Goal: Task Accomplishment & Management: Use online tool/utility

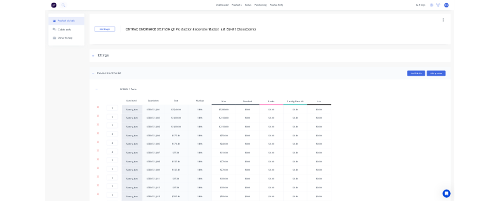
scroll to position [3070, 0]
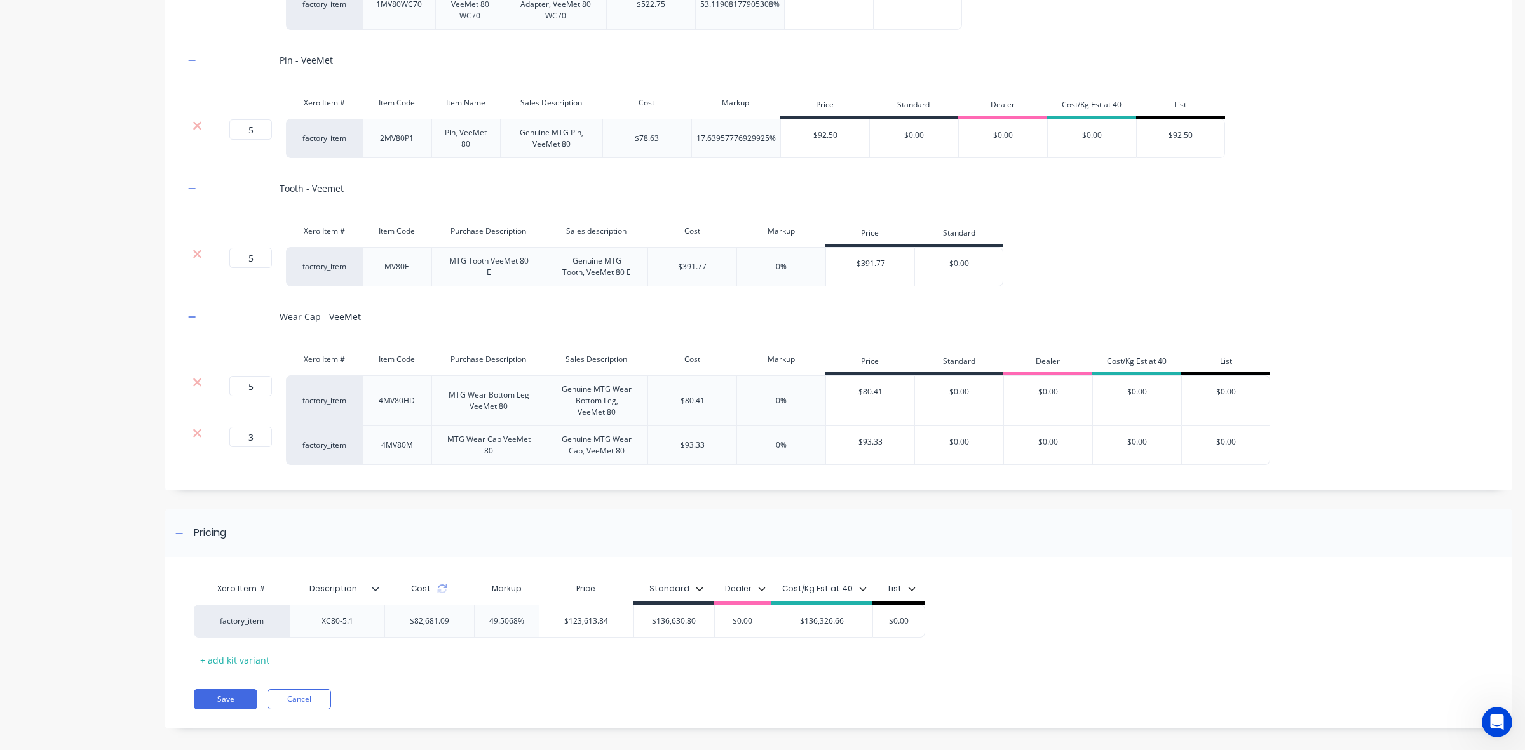
click at [573, 691] on div "Xero Item # Description Cost Markup Price Standard Dealer Cost/Kg Est at 40 Lis…" at bounding box center [838, 649] width 1347 height 159
click at [231, 710] on button "Save" at bounding box center [226, 699] width 64 height 20
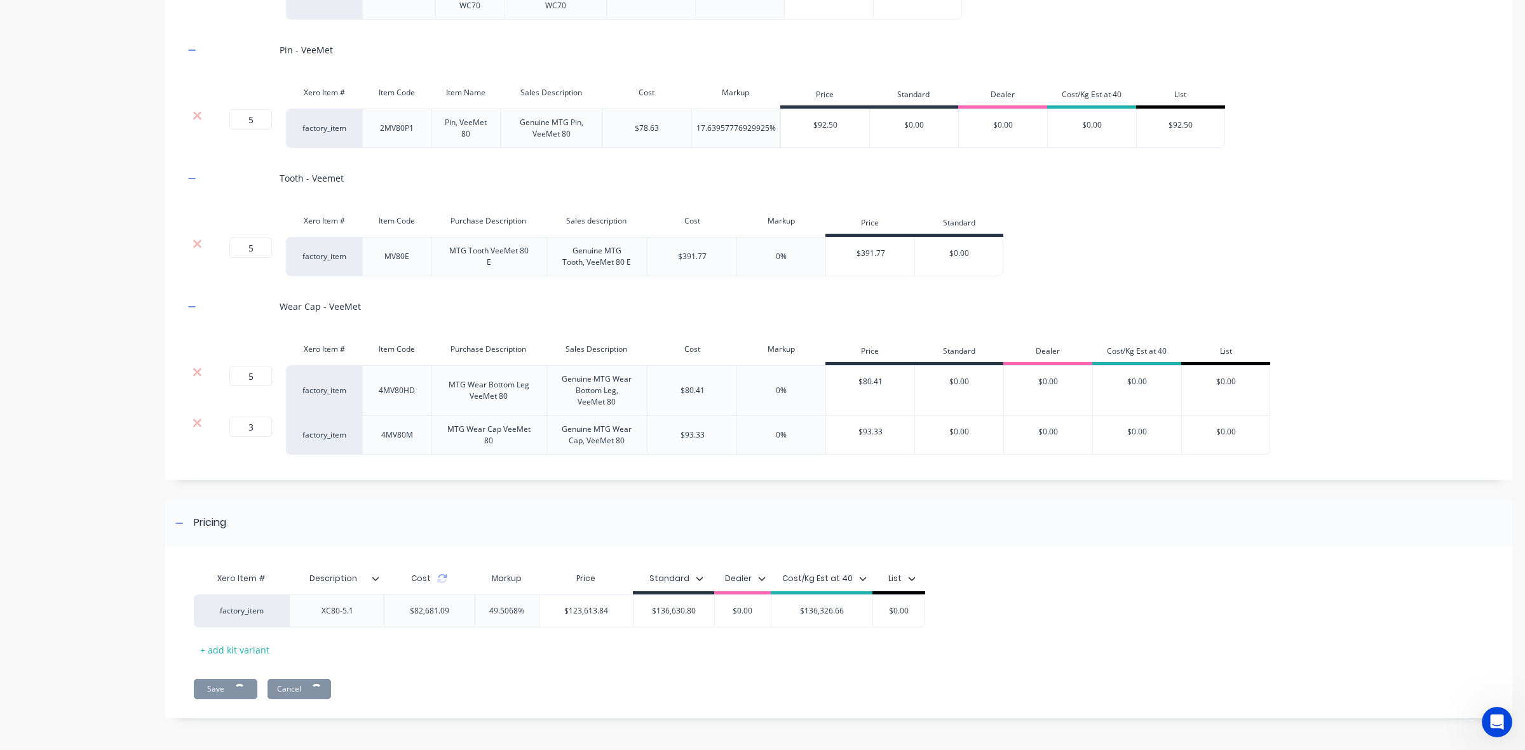
scroll to position [3094, 0]
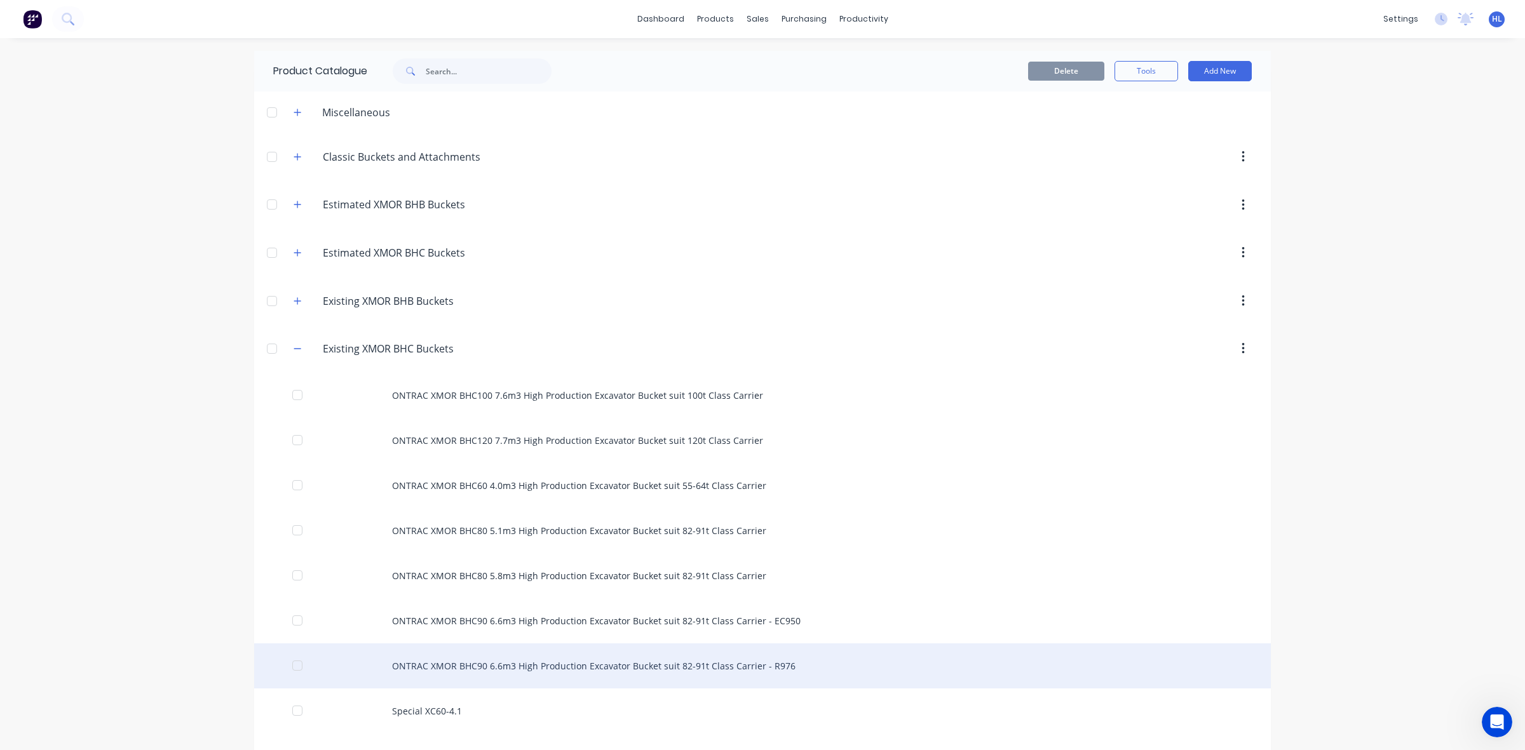
click at [557, 668] on div "ONTRAC XMOR BHC90 6.6m3 High Production Excavator Bucket suit 82-91t Class Carr…" at bounding box center [762, 666] width 1016 height 45
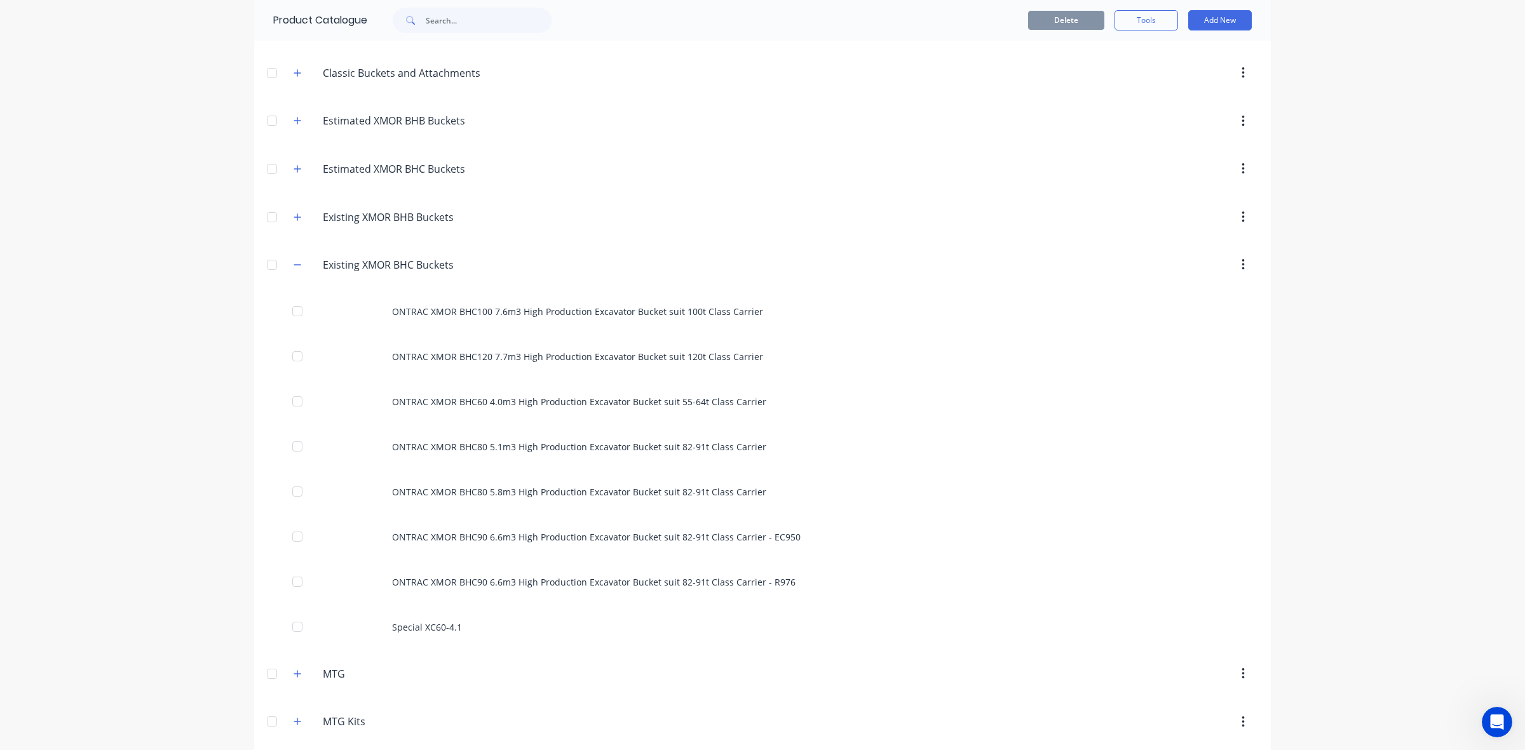
scroll to position [238, 0]
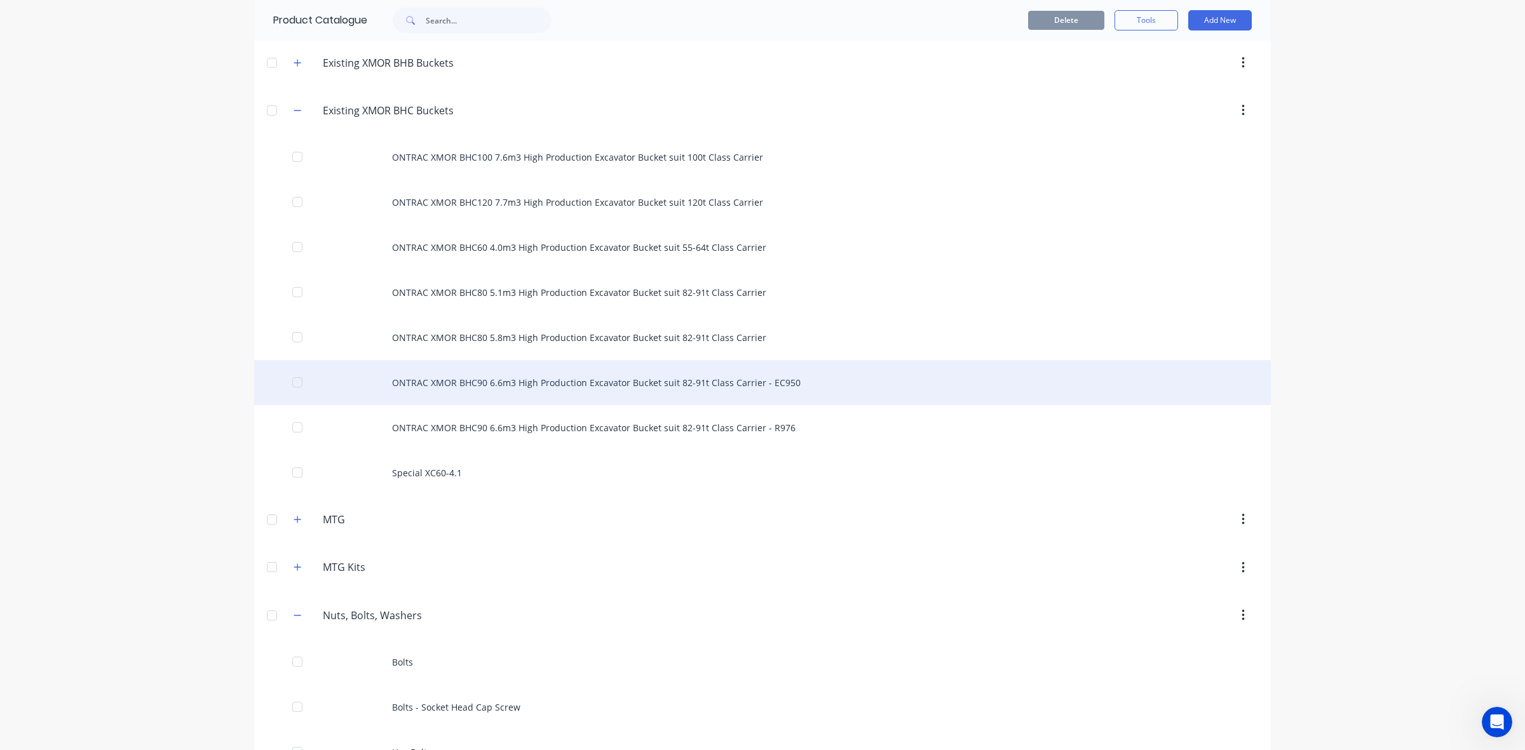
click at [744, 392] on div "ONTRAC XMOR BHC90 6.6m3 High Production Excavator Bucket suit 82-91t Class Carr…" at bounding box center [762, 382] width 1016 height 45
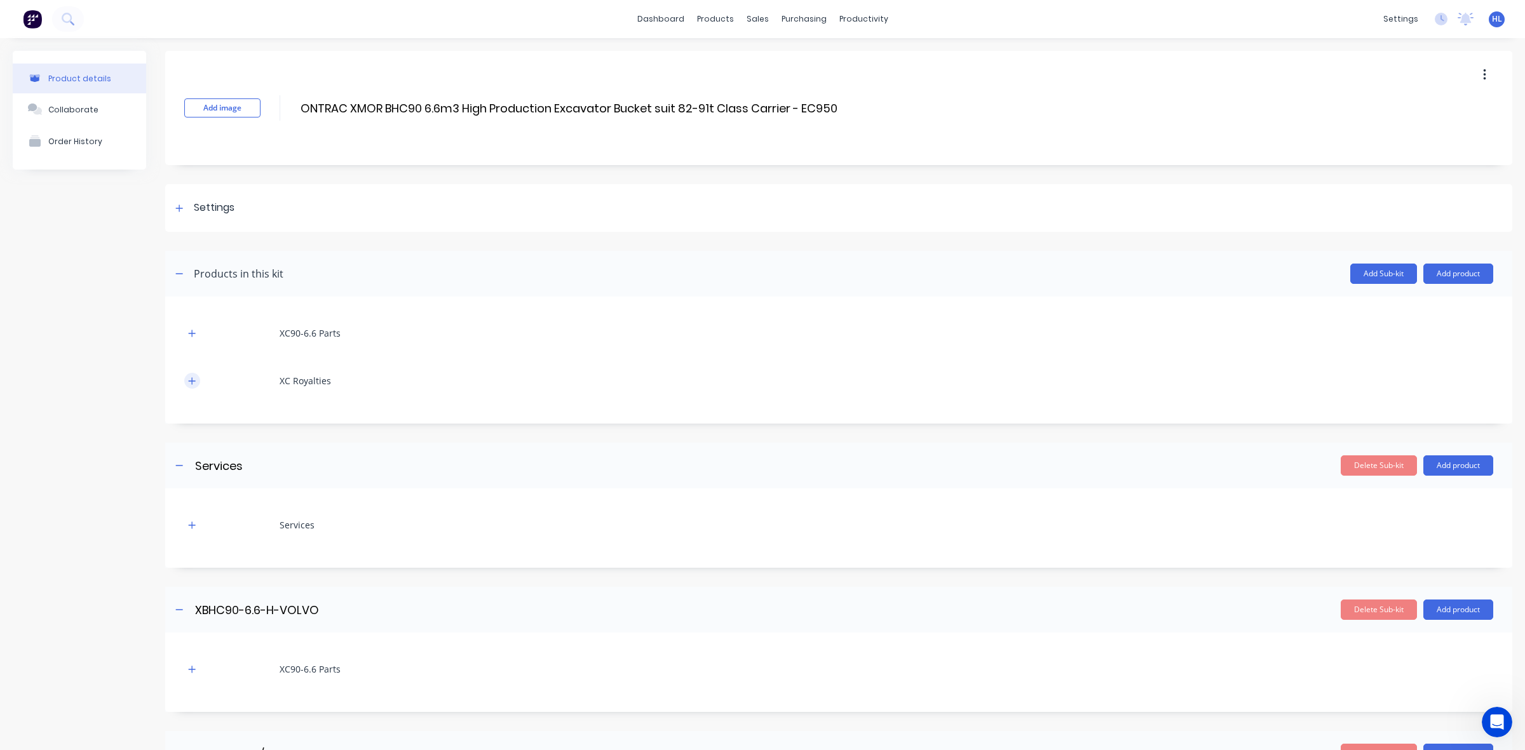
click at [180, 381] on div "XC90-6.6 Parts XC Royalties" at bounding box center [838, 360] width 1347 height 127
click at [188, 376] on button "button" at bounding box center [192, 381] width 16 height 16
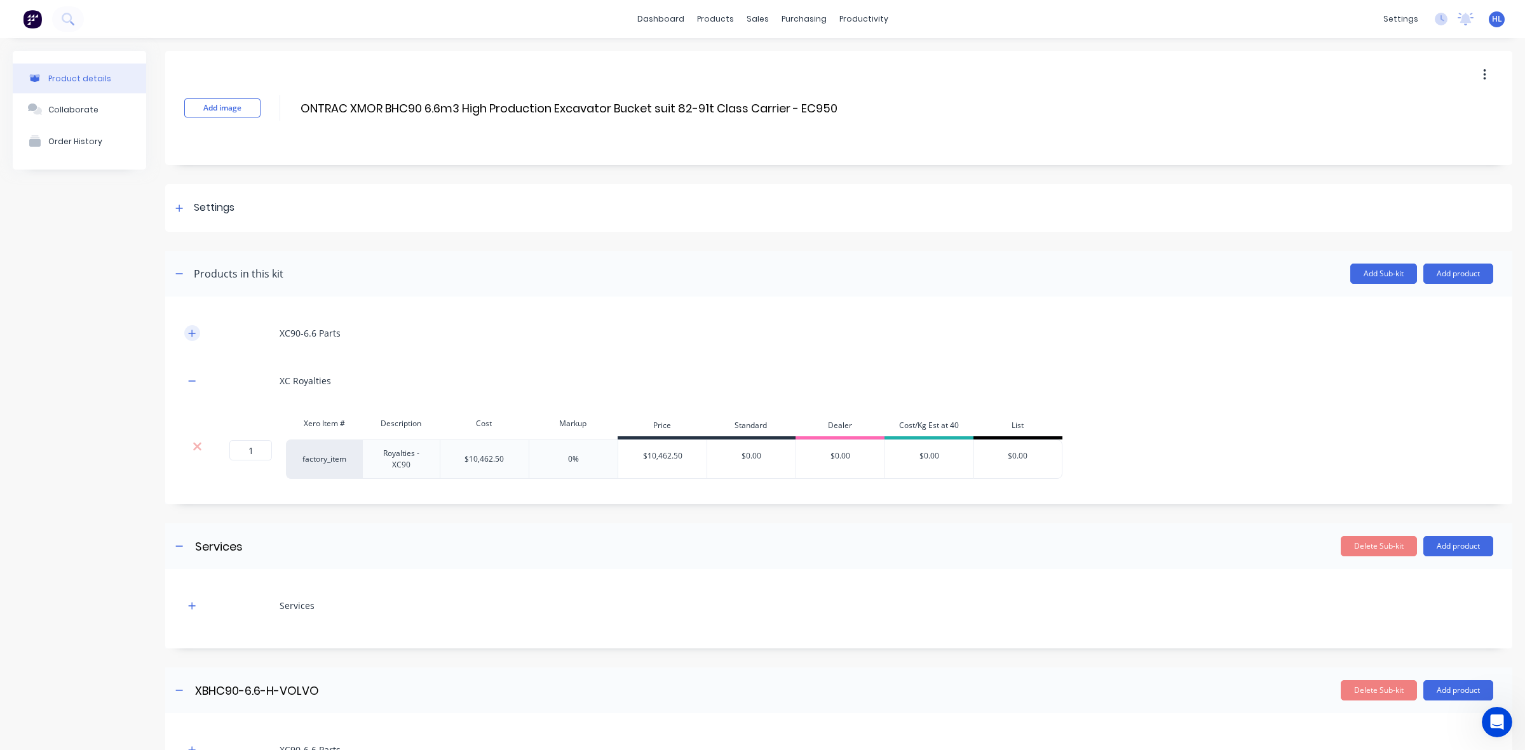
drag, startPoint x: 186, startPoint y: 334, endPoint x: 191, endPoint y: 339, distance: 6.8
click at [187, 334] on button "button" at bounding box center [192, 333] width 16 height 16
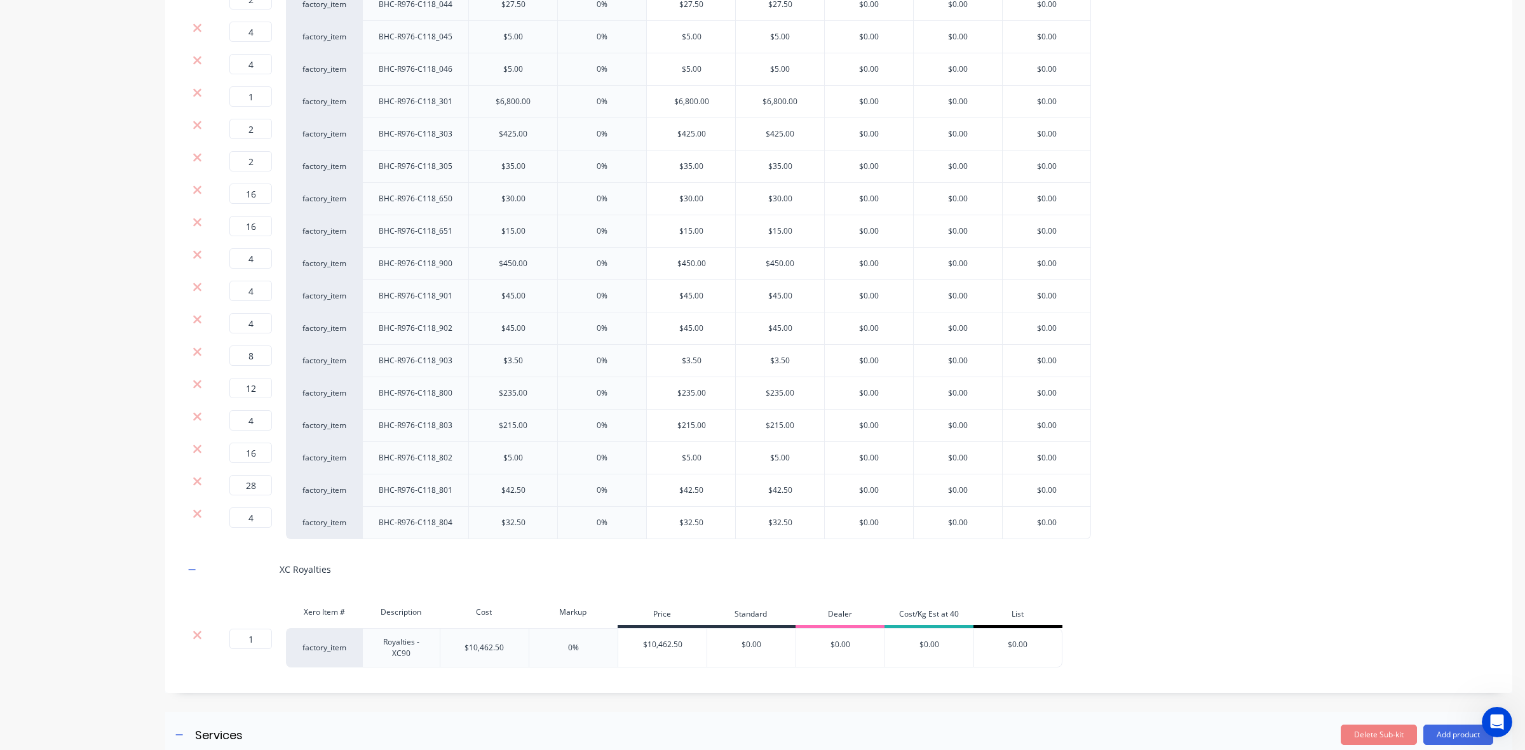
scroll to position [2223, 0]
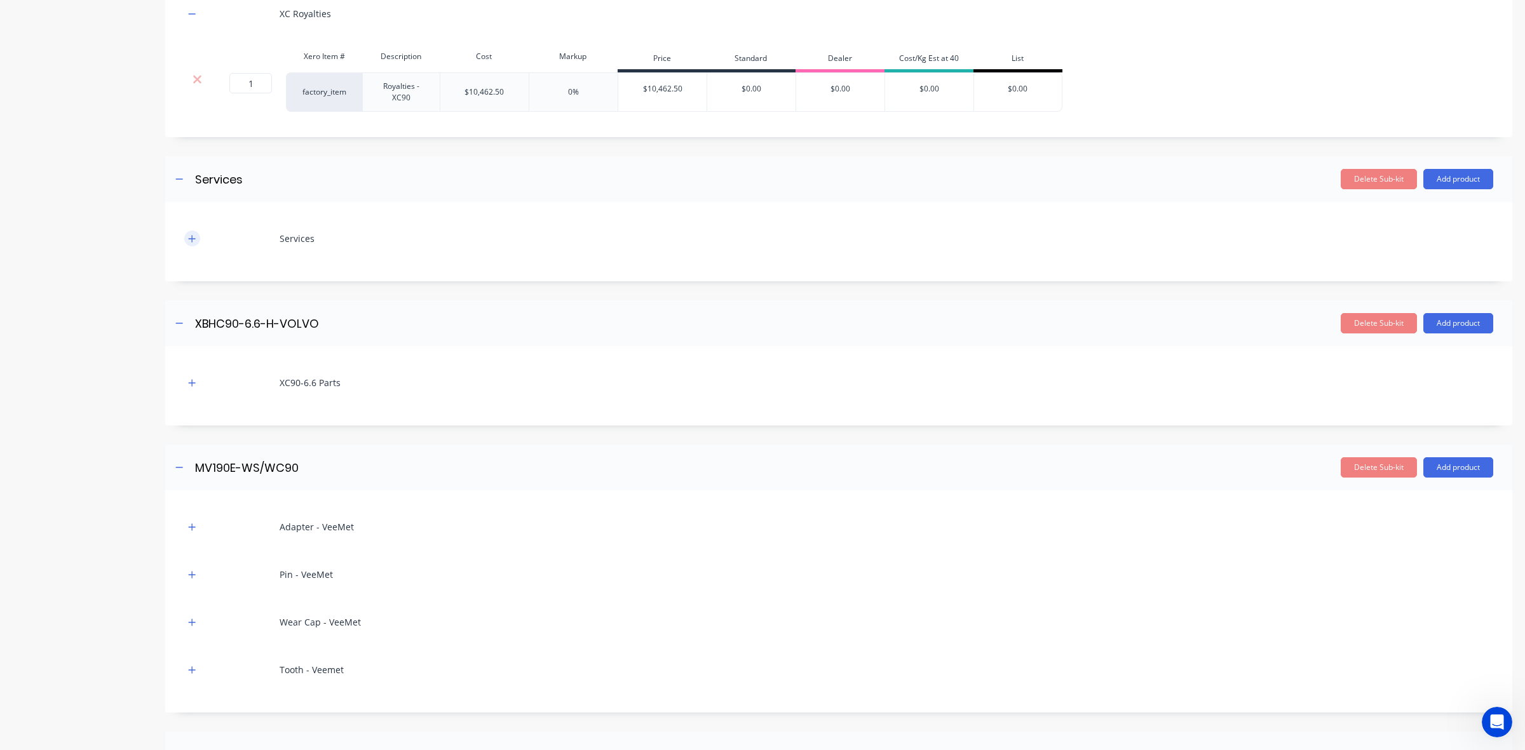
drag, startPoint x: 198, startPoint y: 281, endPoint x: 196, endPoint y: 272, distance: 9.2
click at [197, 256] on div "Services" at bounding box center [838, 238] width 1309 height 35
click at [195, 246] on button "button" at bounding box center [192, 239] width 16 height 16
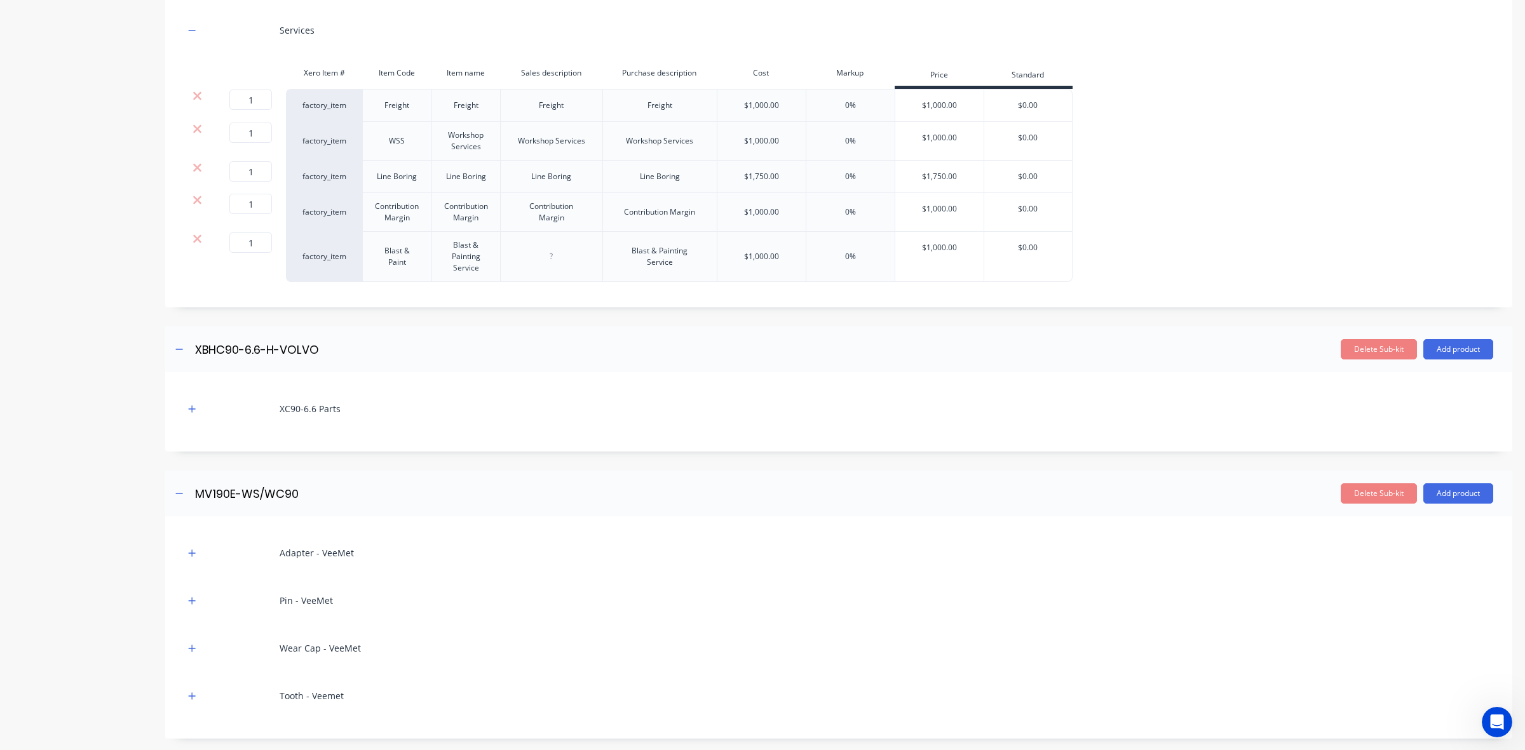
scroll to position [2700, 0]
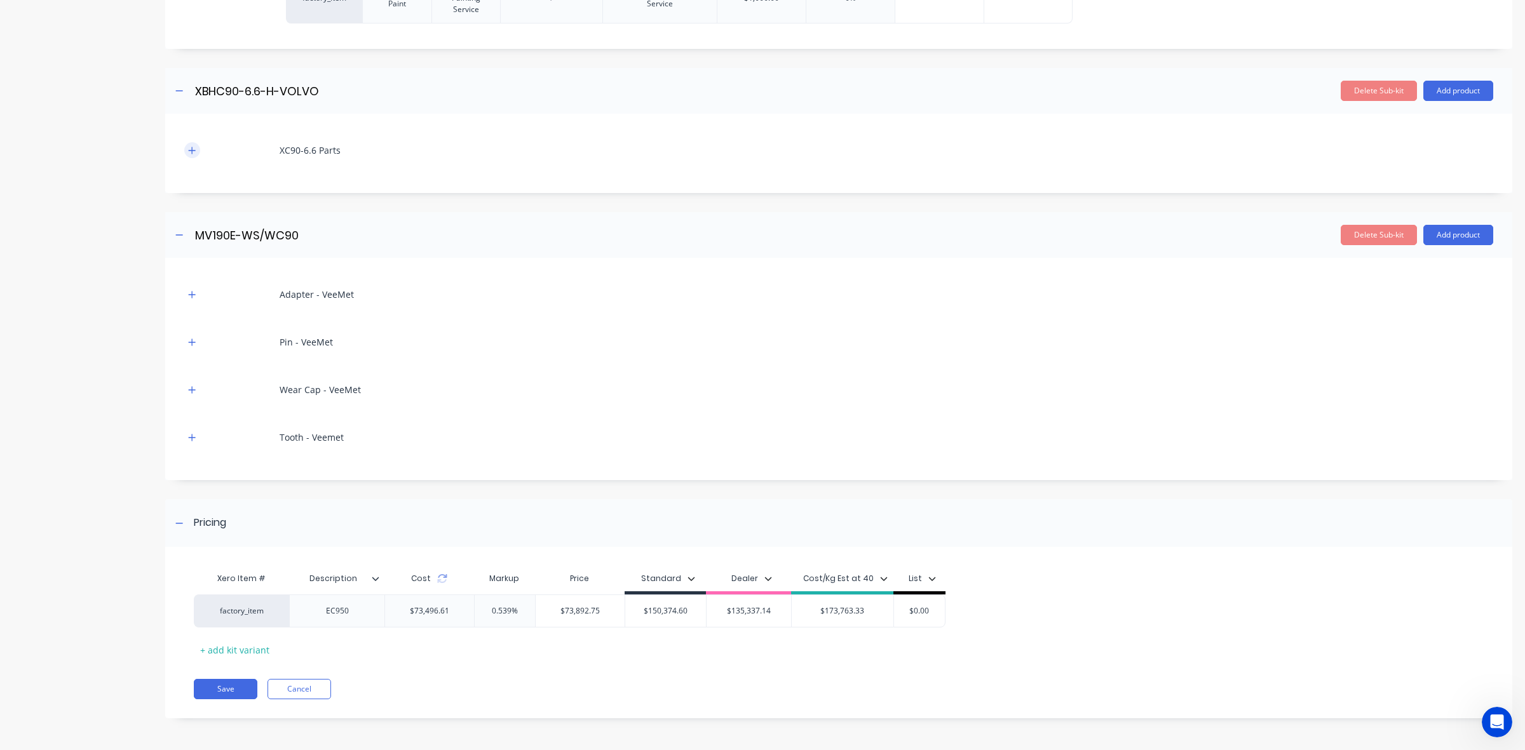
click at [185, 158] on button "button" at bounding box center [192, 150] width 16 height 16
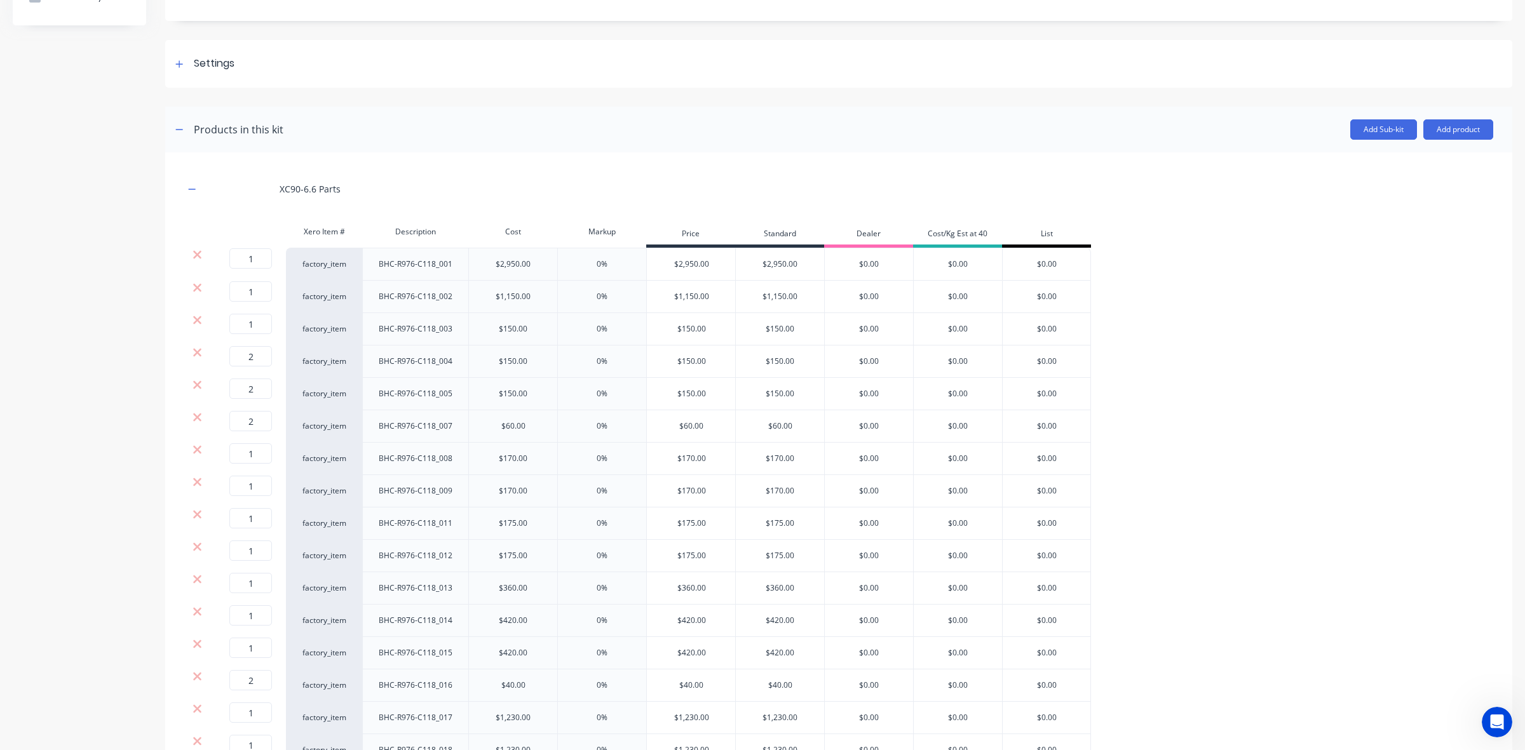
scroll to position [0, 0]
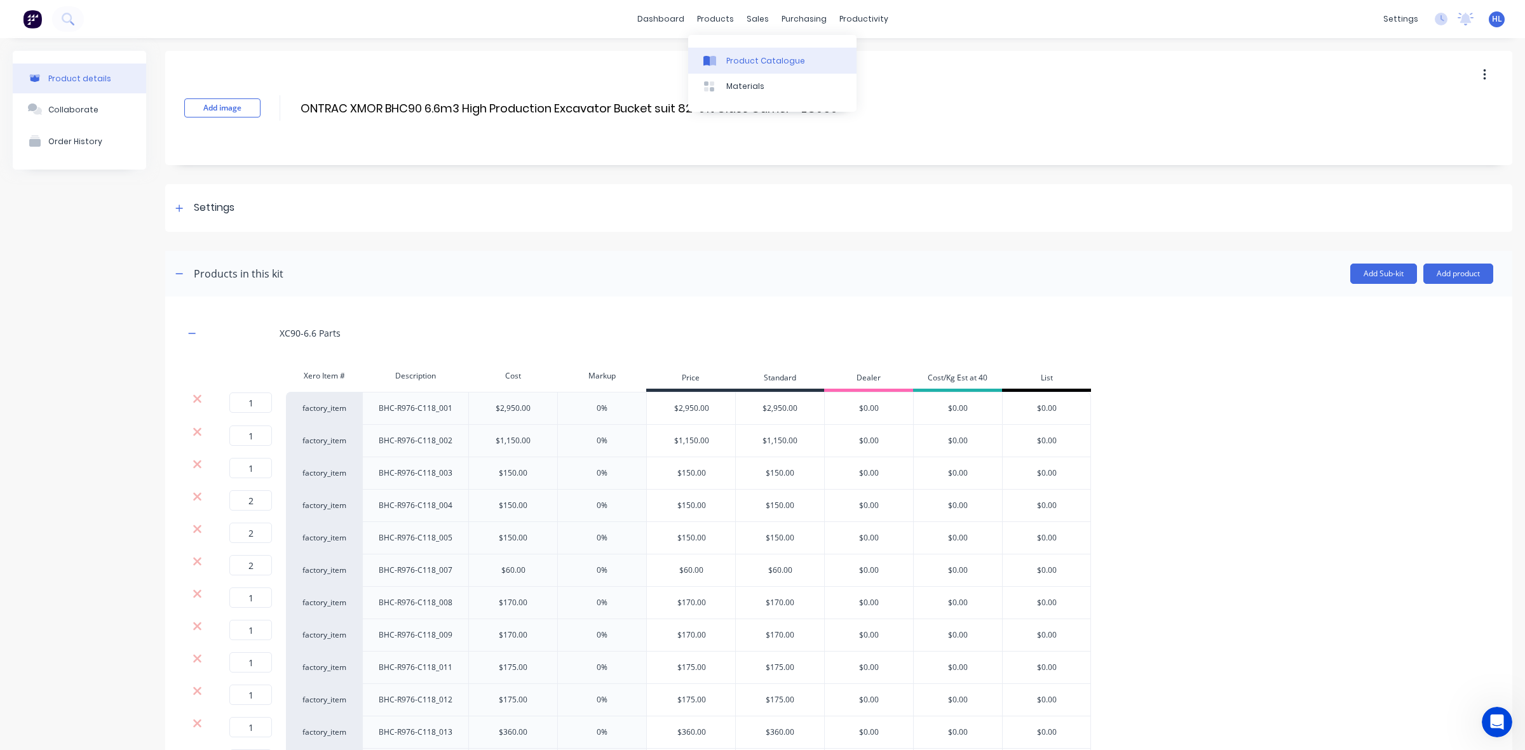
click at [741, 72] on link "Product Catalogue" at bounding box center [772, 60] width 168 height 25
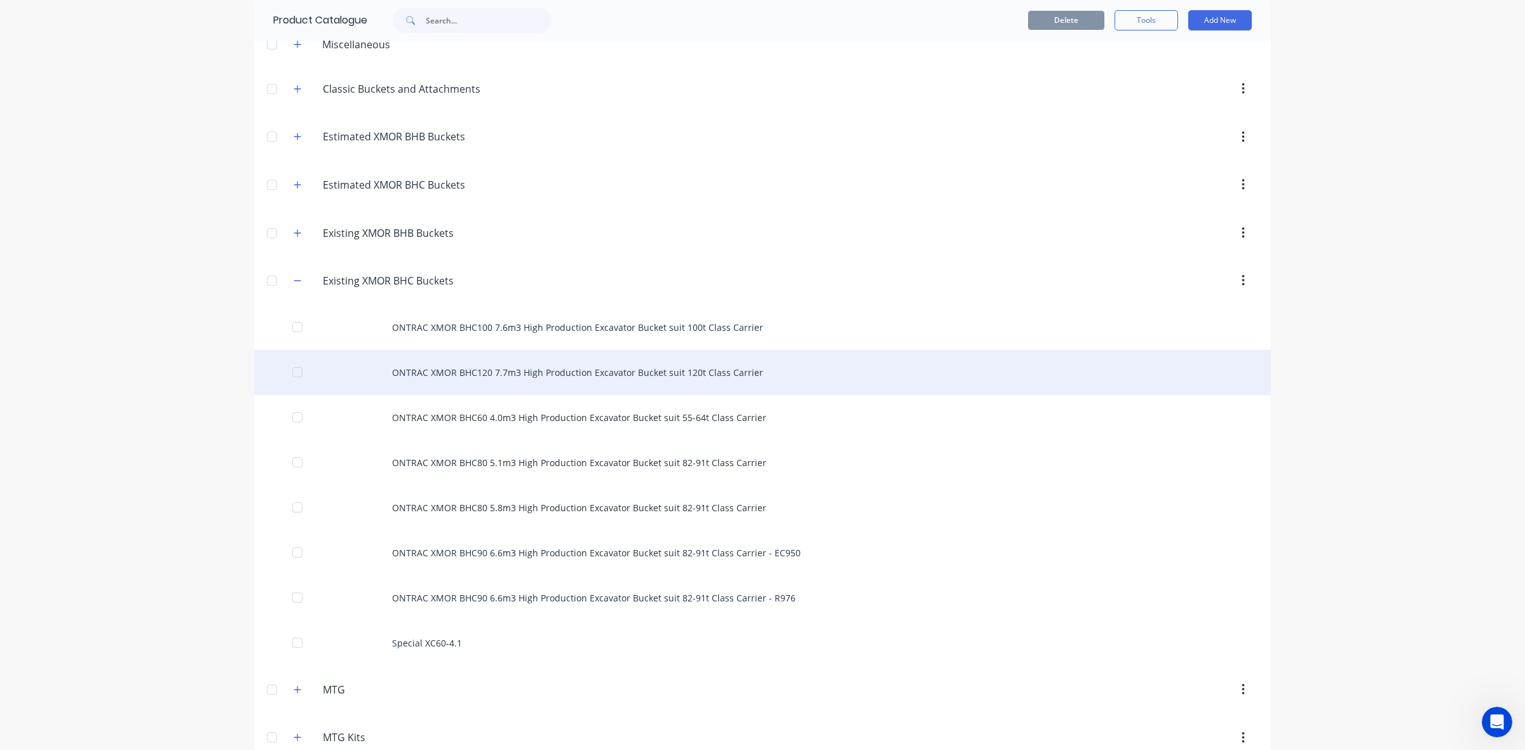
scroll to position [159, 0]
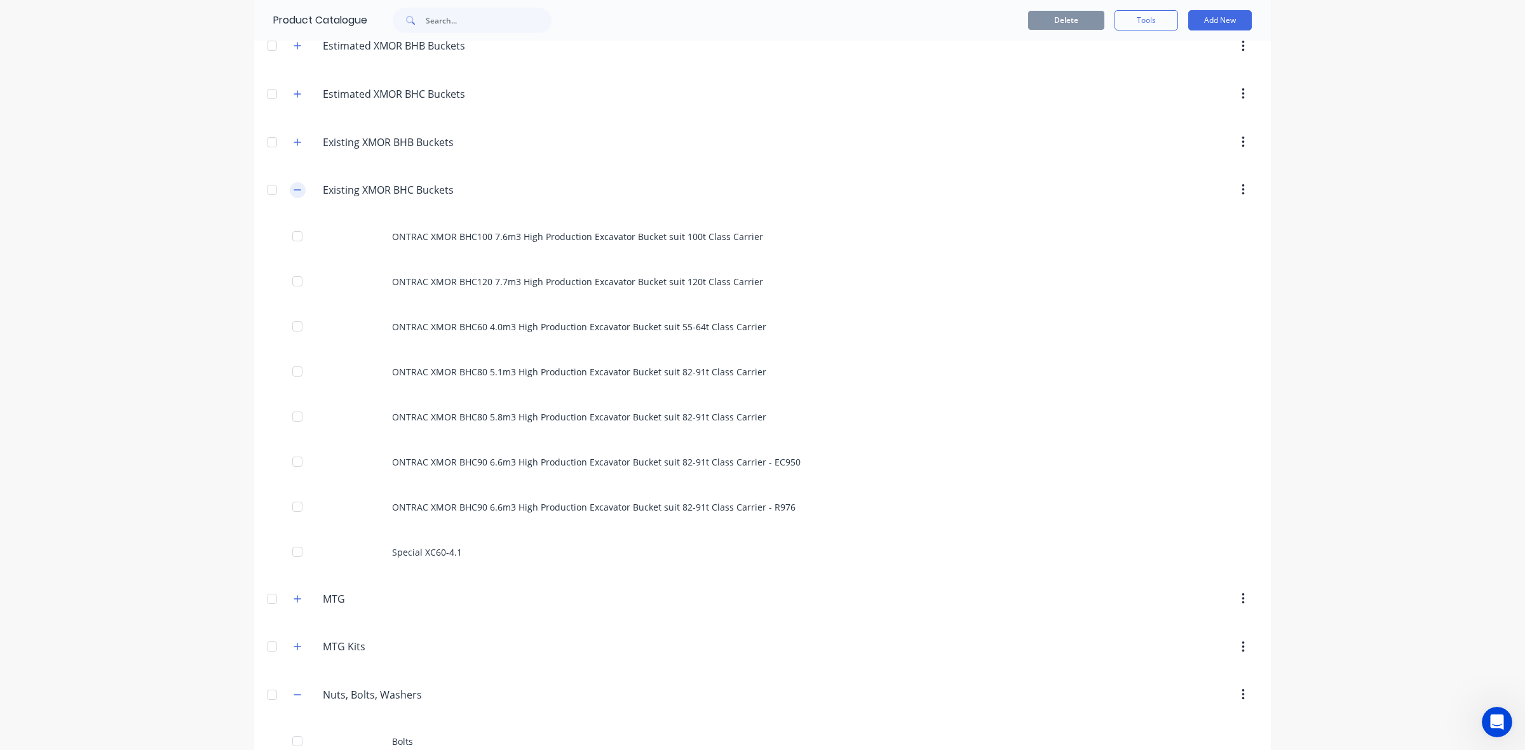
click at [295, 189] on button "button" at bounding box center [298, 190] width 16 height 16
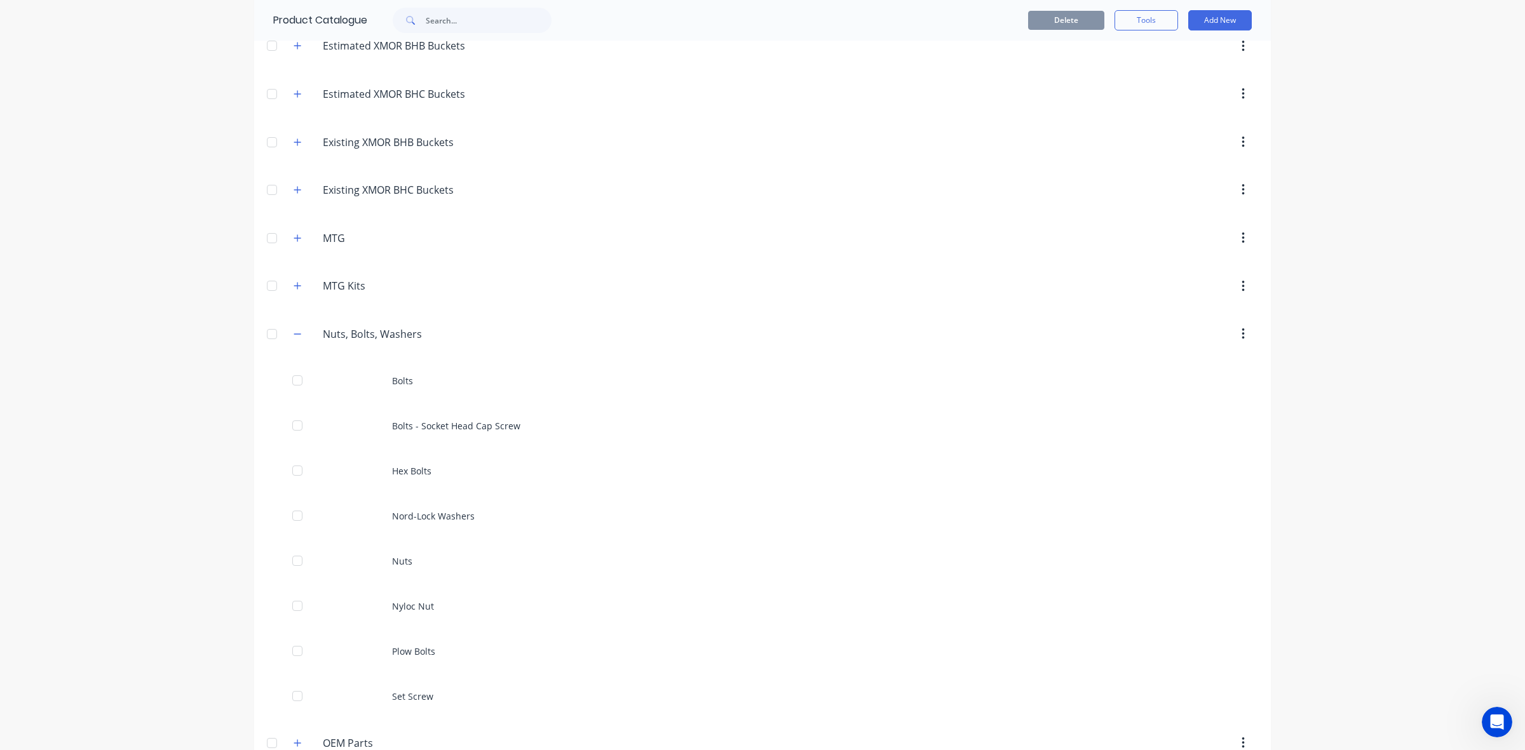
click at [306, 132] on div "Existing.XMOR.BHB.Buckets Existing XMOR BHB Buckets" at bounding box center [383, 142] width 200 height 23
click at [299, 142] on button "button" at bounding box center [298, 142] width 16 height 16
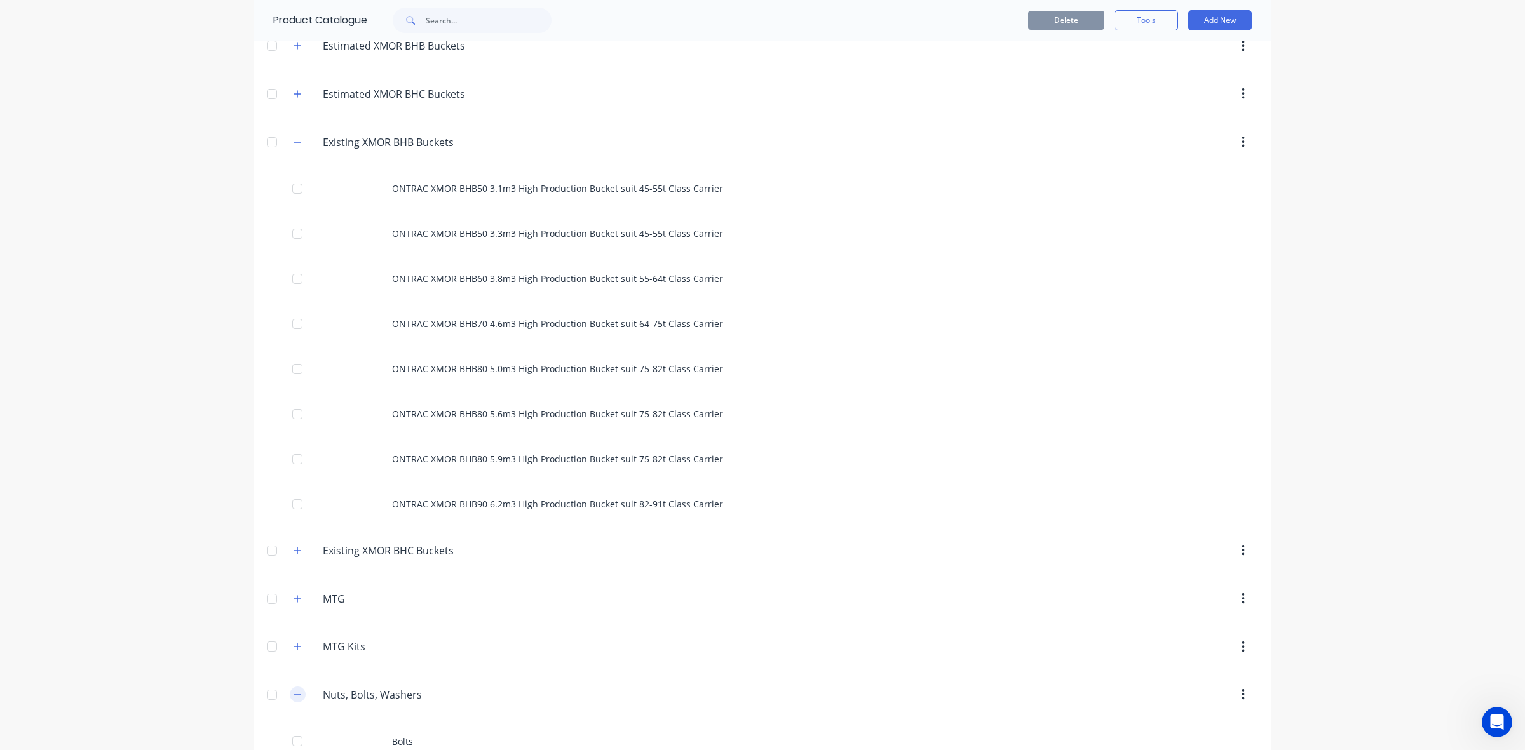
click at [293, 699] on icon "button" at bounding box center [297, 695] width 8 height 9
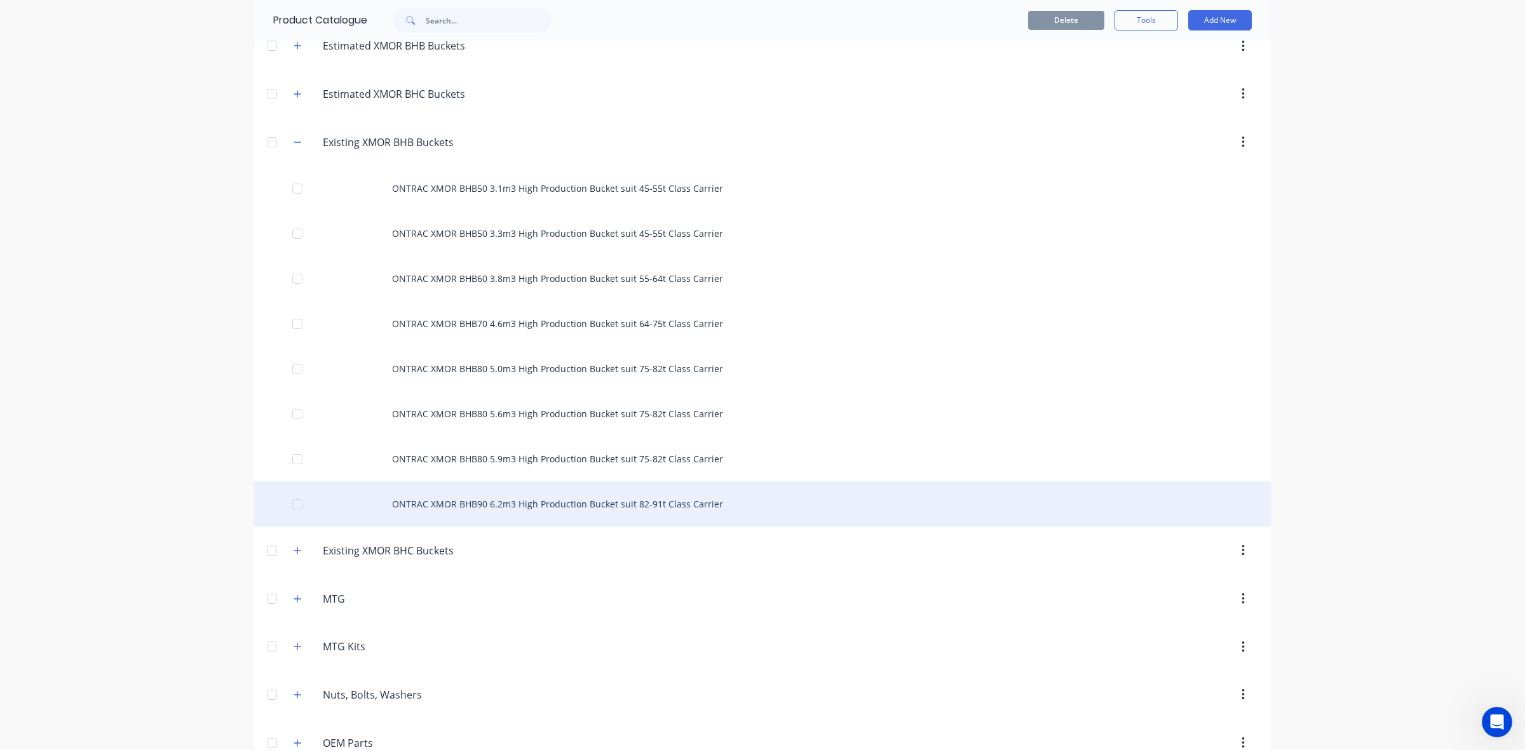
click at [504, 508] on div "ONTRAC XMOR BHB90 6.2m3 High Production Bucket suit 82-91t Class Carrier" at bounding box center [762, 504] width 1016 height 45
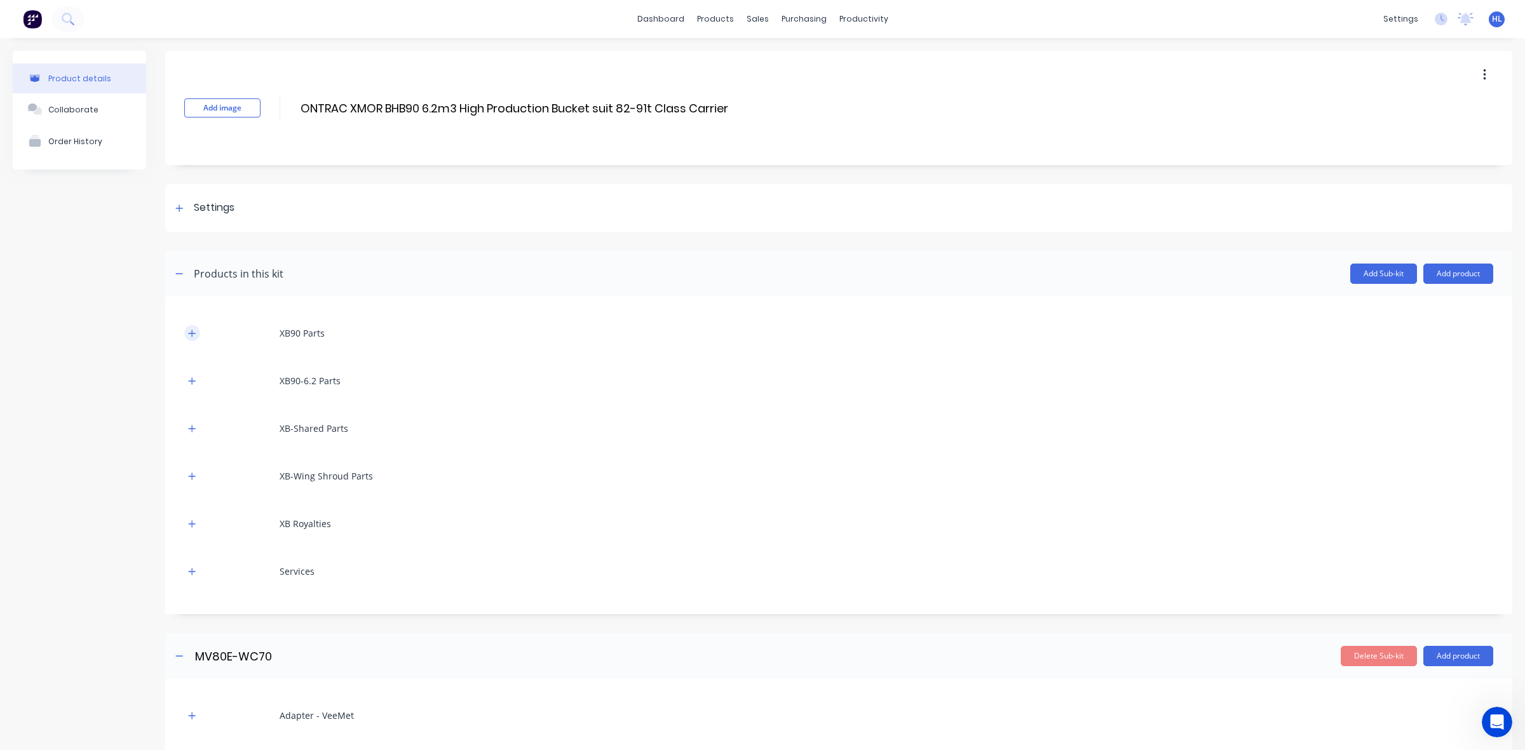
click at [187, 331] on button "button" at bounding box center [192, 333] width 16 height 16
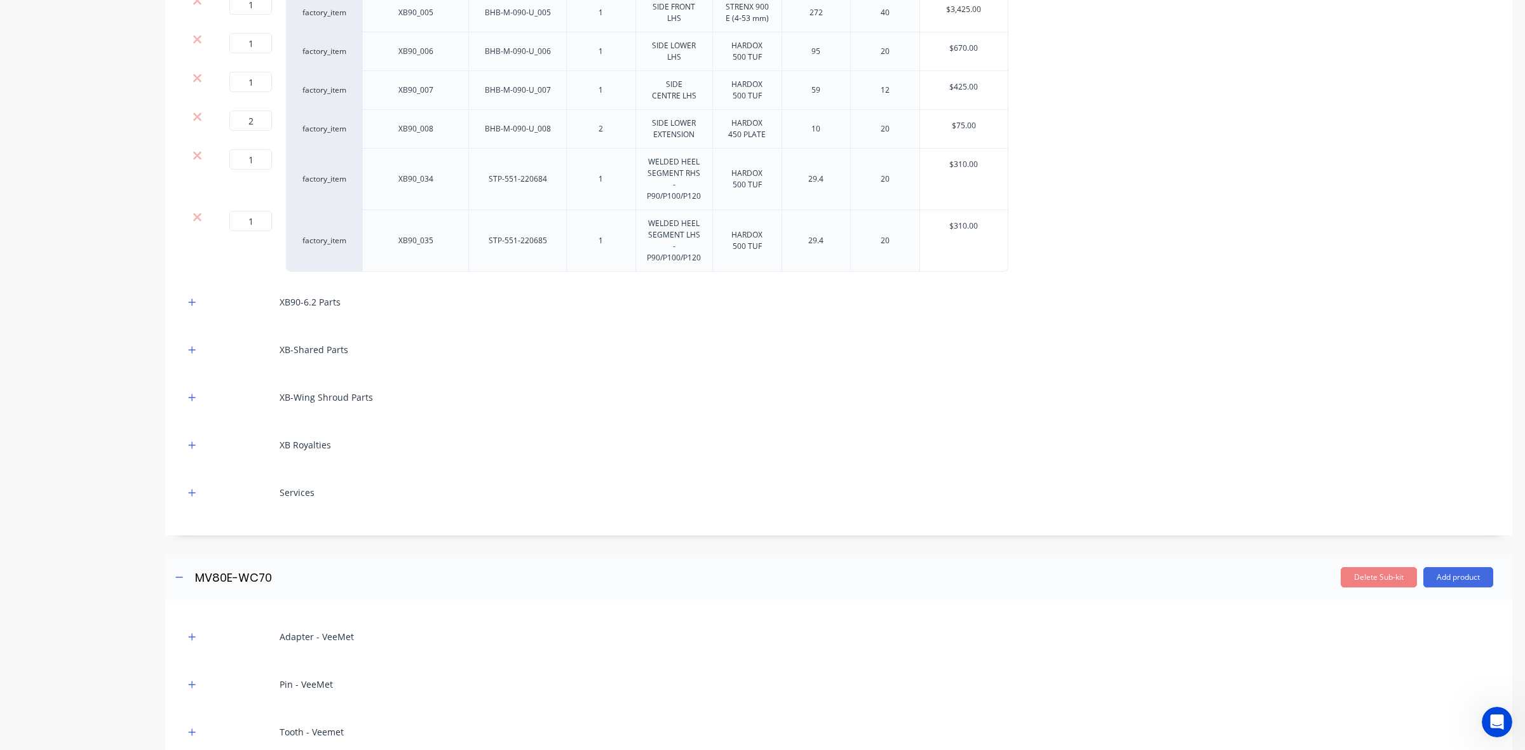
scroll to position [556, 0]
click at [187, 297] on button "button" at bounding box center [192, 300] width 16 height 16
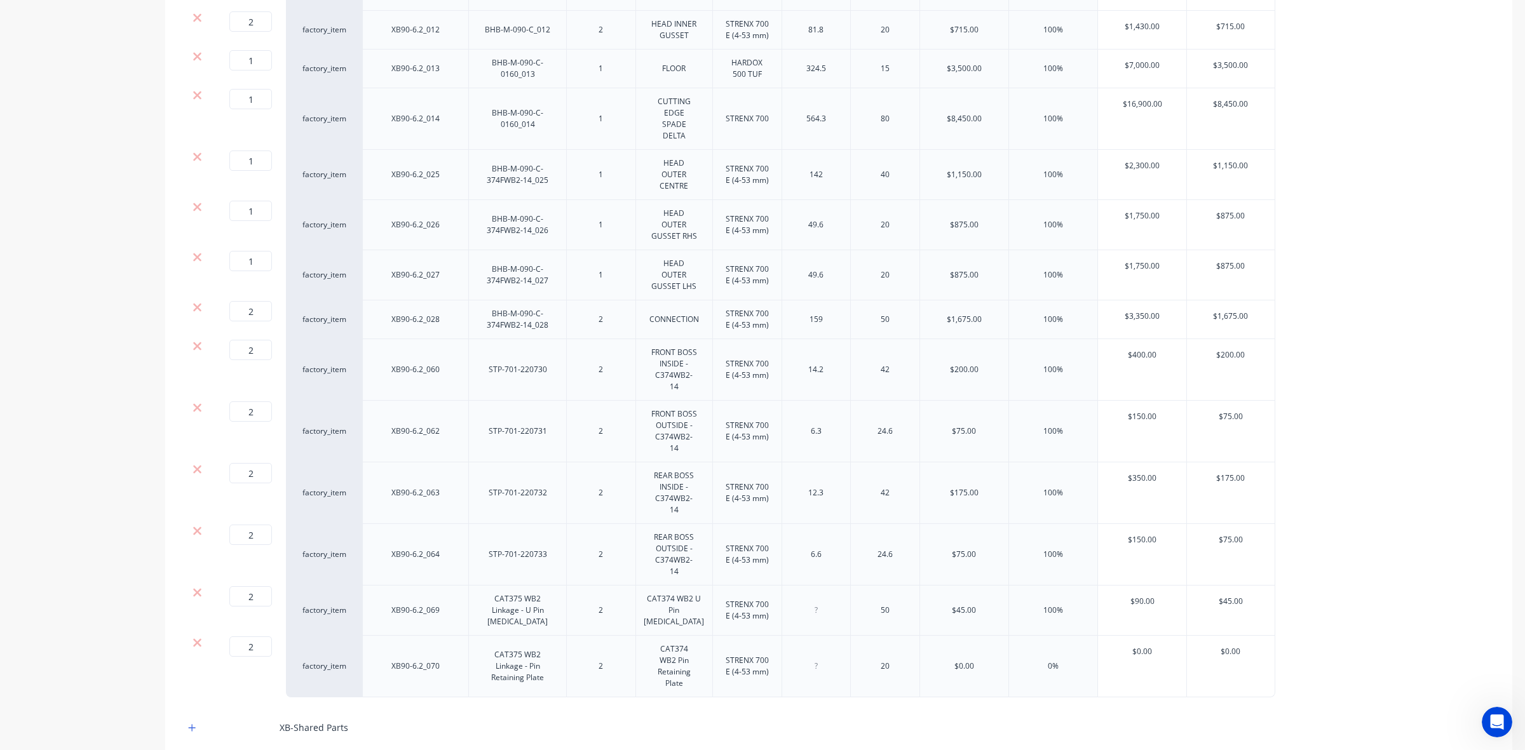
scroll to position [1588, 0]
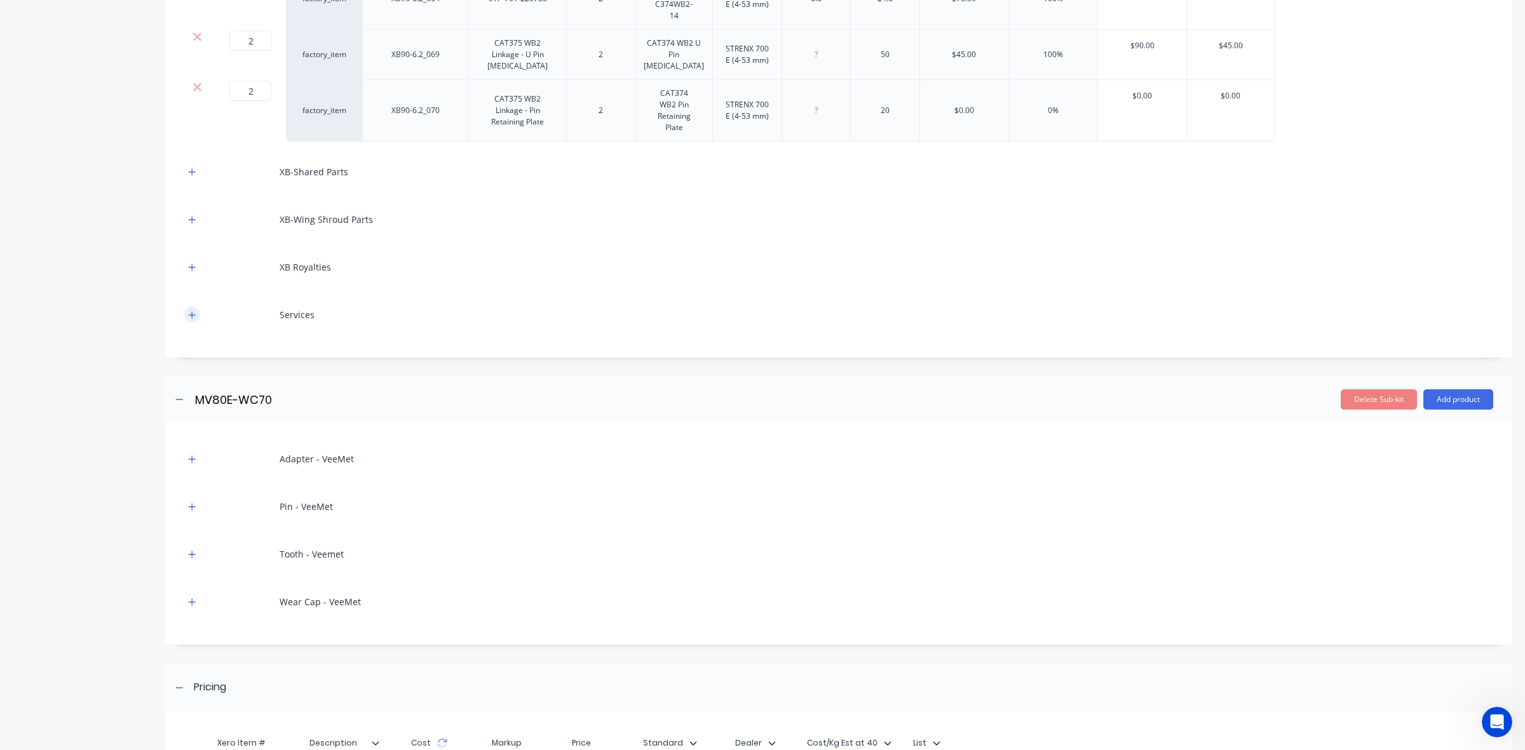
click at [187, 307] on button "button" at bounding box center [192, 315] width 16 height 16
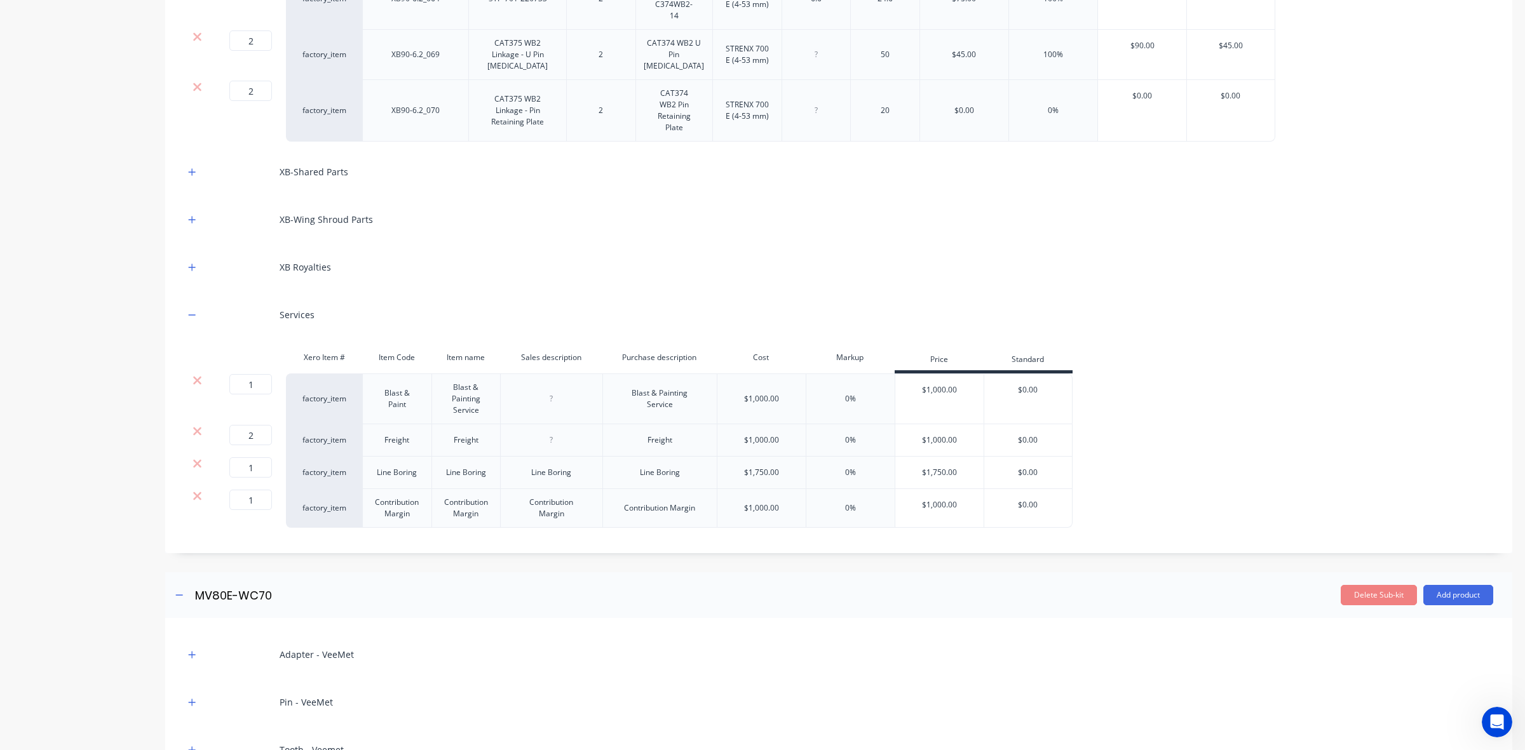
drag, startPoint x: 195, startPoint y: 210, endPoint x: 200, endPoint y: 199, distance: 12.5
click at [194, 263] on icon "button" at bounding box center [192, 267] width 8 height 9
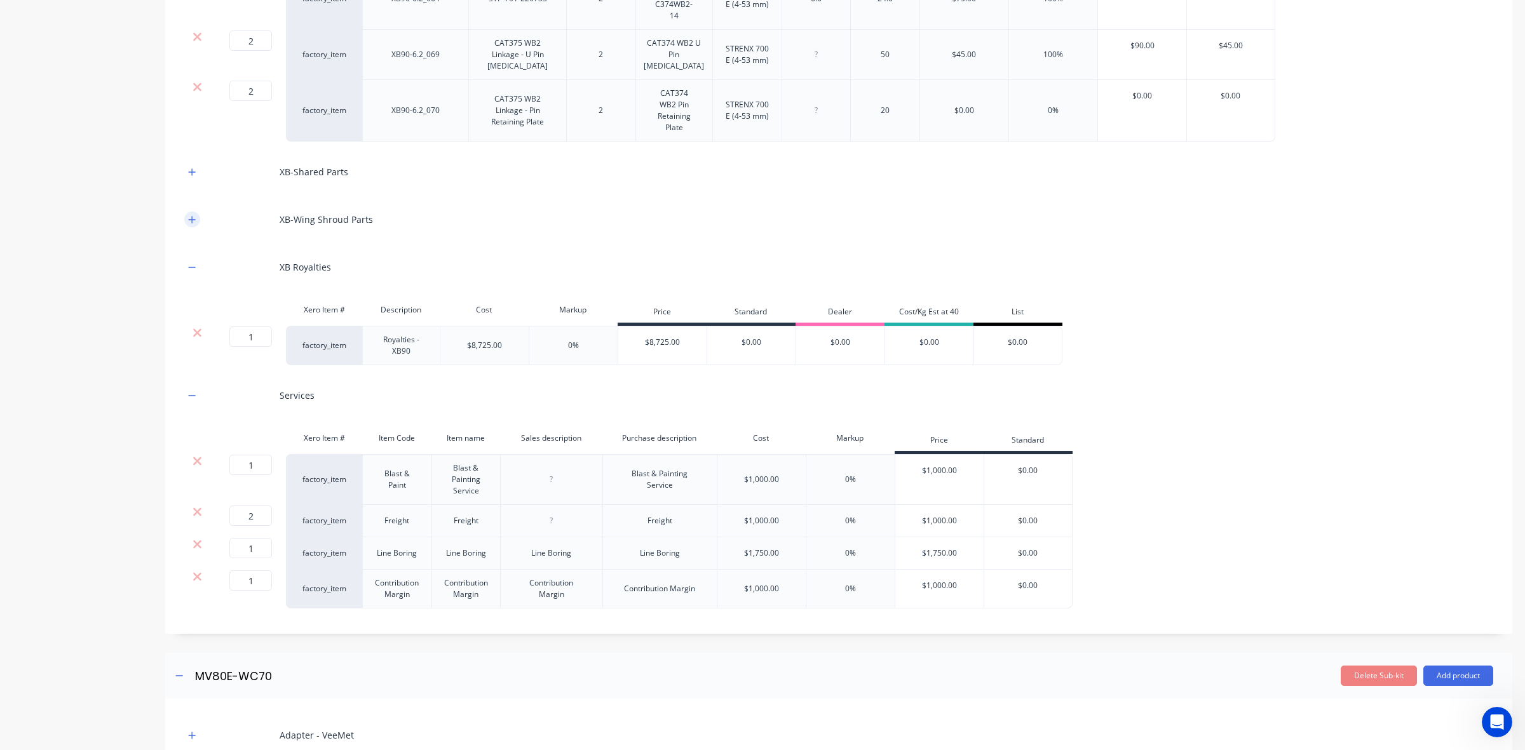
click at [192, 215] on icon "button" at bounding box center [192, 219] width 8 height 9
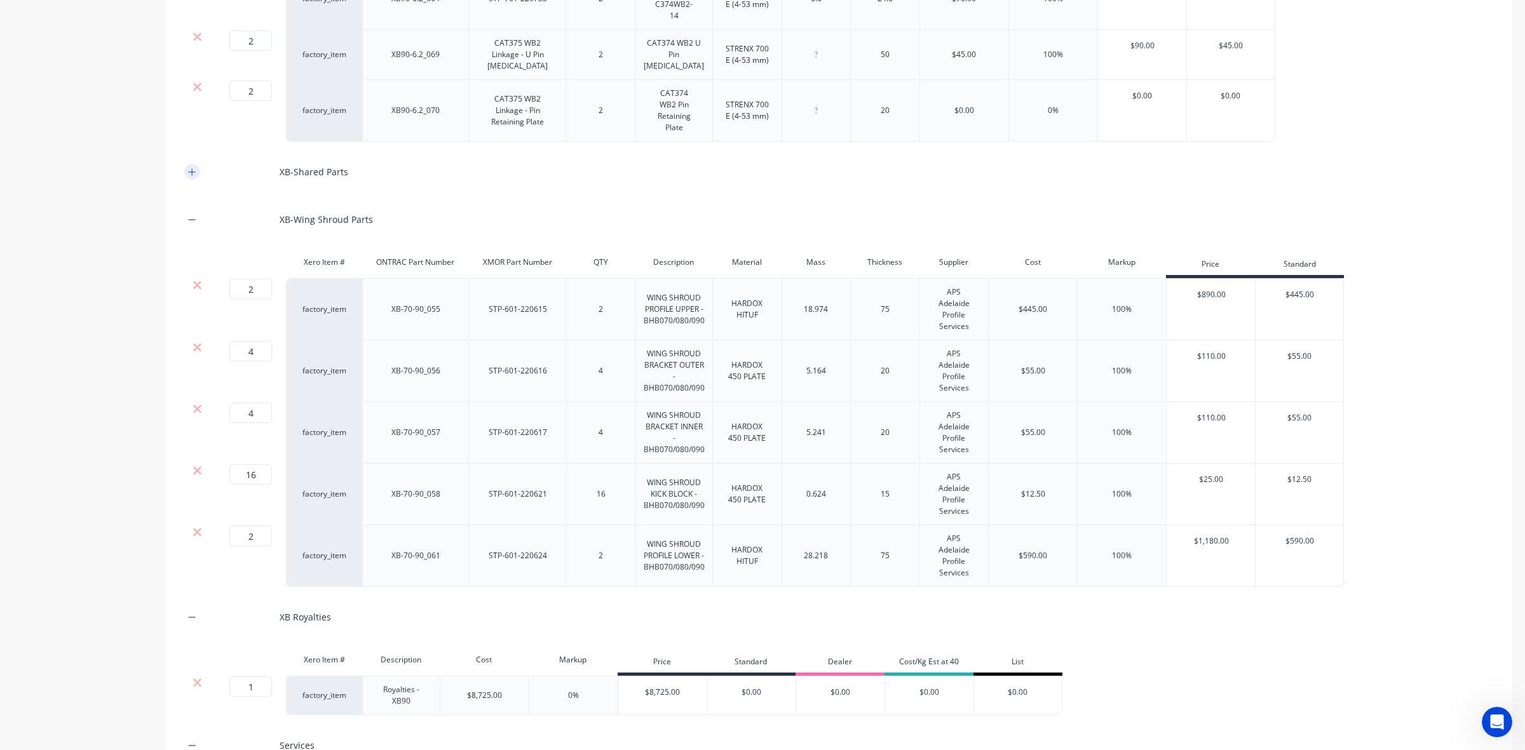
click at [191, 164] on button "button" at bounding box center [192, 172] width 16 height 16
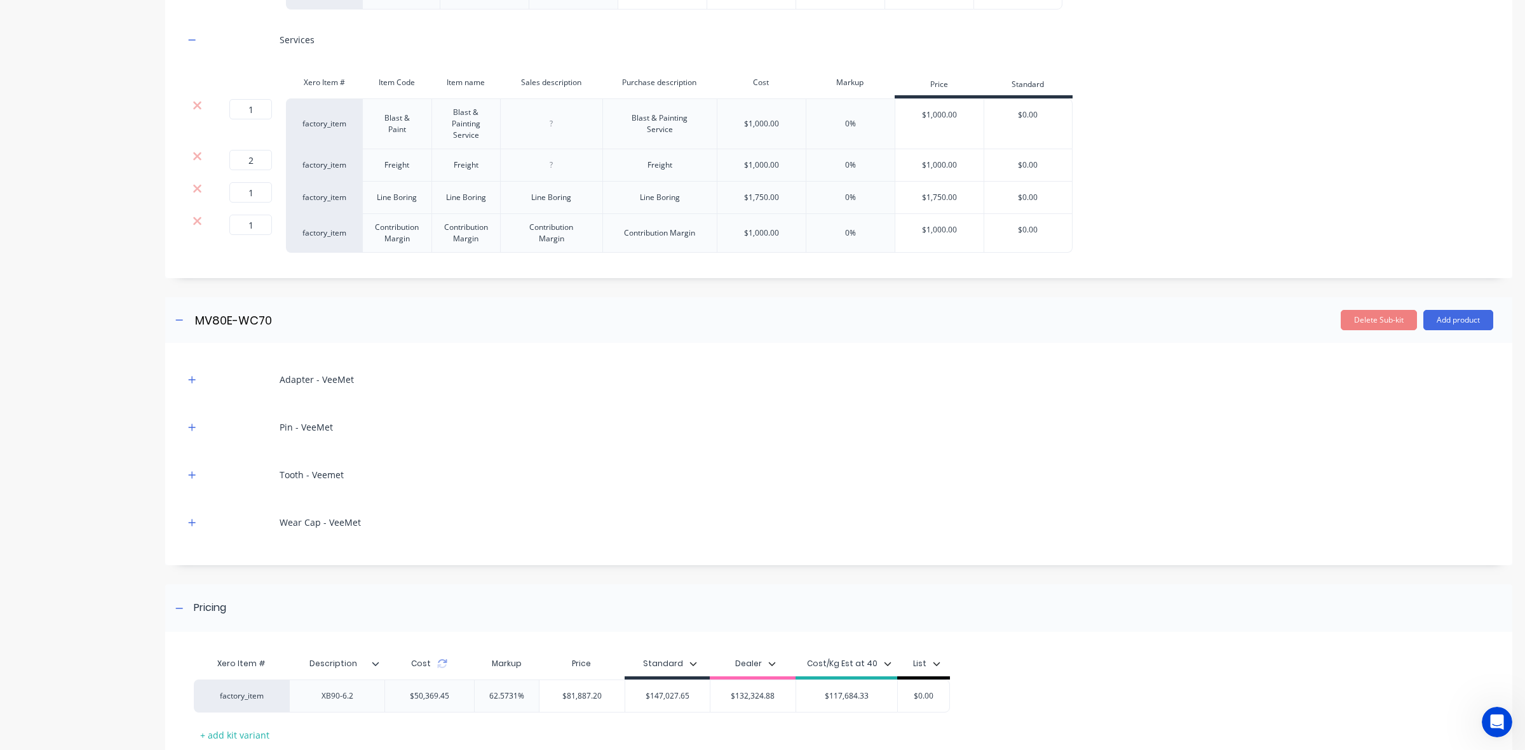
scroll to position [2575, 0]
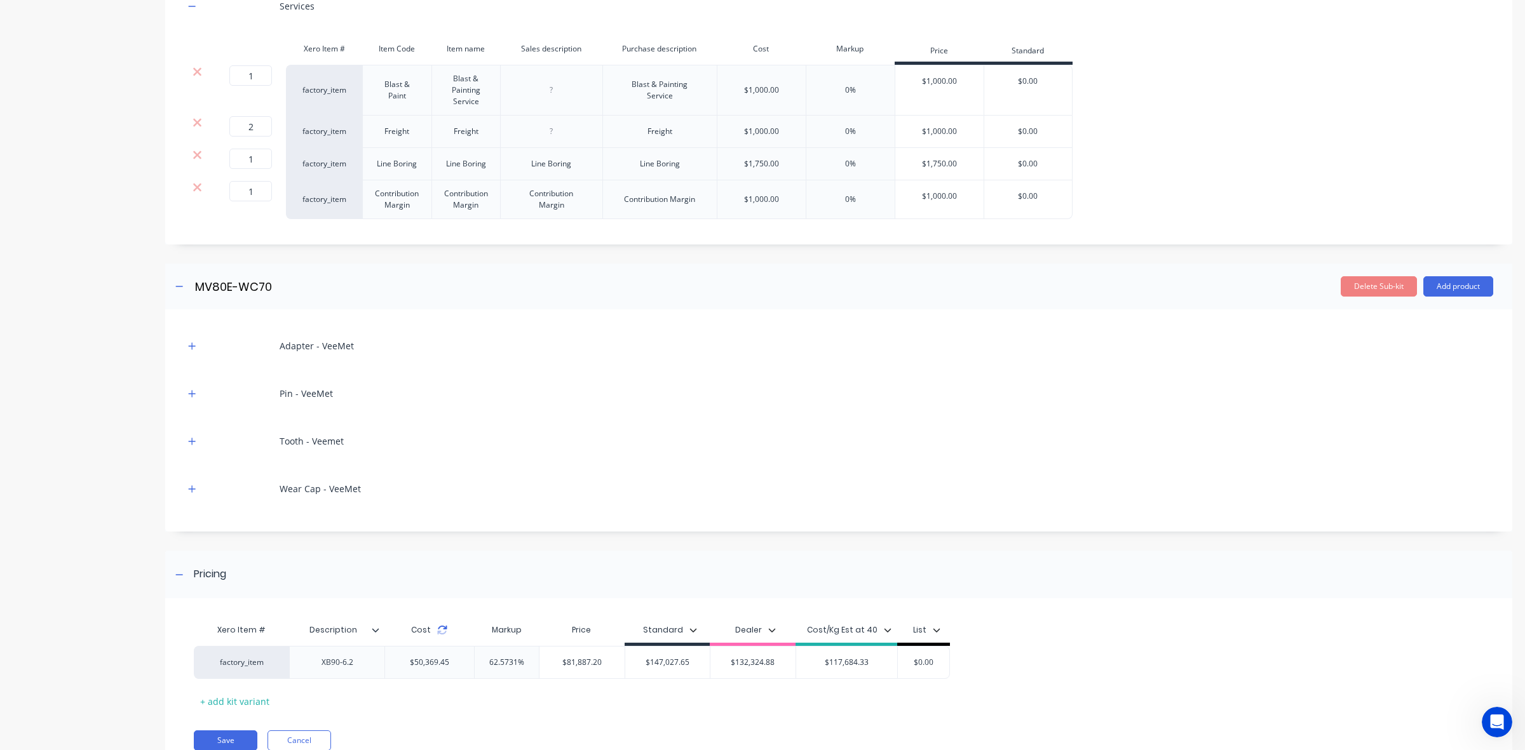
click at [442, 625] on icon at bounding box center [442, 630] width 10 height 10
click at [192, 485] on icon "button" at bounding box center [192, 488] width 7 height 7
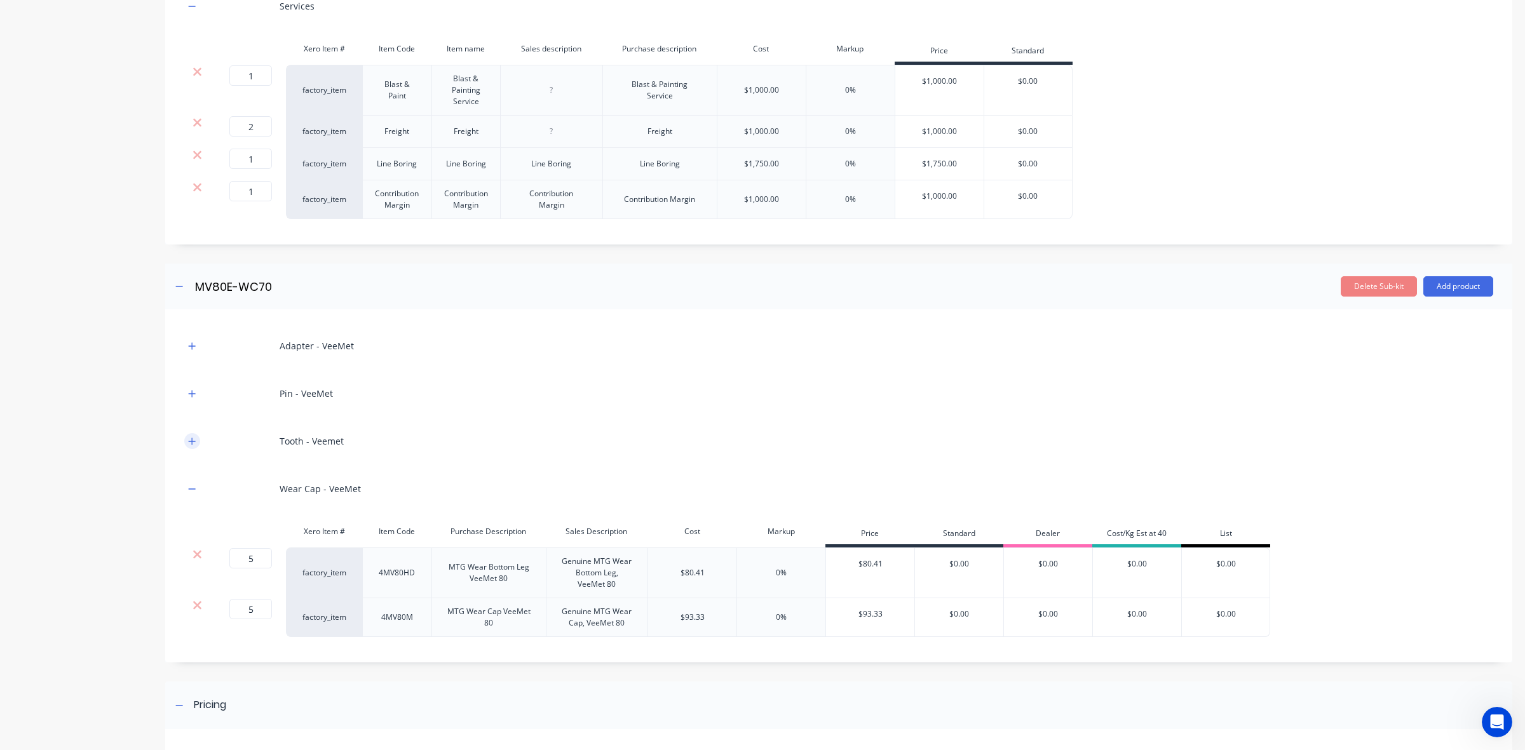
click at [186, 433] on button "button" at bounding box center [192, 441] width 16 height 16
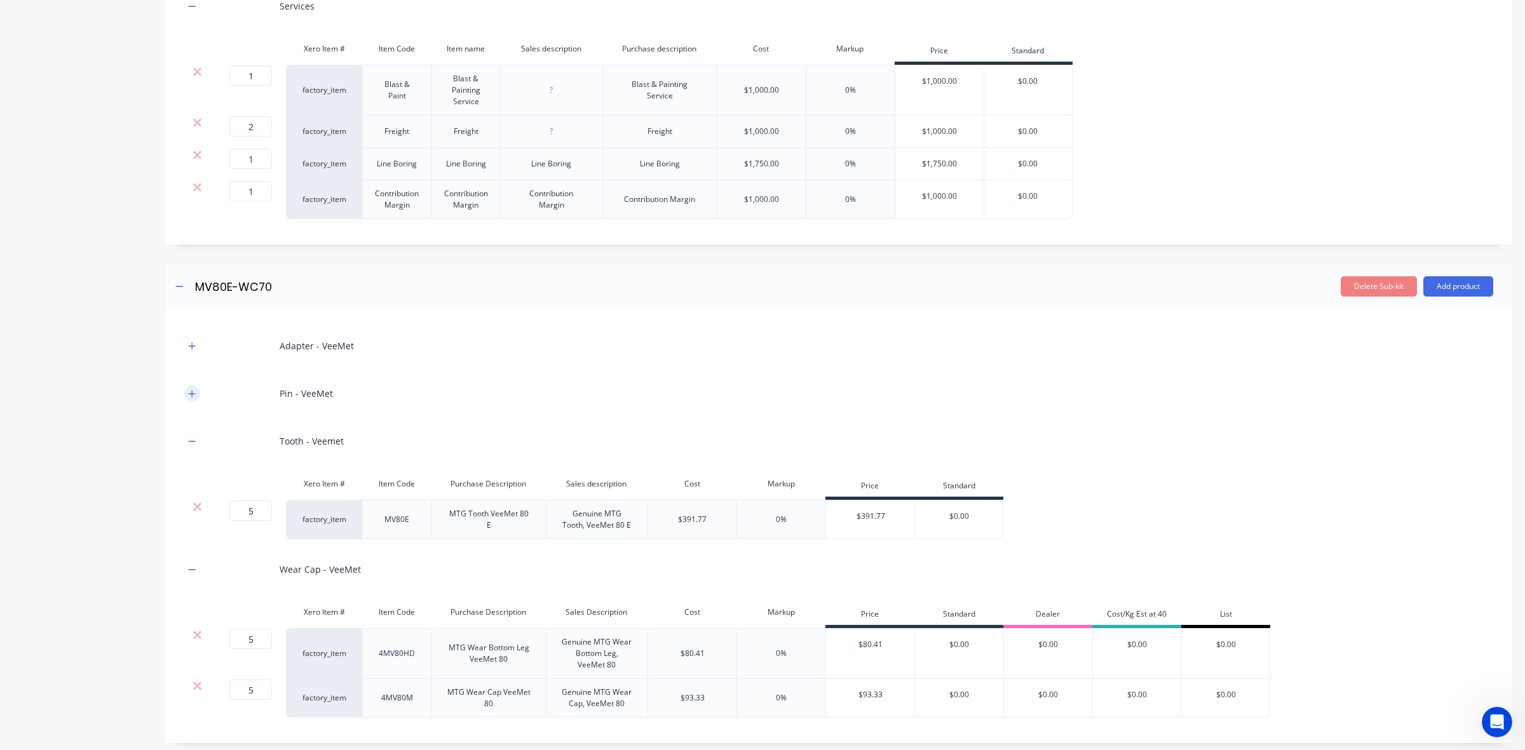
click at [189, 376] on div "Pin - VeeMet" at bounding box center [838, 393] width 1309 height 35
click at [191, 389] on icon "button" at bounding box center [192, 393] width 8 height 9
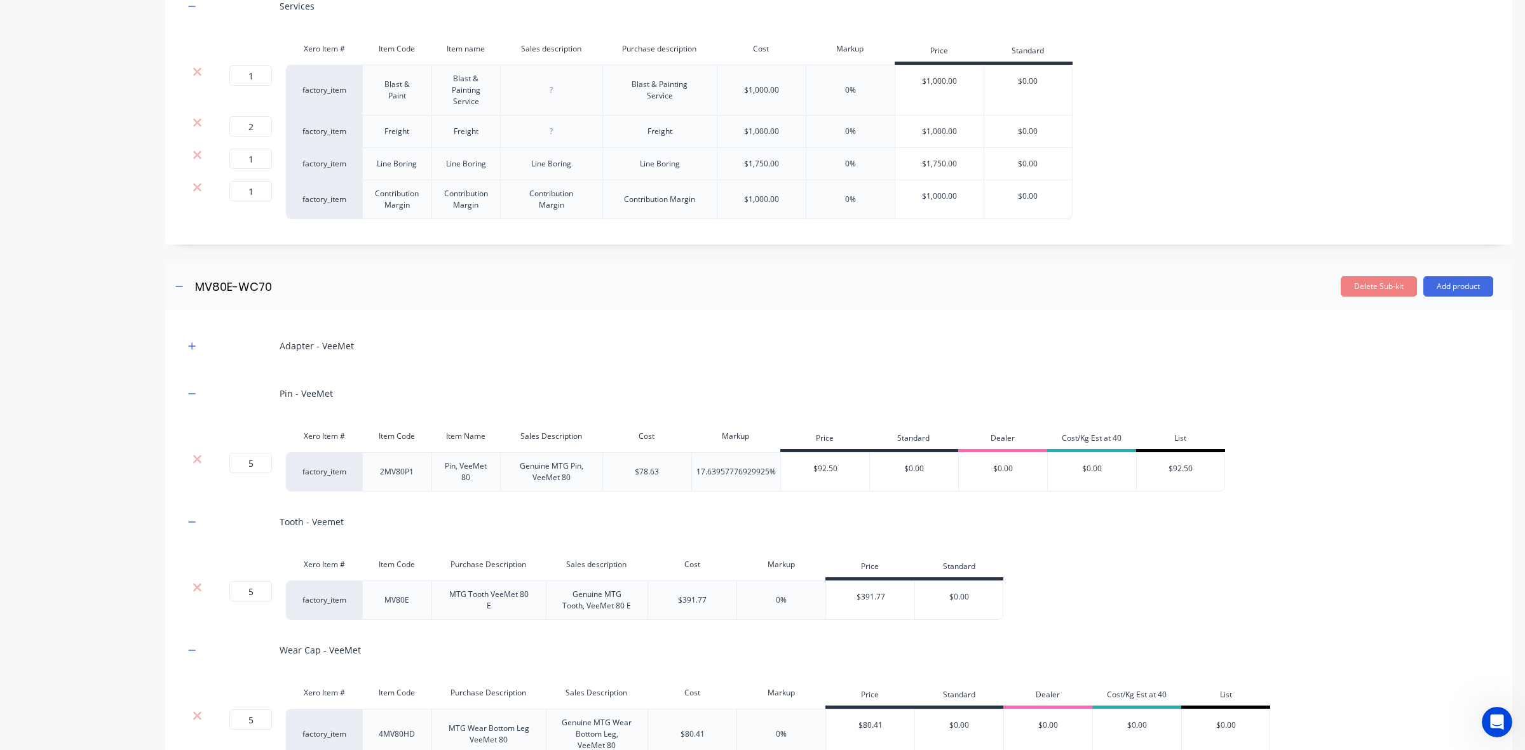
click at [191, 328] on div "Adapter - VeeMet" at bounding box center [838, 345] width 1309 height 35
click at [195, 342] on icon "button" at bounding box center [192, 346] width 8 height 9
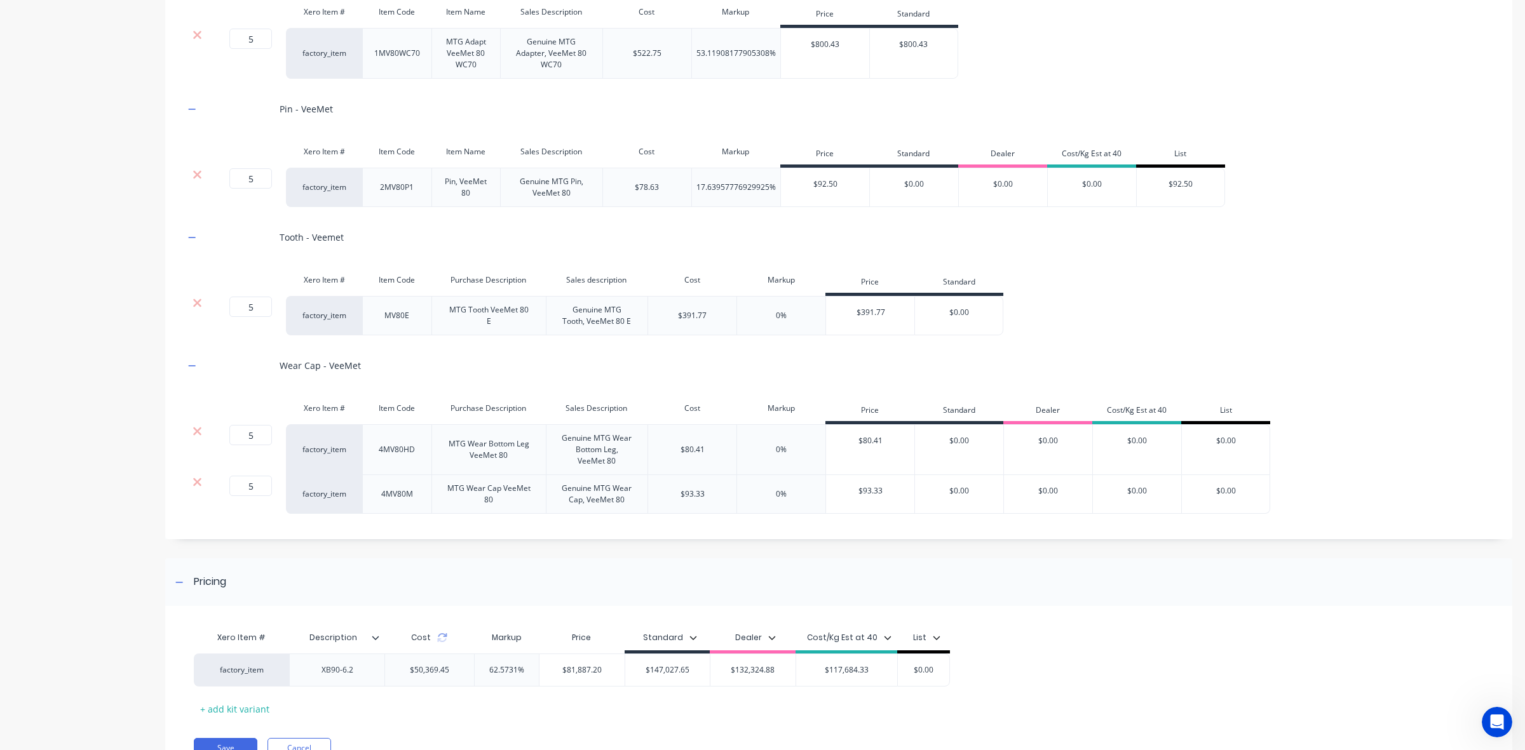
scroll to position [2961, 0]
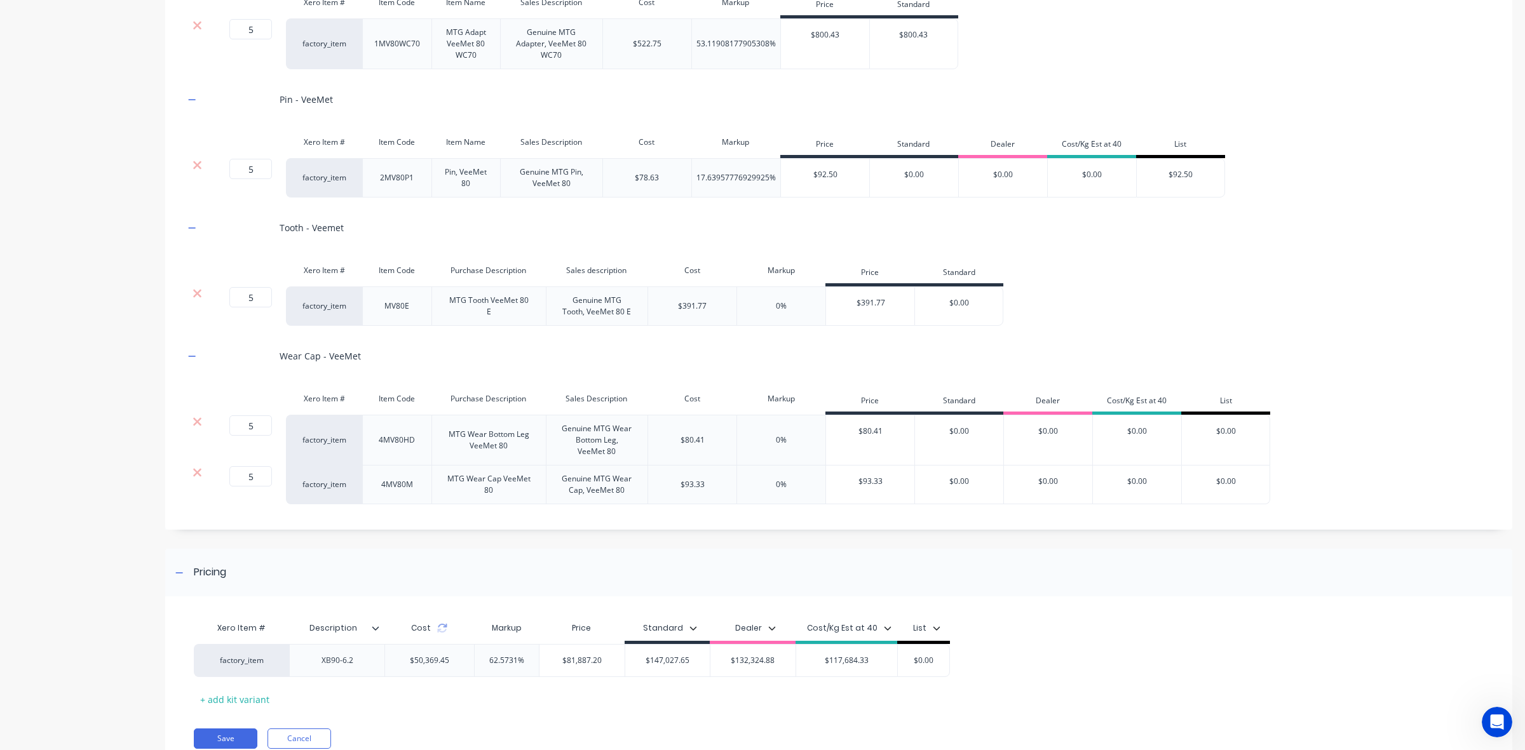
drag, startPoint x: 442, startPoint y: 582, endPoint x: 455, endPoint y: 560, distance: 25.1
click at [442, 629] on icon at bounding box center [442, 631] width 9 height 4
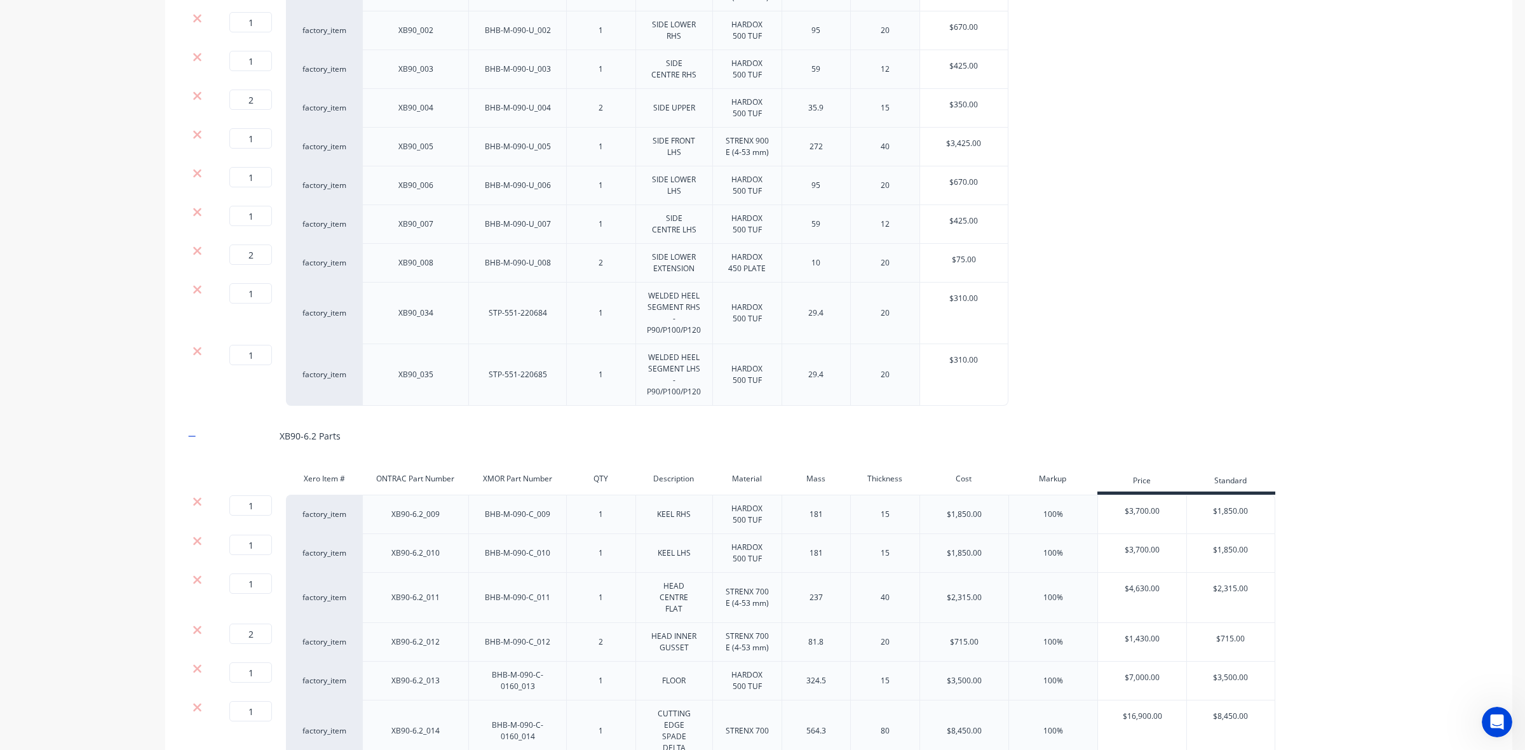
scroll to position [0, 0]
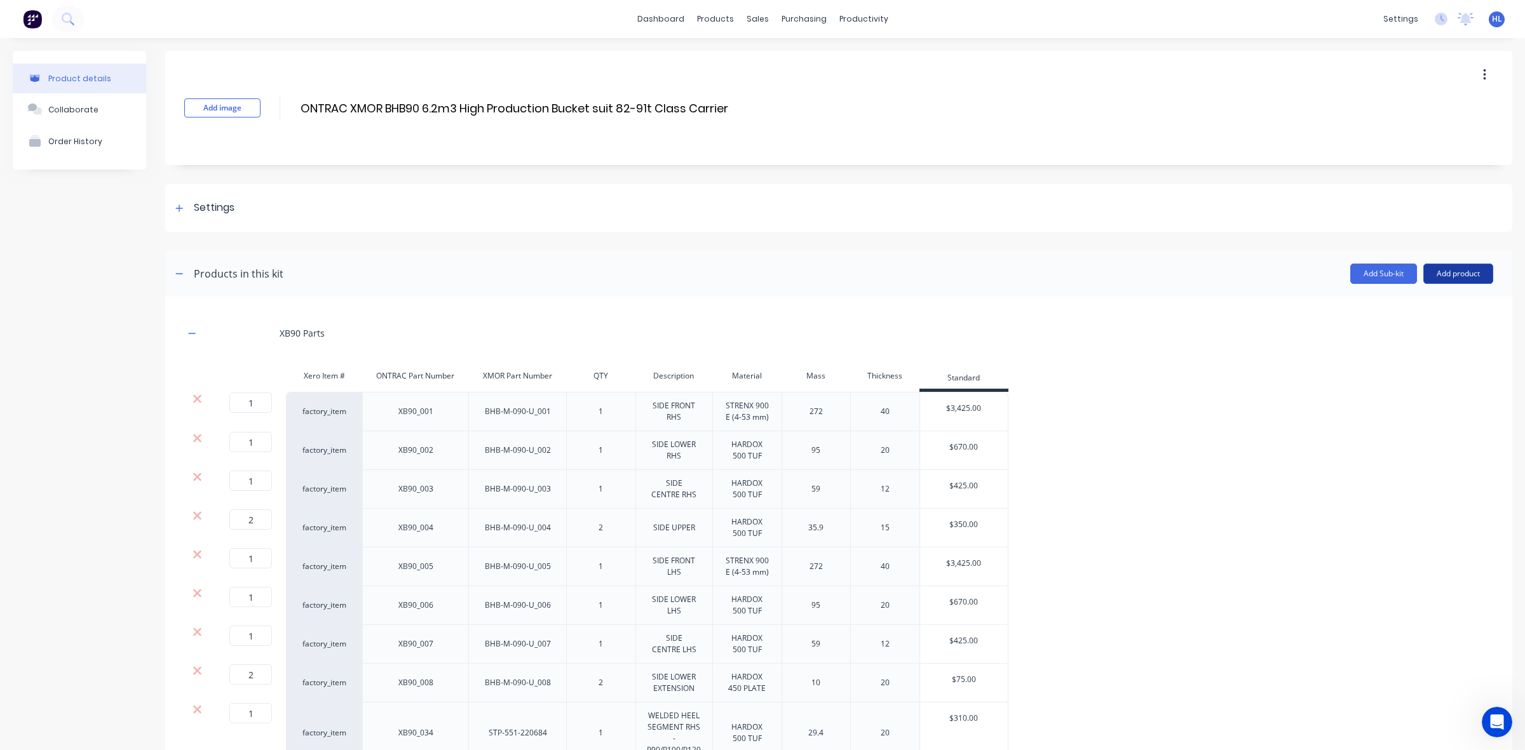
click at [1443, 276] on button "Add product" at bounding box center [1458, 274] width 70 height 20
click at [1417, 328] on div "Labour" at bounding box center [1433, 332] width 98 height 18
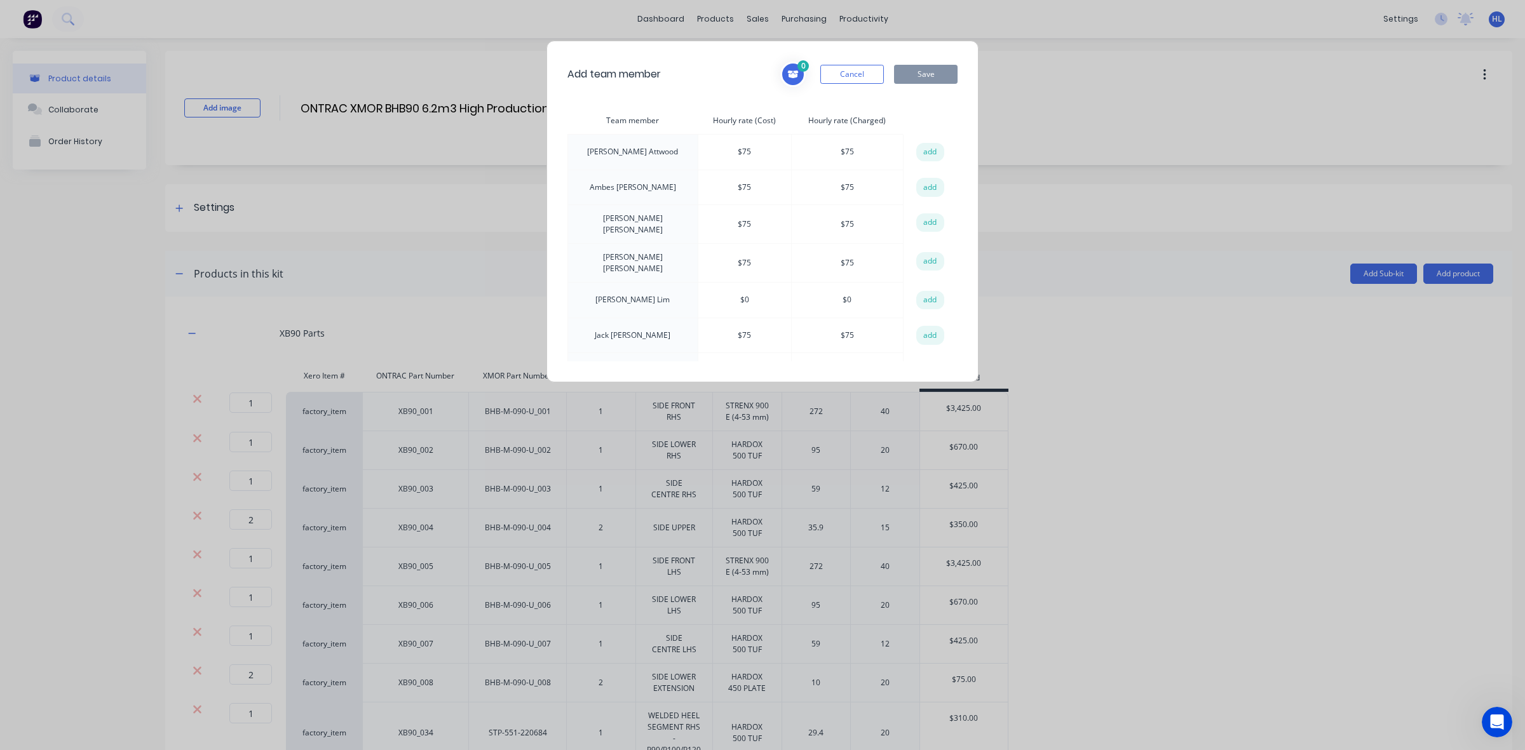
scroll to position [97, 0]
click at [921, 337] on button "add" at bounding box center [930, 344] width 28 height 19
click at [934, 71] on button "Save" at bounding box center [926, 74] width 64 height 19
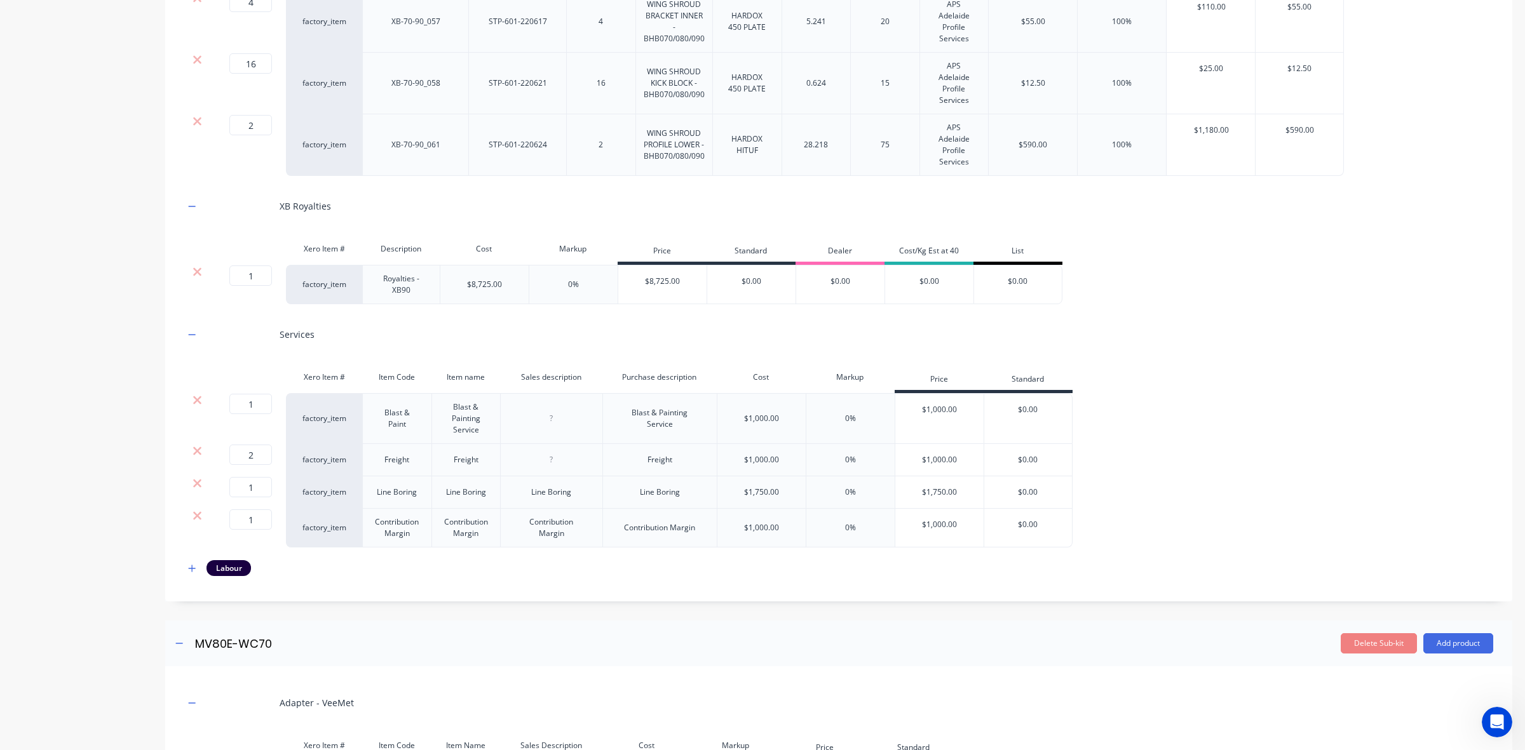
scroll to position [2382, 0]
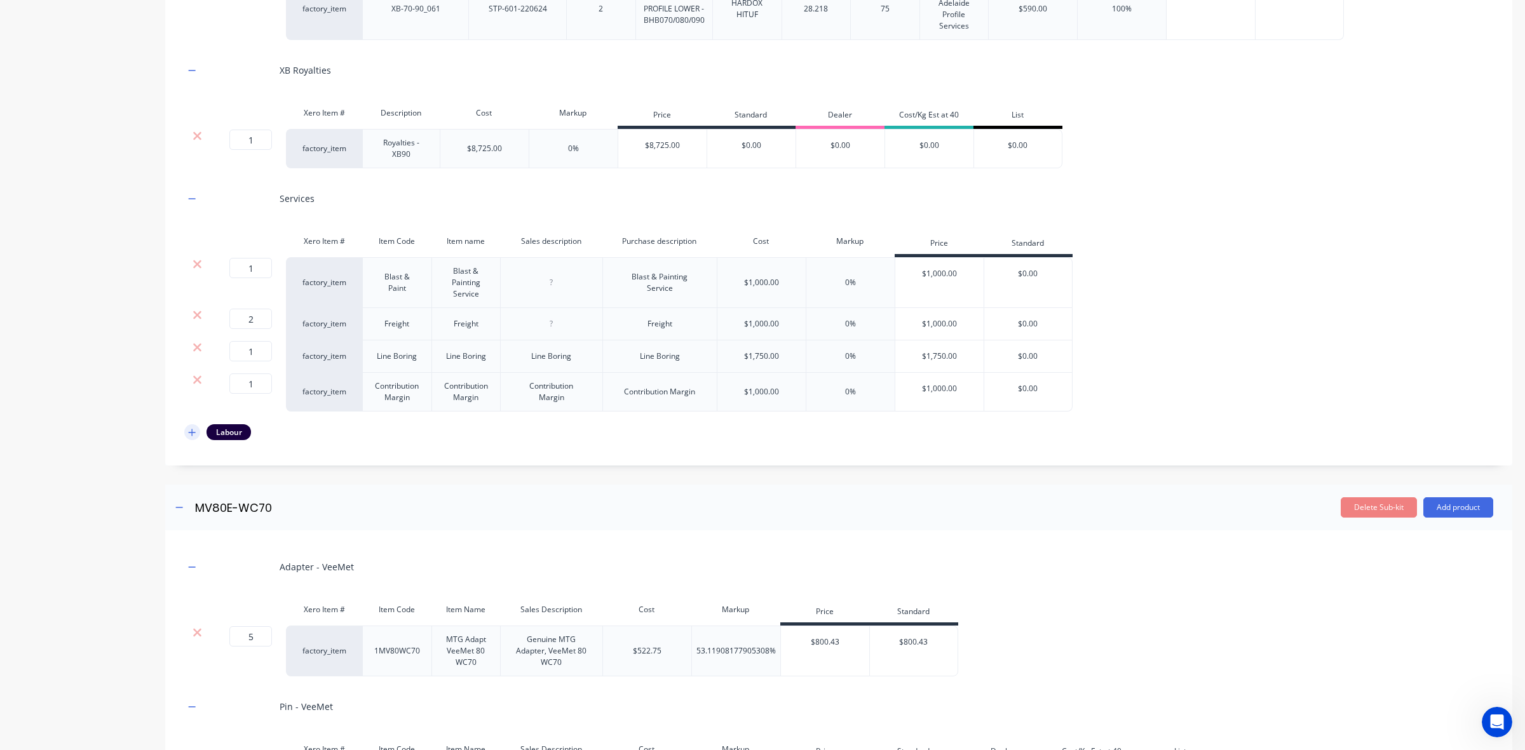
click at [194, 428] on icon "button" at bounding box center [192, 432] width 8 height 9
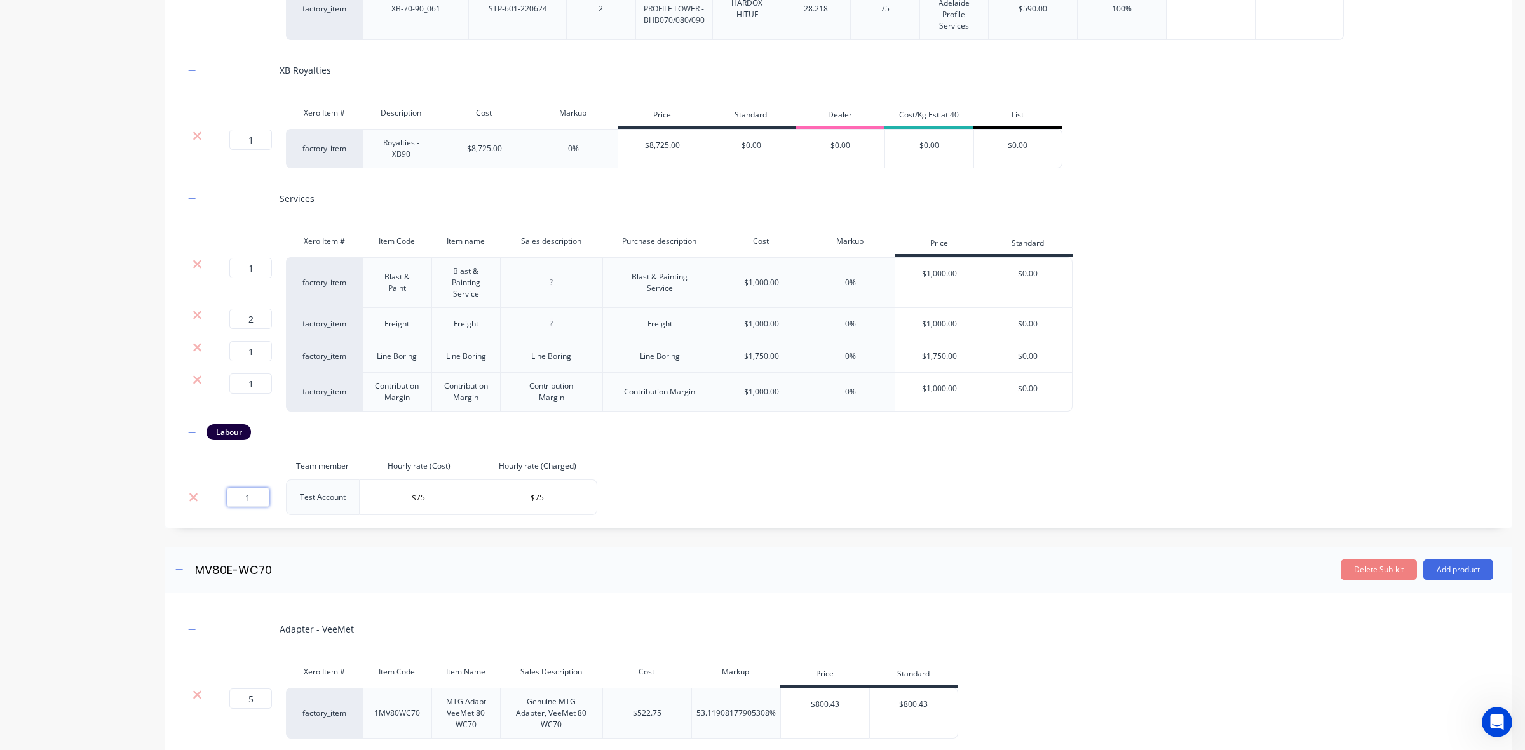
drag, startPoint x: 256, startPoint y: 440, endPoint x: 229, endPoint y: 446, distance: 27.4
click at [229, 488] on input "1" at bounding box center [248, 497] width 43 height 19
type input "192"
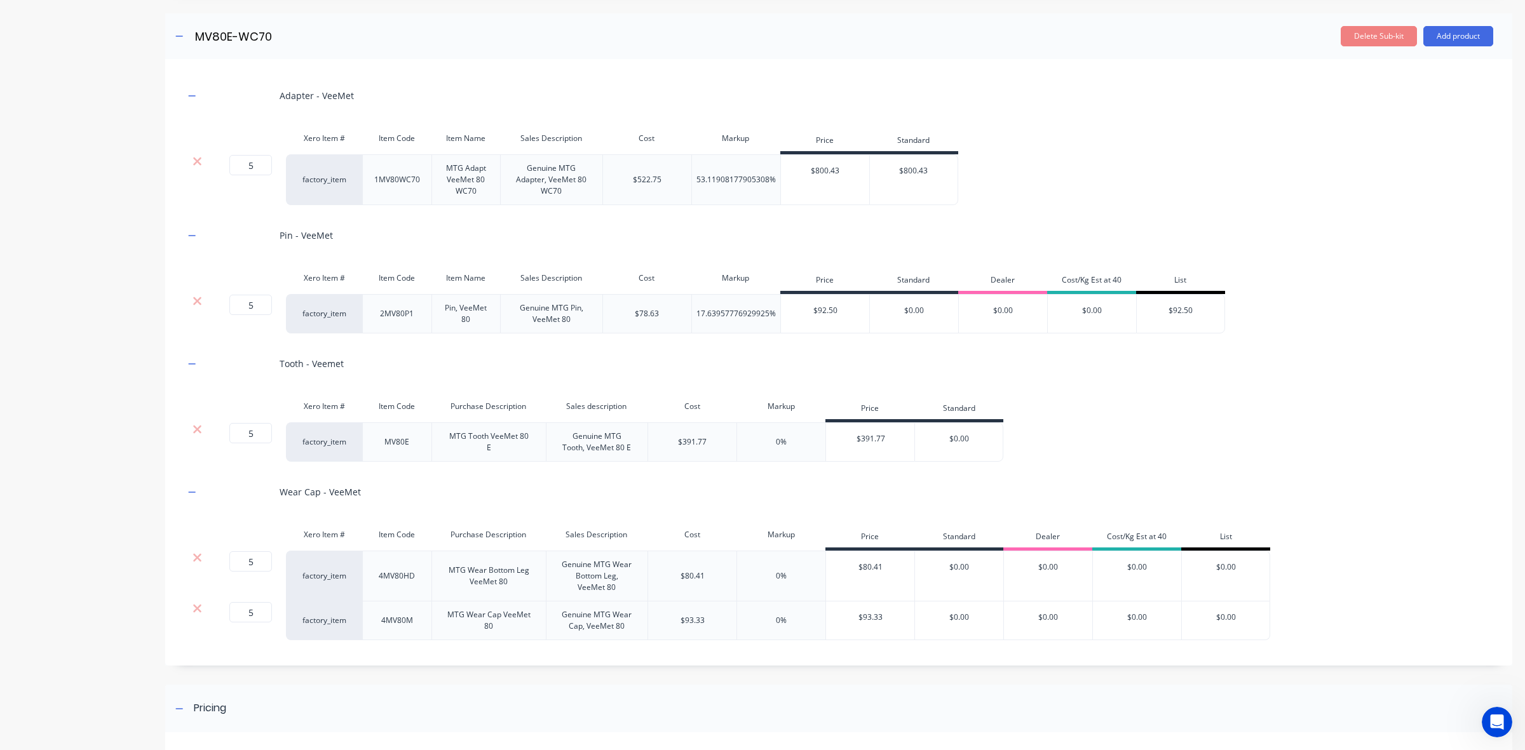
scroll to position [3051, 0]
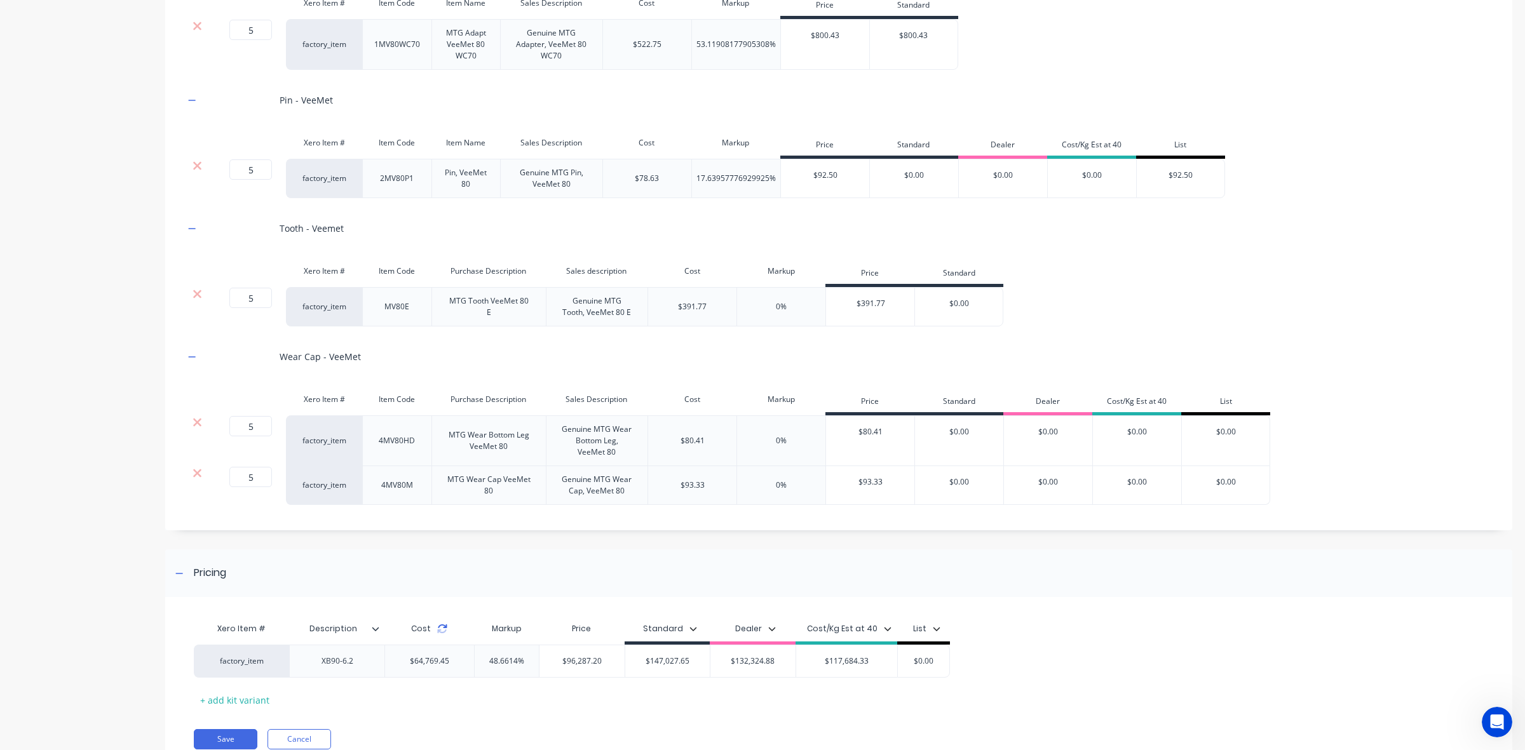
click at [443, 624] on icon at bounding box center [442, 629] width 10 height 10
click at [226, 729] on button "Save" at bounding box center [226, 739] width 64 height 20
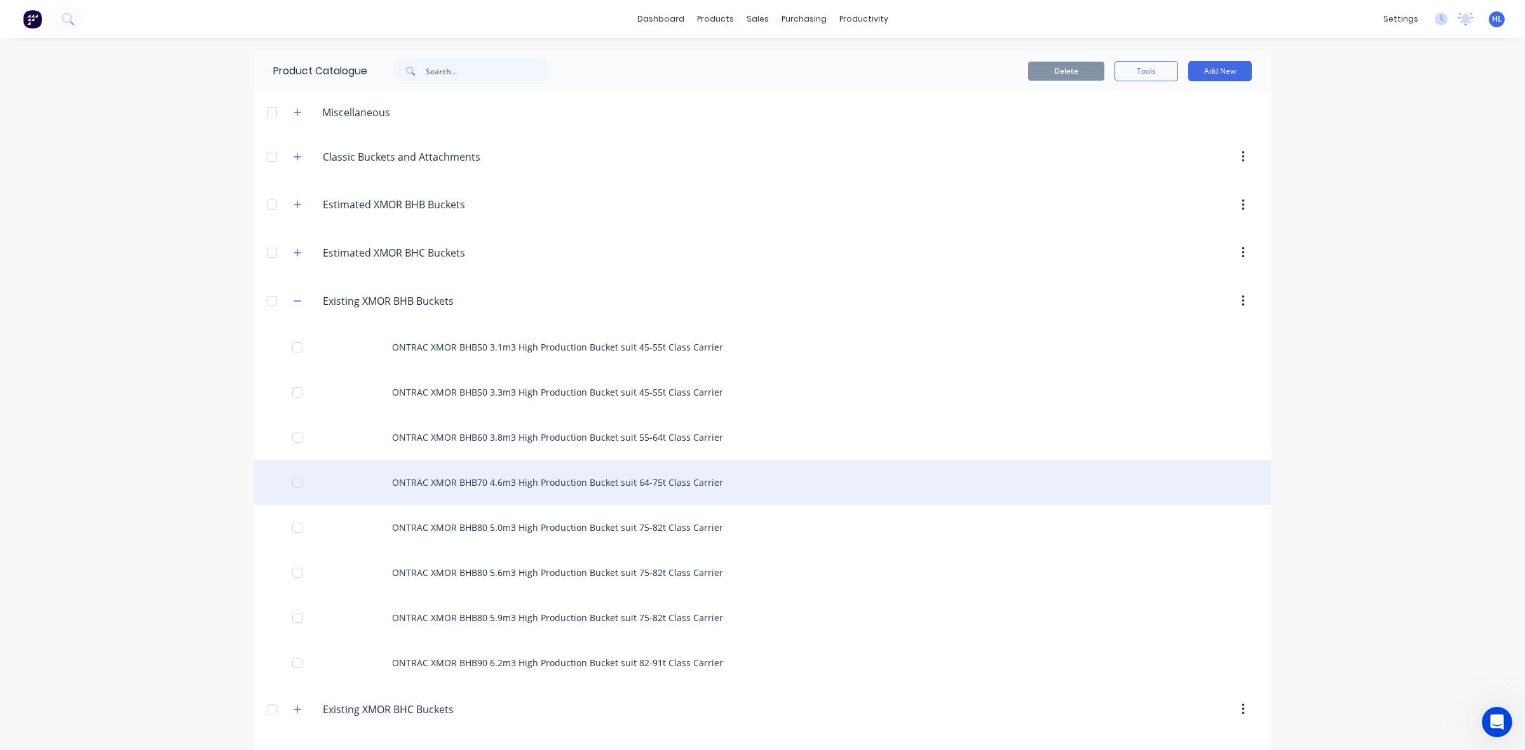
click at [551, 494] on div "ONTRAC XMOR BHB70 4.6m3 High Production Bucket suit 64-75t Class Carrier" at bounding box center [762, 482] width 1016 height 45
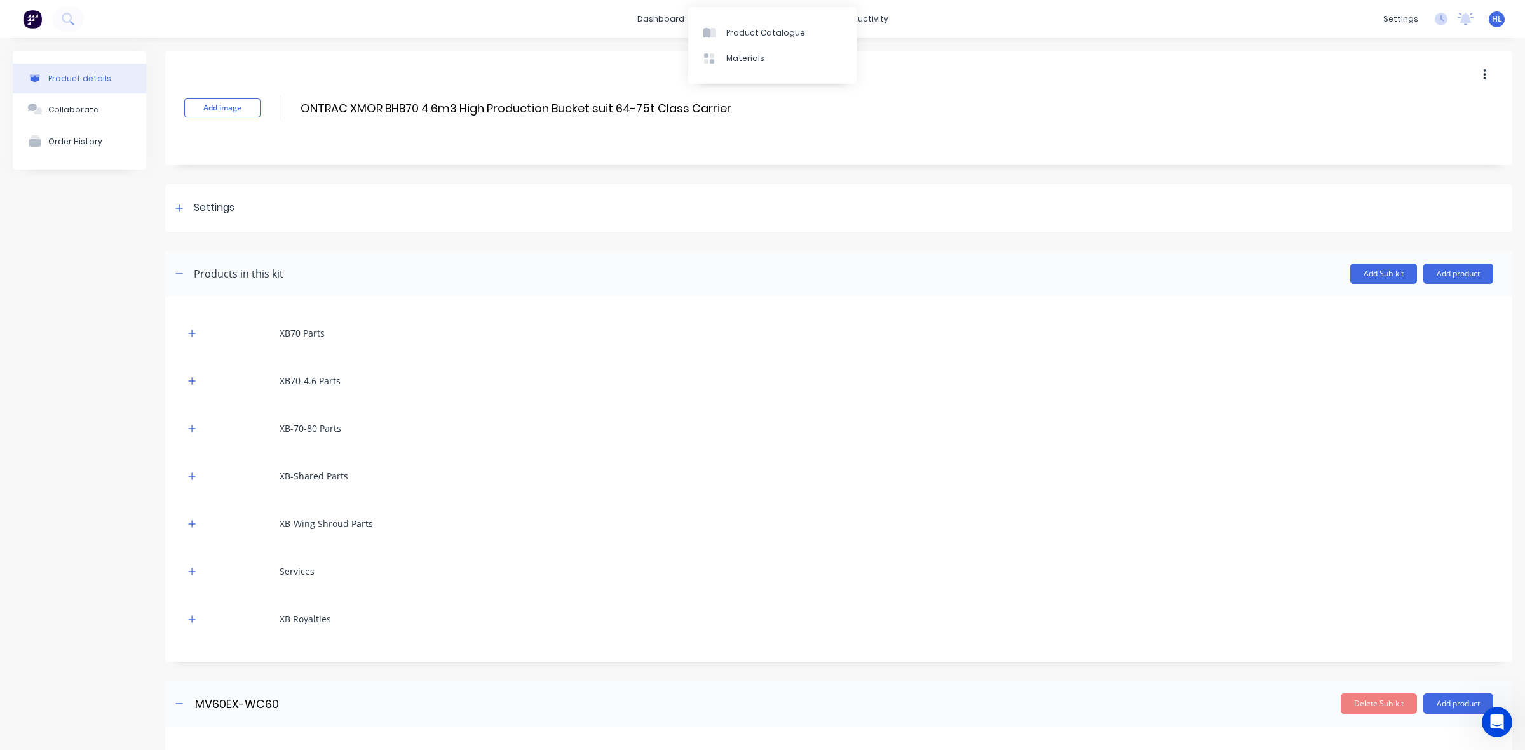
scroll to position [470, 0]
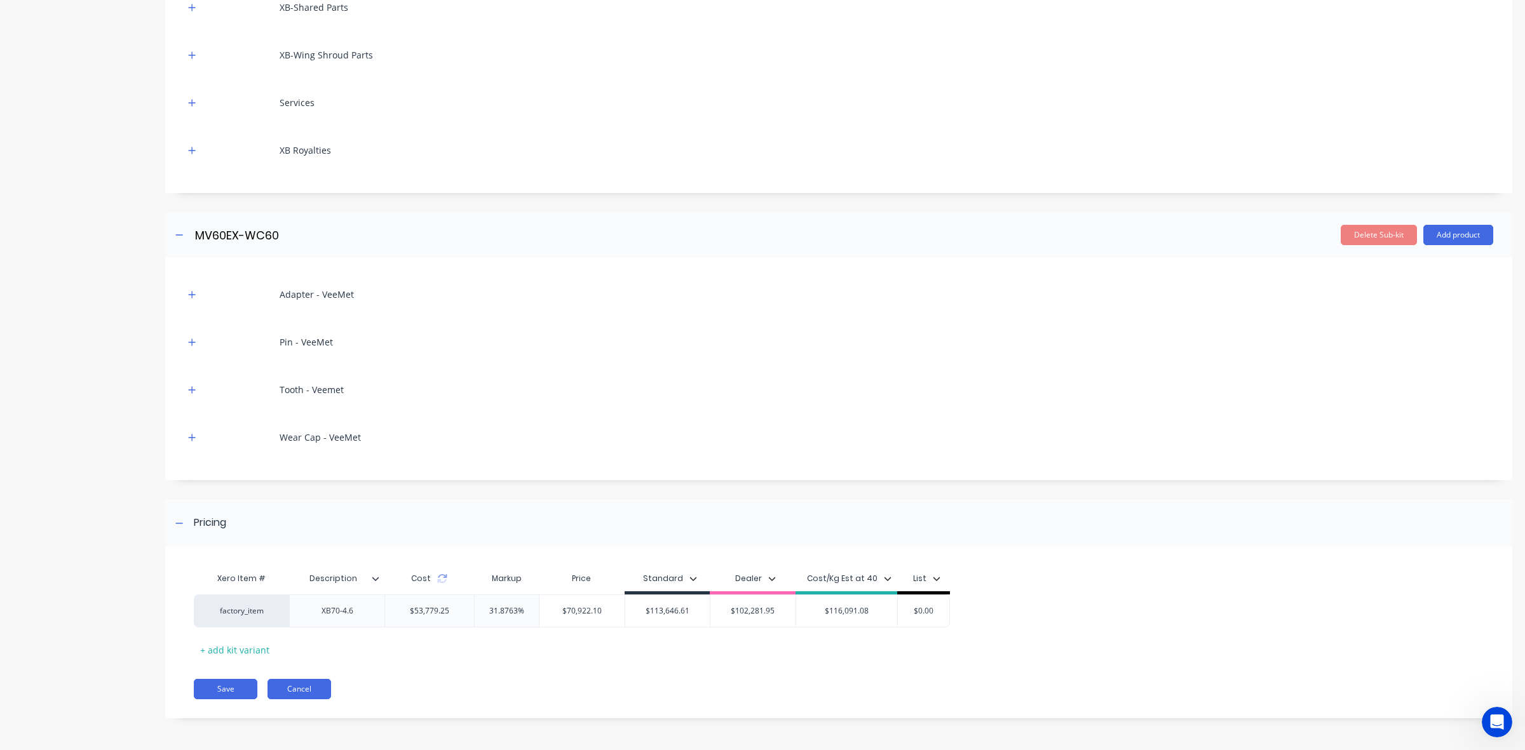
click at [318, 697] on button "Cancel" at bounding box center [299, 689] width 64 height 20
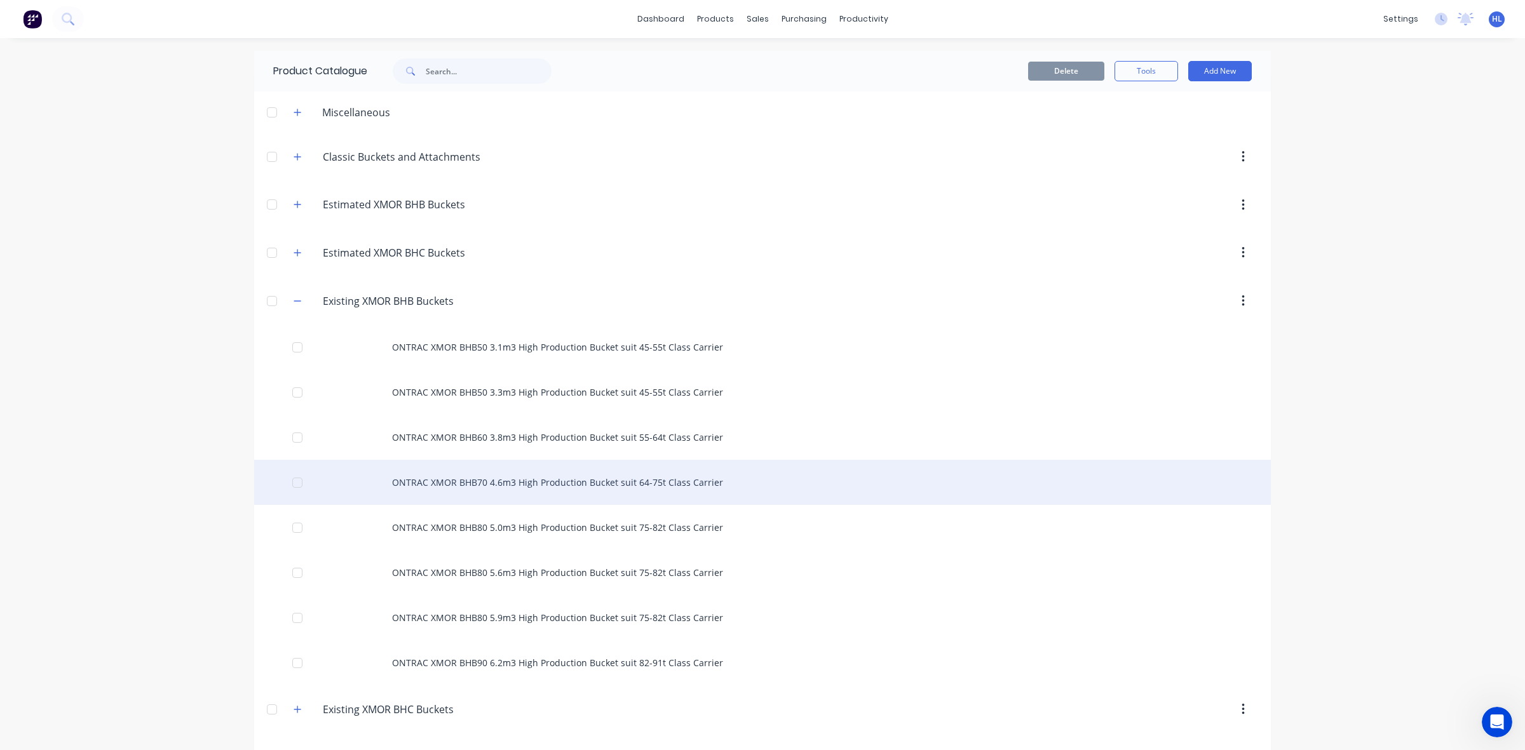
scroll to position [79, 0]
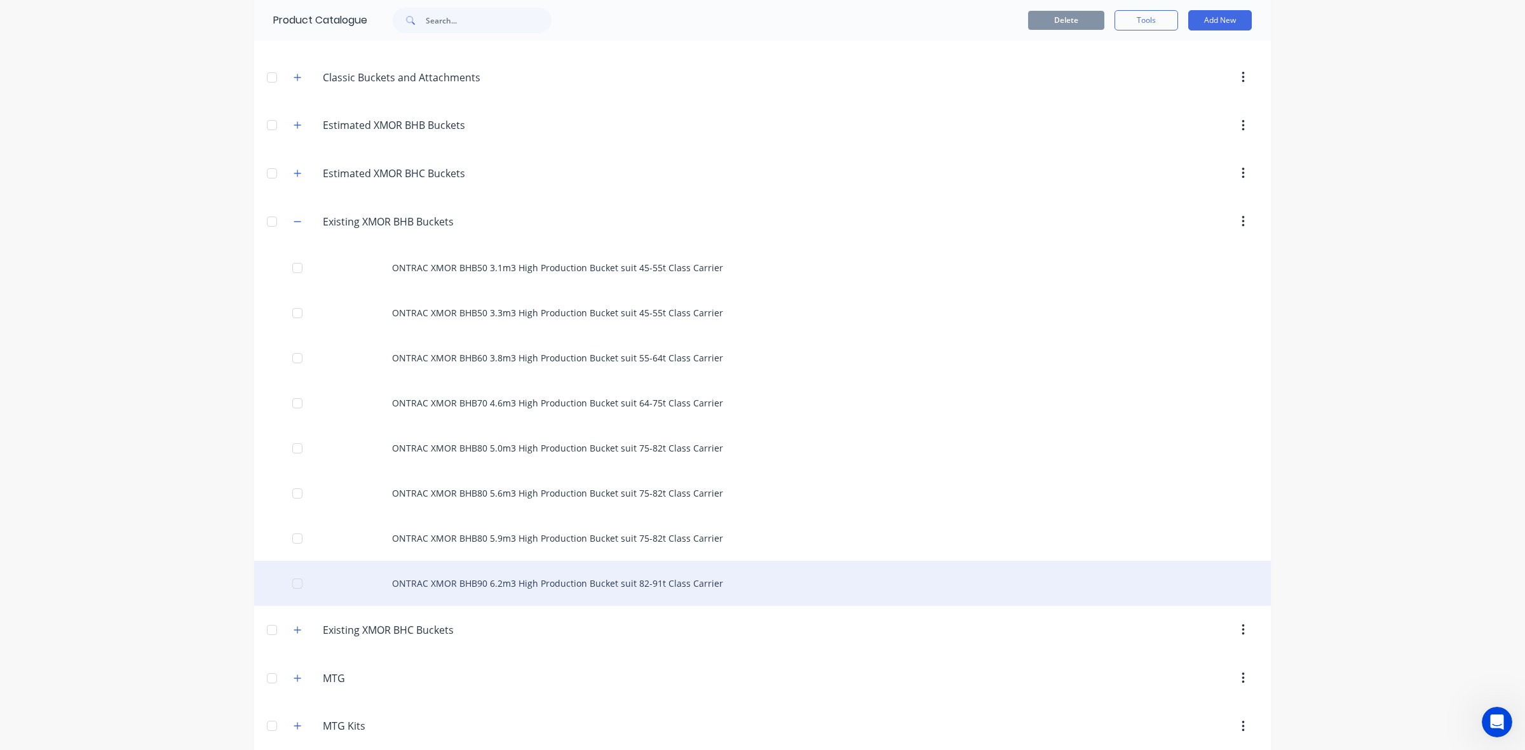
click at [487, 590] on div "ONTRAC XMOR BHB90 6.2m3 High Production Bucket suit 82-91t Class Carrier" at bounding box center [762, 583] width 1016 height 45
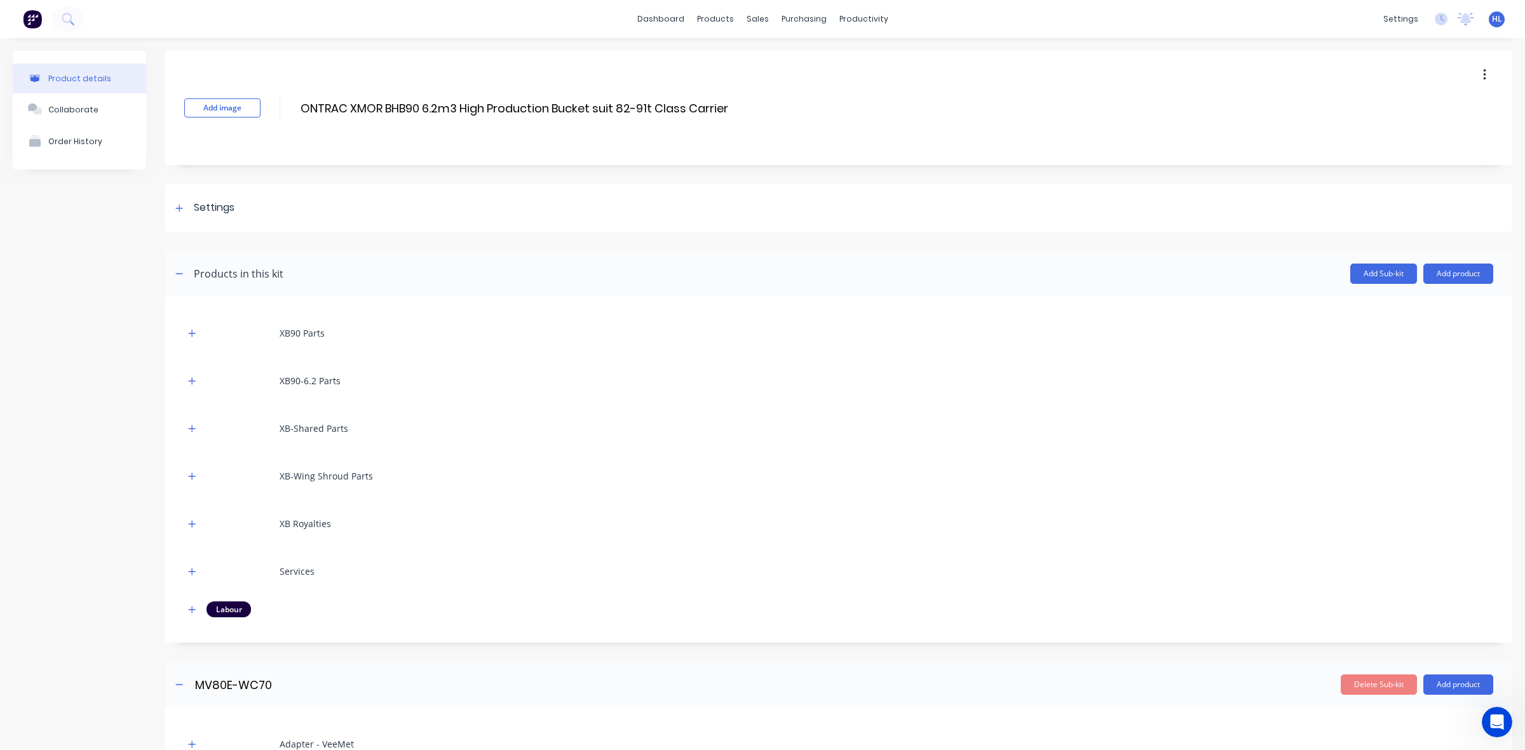
click at [540, 631] on div "XB90 Parts XB90-6.2 Parts XB-Shared Parts XB-Wing Shroud Parts XB Royalties Ser…" at bounding box center [838, 470] width 1347 height 346
click at [192, 605] on icon "button" at bounding box center [192, 609] width 8 height 9
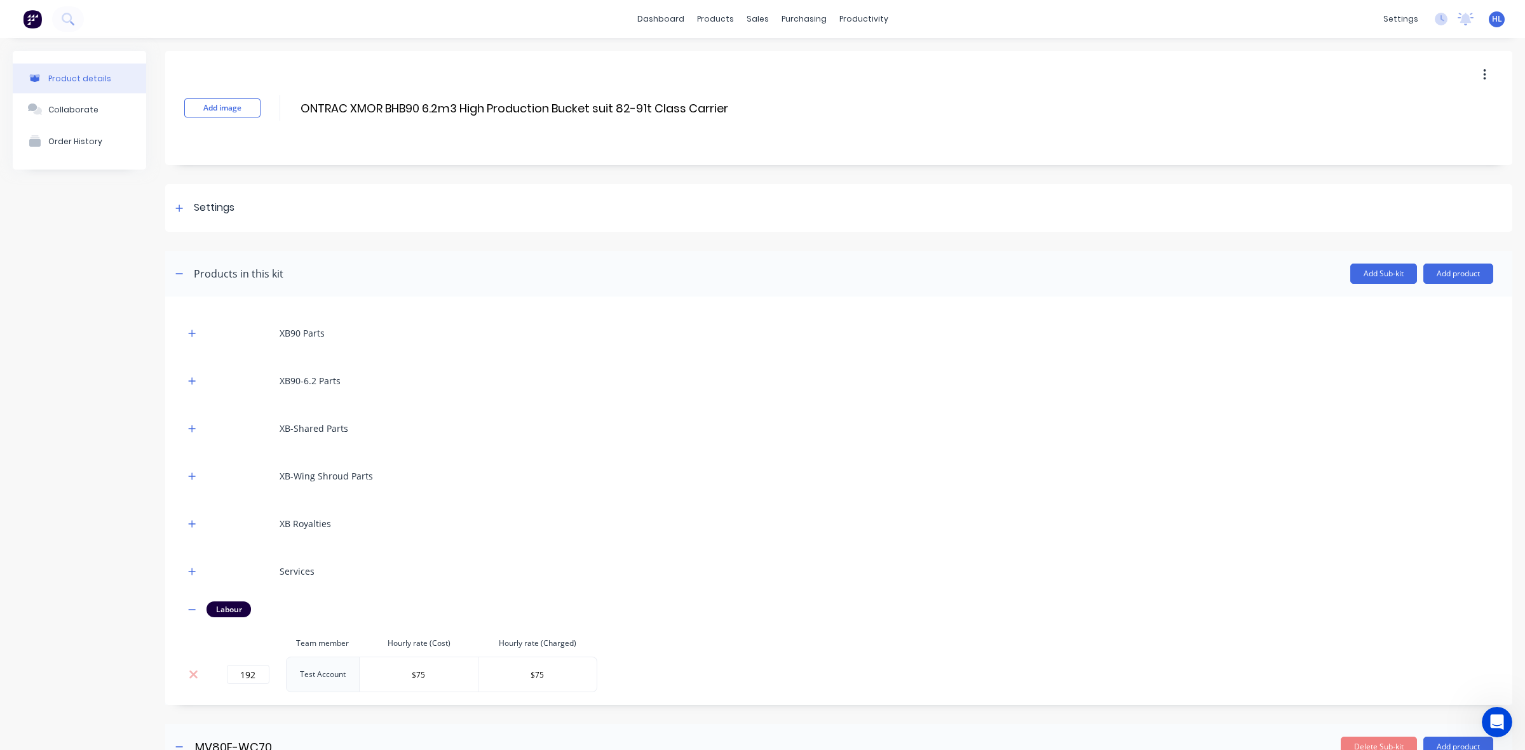
click at [192, 556] on div "Services" at bounding box center [838, 571] width 1309 height 35
click at [195, 565] on button "button" at bounding box center [192, 571] width 16 height 16
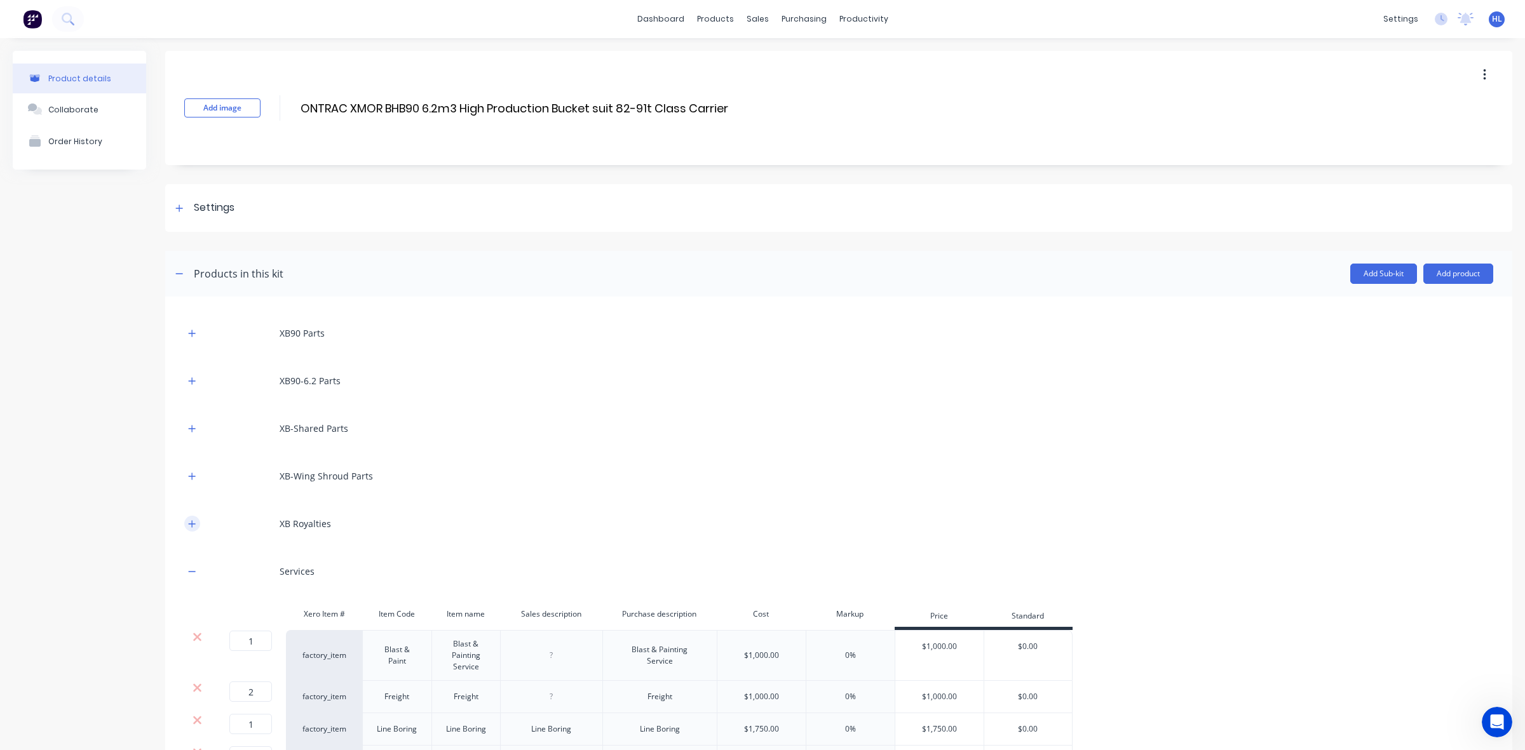
click at [194, 525] on icon "button" at bounding box center [192, 524] width 8 height 9
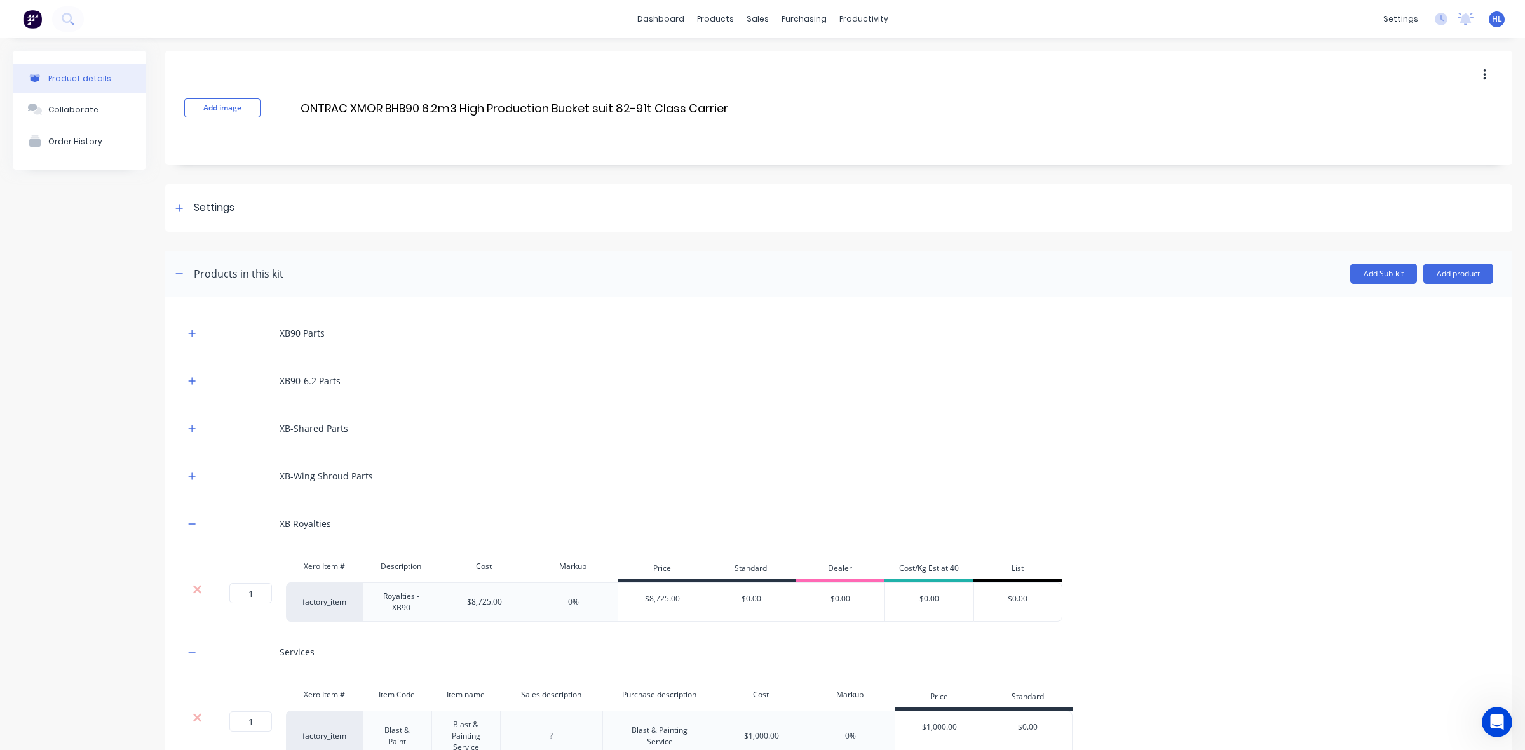
drag, startPoint x: 196, startPoint y: 478, endPoint x: 198, endPoint y: 445, distance: 33.1
click at [195, 477] on button "button" at bounding box center [192, 476] width 16 height 16
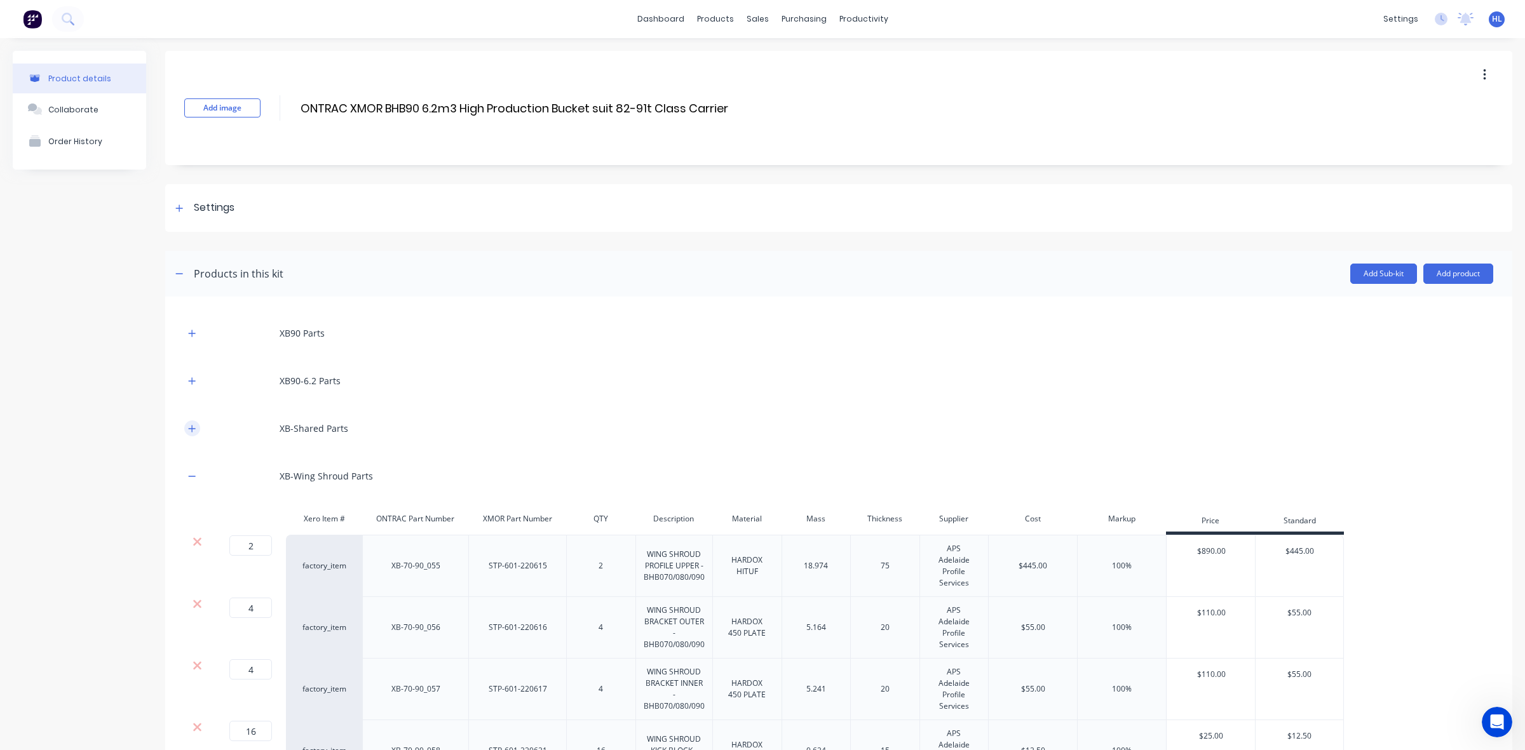
click at [192, 430] on icon "button" at bounding box center [192, 428] width 8 height 9
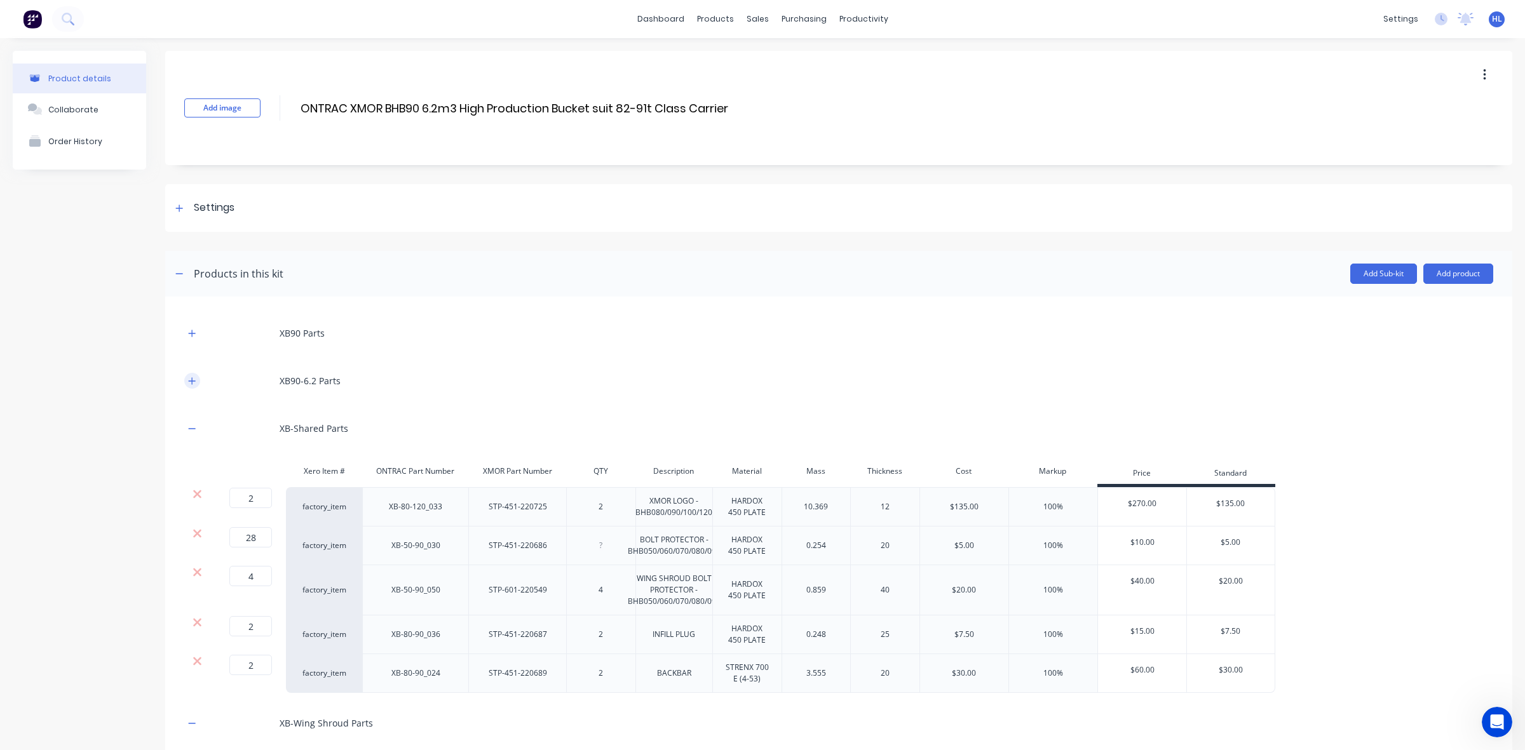
click at [191, 388] on button "button" at bounding box center [192, 381] width 16 height 16
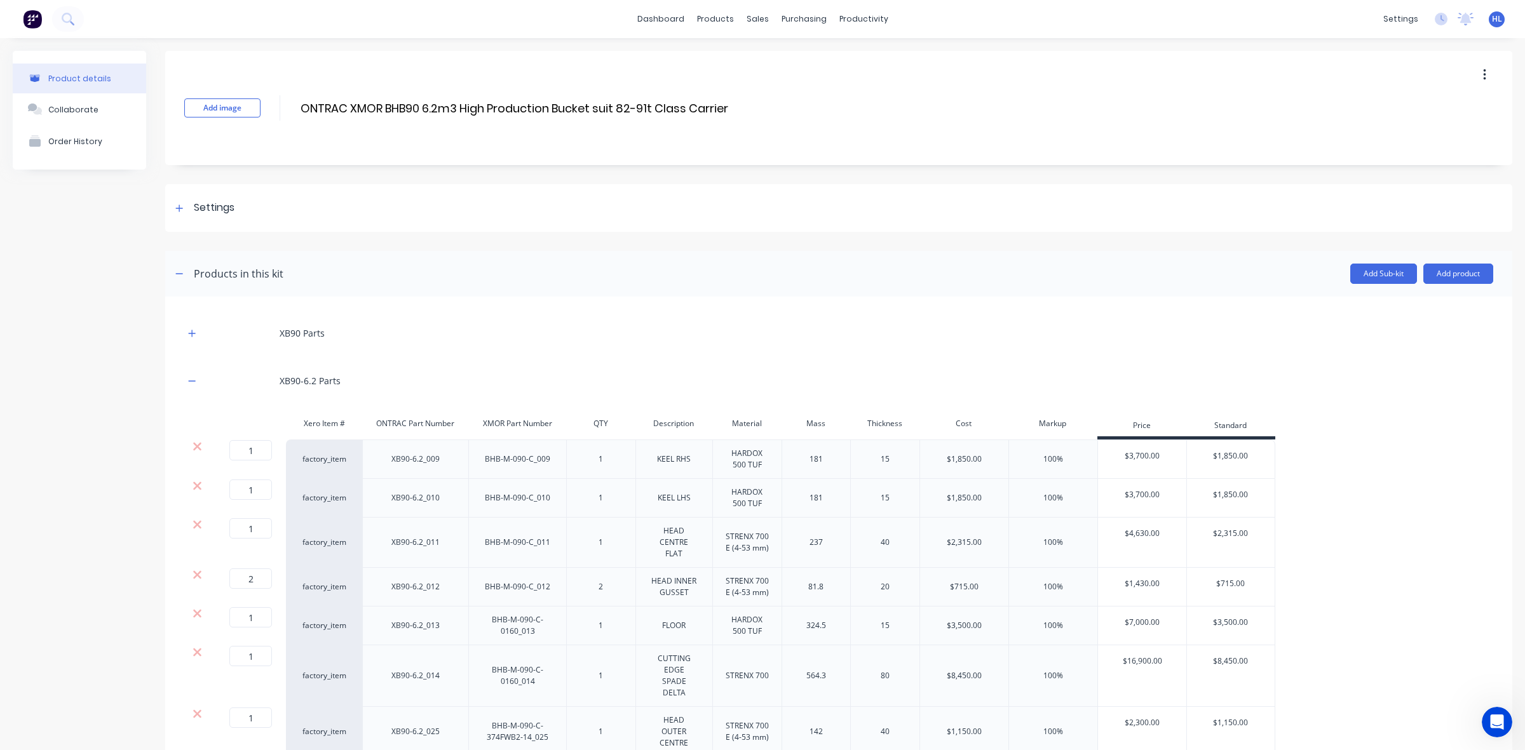
click at [191, 324] on div "XB90 Parts" at bounding box center [838, 333] width 1309 height 35
click at [194, 334] on icon "button" at bounding box center [192, 333] width 7 height 7
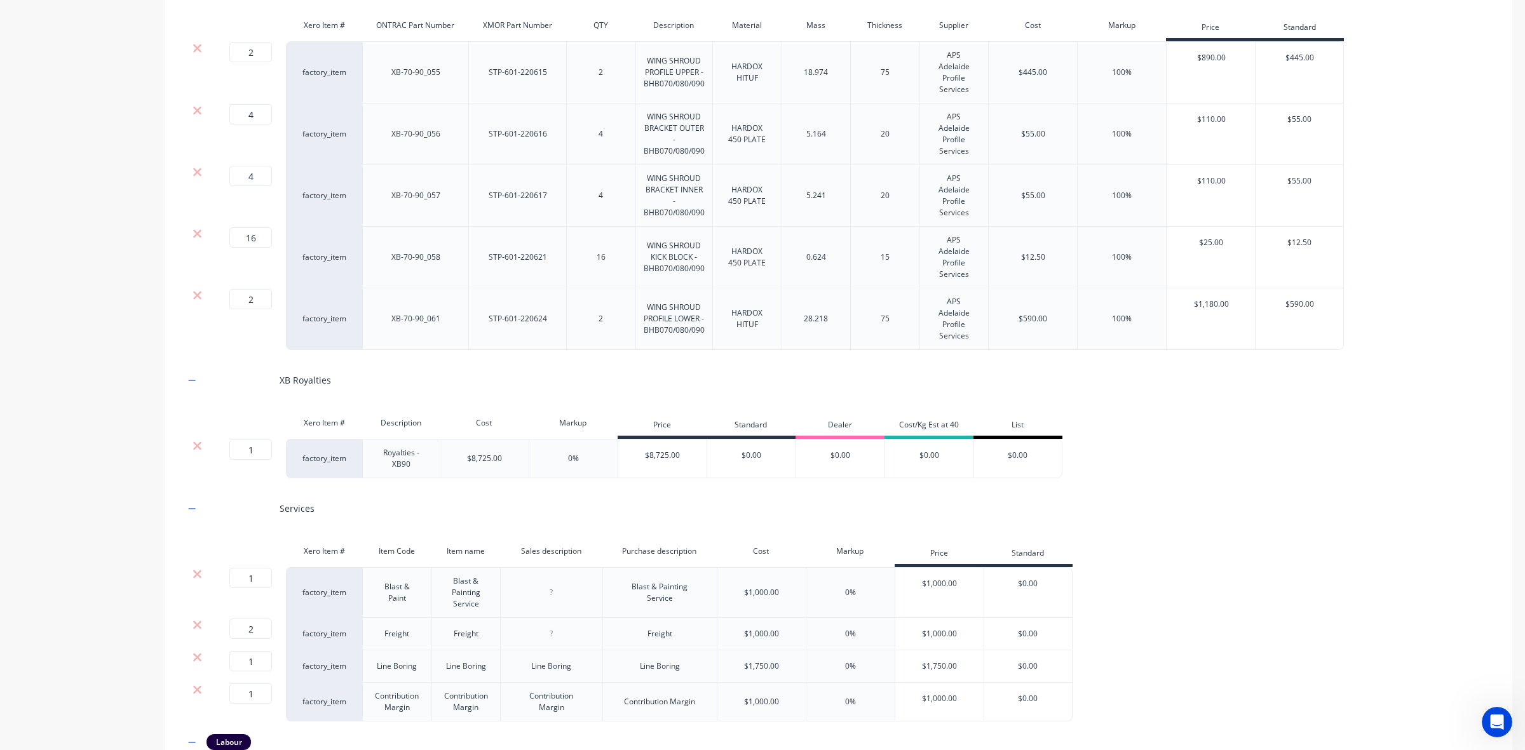
scroll to position [2065, 0]
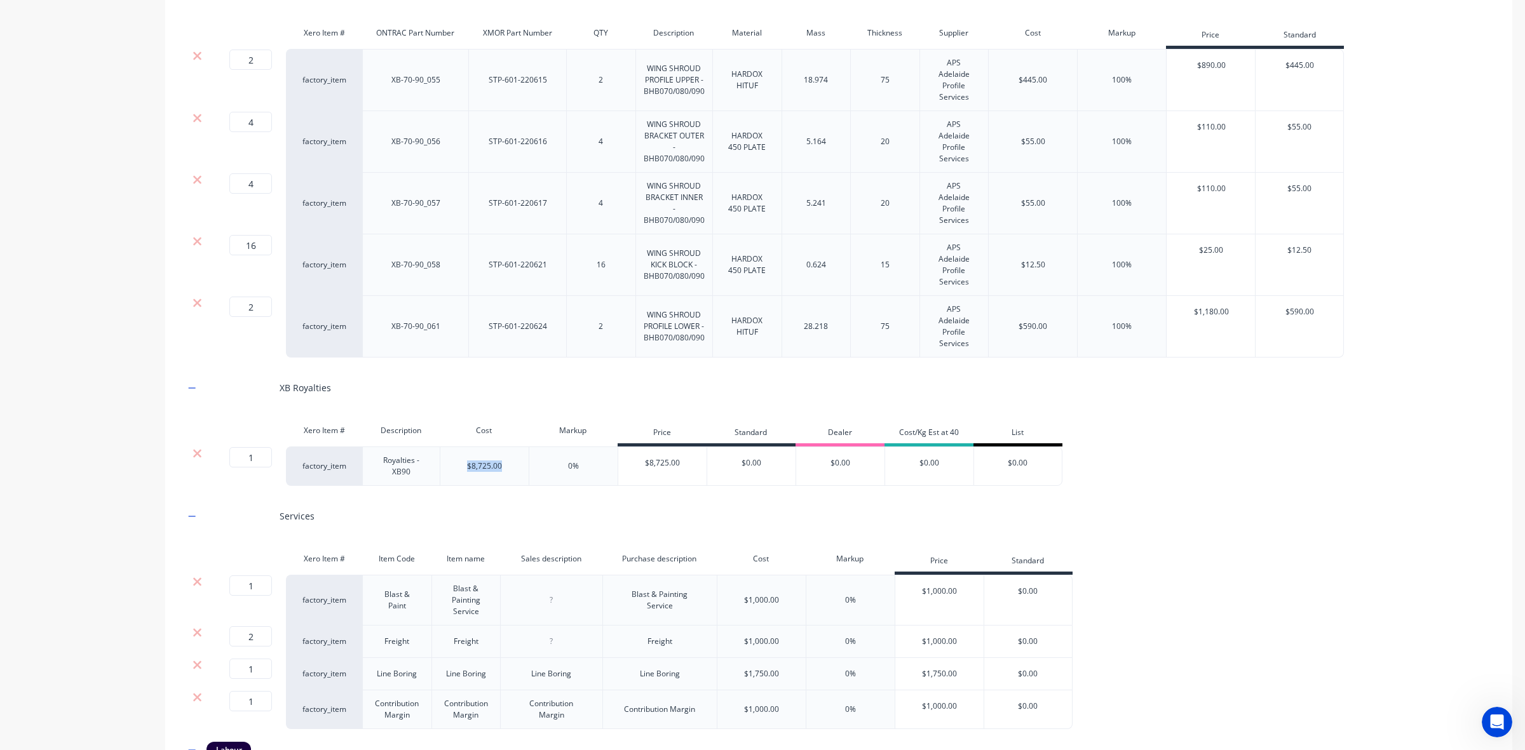
drag, startPoint x: 506, startPoint y: 413, endPoint x: 421, endPoint y: 421, distance: 84.9
click at [442, 447] on div "$8,725.00" at bounding box center [484, 466] width 89 height 39
copy div "$8,725.00"
click at [501, 499] on div "Services" at bounding box center [838, 516] width 1309 height 35
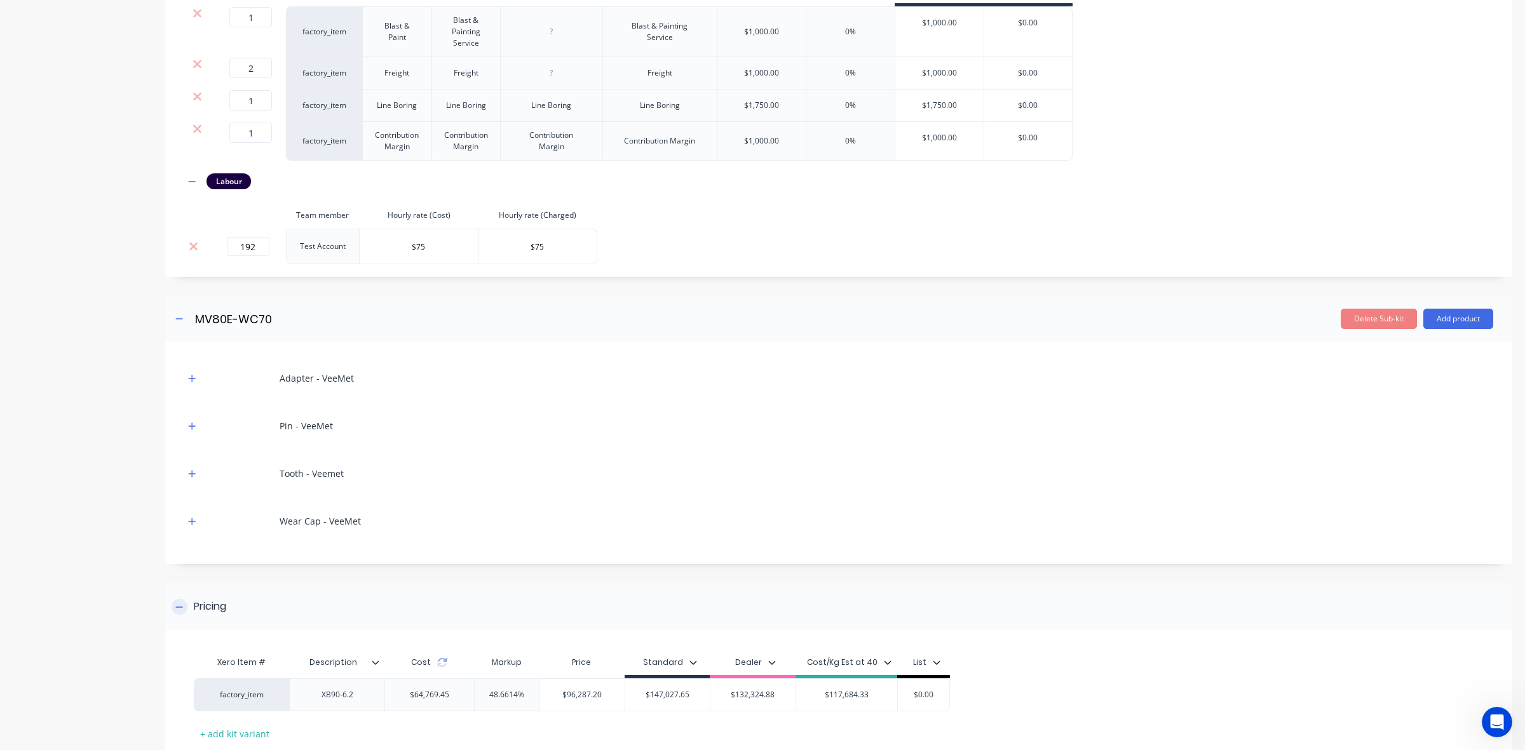
scroll to position [2666, 0]
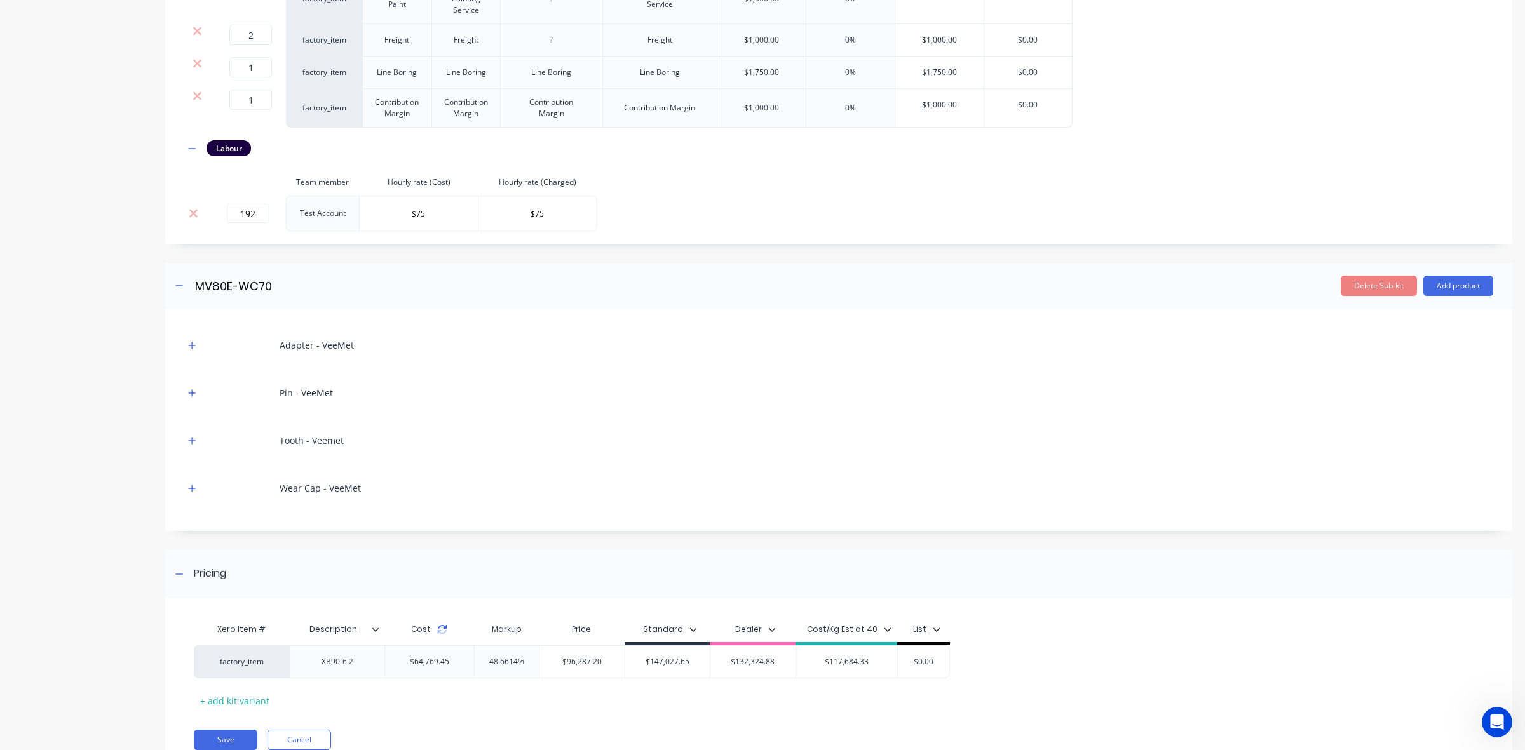
click at [443, 625] on icon at bounding box center [442, 627] width 9 height 4
drag, startPoint x: 192, startPoint y: 438, endPoint x: 186, endPoint y: 405, distance: 34.2
click at [192, 485] on icon "button" at bounding box center [192, 488] width 7 height 7
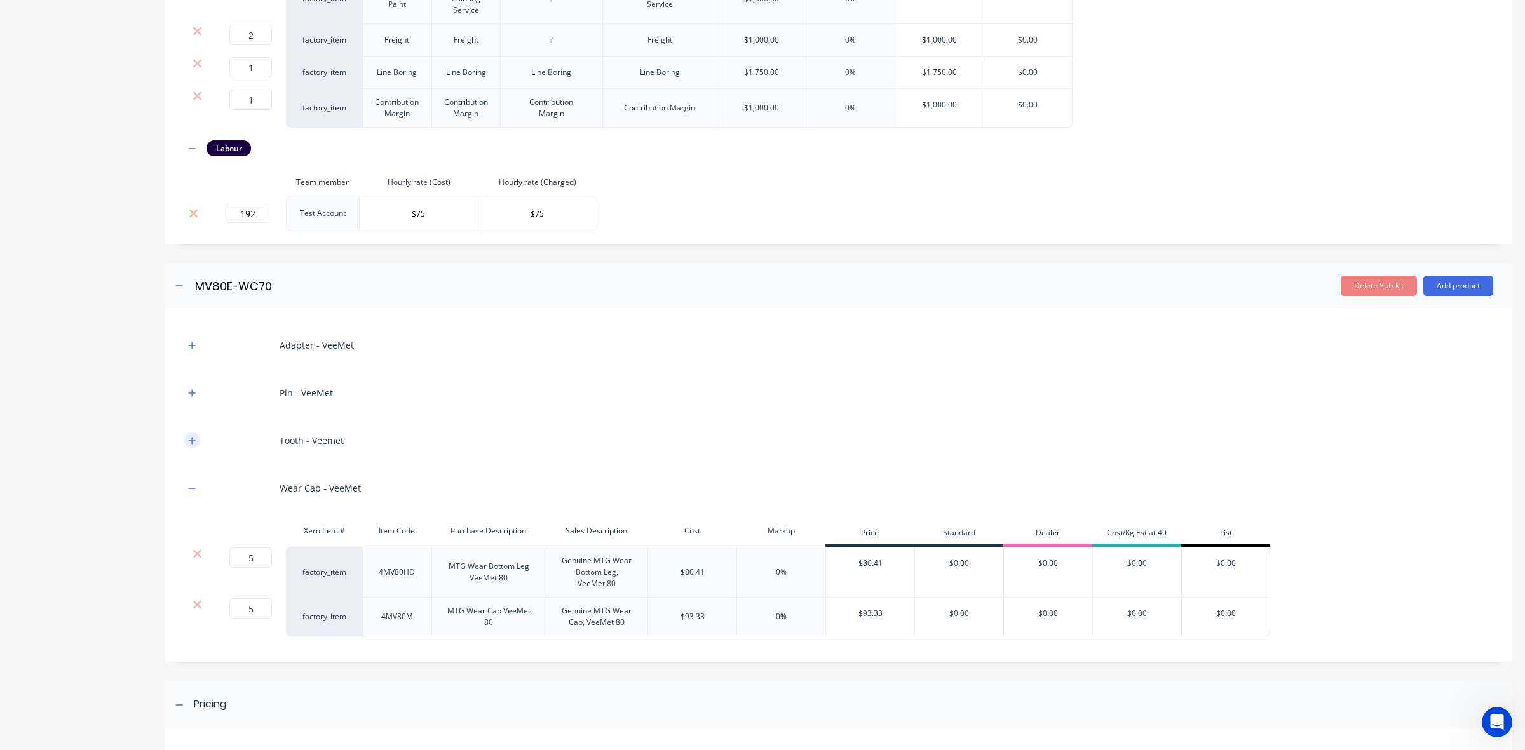
click at [191, 436] on icon "button" at bounding box center [192, 440] width 8 height 9
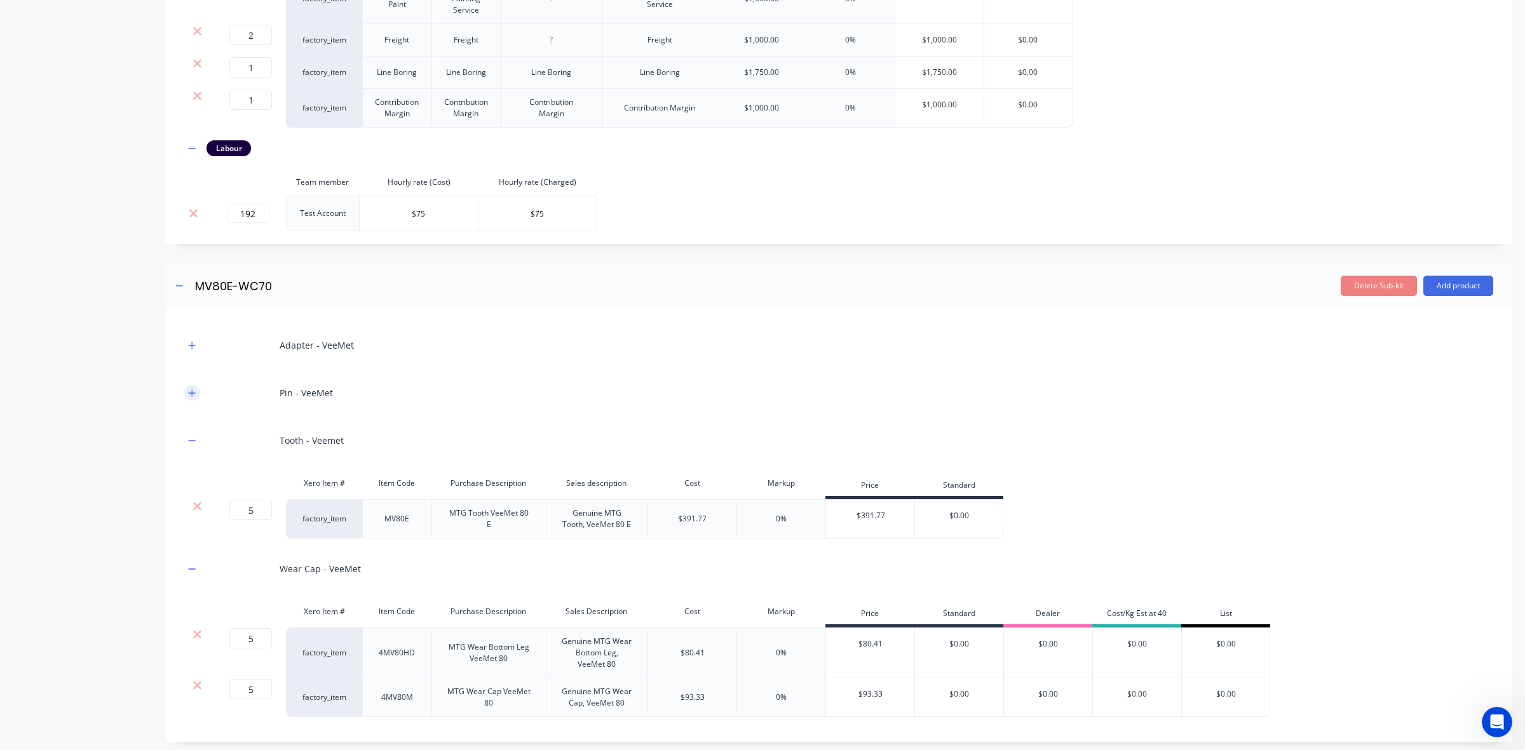
click at [191, 385] on button "button" at bounding box center [192, 393] width 16 height 16
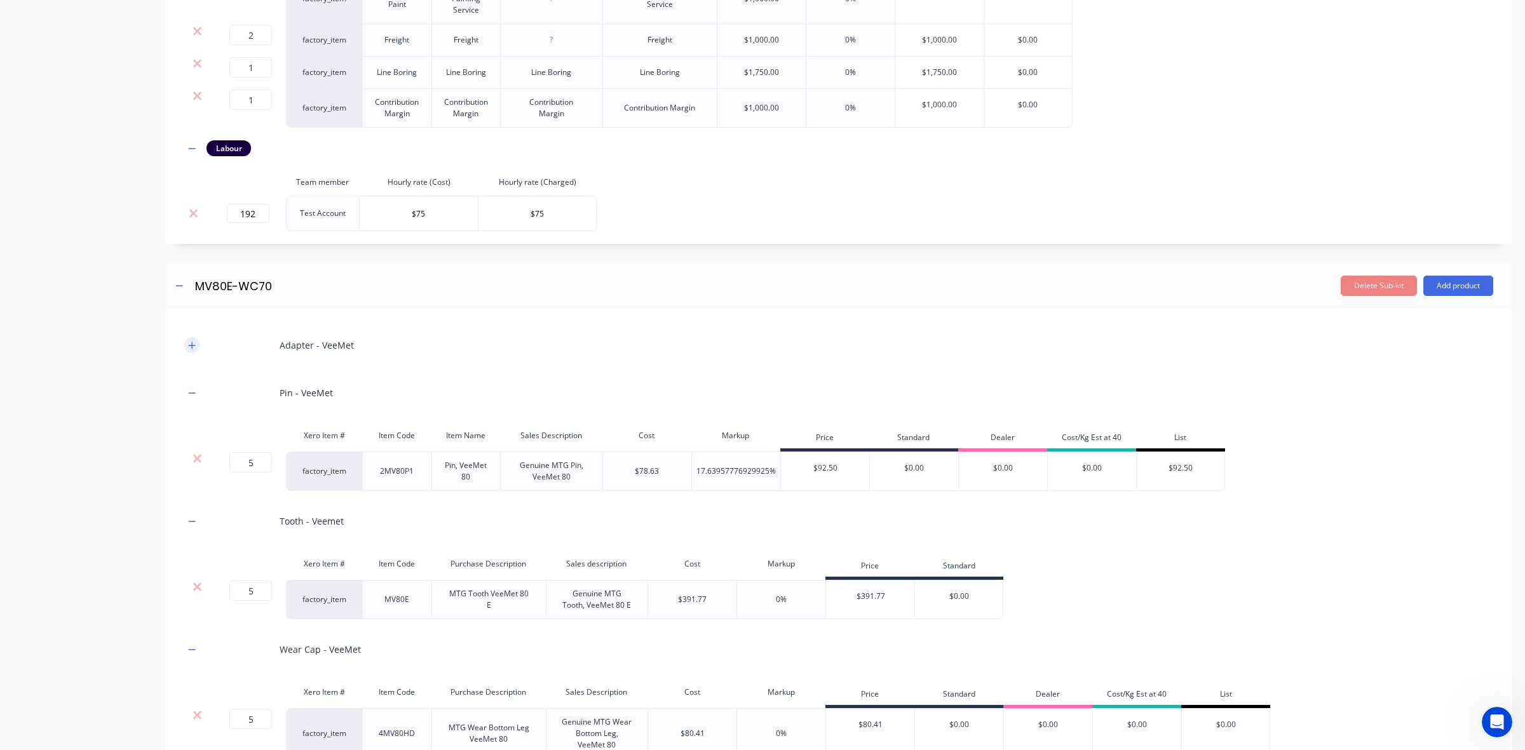
click at [192, 337] on button "button" at bounding box center [192, 345] width 16 height 16
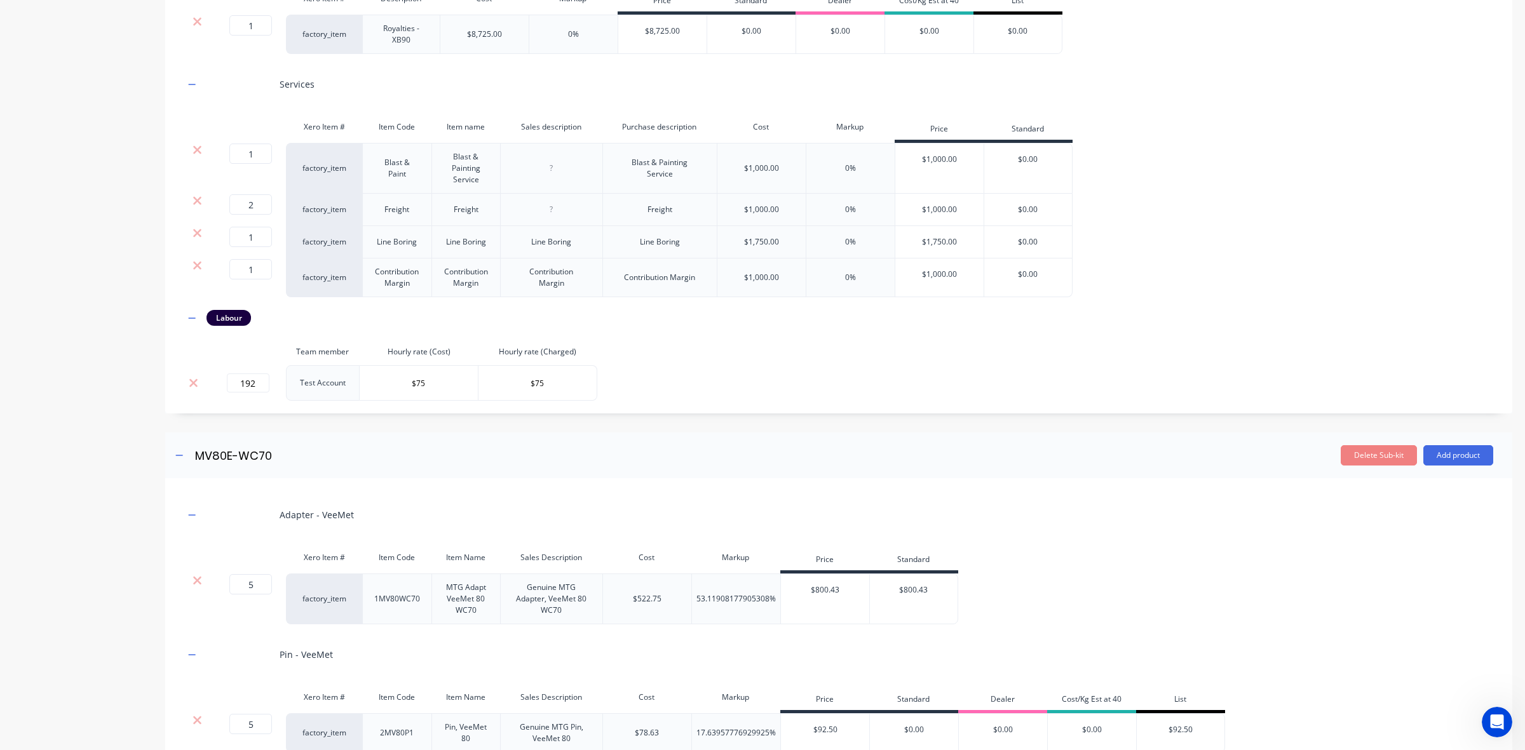
scroll to position [2495, 0]
drag, startPoint x: 254, startPoint y: 337, endPoint x: 186, endPoint y: 337, distance: 68.6
click at [186, 367] on tr "192 Test Account $75 $75" at bounding box center [390, 385] width 413 height 36
type input "268"
click at [417, 448] on input "MV80E-WC70" at bounding box center [306, 457] width 225 height 18
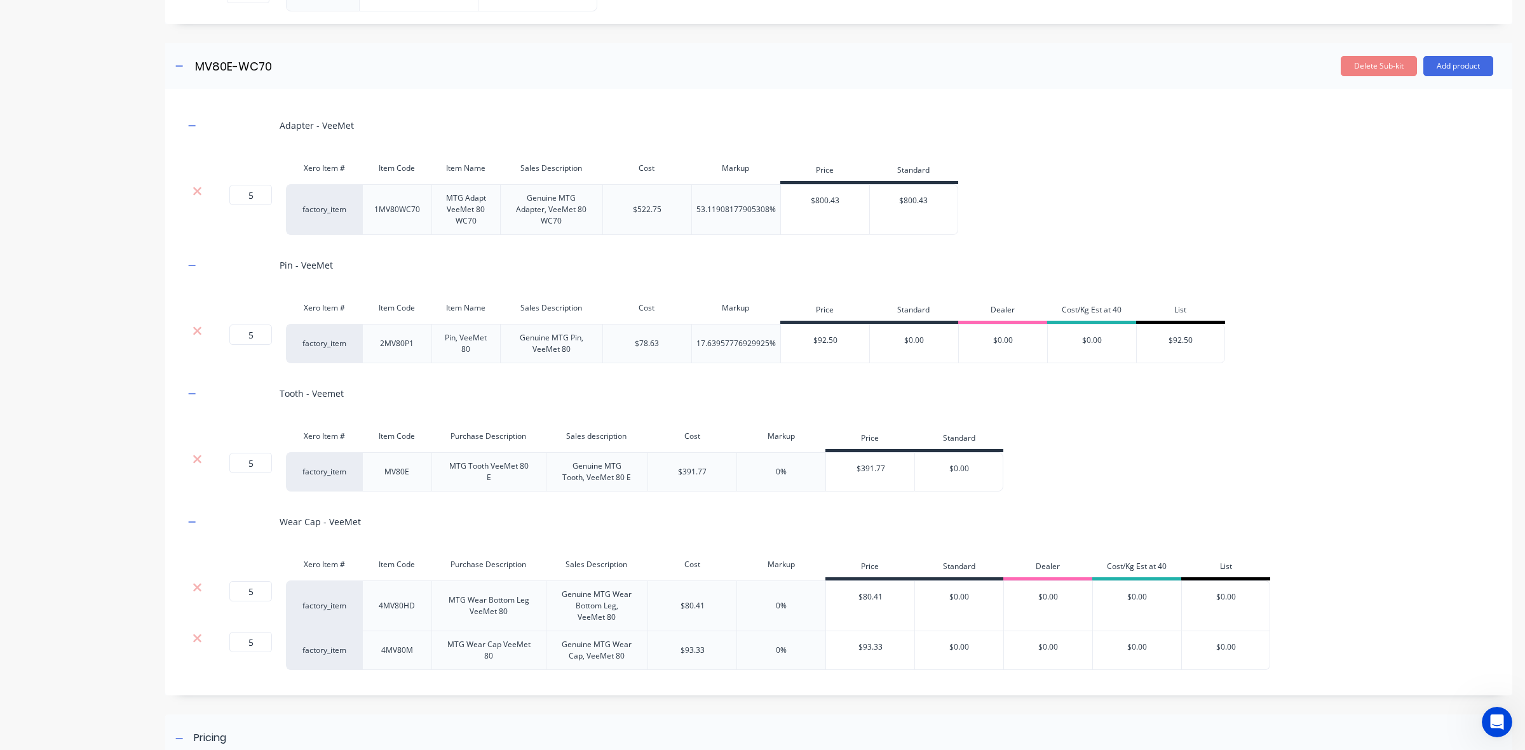
scroll to position [3051, 0]
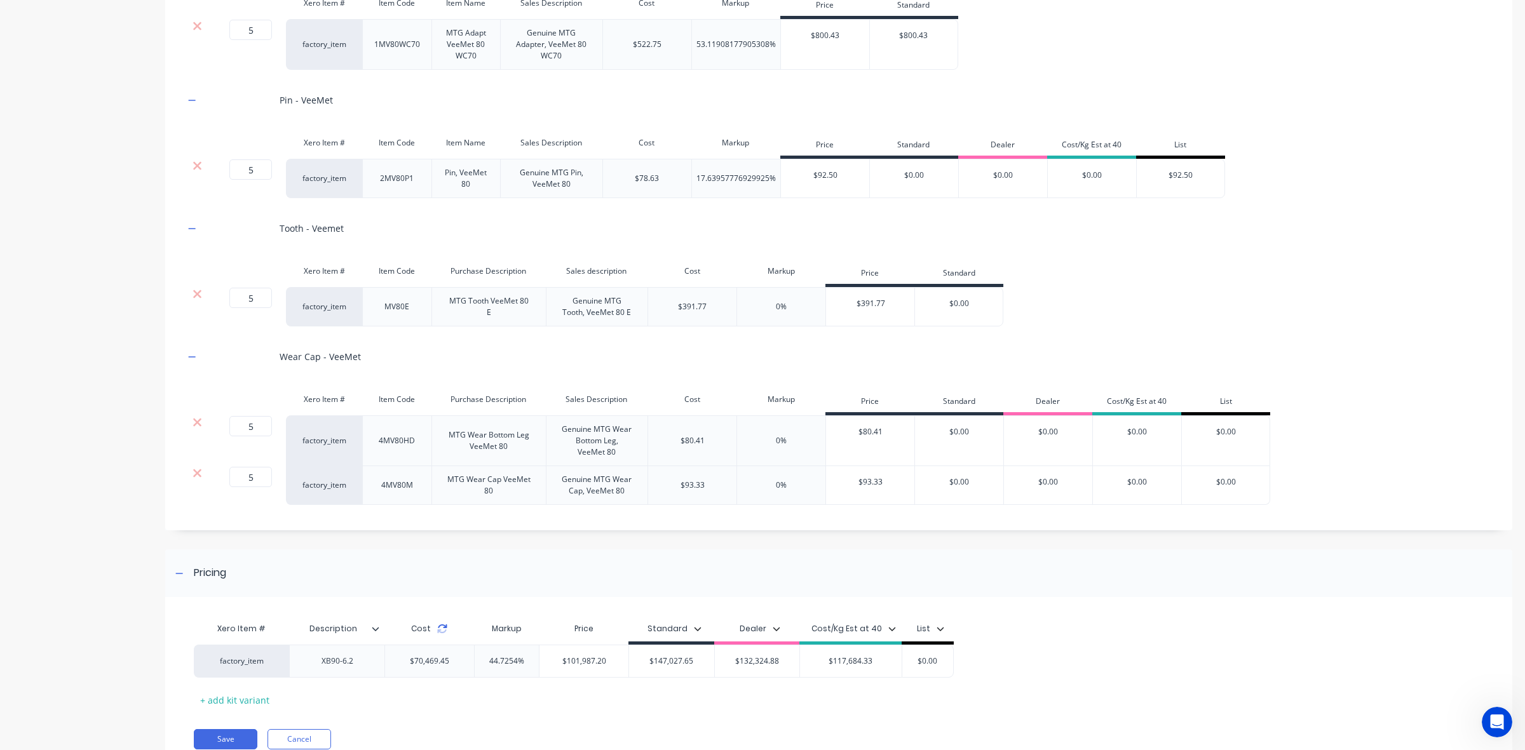
click at [442, 624] on icon at bounding box center [442, 629] width 10 height 10
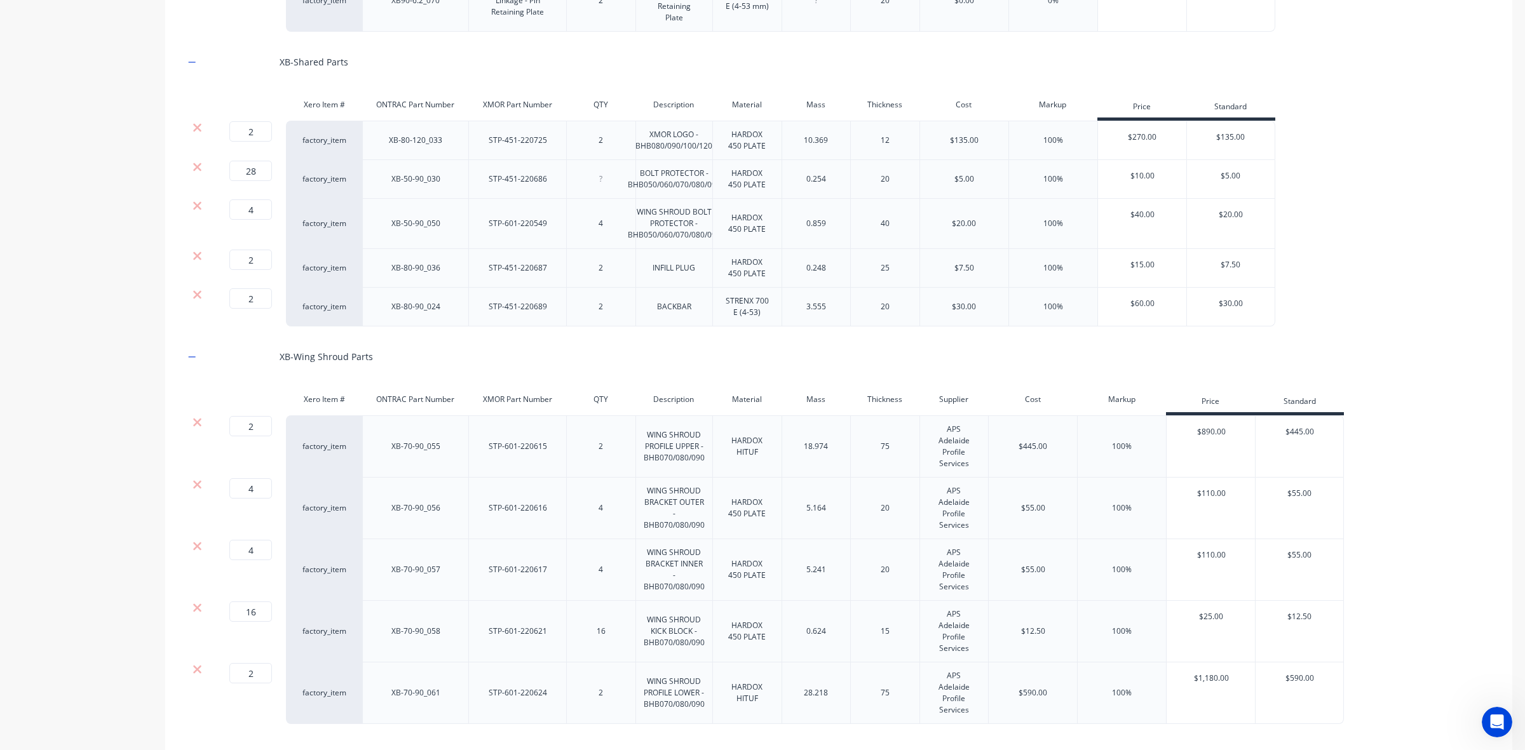
scroll to position [1463, 0]
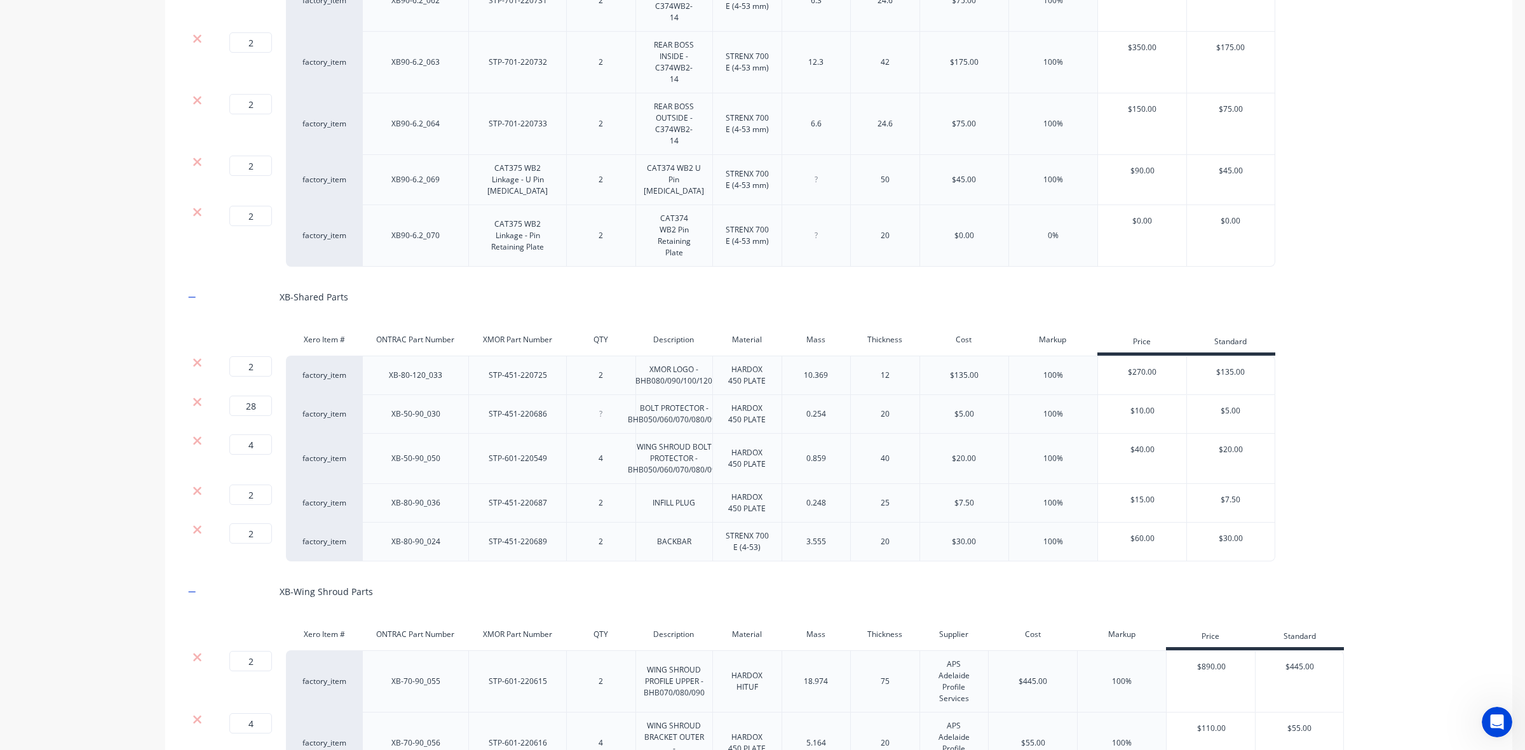
click at [509, 574] on div "XB-Wing Shroud Parts" at bounding box center [838, 591] width 1309 height 35
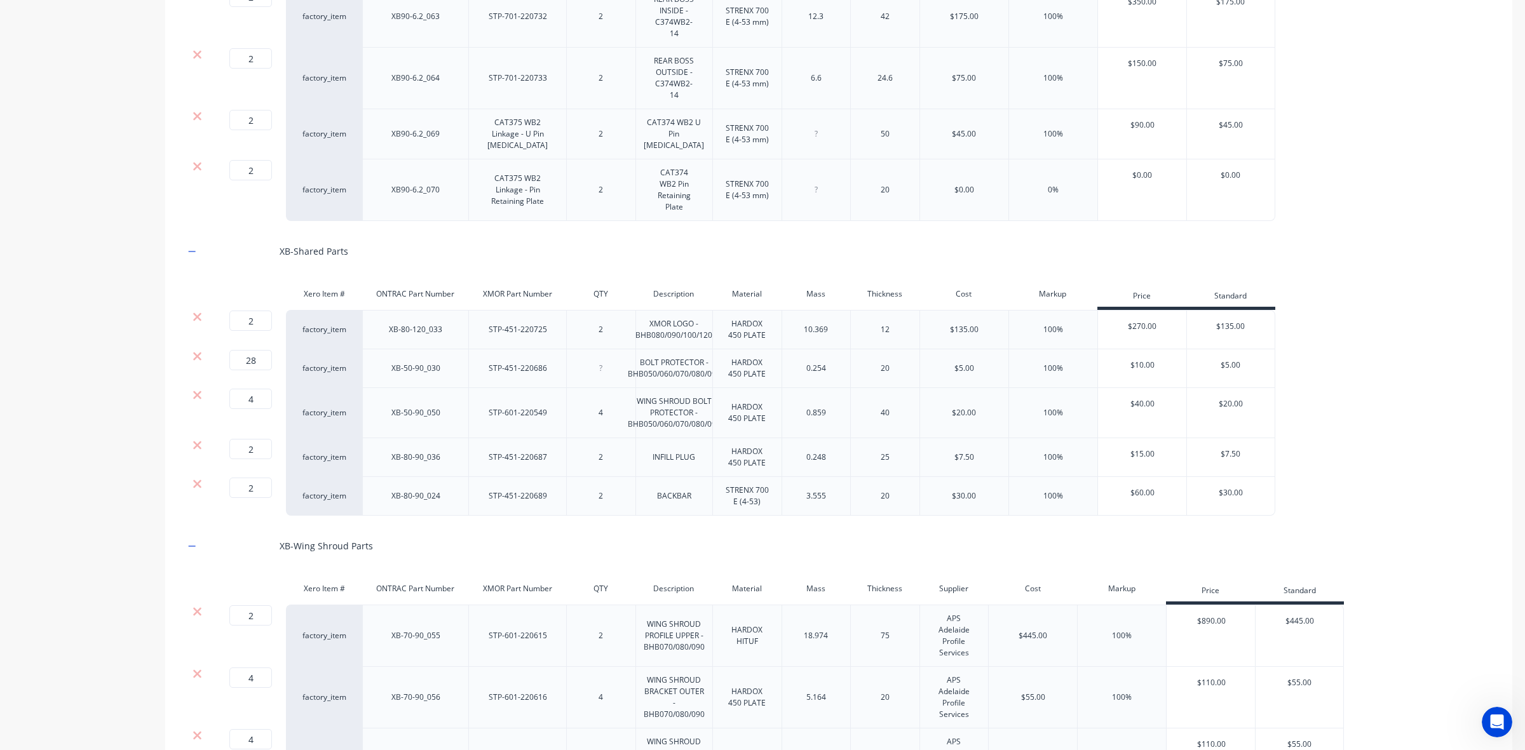
scroll to position [2144, 0]
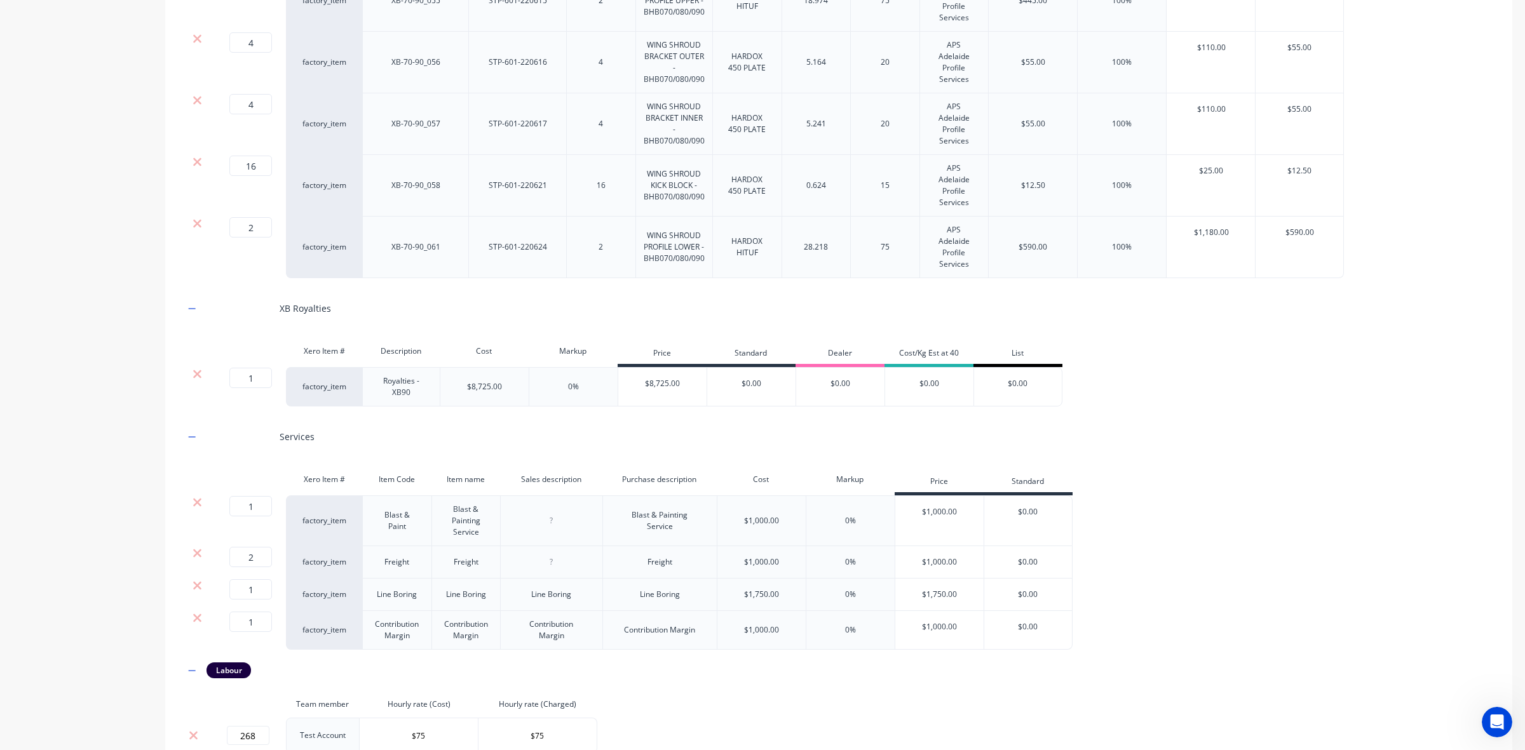
click at [856, 663] on div "Labour" at bounding box center [838, 671] width 1309 height 16
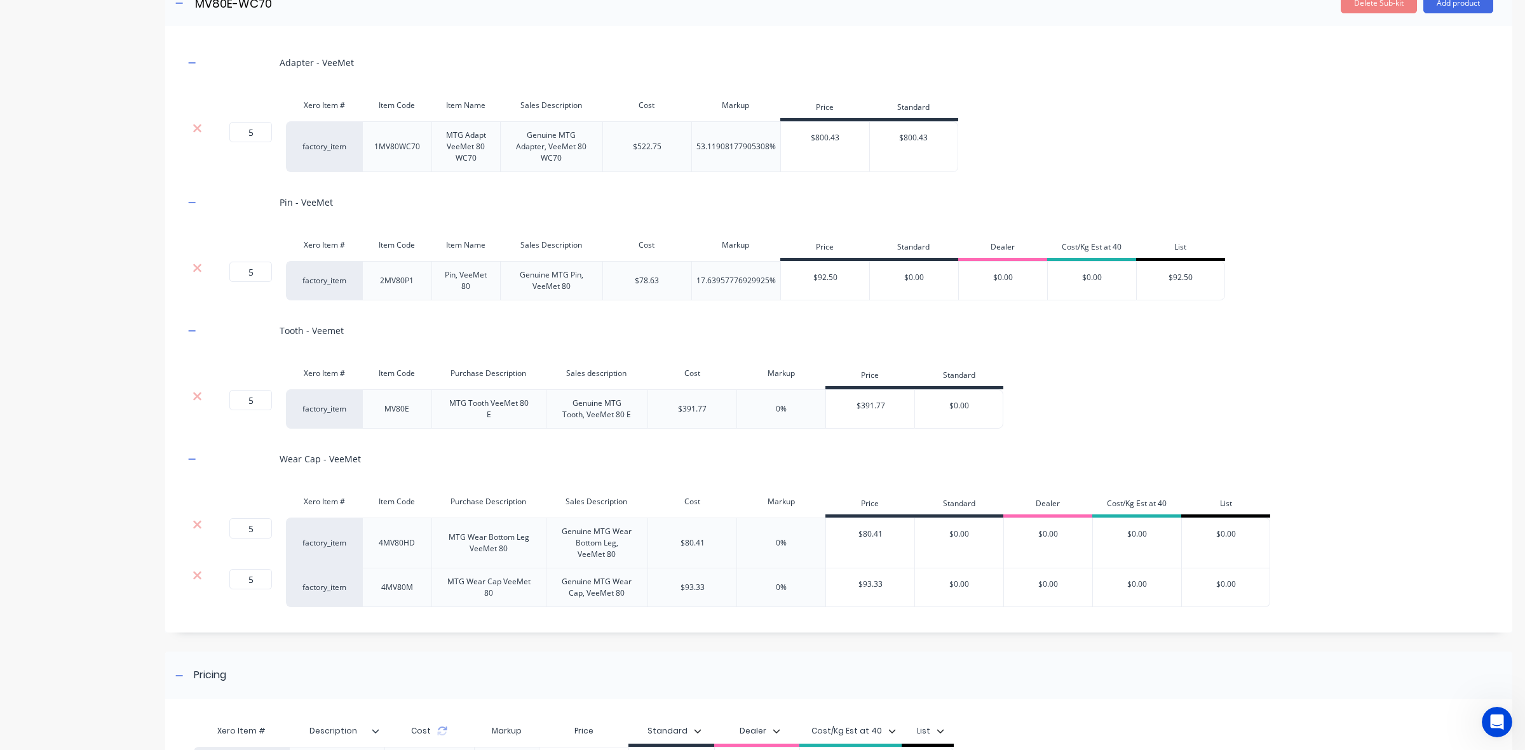
scroll to position [3051, 0]
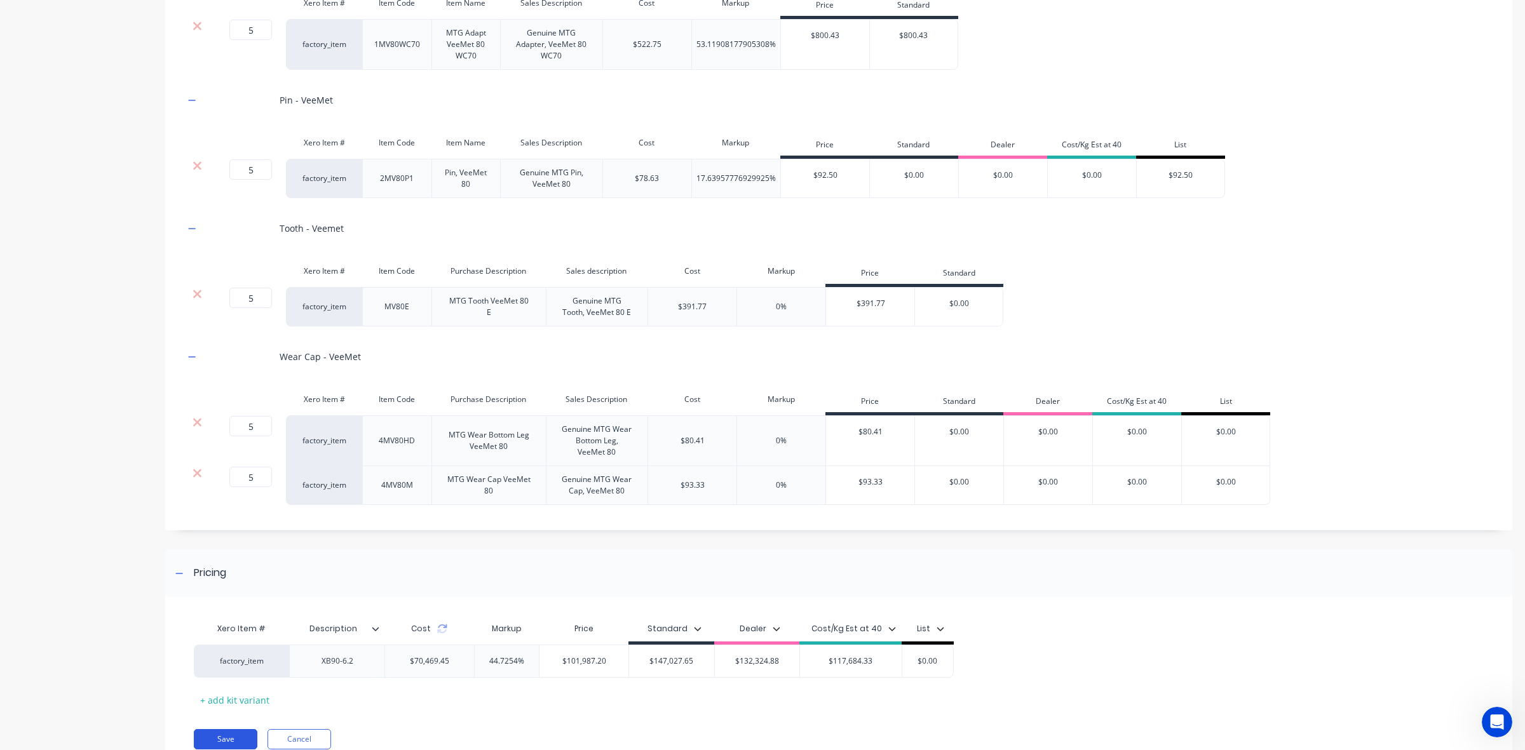
click at [241, 729] on button "Save" at bounding box center [226, 739] width 64 height 20
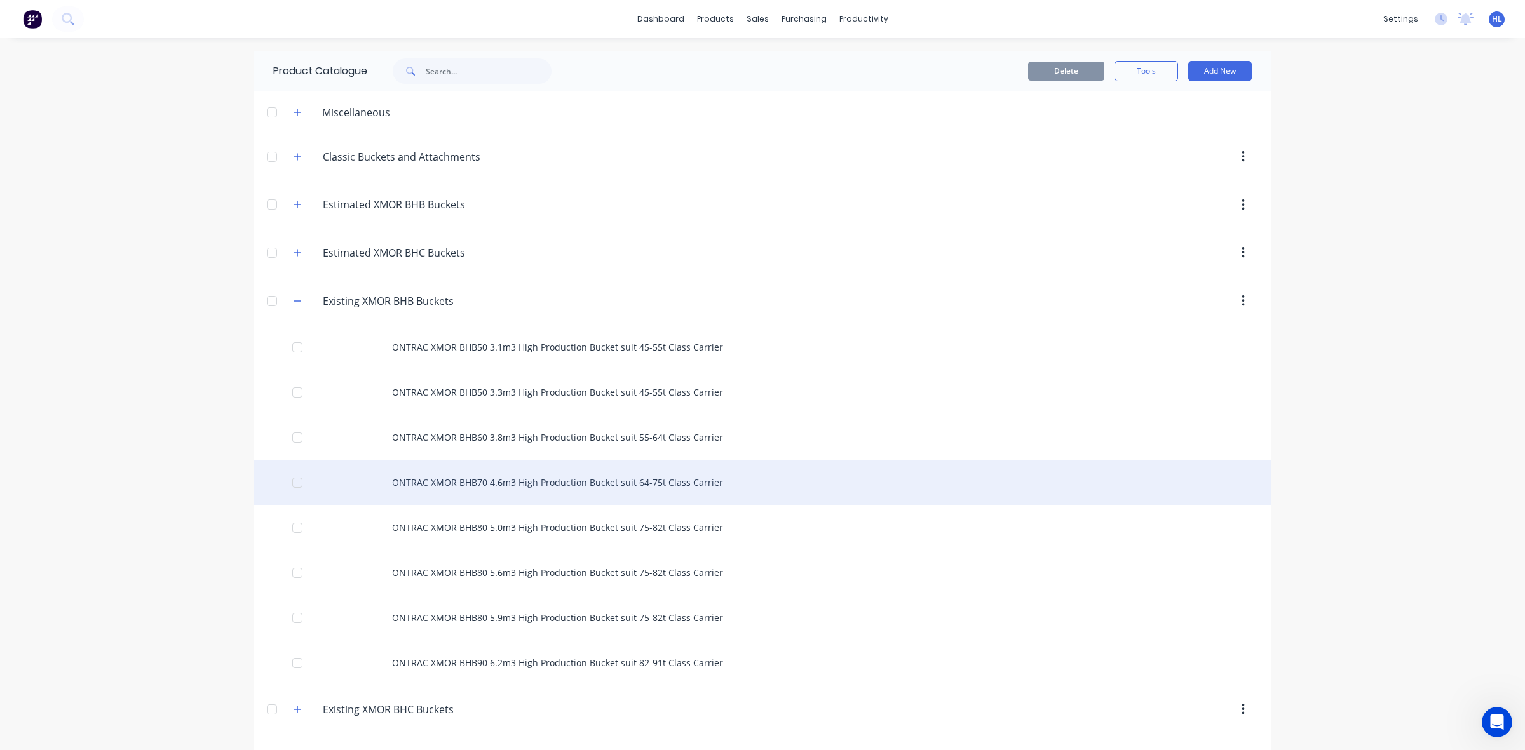
click at [697, 487] on div "ONTRAC XMOR BHB70 4.6m3 High Production Bucket suit 64-75t Class Carrier" at bounding box center [762, 482] width 1016 height 45
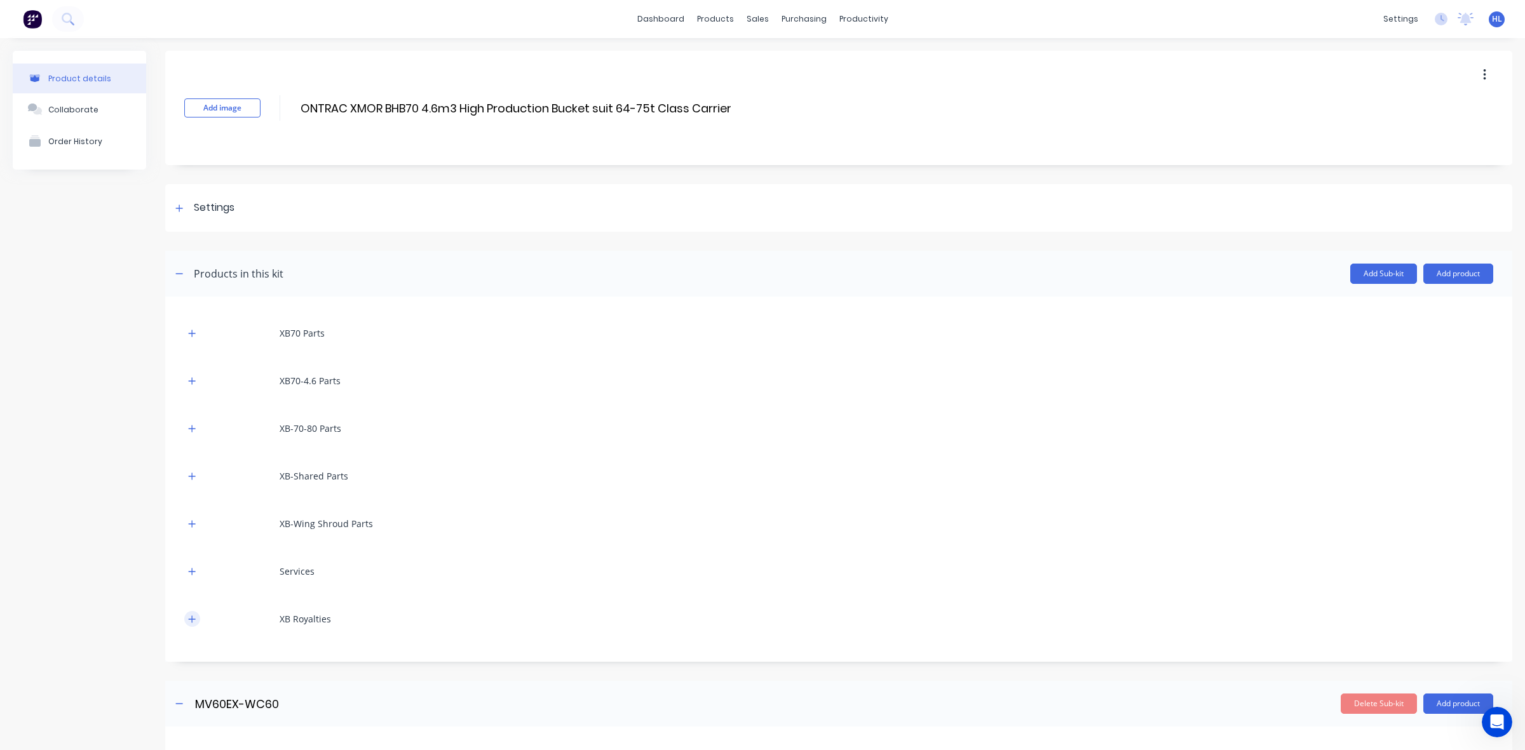
click at [186, 619] on button "button" at bounding box center [192, 619] width 16 height 16
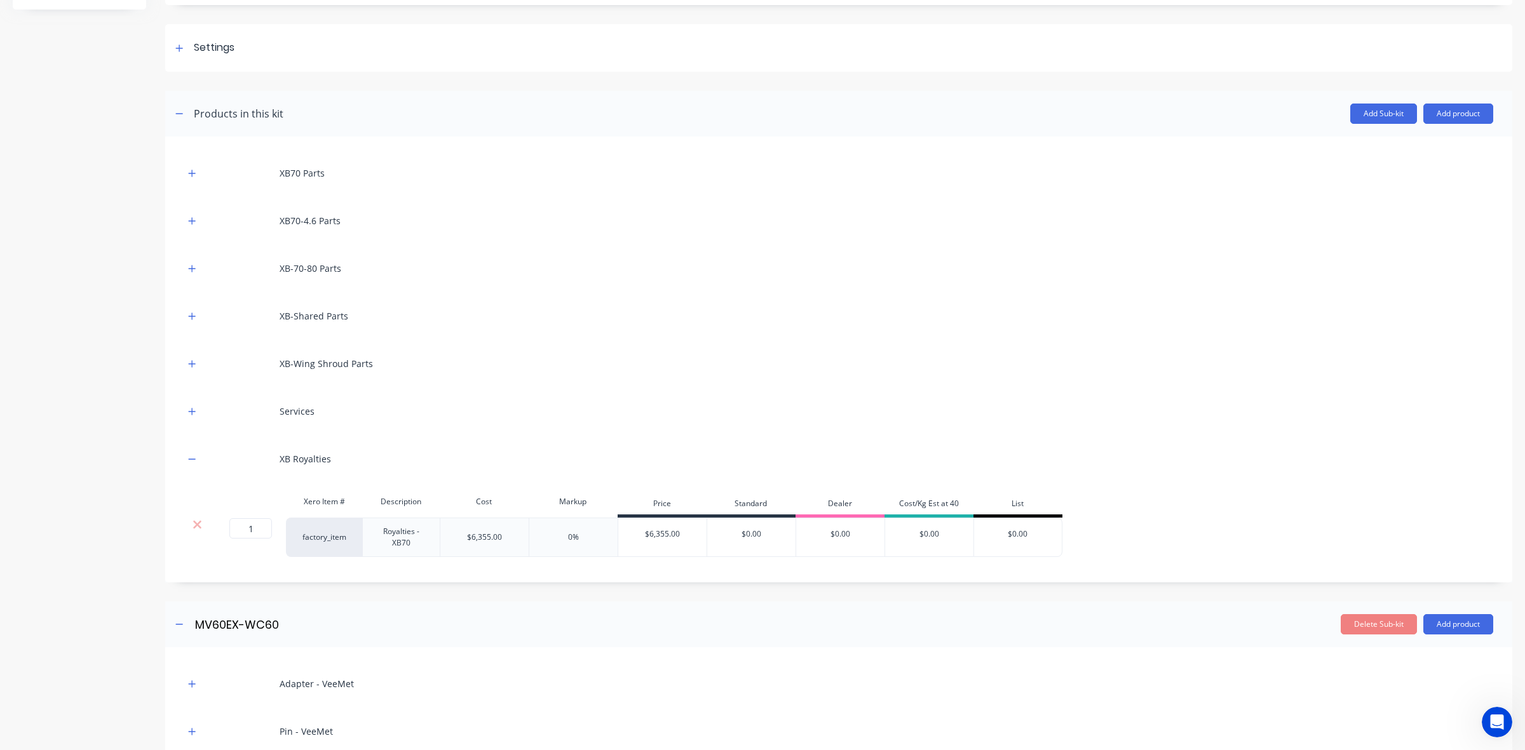
scroll to position [318, 0]
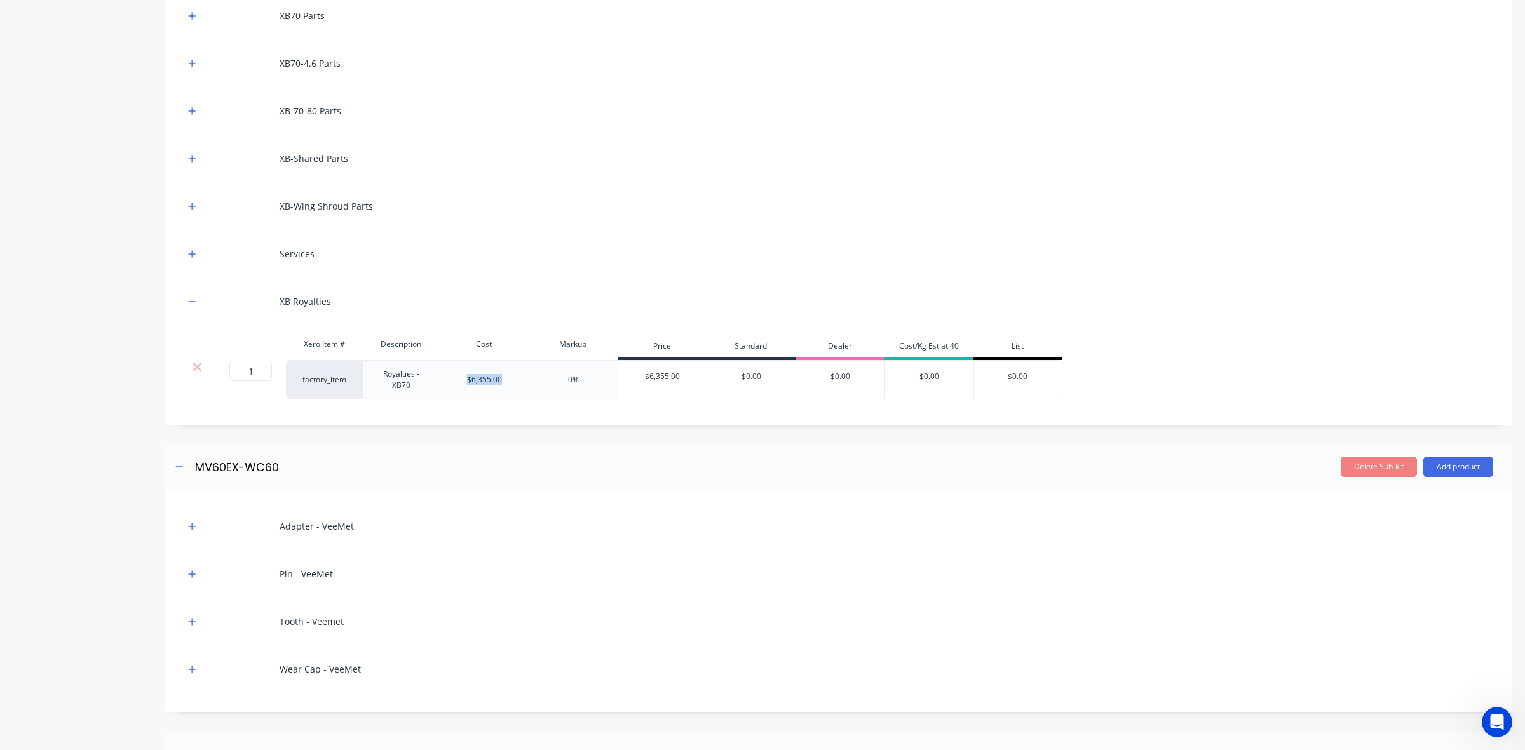
drag, startPoint x: 502, startPoint y: 376, endPoint x: 475, endPoint y: 398, distance: 34.7
click at [455, 380] on div "$6,355.00" at bounding box center [484, 379] width 89 height 39
copy div "$6,355.00"
click at [492, 408] on div "XB70 Parts XB70-4.6 Parts XB-70-80 Parts XB-Shared Parts XB-Wing Shroud Parts S…" at bounding box center [838, 205] width 1309 height 414
click at [505, 421] on div "XB70 Parts XB70-4.6 Parts XB-70-80 Parts XB-Shared Parts XB-Wing Shroud Parts S…" at bounding box center [838, 202] width 1347 height 446
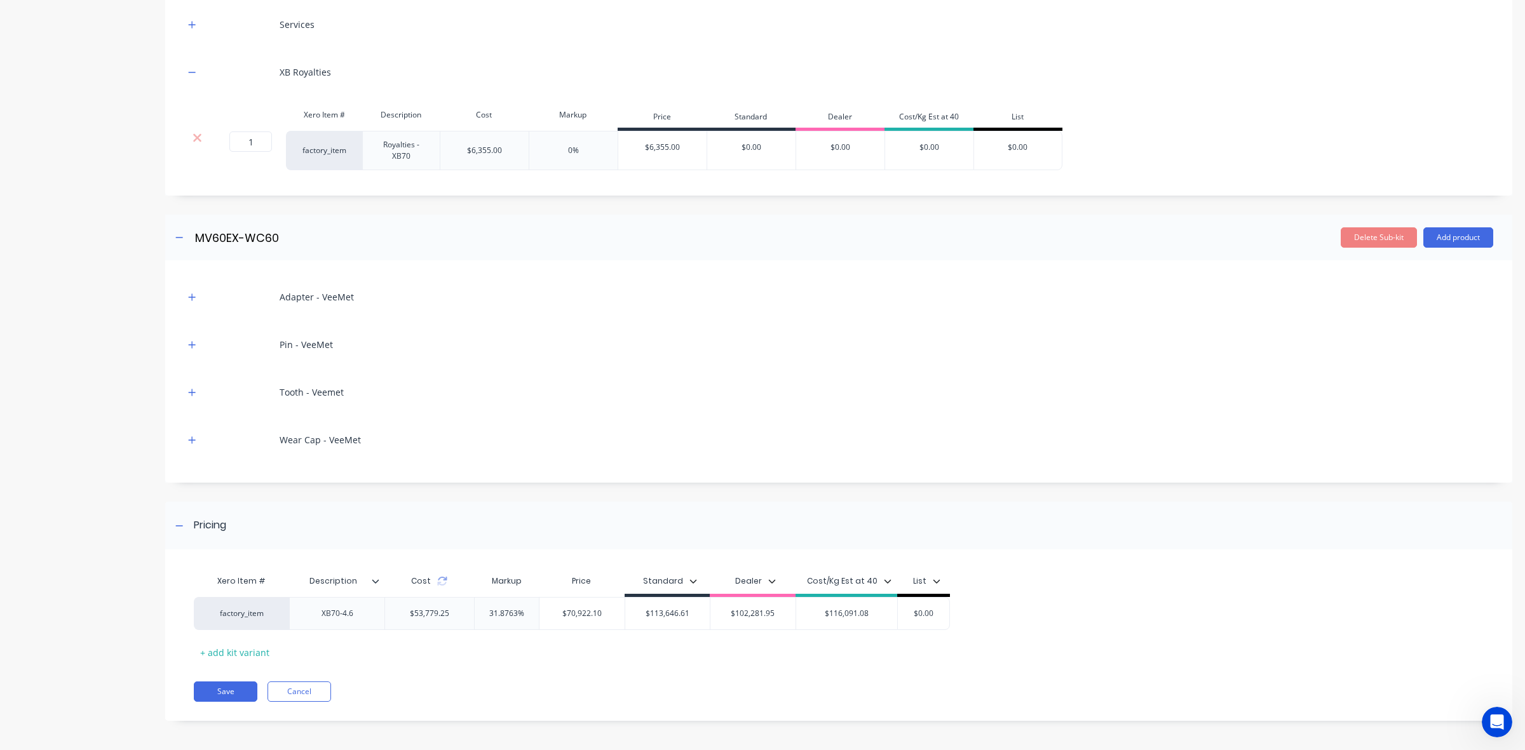
scroll to position [551, 0]
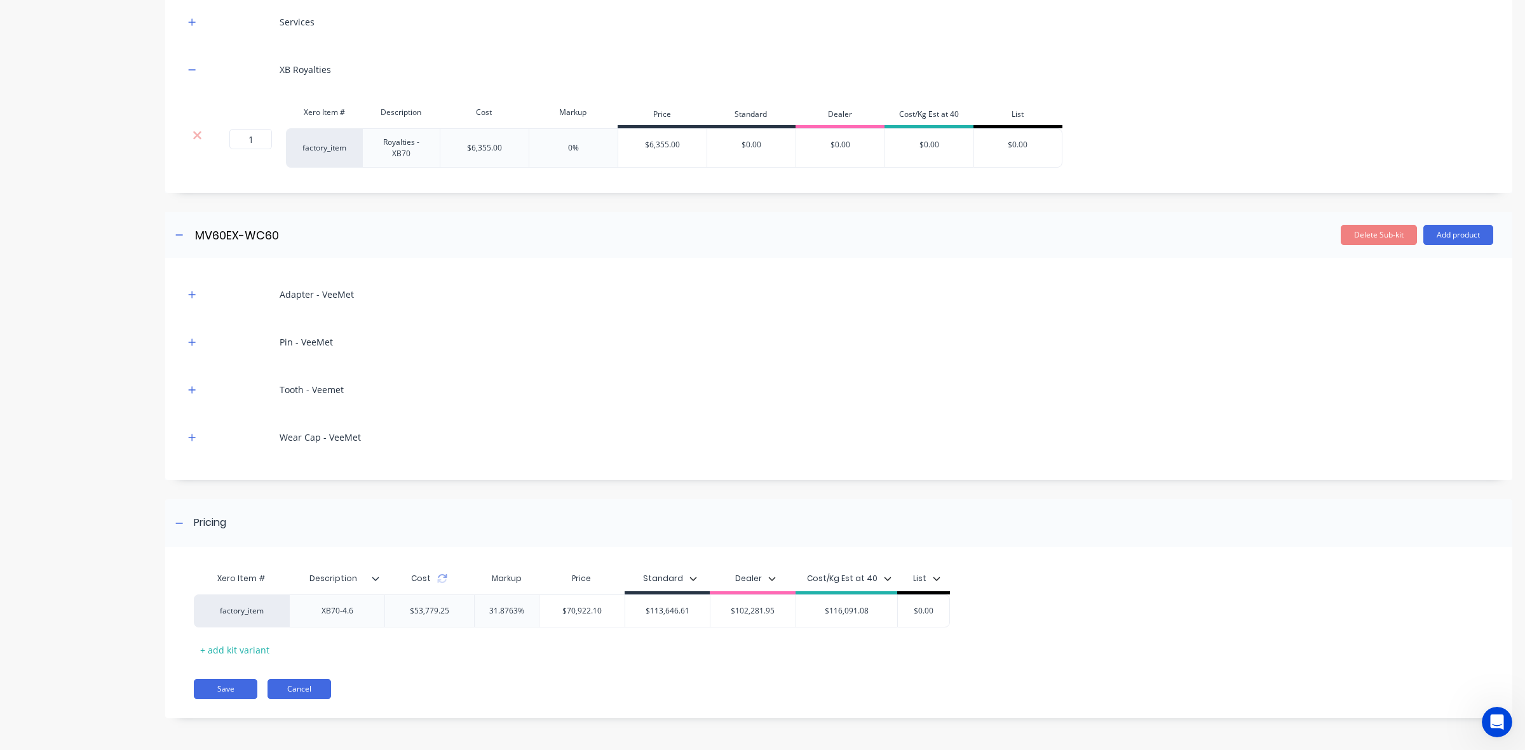
click at [304, 693] on button "Cancel" at bounding box center [299, 689] width 64 height 20
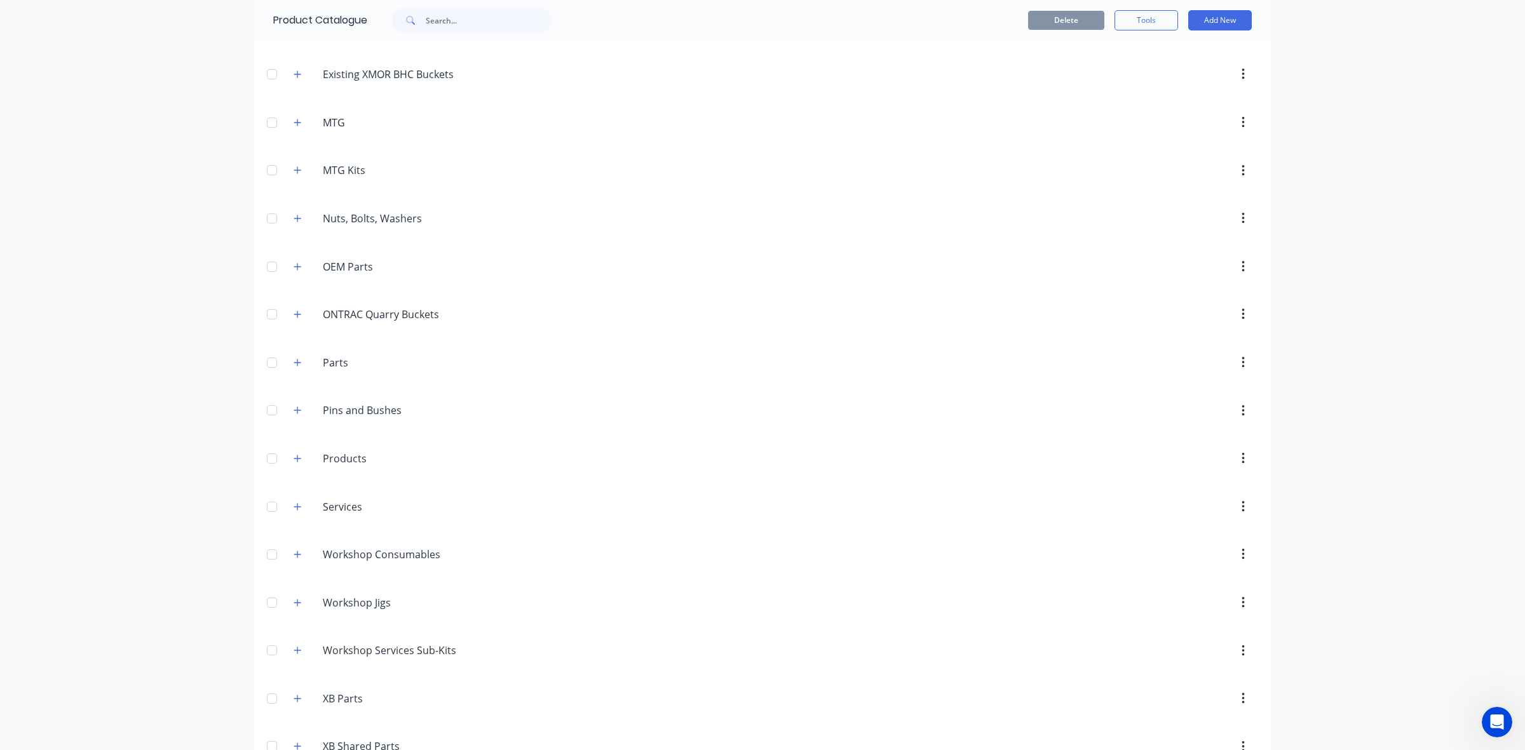
scroll to position [79, 0]
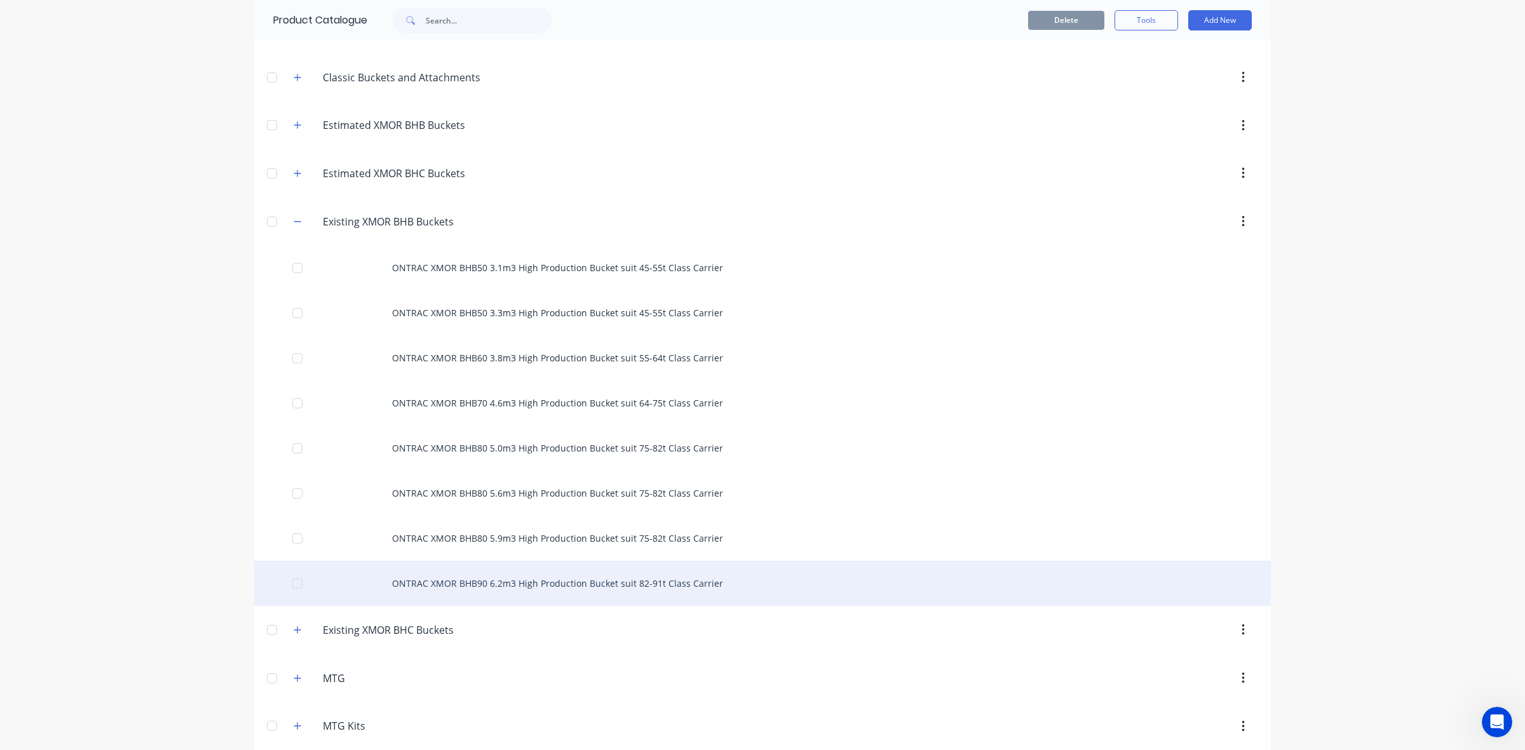
click at [644, 592] on div "ONTRAC XMOR BHB90 6.2m3 High Production Bucket suit 82-91t Class Carrier" at bounding box center [762, 583] width 1016 height 45
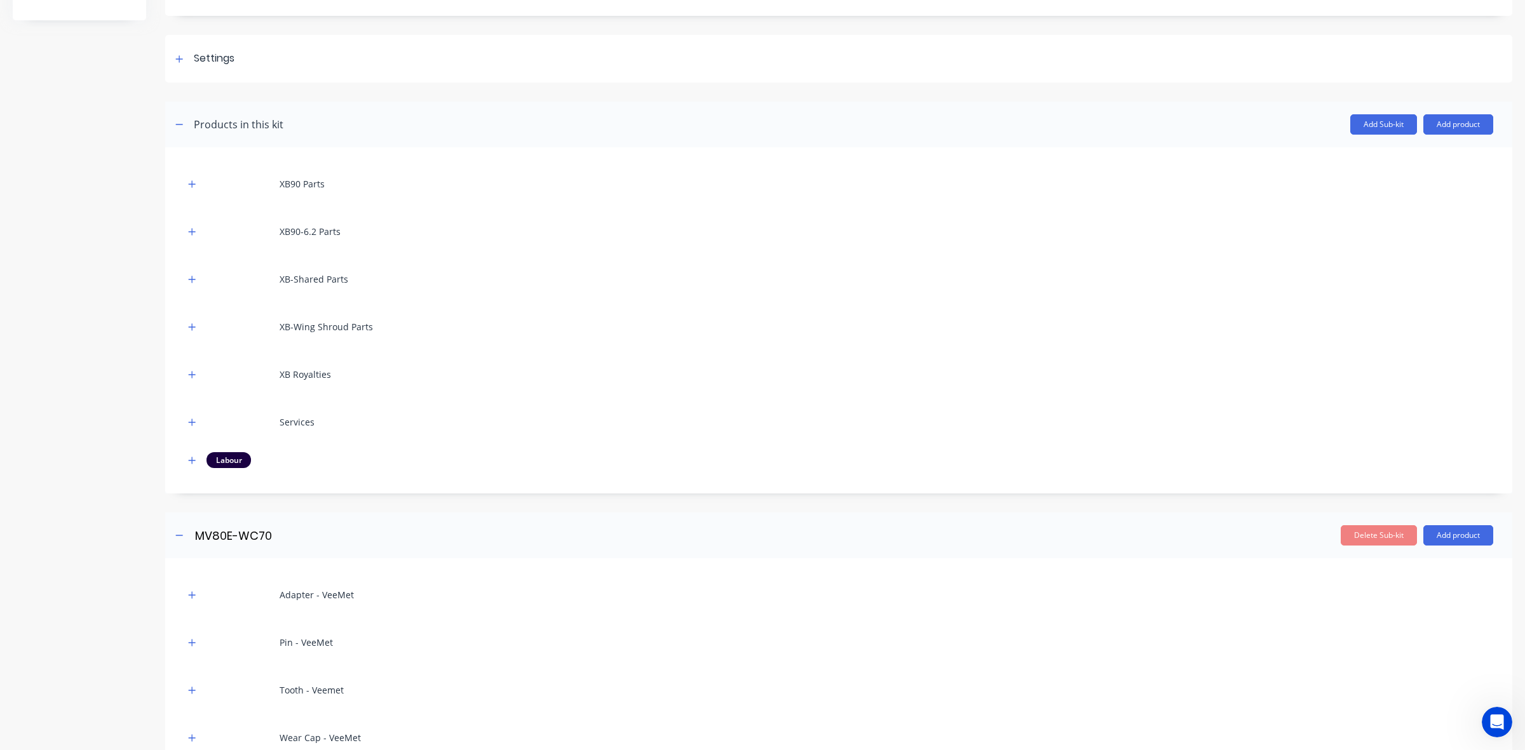
scroll to position [451, 0]
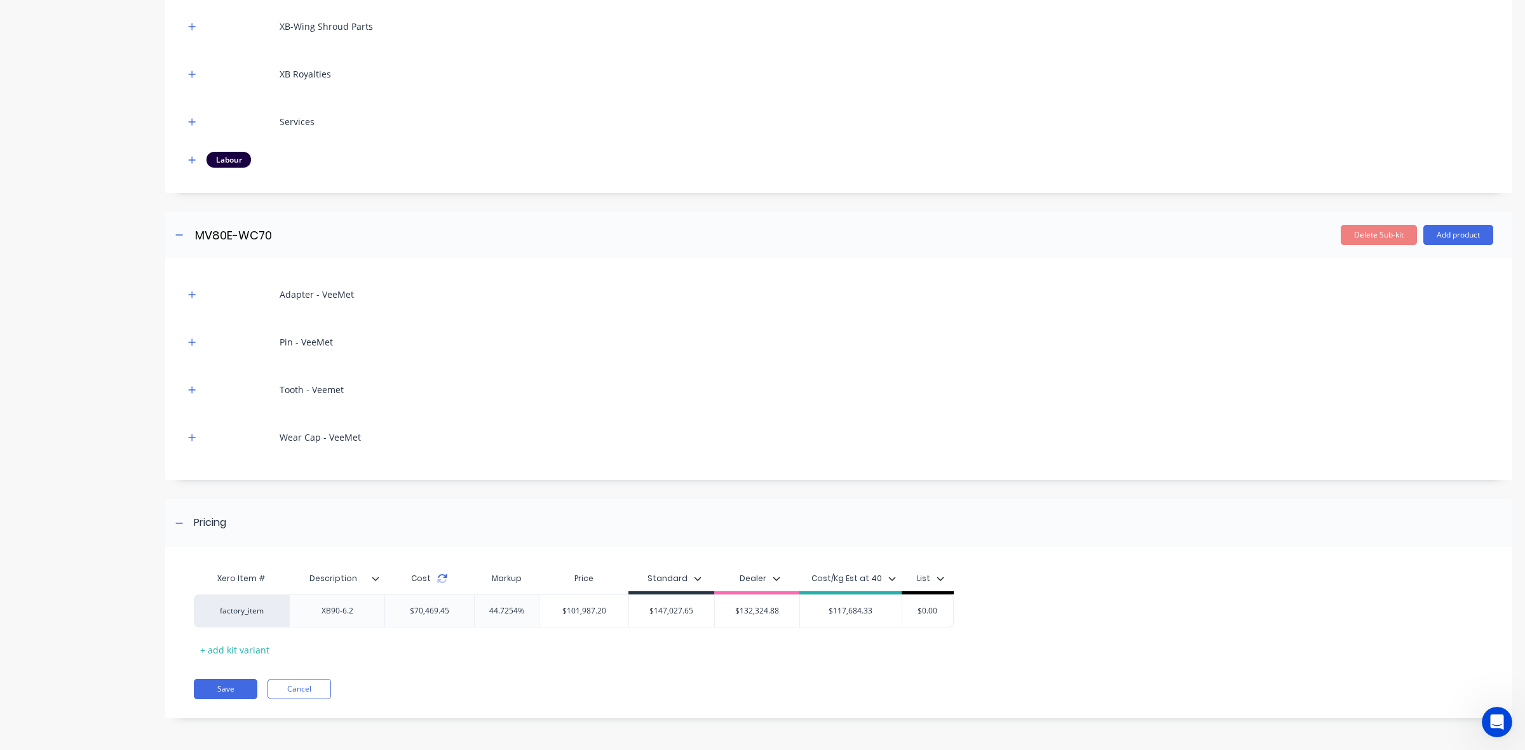
click at [442, 579] on icon at bounding box center [442, 579] width 10 height 10
click at [195, 433] on icon "button" at bounding box center [192, 437] width 8 height 9
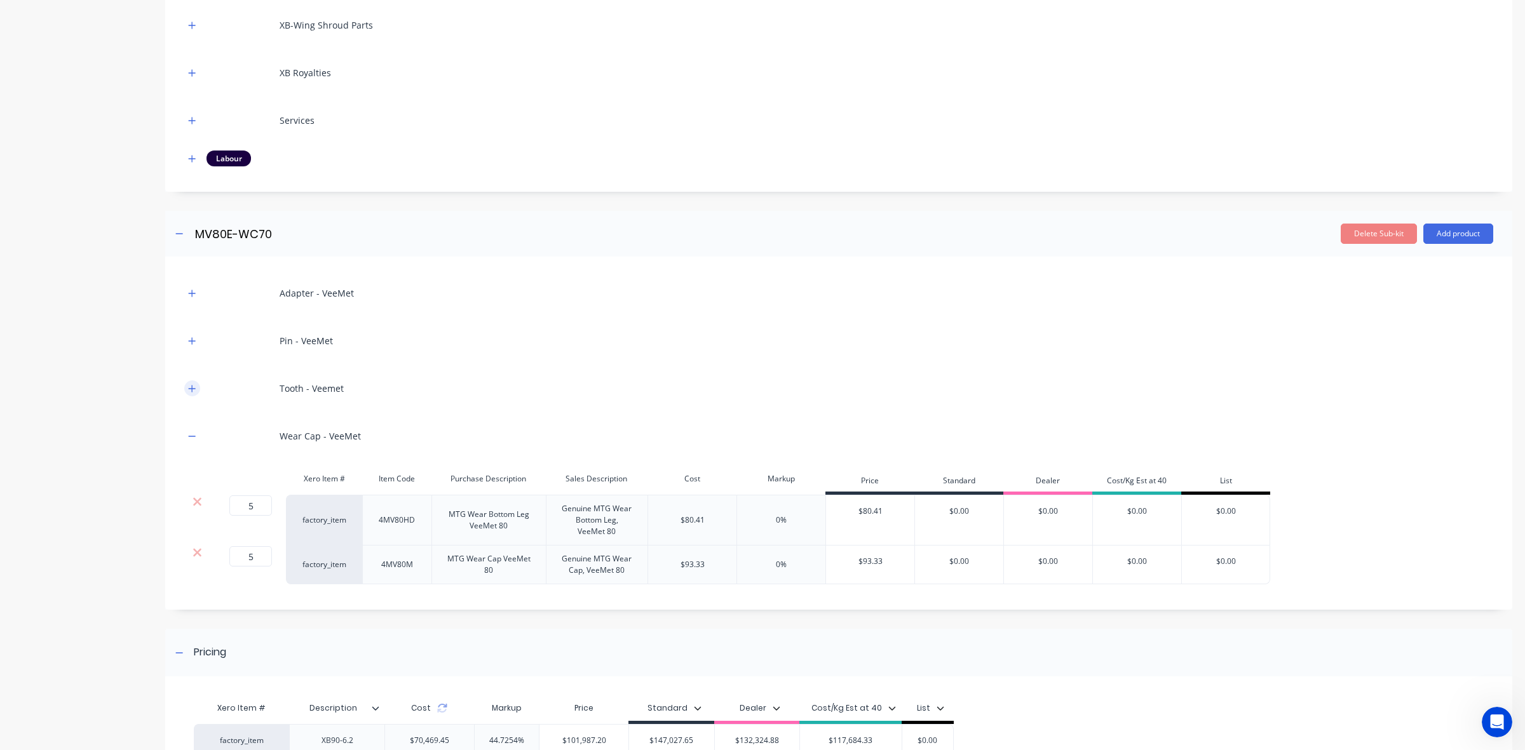
click at [189, 395] on button "button" at bounding box center [192, 389] width 16 height 16
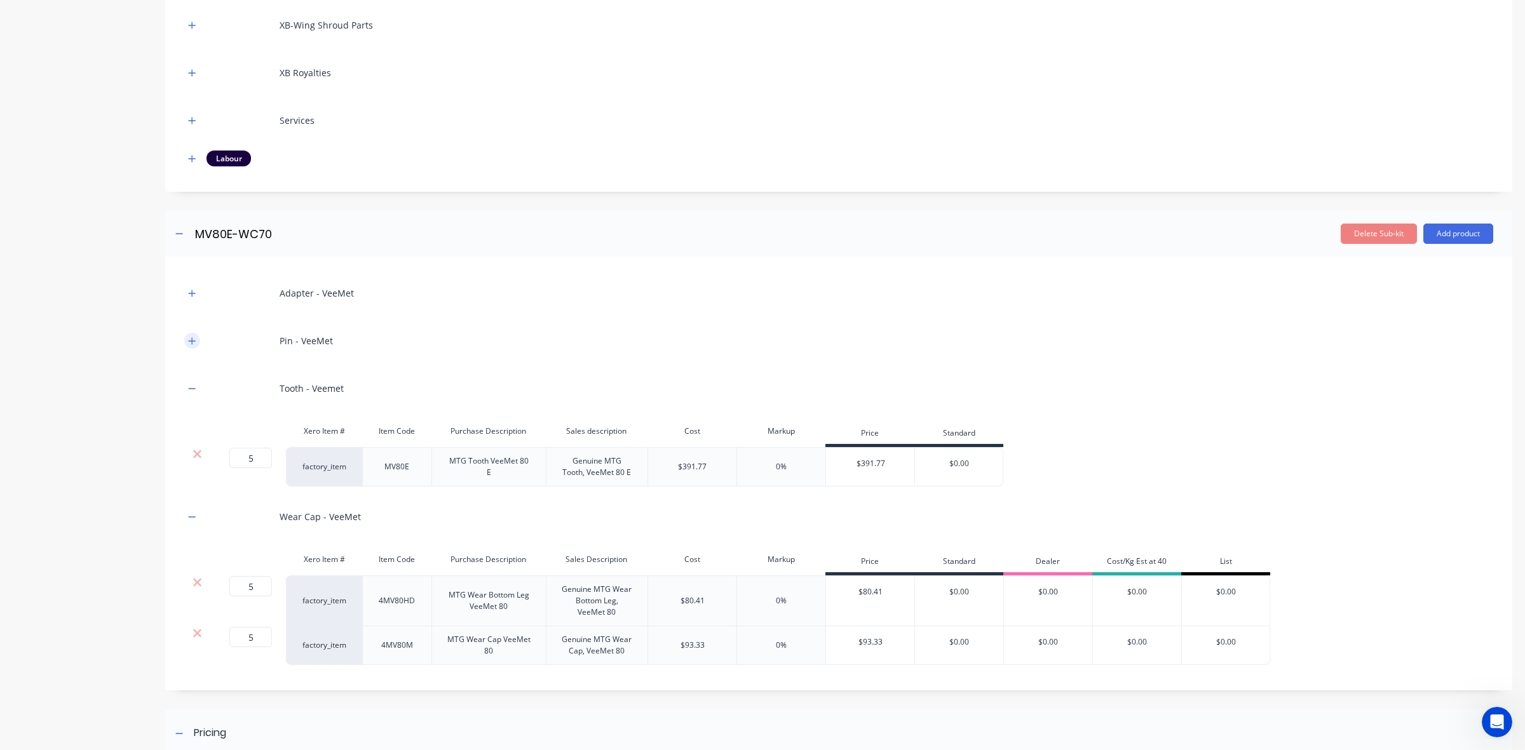
click at [197, 350] on div "Pin - VeeMet" at bounding box center [838, 340] width 1309 height 35
drag, startPoint x: 195, startPoint y: 345, endPoint x: 194, endPoint y: 335, distance: 10.2
click at [195, 344] on icon "button" at bounding box center [192, 341] width 8 height 9
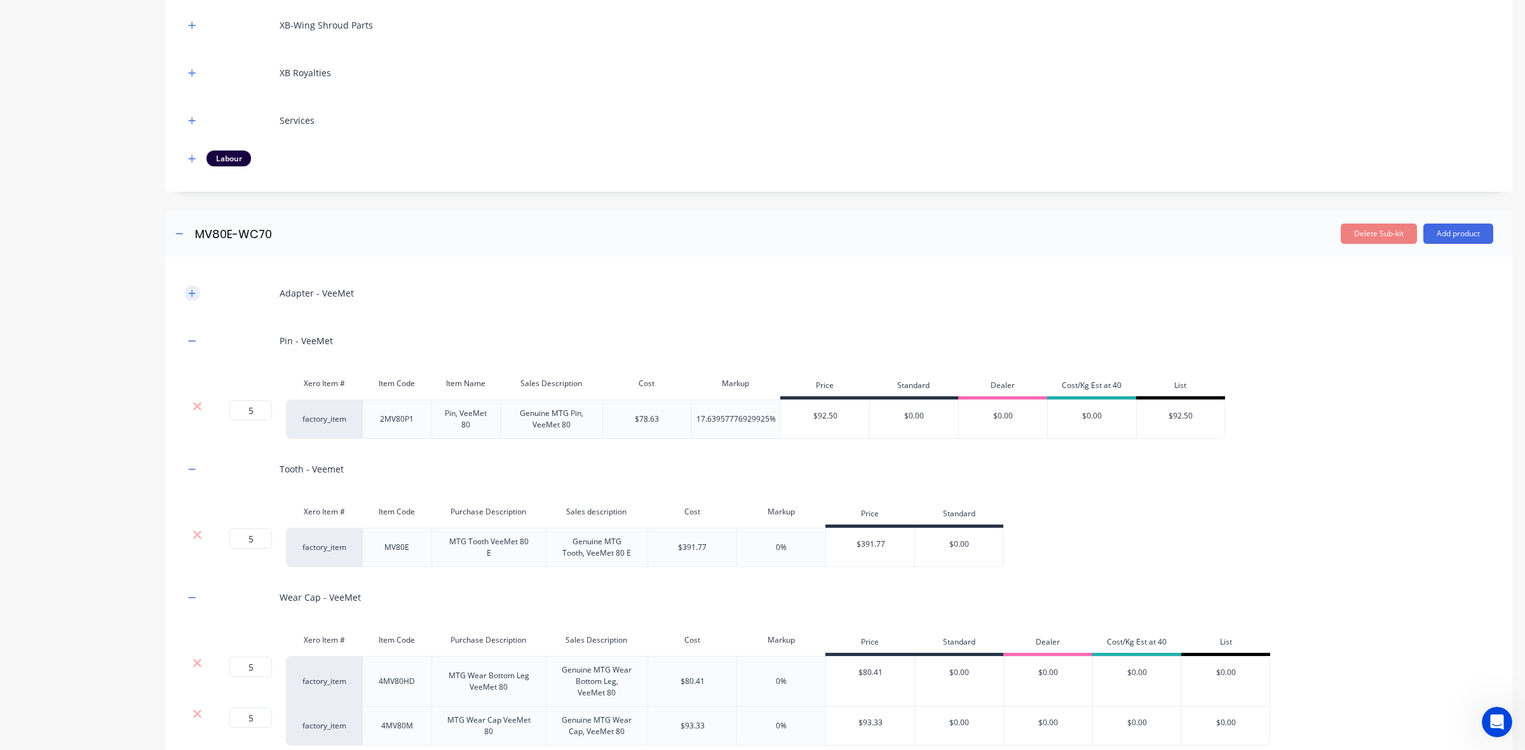
click at [192, 290] on icon "button" at bounding box center [192, 293] width 7 height 7
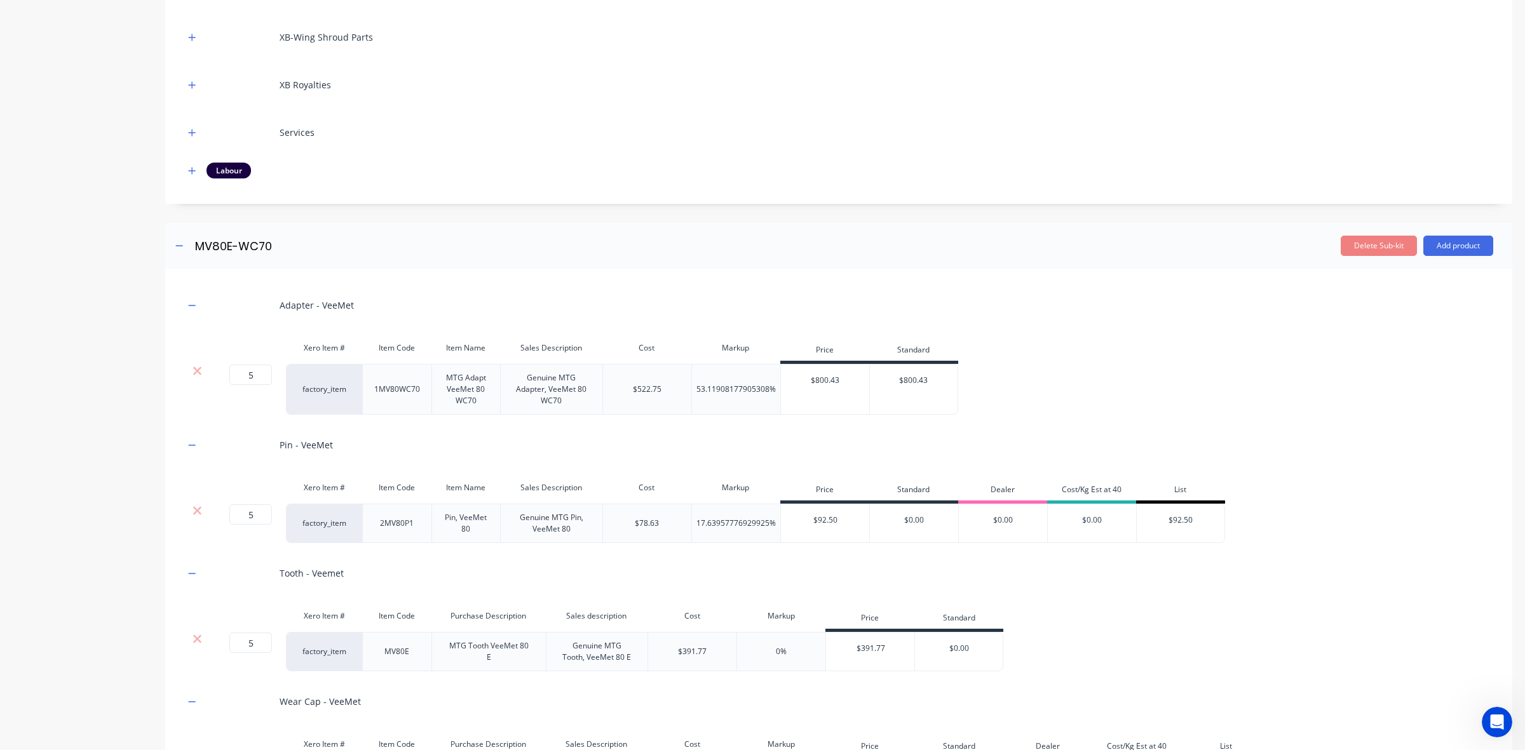
scroll to position [121, 0]
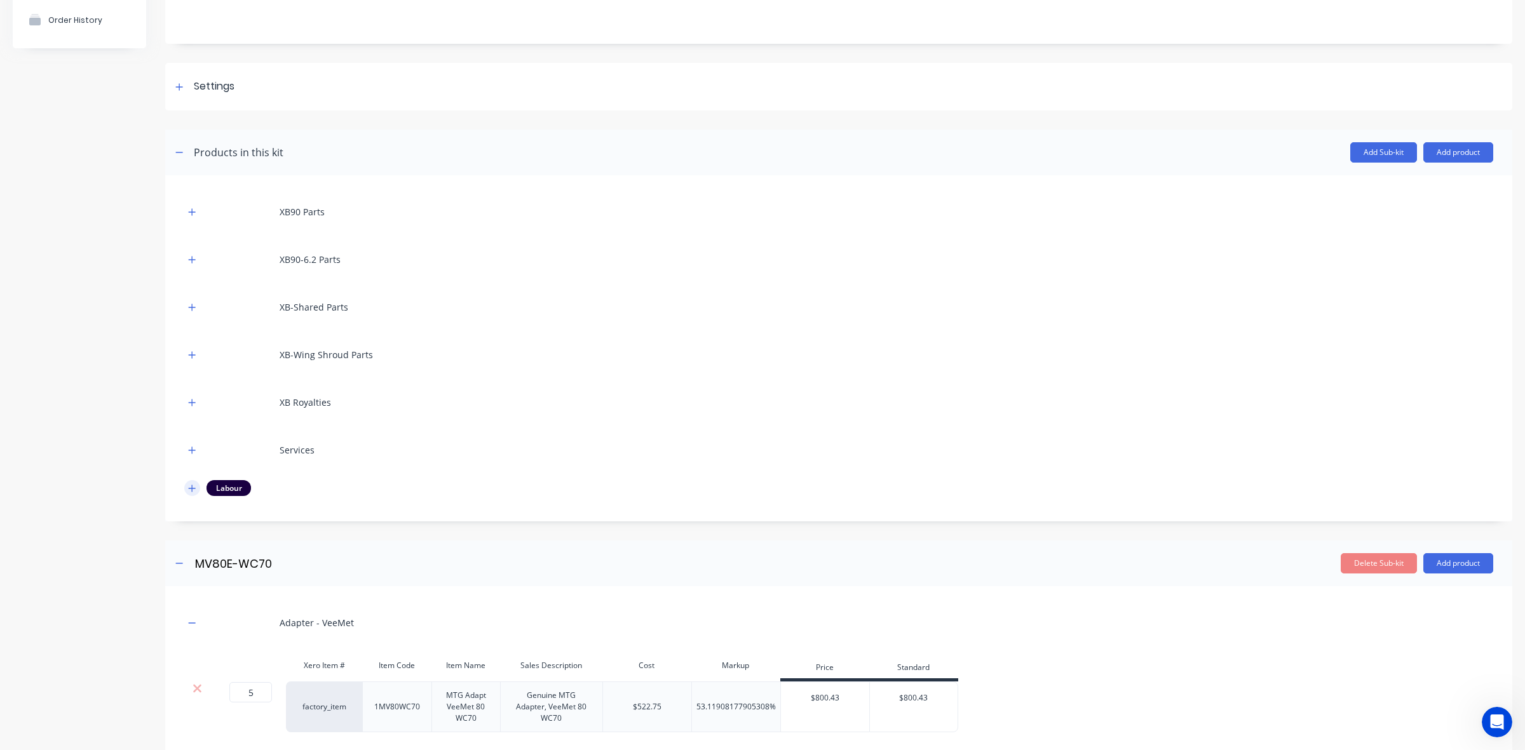
click at [196, 489] on button "button" at bounding box center [192, 488] width 16 height 16
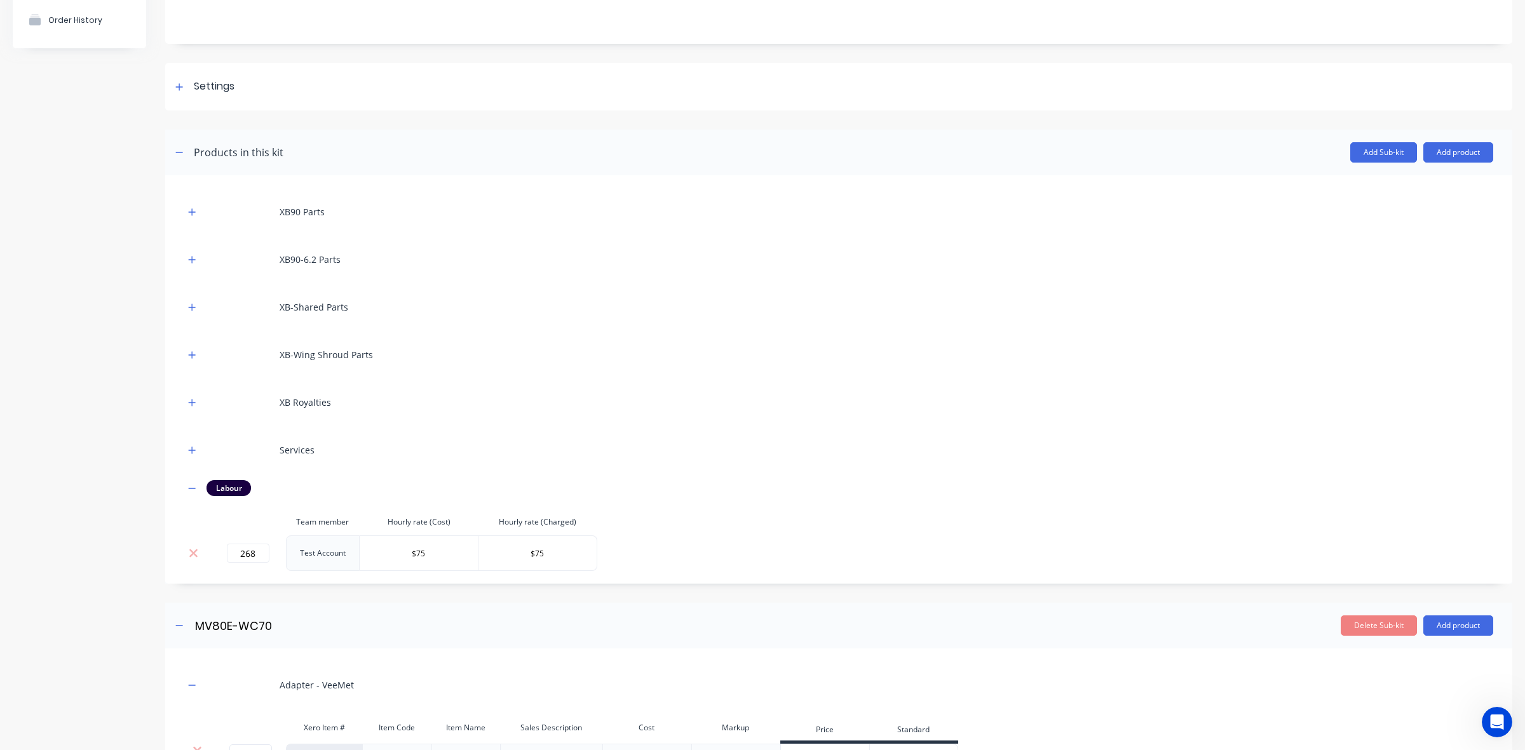
click at [186, 440] on div "Services" at bounding box center [838, 450] width 1309 height 35
drag, startPoint x: 194, startPoint y: 447, endPoint x: 185, endPoint y: 399, distance: 48.5
click at [192, 447] on icon "button" at bounding box center [192, 450] width 8 height 9
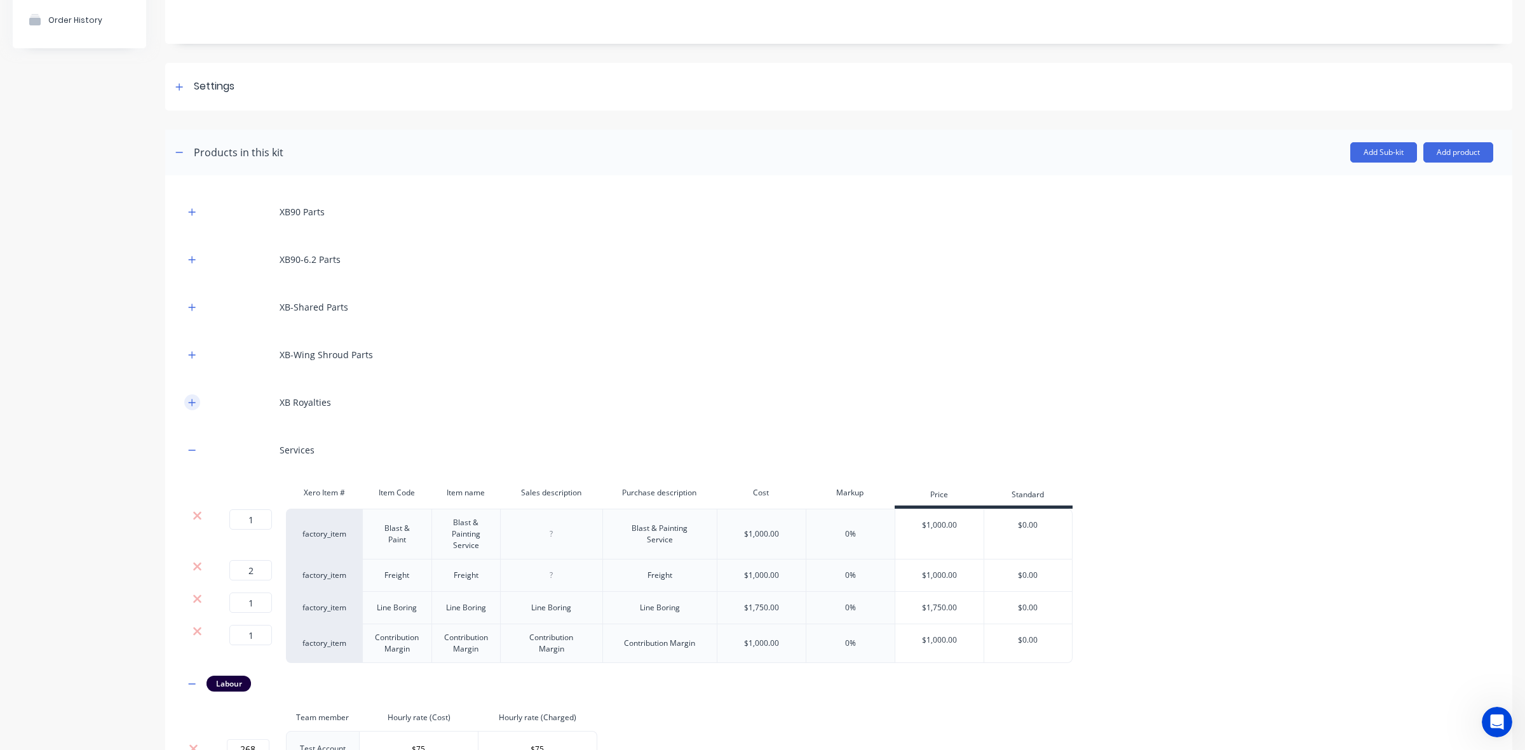
click at [185, 399] on button "button" at bounding box center [192, 403] width 16 height 16
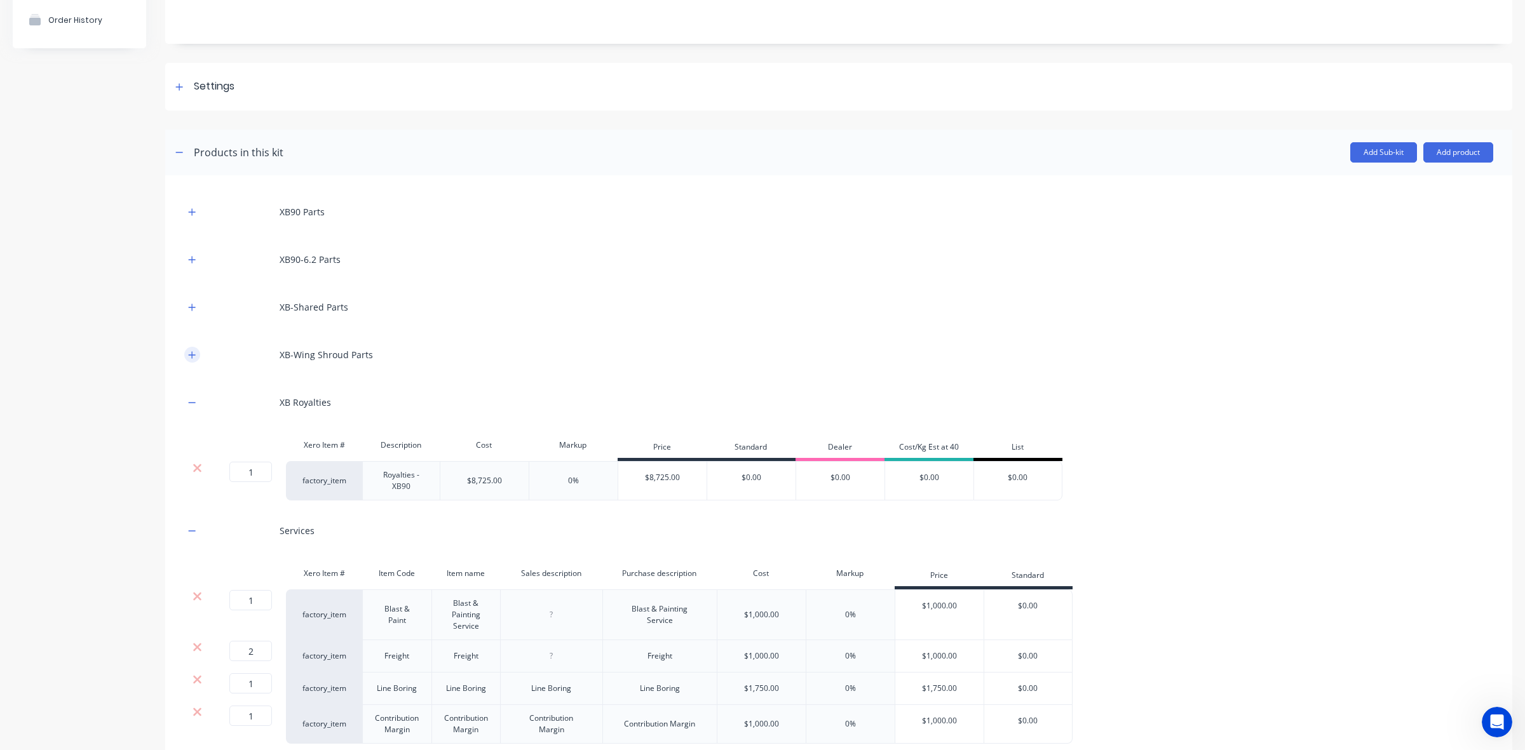
click at [191, 351] on icon "button" at bounding box center [192, 355] width 8 height 9
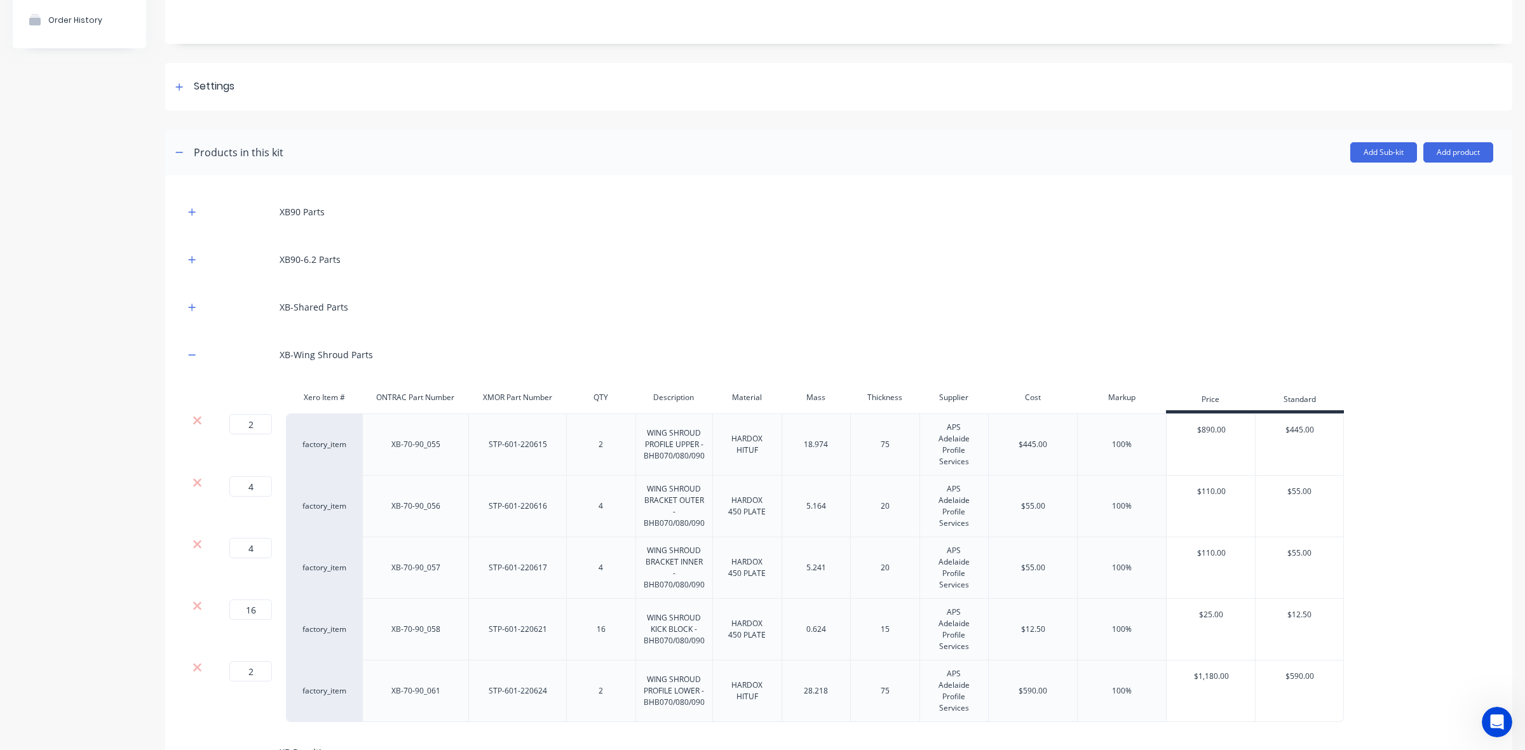
drag, startPoint x: 198, startPoint y: 305, endPoint x: 194, endPoint y: 299, distance: 7.1
click at [195, 305] on button "button" at bounding box center [192, 307] width 16 height 16
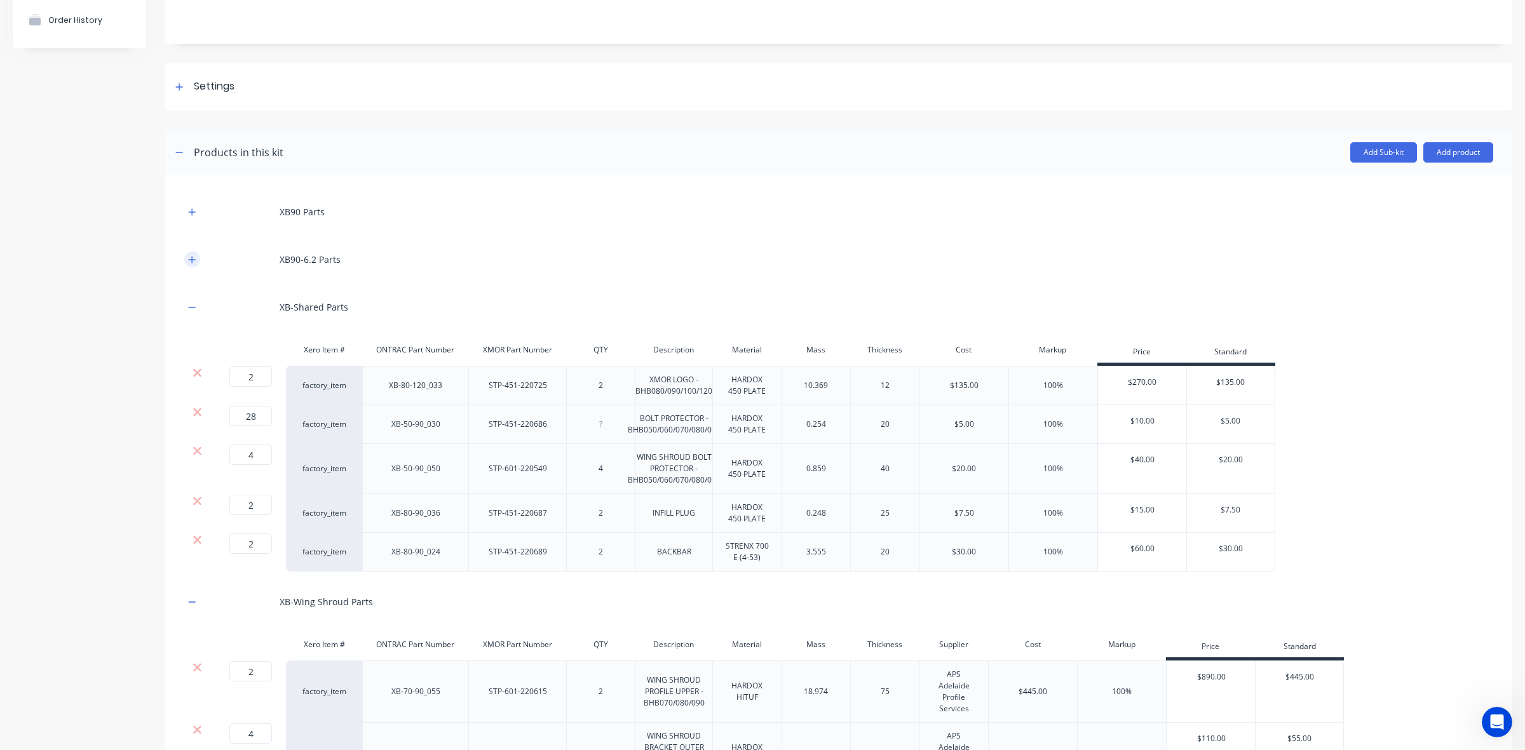
click at [188, 259] on icon "button" at bounding box center [192, 259] width 8 height 9
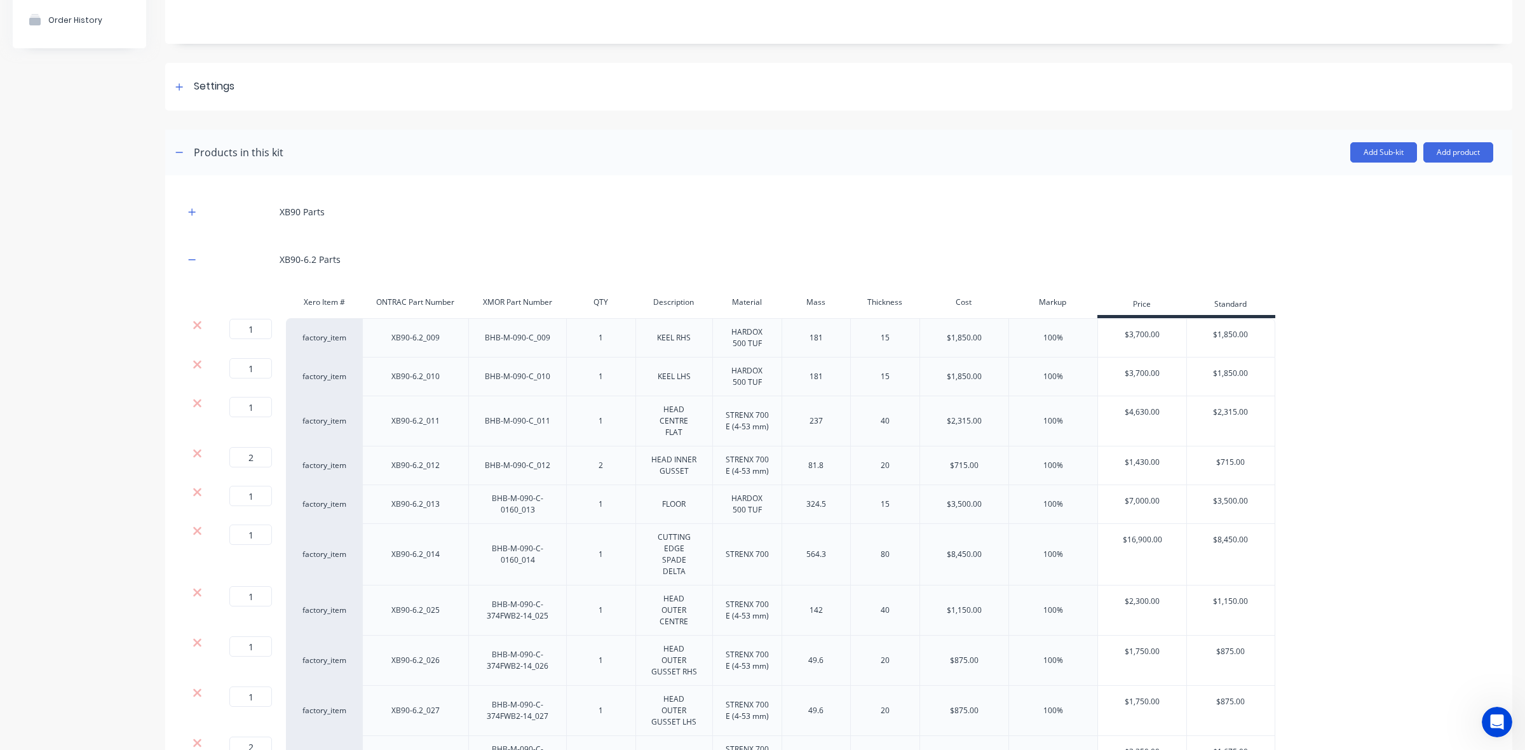
click at [189, 199] on div "XB90 Parts" at bounding box center [838, 211] width 1309 height 35
click at [191, 214] on icon "button" at bounding box center [192, 212] width 8 height 9
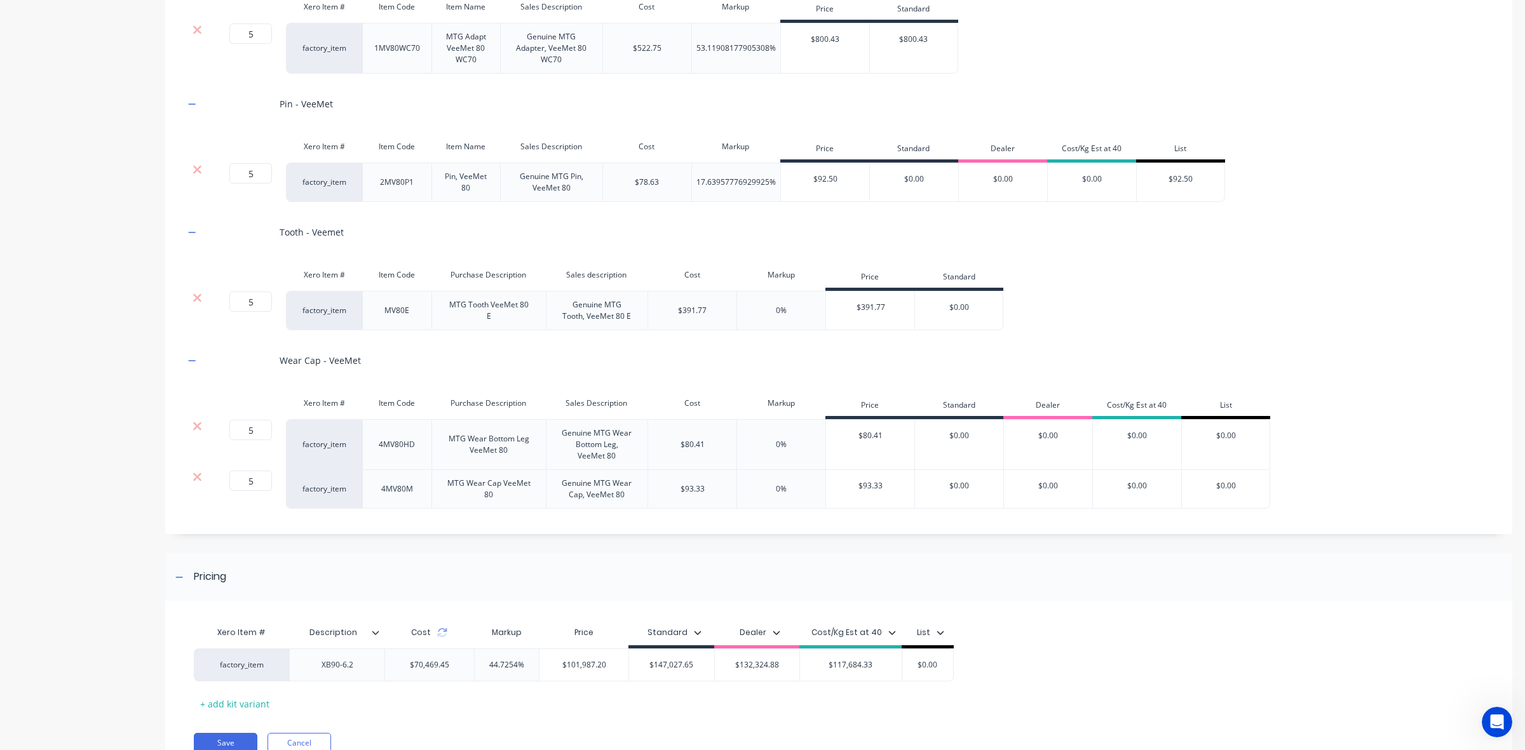
scroll to position [3051, 0]
click at [712, 649] on div "Xero Item # Description Cost Markup Price Standard Dealer Cost/Kg Est at 40 Lis…" at bounding box center [832, 663] width 1276 height 94
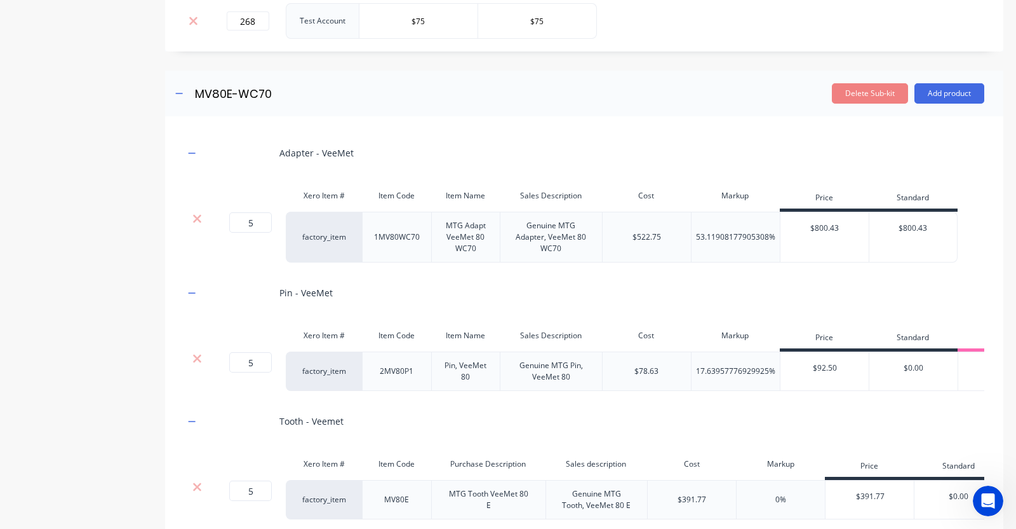
scroll to position [3018, 0]
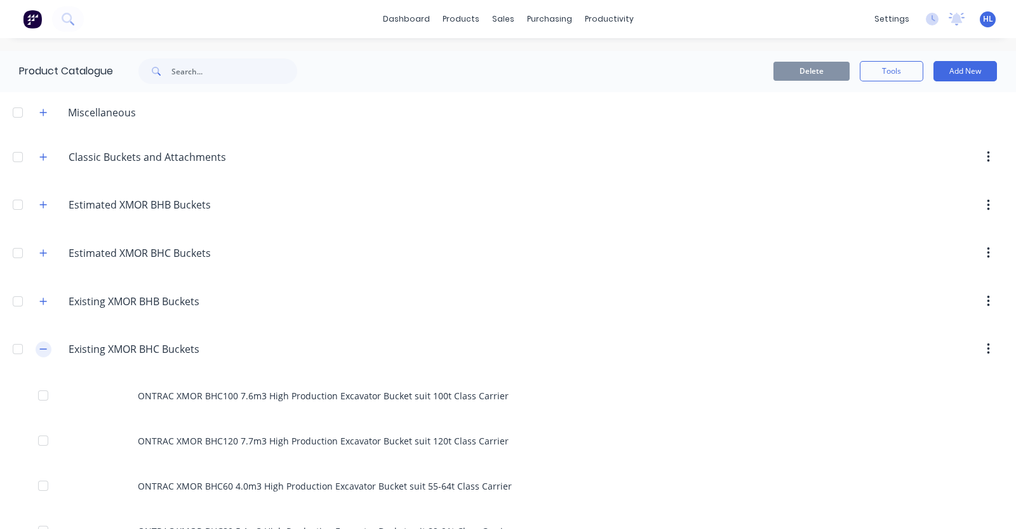
click at [41, 346] on icon "button" at bounding box center [43, 348] width 8 height 9
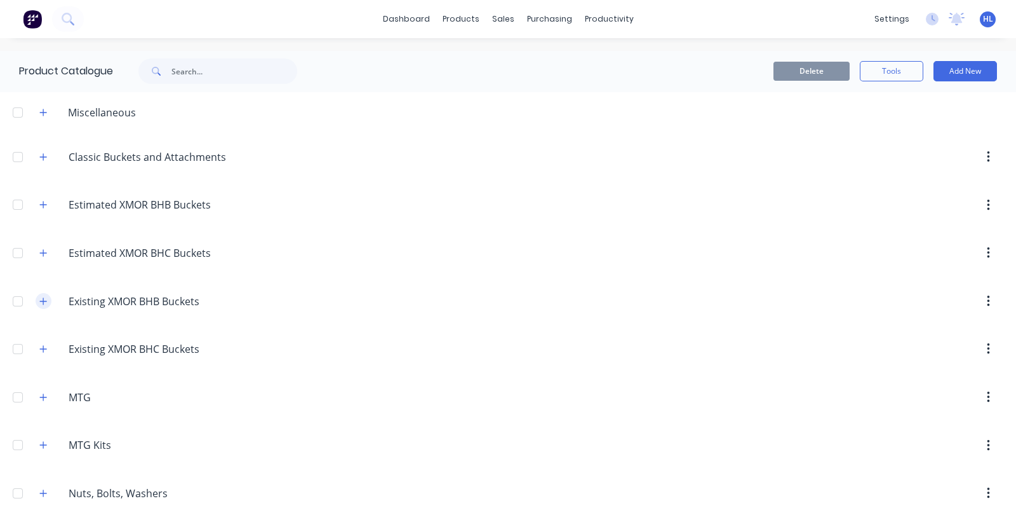
click at [48, 302] on button "button" at bounding box center [44, 301] width 16 height 16
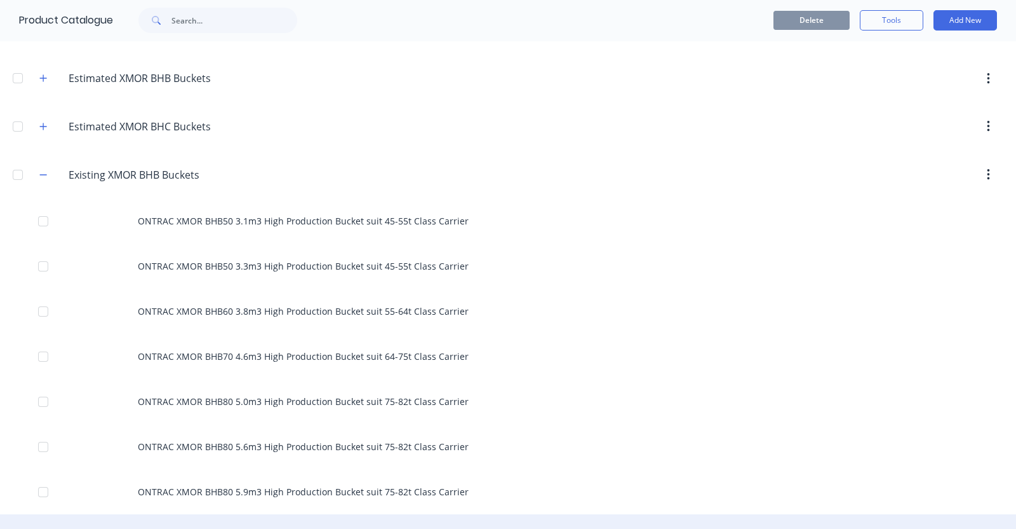
scroll to position [317, 0]
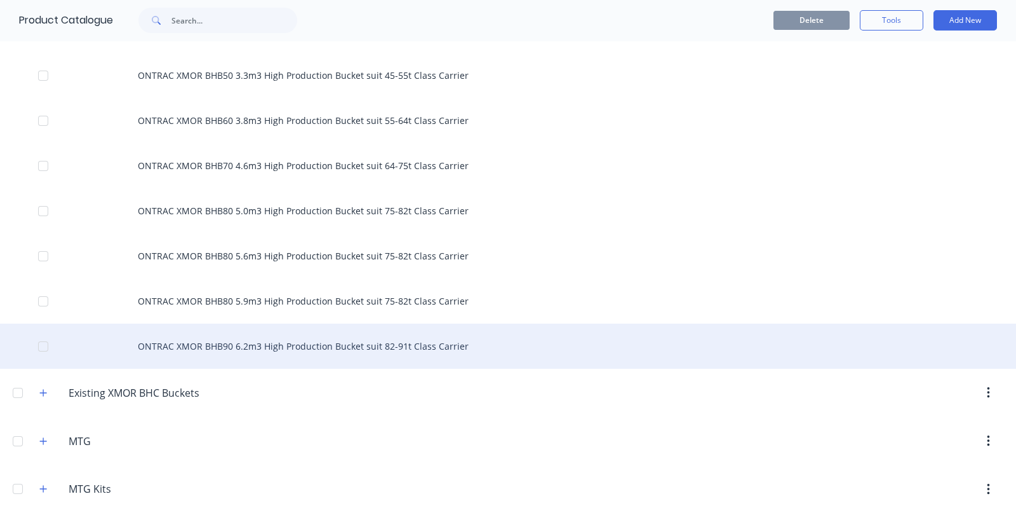
click at [353, 349] on div "ONTRAC XMOR BHB90 6.2m3 High Production Bucket suit 82-91t Class Carrier" at bounding box center [508, 345] width 1016 height 45
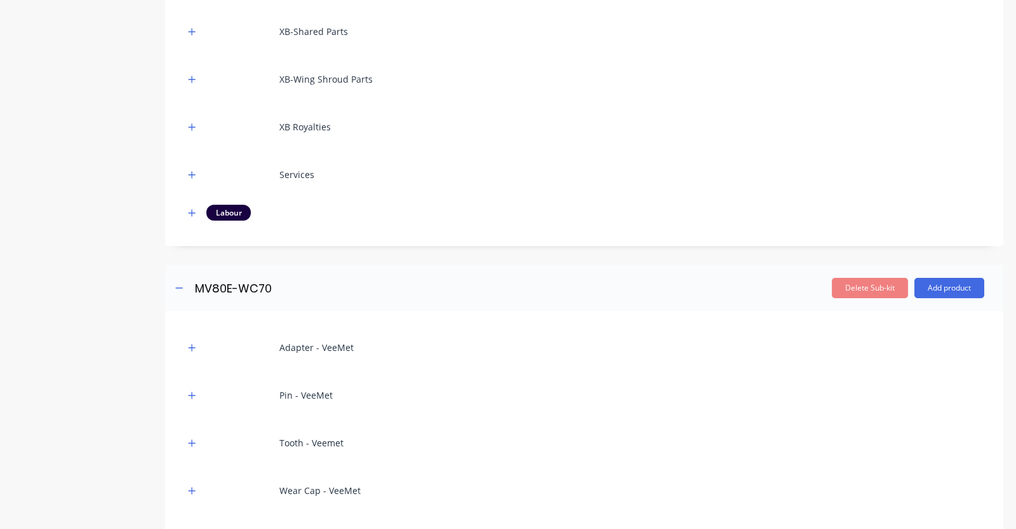
scroll to position [670, 0]
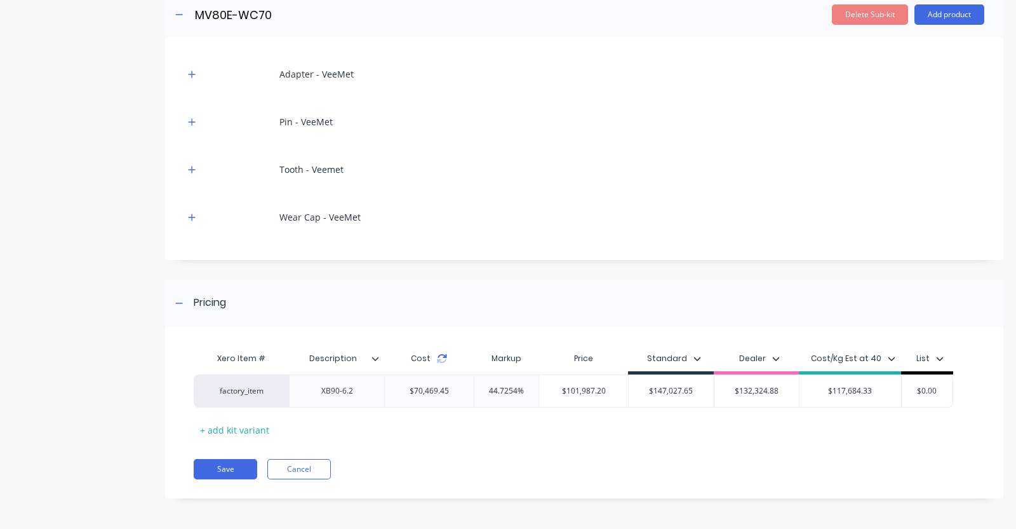
click at [440, 358] on icon at bounding box center [442, 358] width 10 height 10
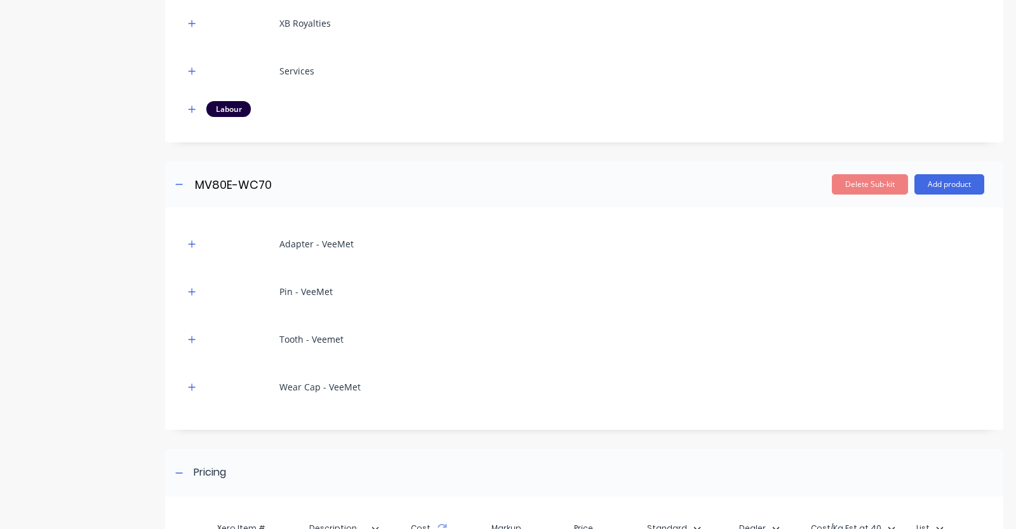
scroll to position [432, 0]
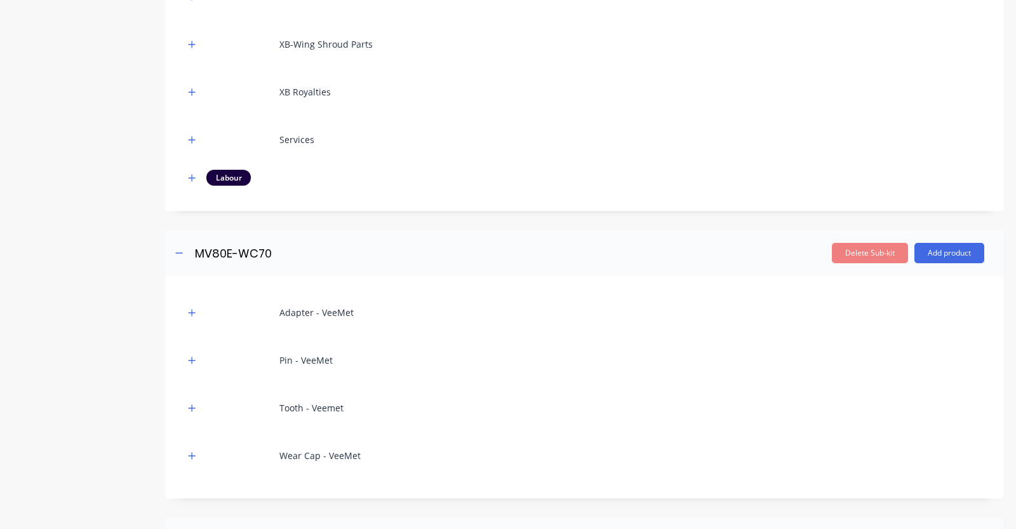
drag, startPoint x: 193, startPoint y: 455, endPoint x: 192, endPoint y: 416, distance: 39.4
click at [193, 455] on icon "button" at bounding box center [192, 455] width 8 height 9
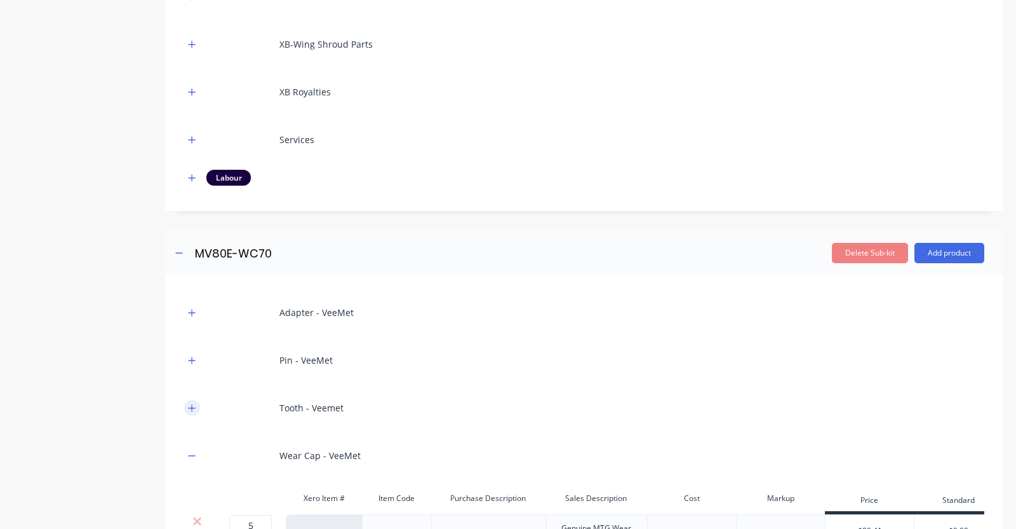
click at [189, 403] on icon "button" at bounding box center [192, 407] width 8 height 9
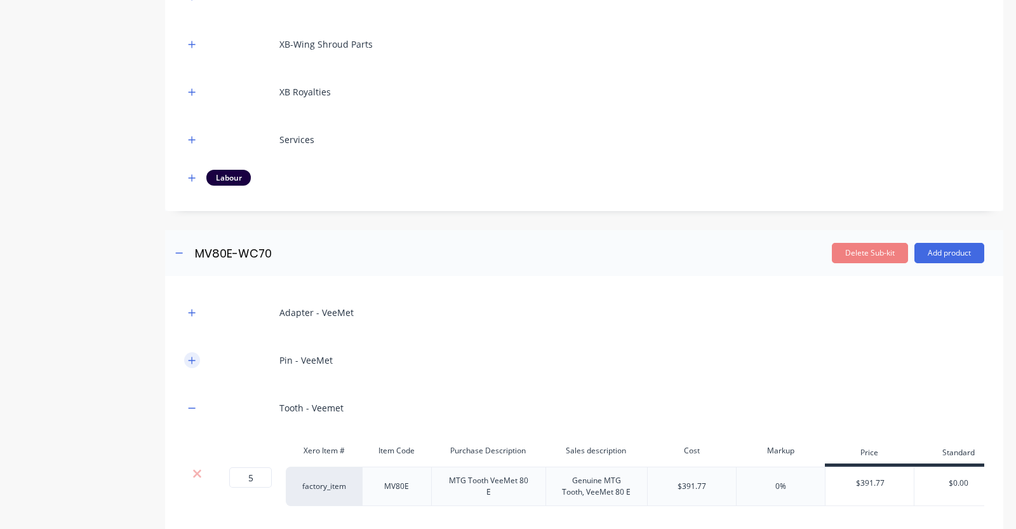
click at [191, 358] on icon "button" at bounding box center [192, 359] width 7 height 7
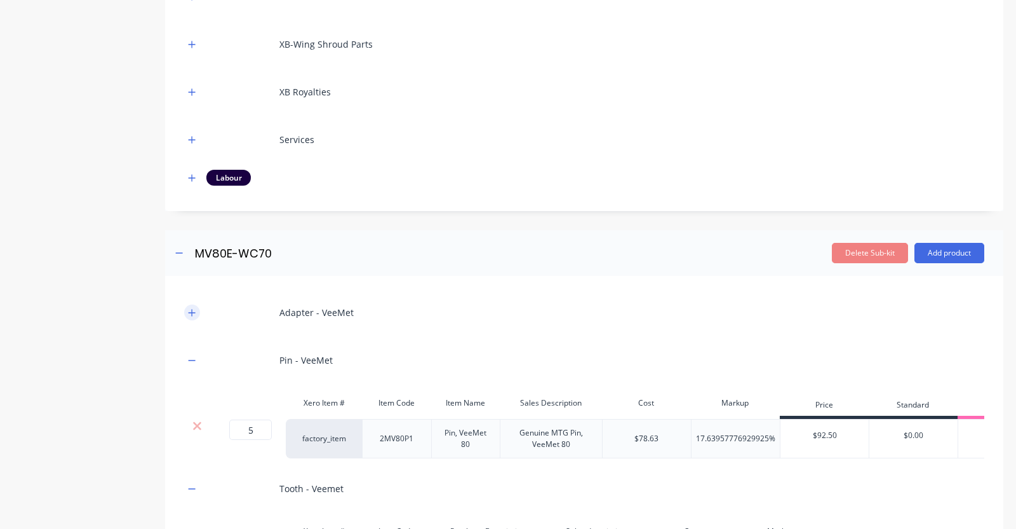
click at [192, 304] on button "button" at bounding box center [192, 312] width 16 height 16
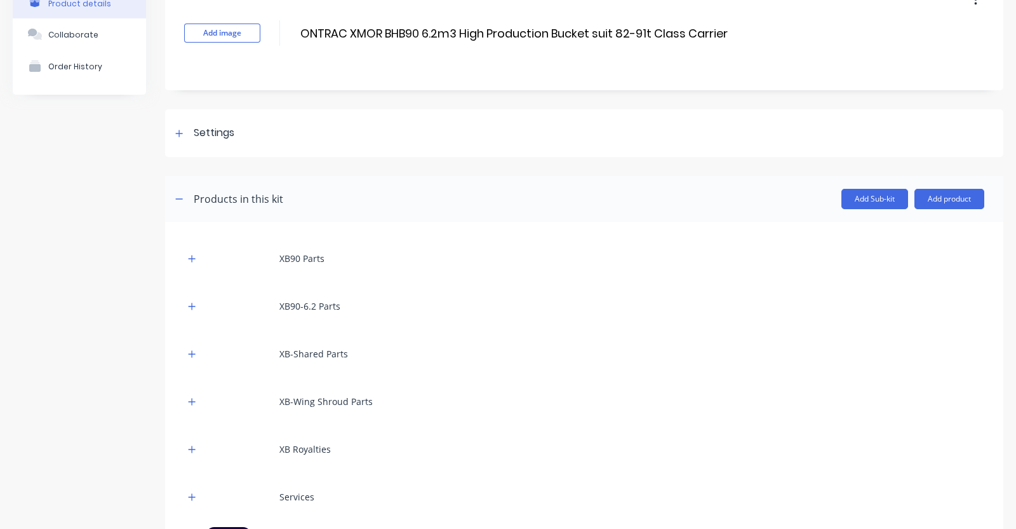
scroll to position [317, 0]
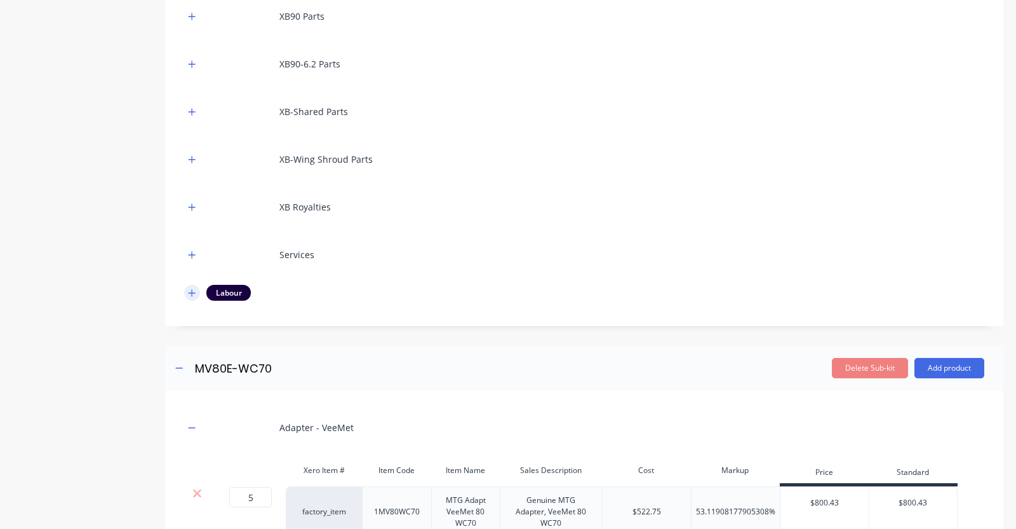
click at [196, 290] on button "button" at bounding box center [192, 293] width 16 height 16
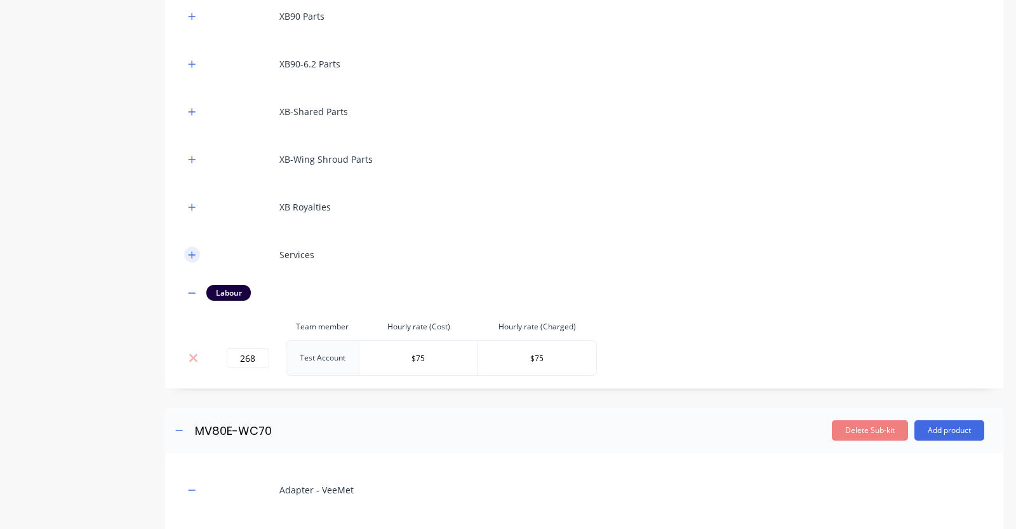
click at [192, 255] on icon "button" at bounding box center [192, 254] width 7 height 7
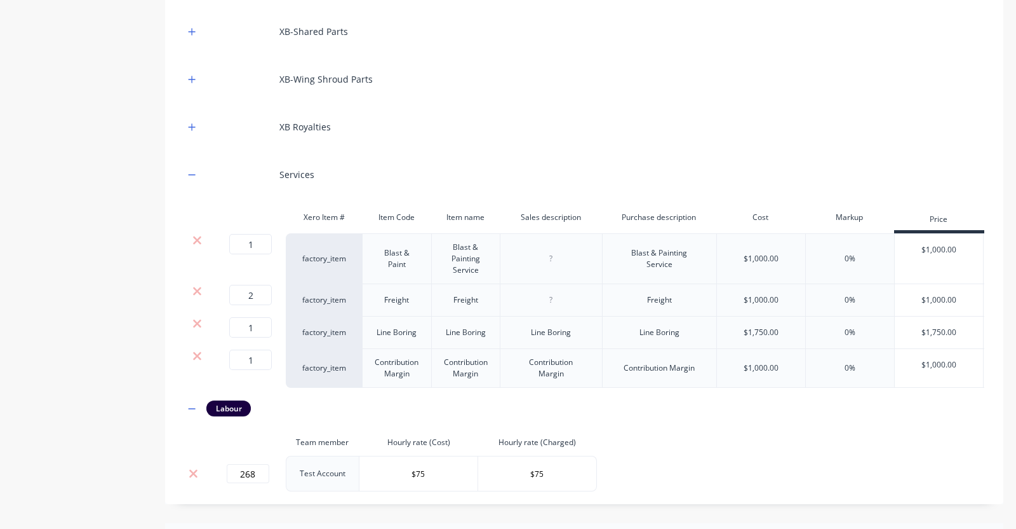
scroll to position [0, 0]
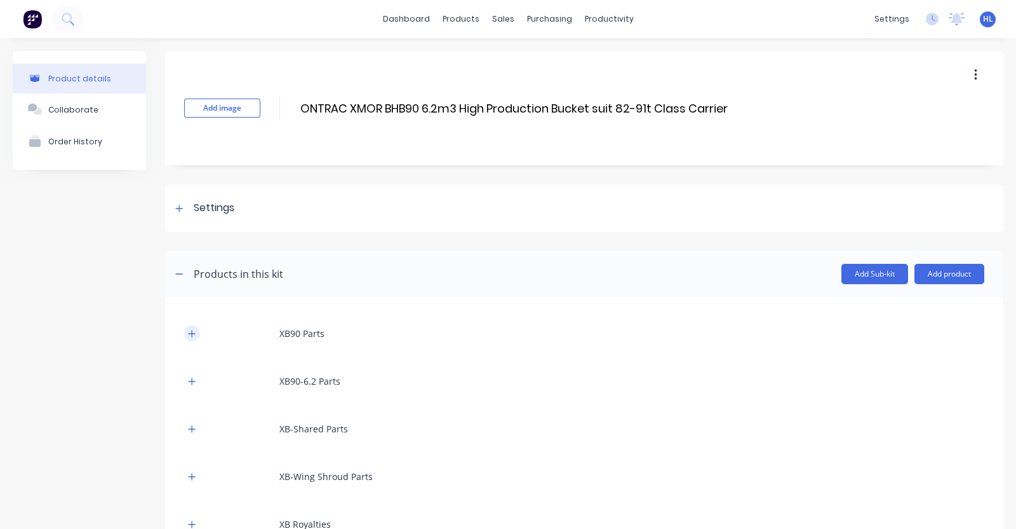
click at [191, 334] on icon "button" at bounding box center [192, 333] width 8 height 9
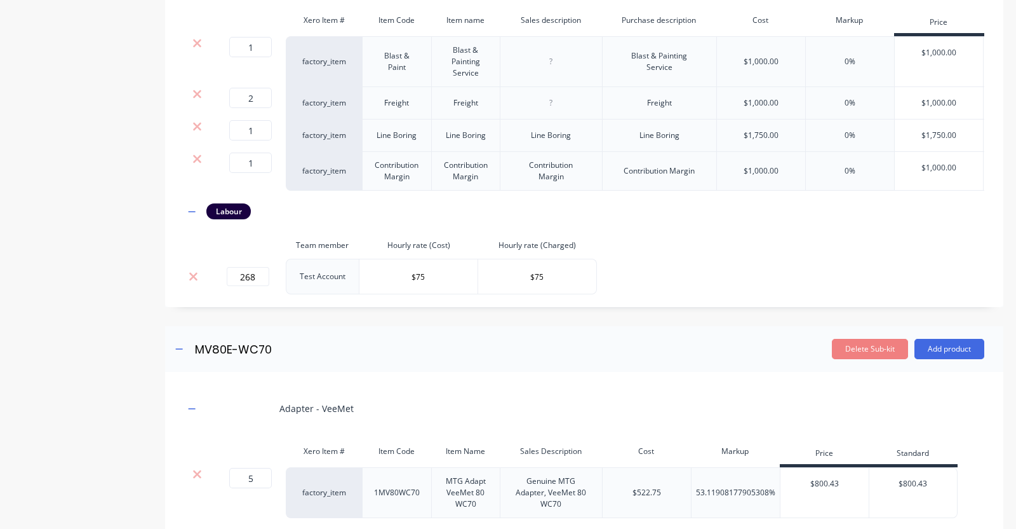
scroll to position [1270, 0]
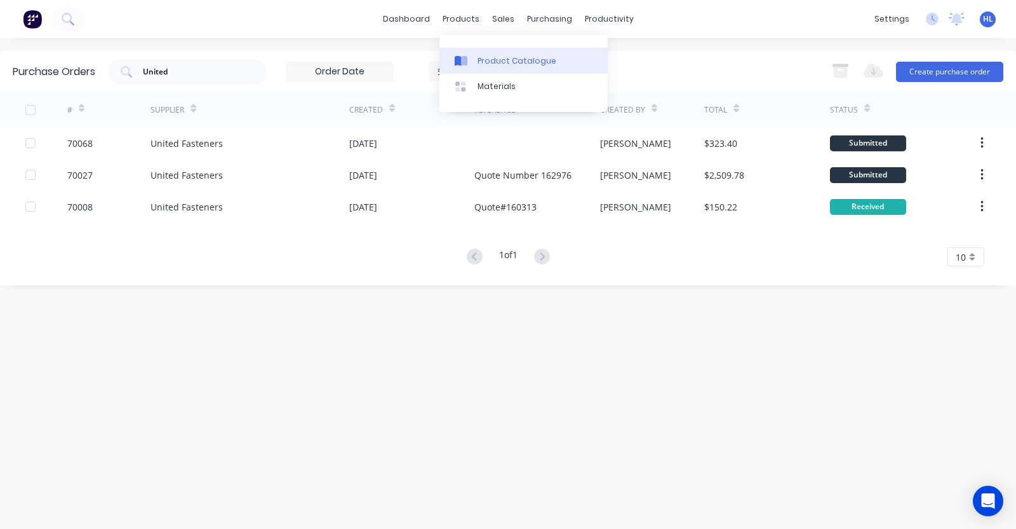
click at [502, 60] on div "Product Catalogue" at bounding box center [517, 60] width 79 height 11
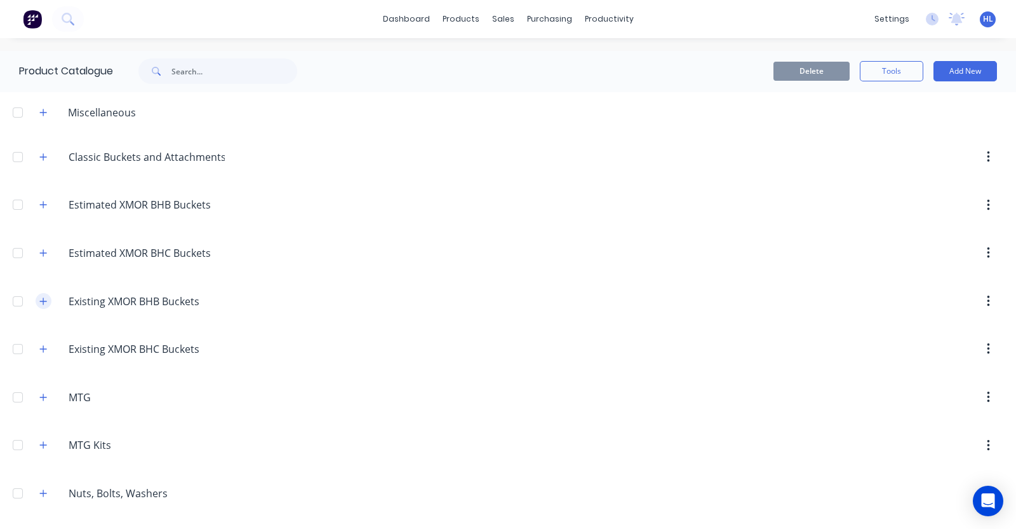
click at [48, 298] on button "button" at bounding box center [44, 301] width 16 height 16
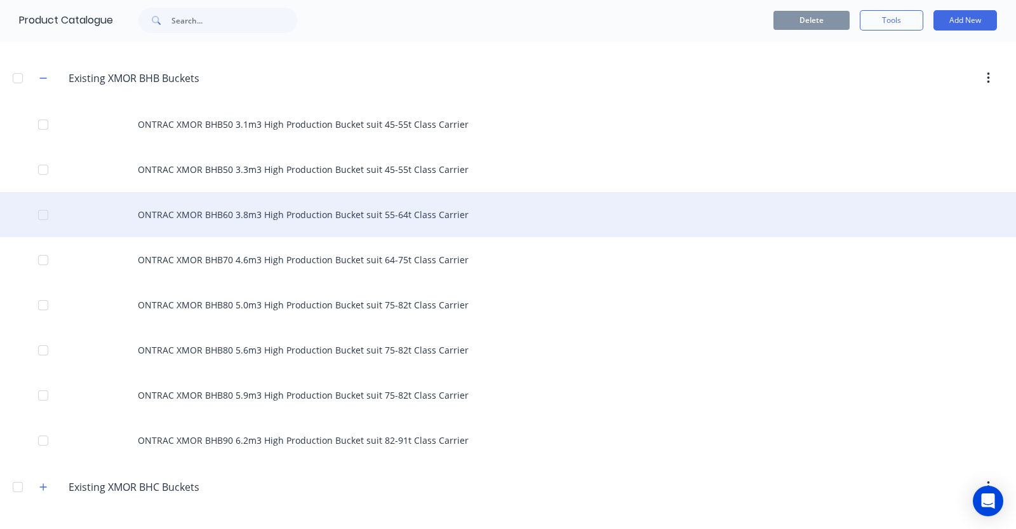
scroll to position [238, 0]
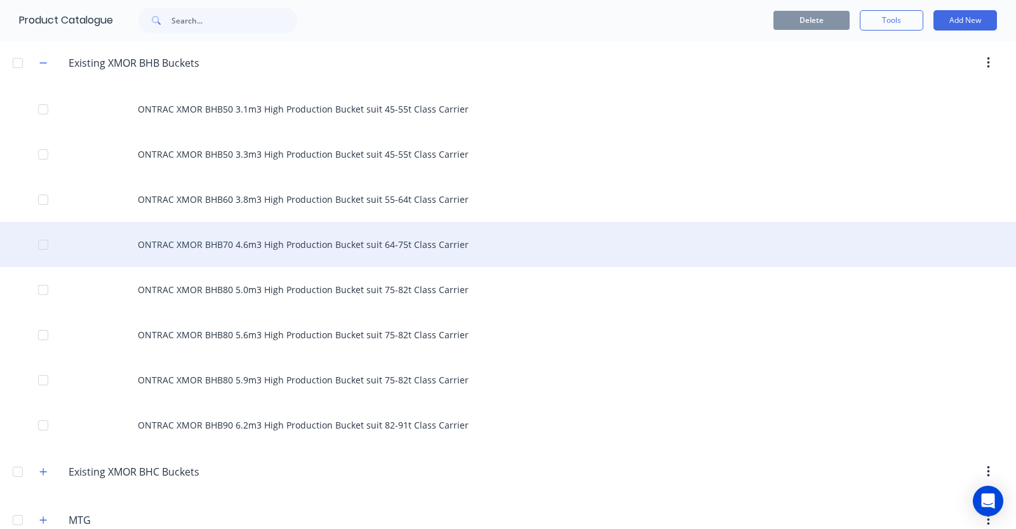
click at [332, 238] on div "ONTRAC XMOR BHB70 4.6m3 High Production Bucket suit 64-75t Class Carrier" at bounding box center [508, 244] width 1016 height 45
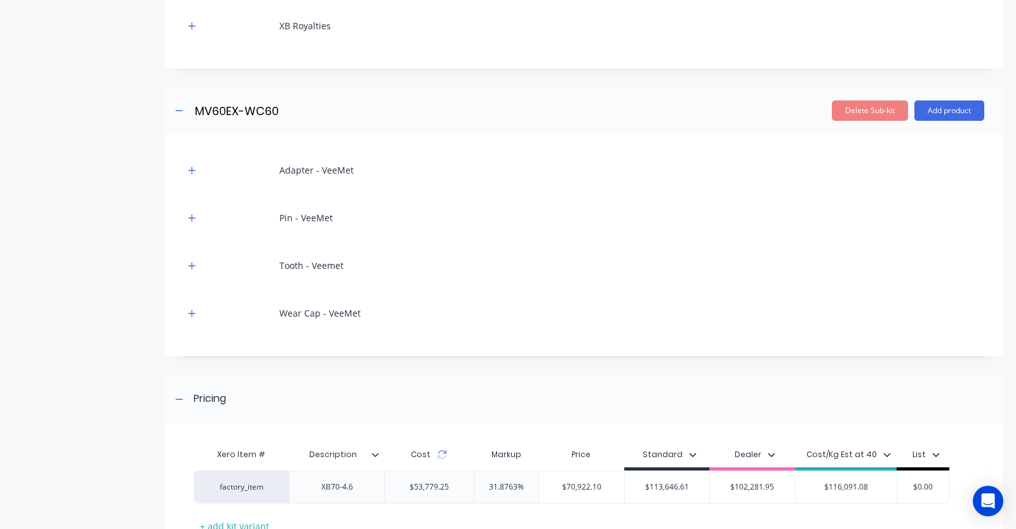
scroll to position [689, 0]
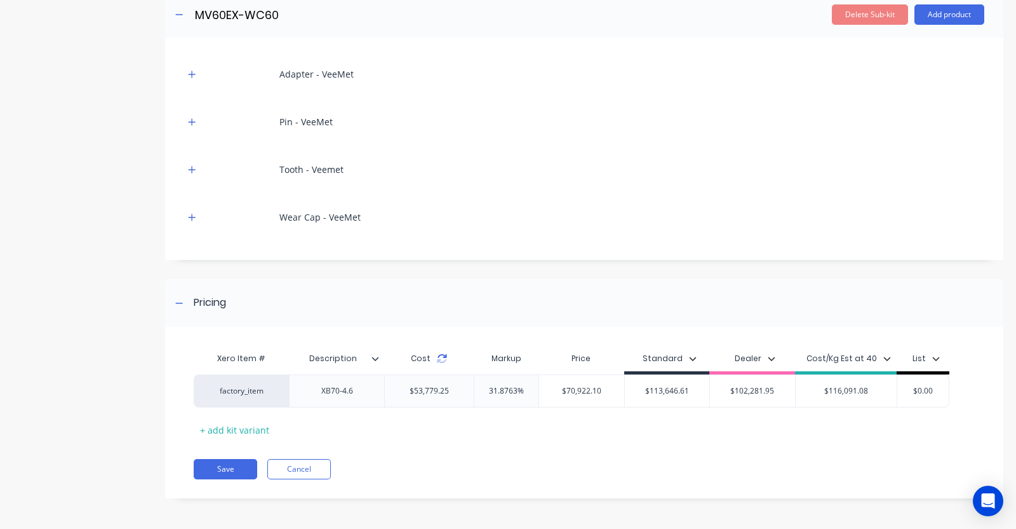
click at [441, 357] on icon at bounding box center [442, 358] width 10 height 10
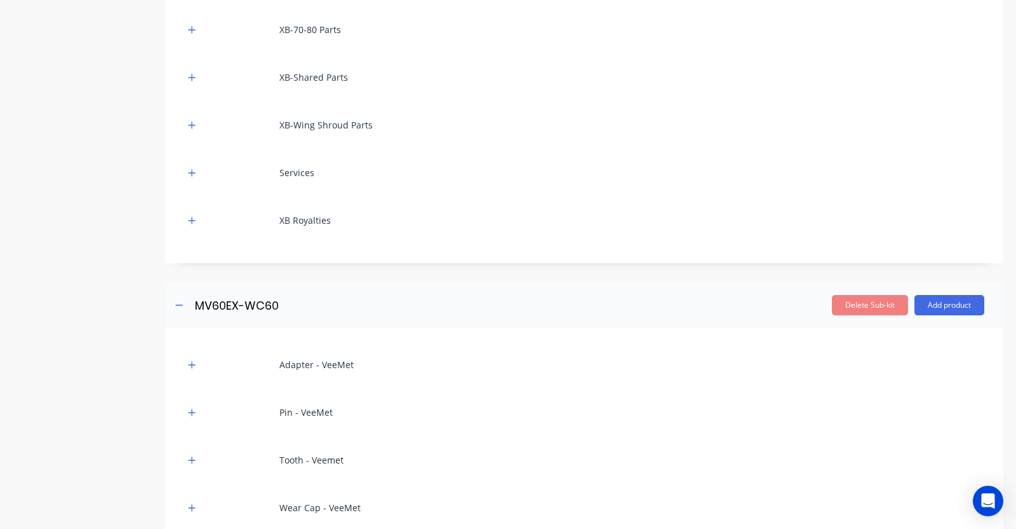
scroll to position [292, 0]
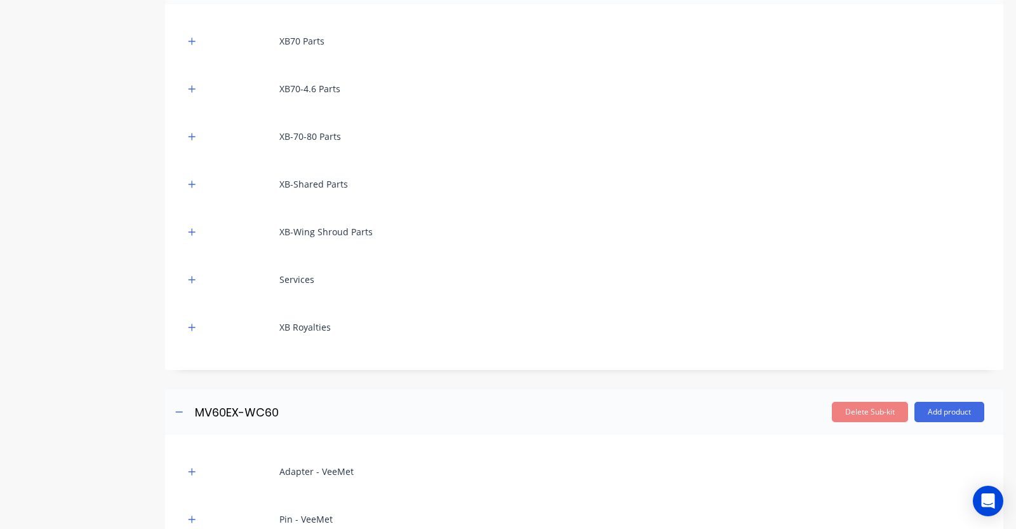
click at [194, 323] on icon "button" at bounding box center [192, 327] width 8 height 9
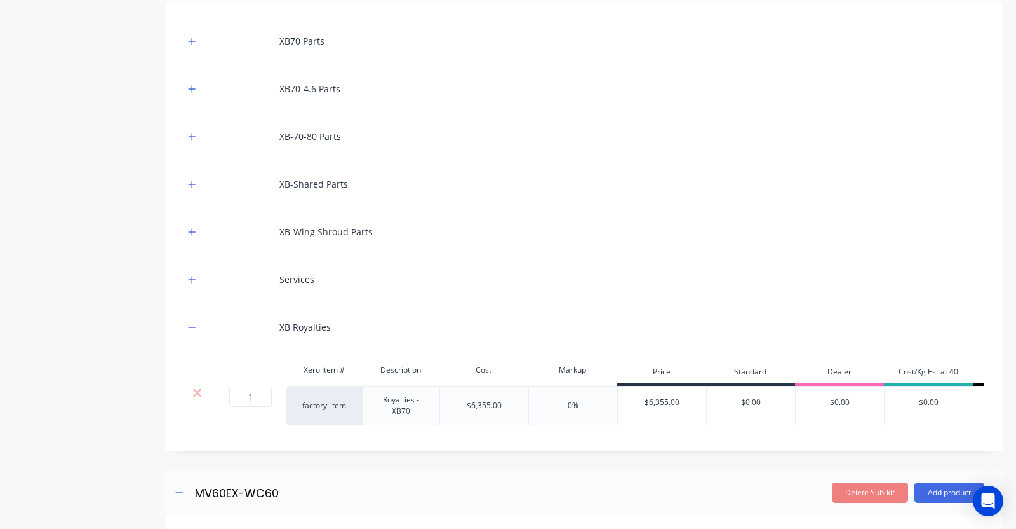
click at [194, 273] on button "button" at bounding box center [192, 279] width 16 height 16
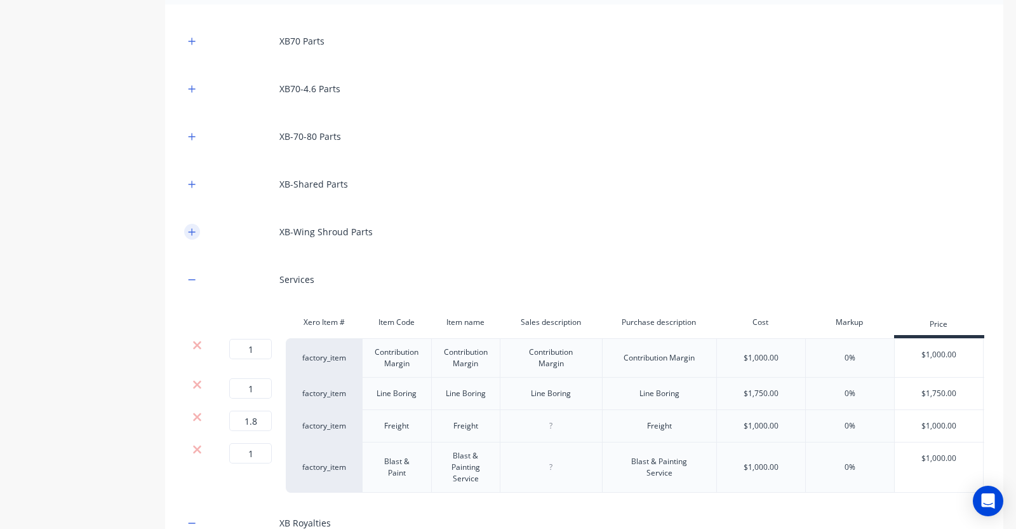
click at [189, 230] on icon "button" at bounding box center [192, 231] width 7 height 7
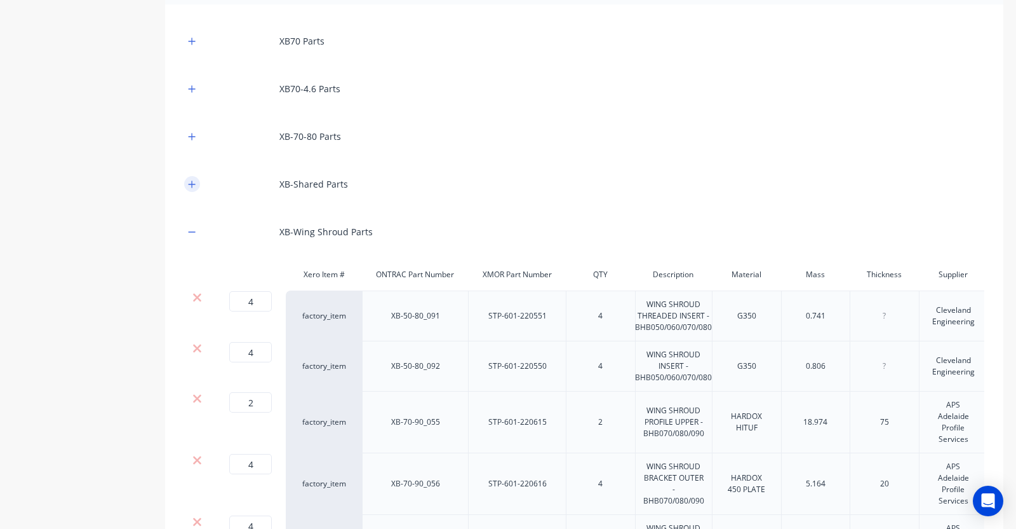
click at [194, 186] on icon "button" at bounding box center [192, 184] width 8 height 9
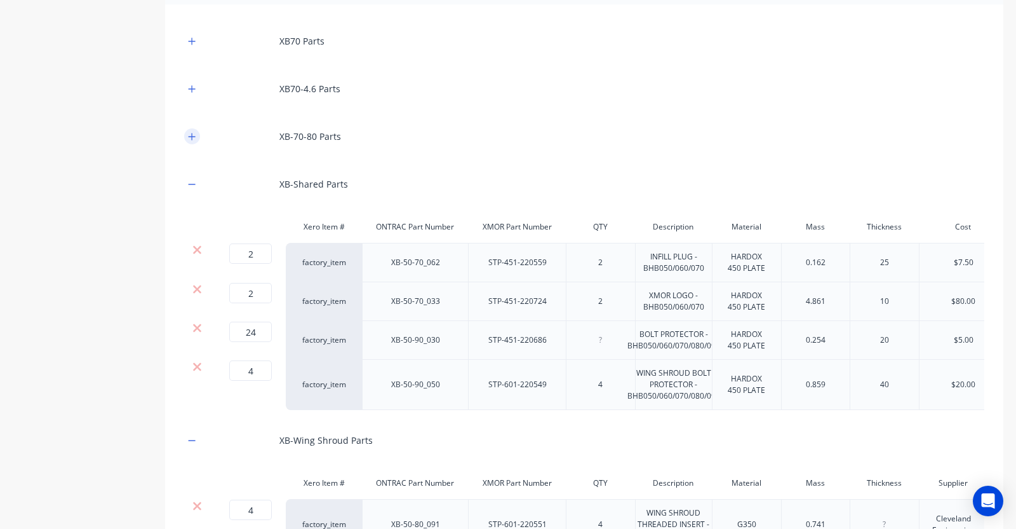
click at [194, 132] on icon "button" at bounding box center [192, 136] width 8 height 9
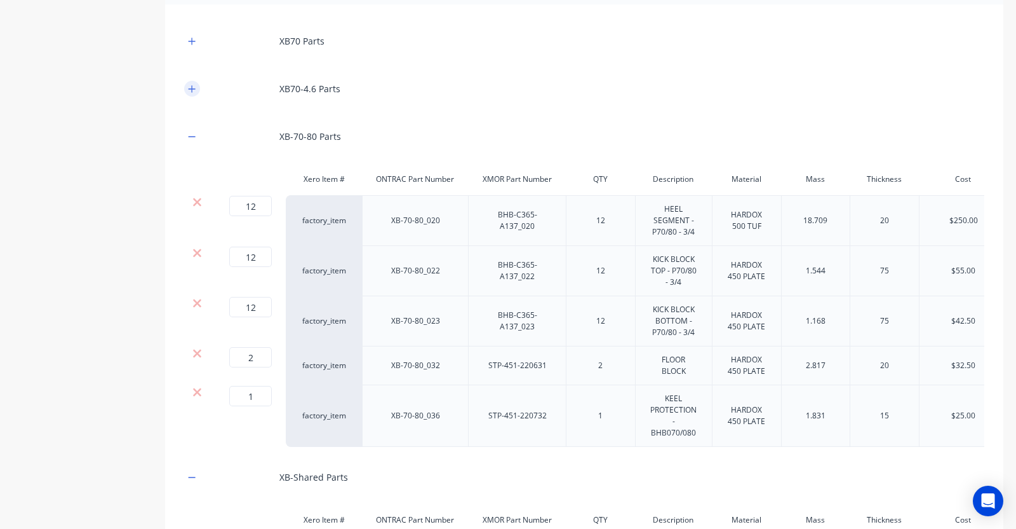
click at [193, 95] on div "XB70-4.6 Parts" at bounding box center [584, 88] width 800 height 35
click at [194, 87] on icon "button" at bounding box center [192, 88] width 7 height 7
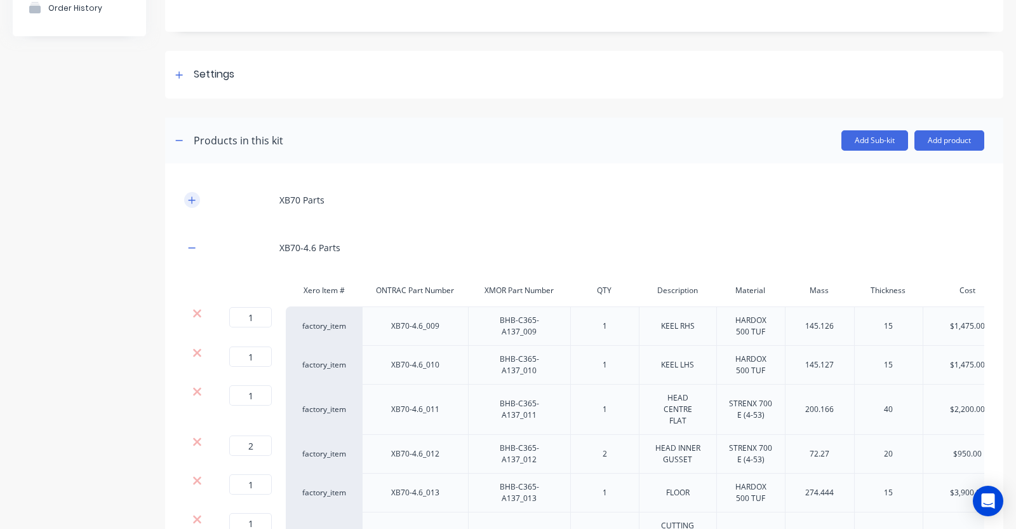
click at [191, 198] on icon "button" at bounding box center [192, 199] width 7 height 7
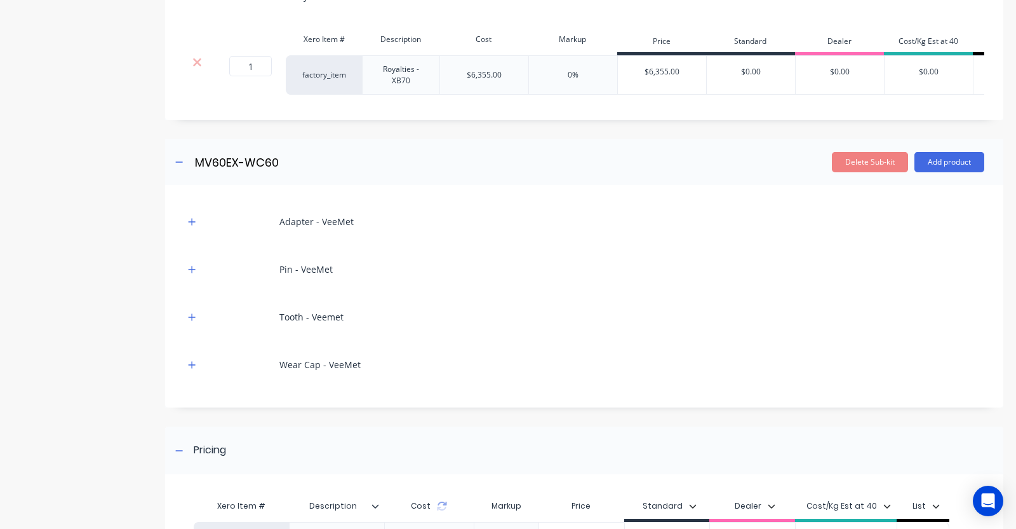
scroll to position [3230, 0]
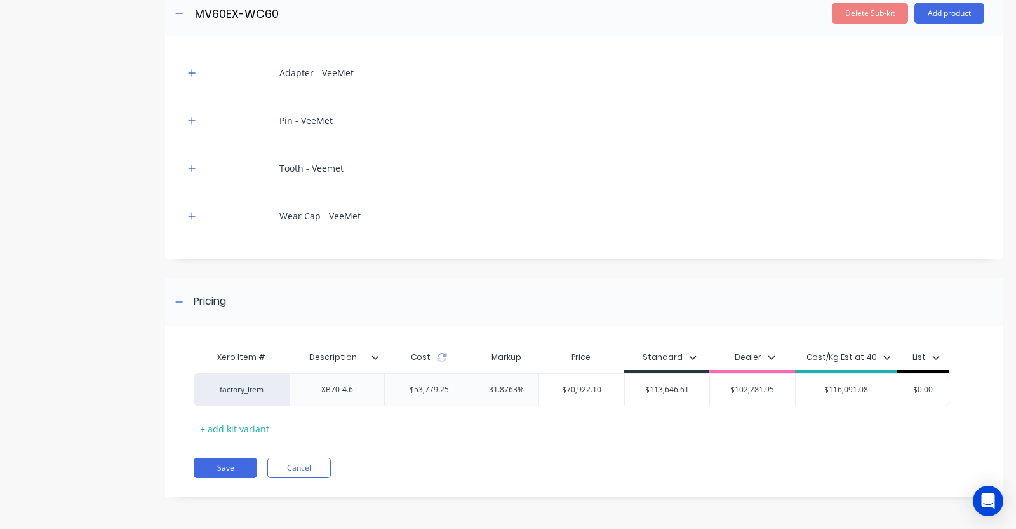
drag, startPoint x: 190, startPoint y: 281, endPoint x: 192, endPoint y: 255, distance: 26.2
click at [191, 224] on button "button" at bounding box center [192, 216] width 16 height 16
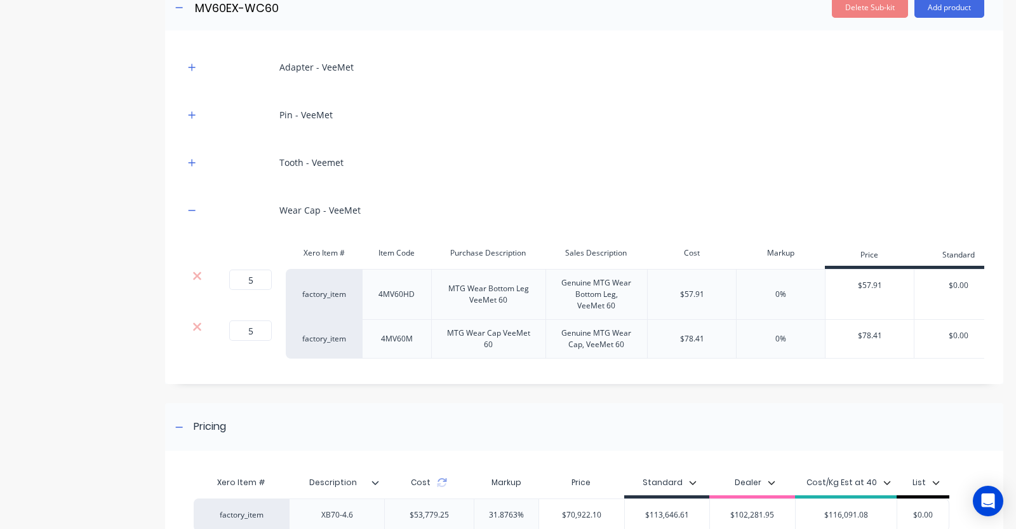
click at [192, 170] on button "button" at bounding box center [192, 162] width 16 height 16
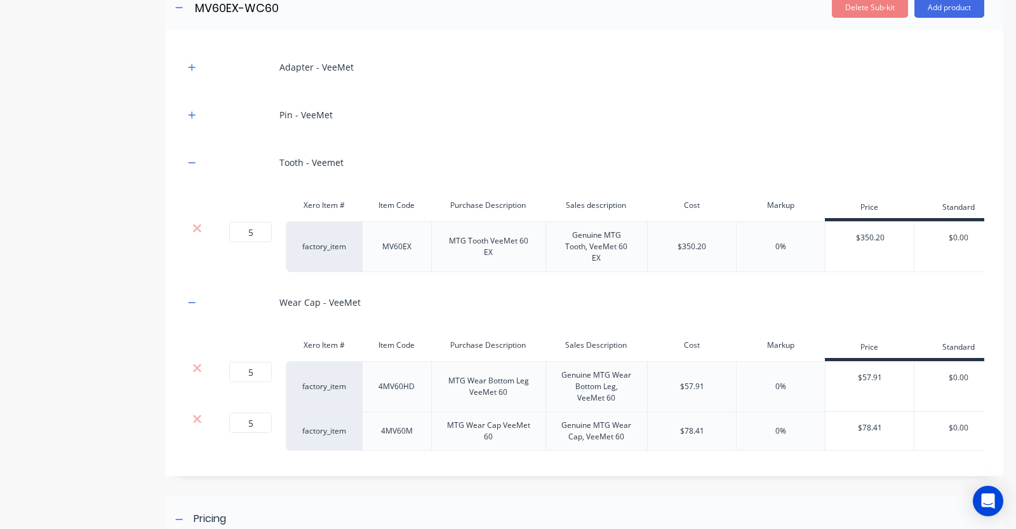
drag, startPoint x: 194, startPoint y: 179, endPoint x: 195, endPoint y: 159, distance: 20.4
click at [194, 123] on button "button" at bounding box center [192, 115] width 16 height 16
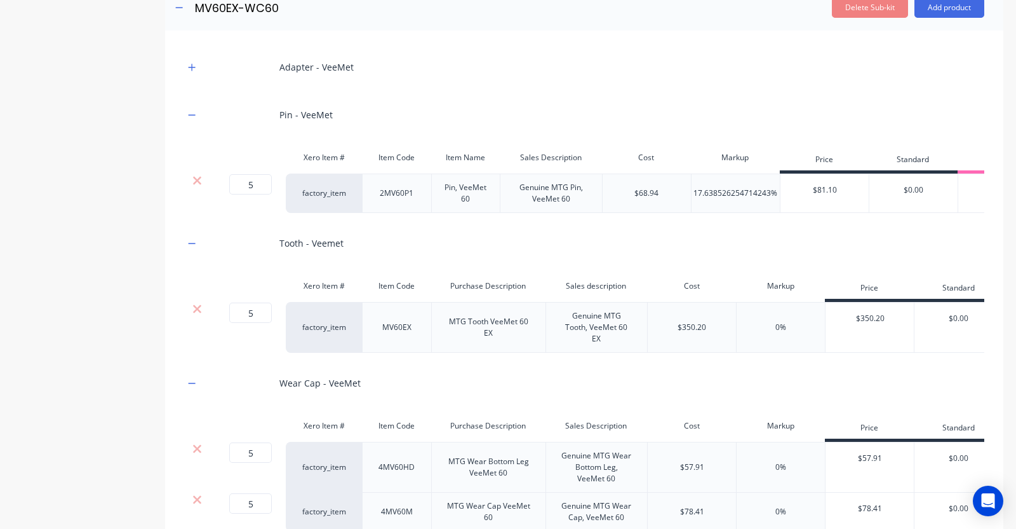
click at [195, 75] on button "button" at bounding box center [192, 67] width 16 height 16
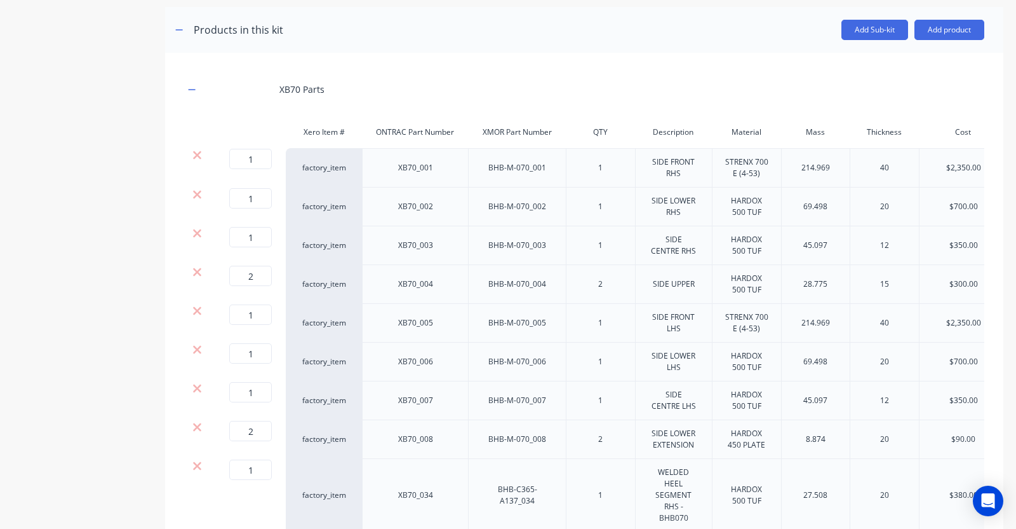
scroll to position [133, 0]
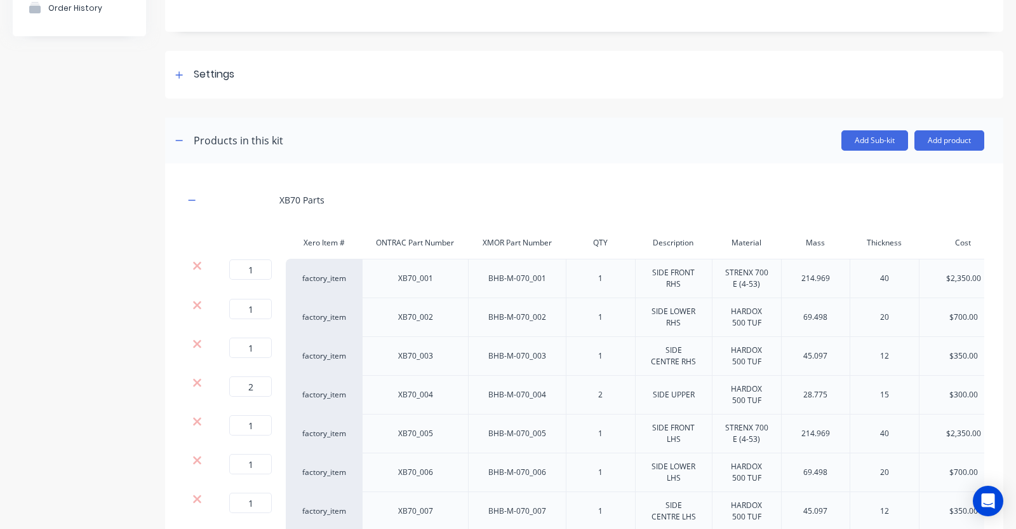
click at [947, 121] on header "Products in this kit Add Sub-kit Add product" at bounding box center [584, 141] width 839 height 46
click at [943, 135] on button "Add product" at bounding box center [950, 140] width 70 height 20
click at [901, 200] on div "Labour" at bounding box center [924, 198] width 98 height 18
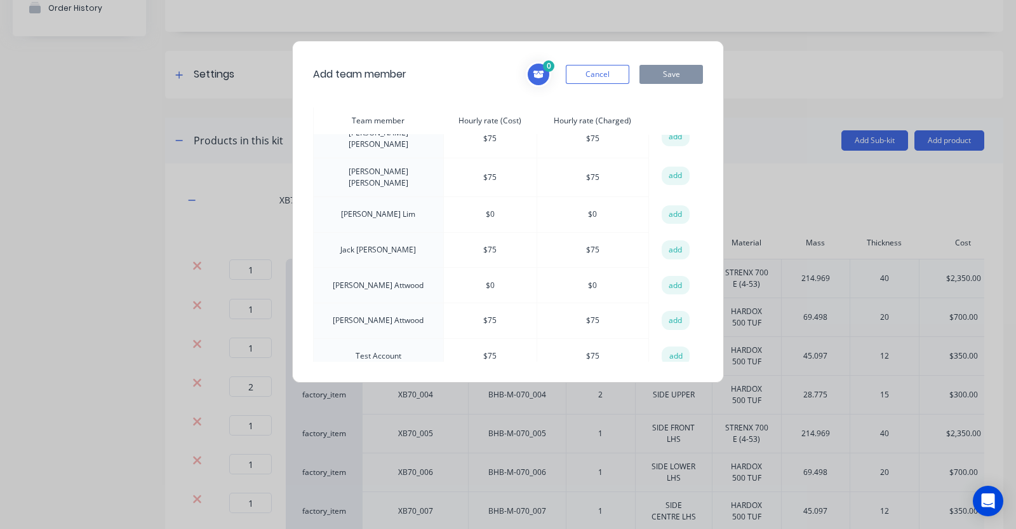
scroll to position [86, 0]
click at [668, 348] on button "add" at bounding box center [676, 355] width 28 height 19
click at [681, 75] on button "Save" at bounding box center [672, 74] width 64 height 19
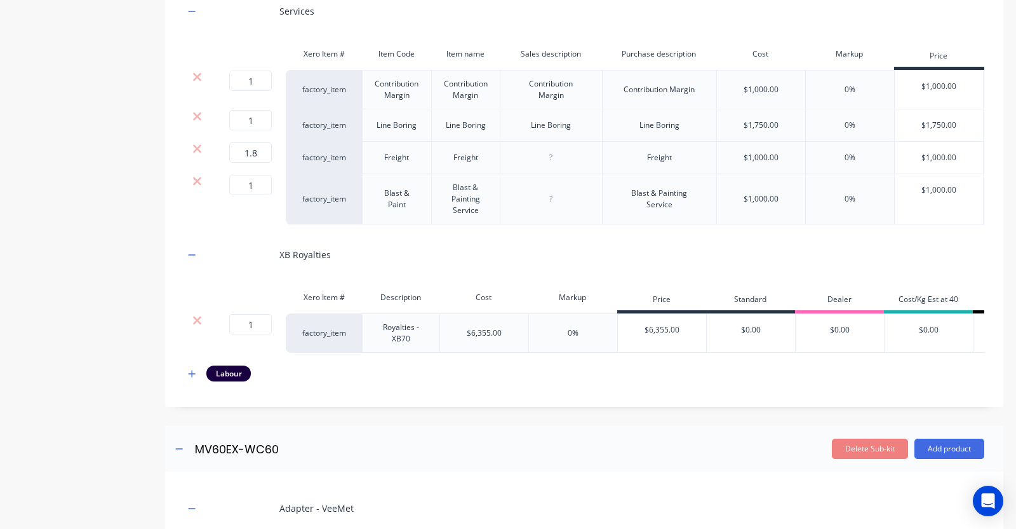
scroll to position [2992, 0]
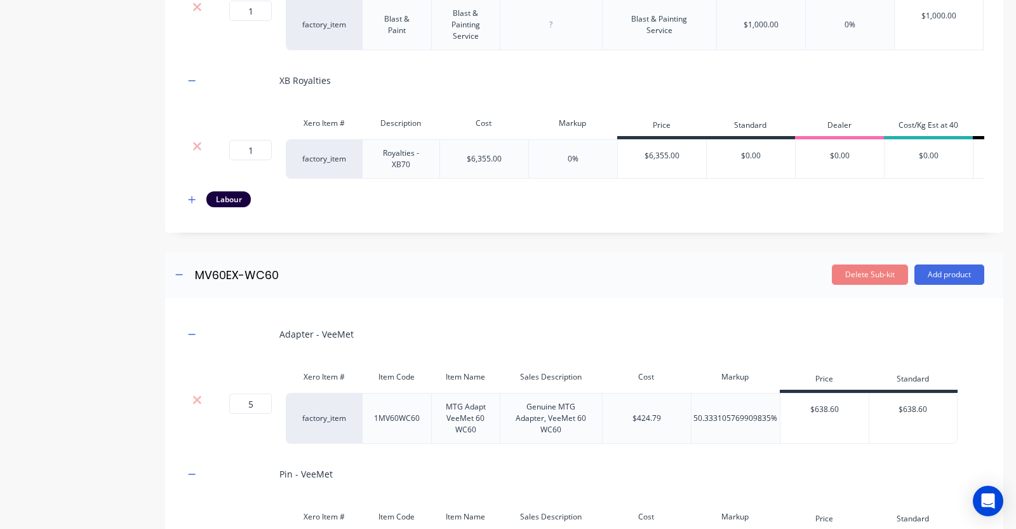
click at [192, 204] on icon "button" at bounding box center [192, 199] width 8 height 9
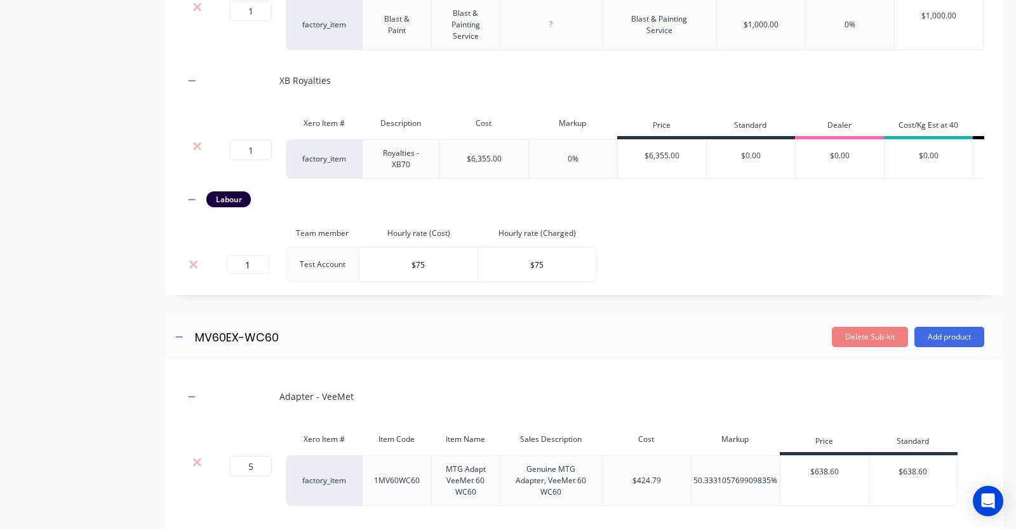
click at [367, 246] on th "Hourly rate (Cost)" at bounding box center [419, 233] width 119 height 27
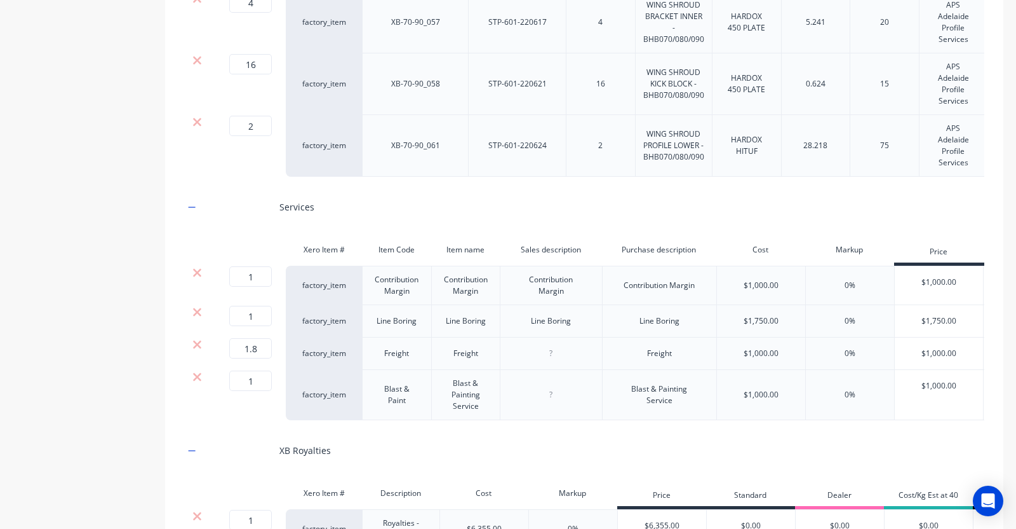
scroll to position [2940, 0]
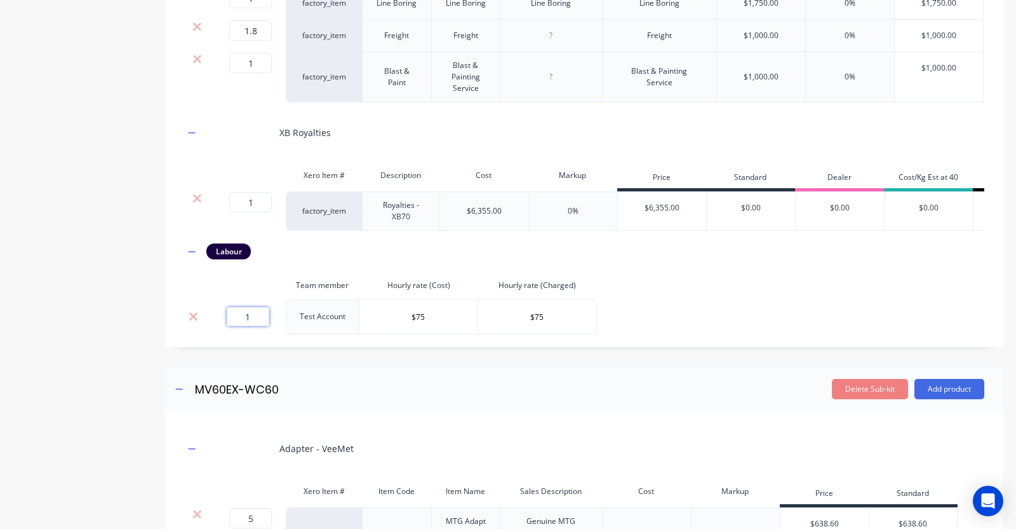
drag, startPoint x: 259, startPoint y: 382, endPoint x: 196, endPoint y: 392, distance: 63.6
click at [205, 334] on tr "1 Test Account $75 $75" at bounding box center [390, 317] width 413 height 36
type input "210"
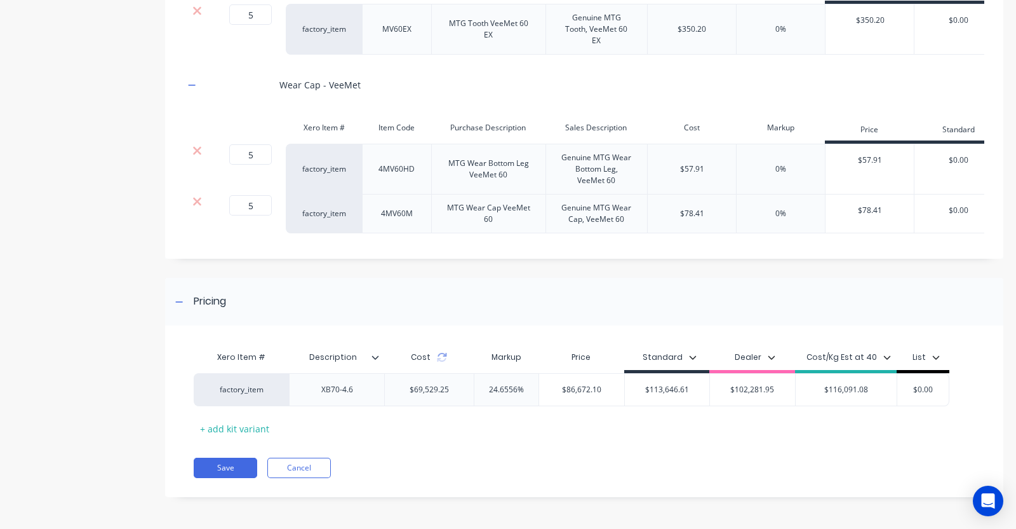
scroll to position [3814, 0]
click at [442, 360] on icon at bounding box center [442, 357] width 10 height 10
click at [453, 426] on div "Xero Item # Description Cost Markup Price Standard Dealer Cost/Kg Est at 40 Lis…" at bounding box center [580, 391] width 773 height 94
click at [445, 363] on div "Cost" at bounding box center [429, 356] width 90 height 25
click at [442, 359] on icon at bounding box center [442, 357] width 10 height 10
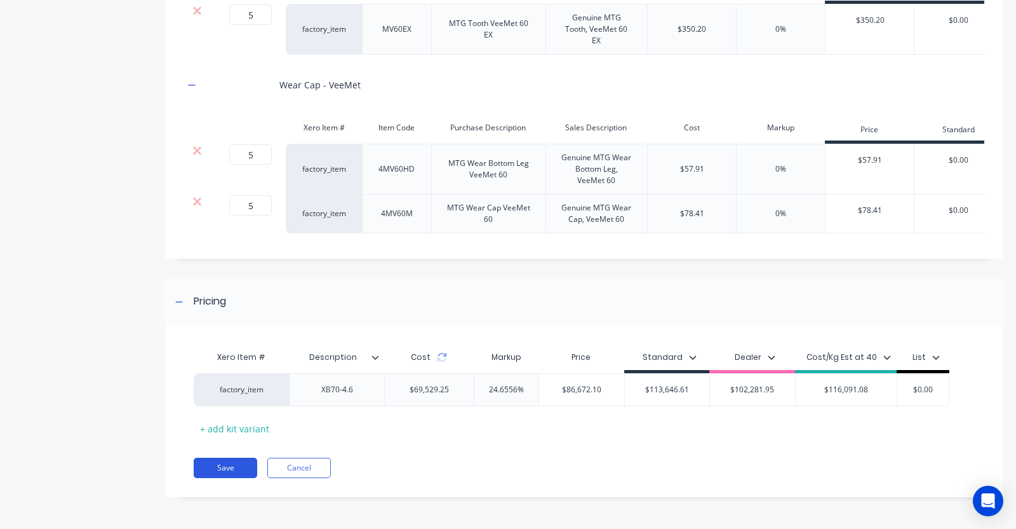
click at [241, 469] on button "Save" at bounding box center [226, 467] width 64 height 20
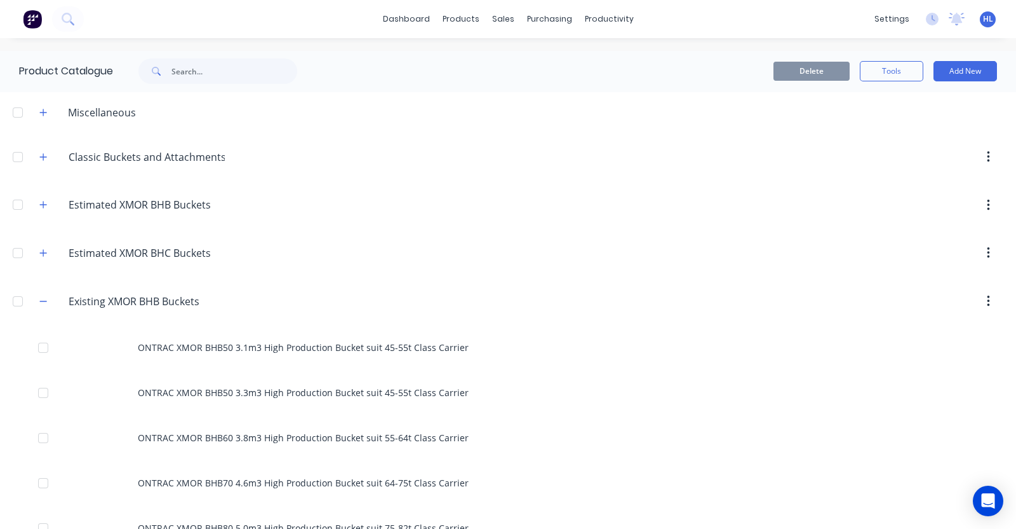
scroll to position [238, 0]
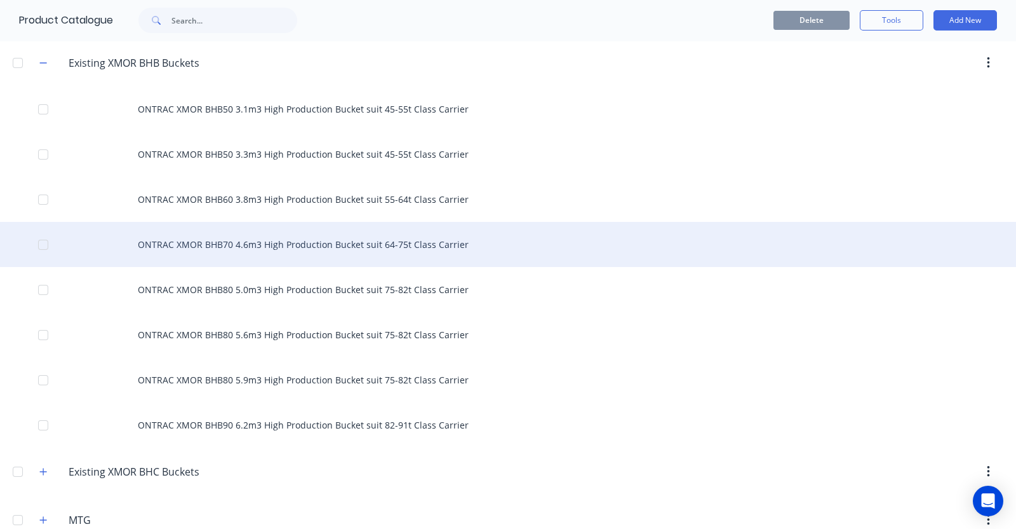
click at [281, 252] on div "ONTRAC XMOR BHB70 4.6m3 High Production Bucket suit 64-75t Class Carrier" at bounding box center [508, 244] width 1016 height 45
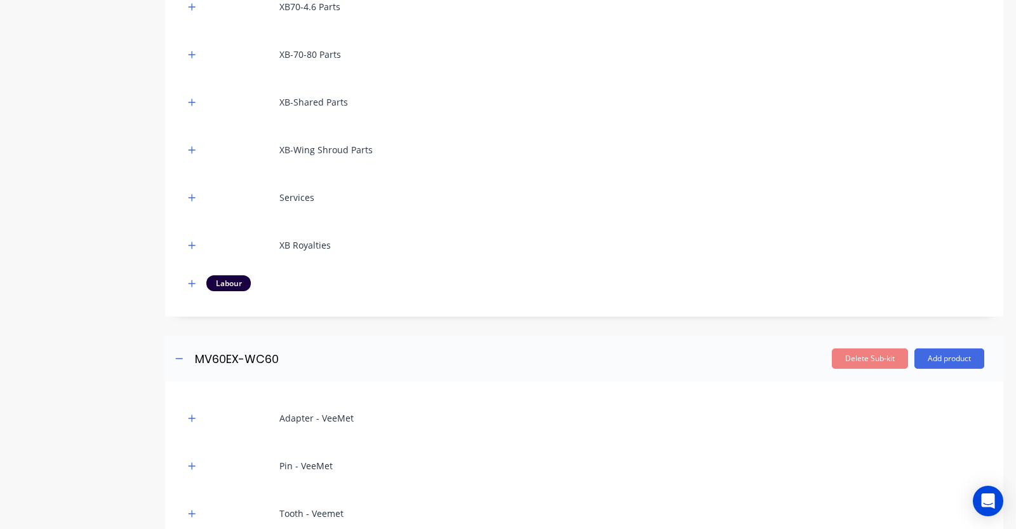
scroll to position [397, 0]
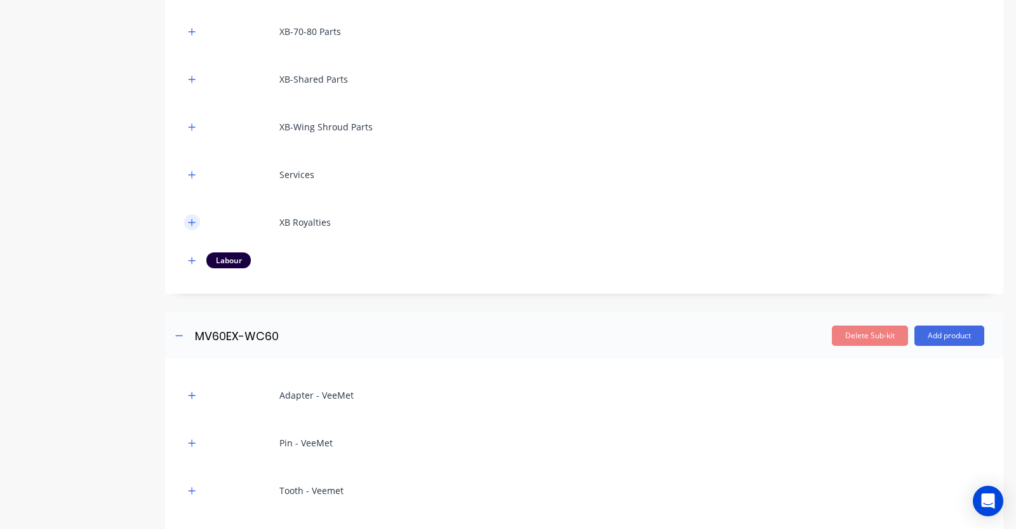
click at [193, 226] on icon "button" at bounding box center [192, 222] width 8 height 9
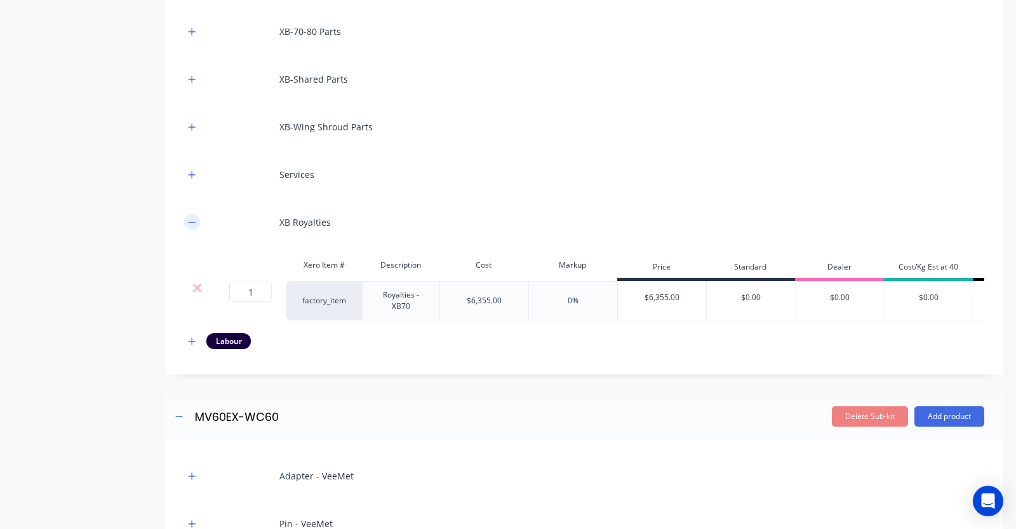
click at [193, 226] on icon "button" at bounding box center [192, 222] width 8 height 9
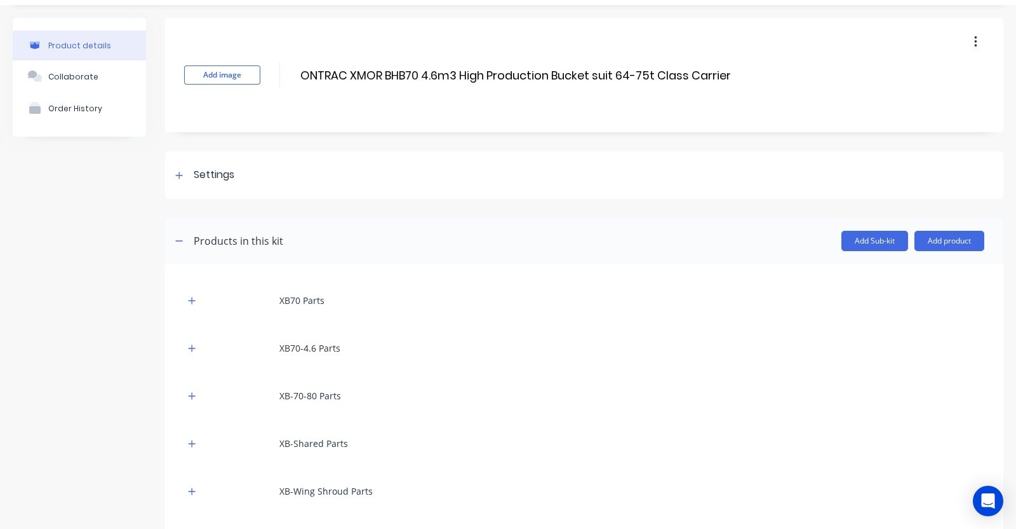
scroll to position [0, 0]
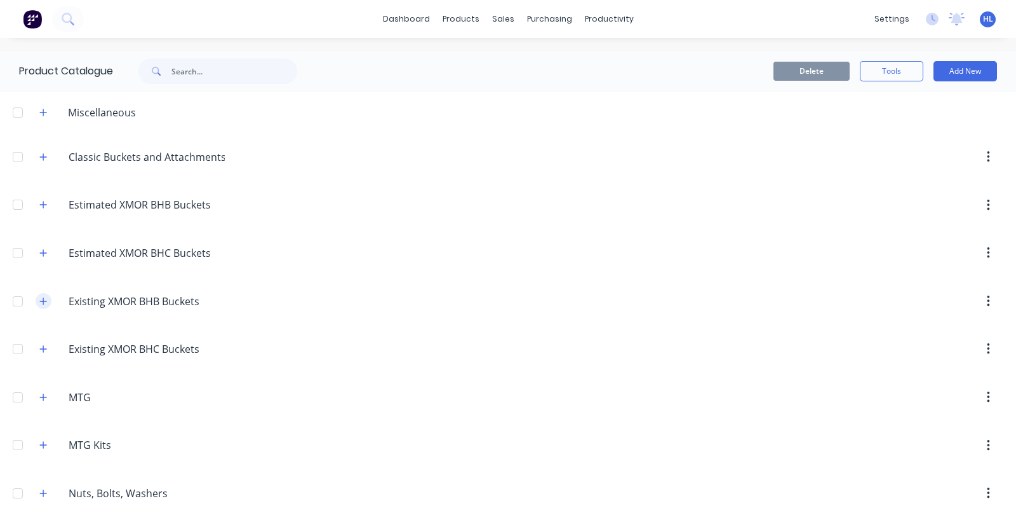
click at [41, 299] on icon "button" at bounding box center [43, 301] width 8 height 9
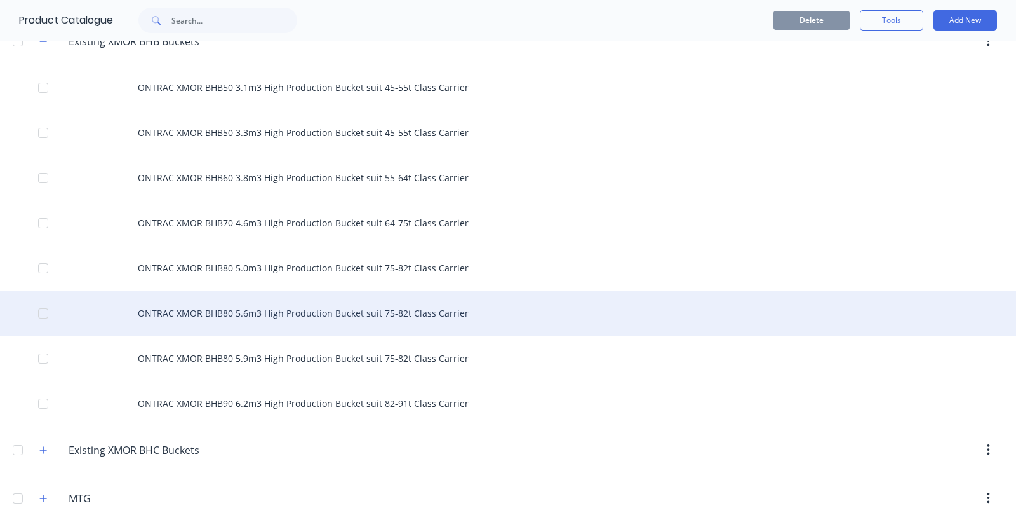
scroll to position [238, 0]
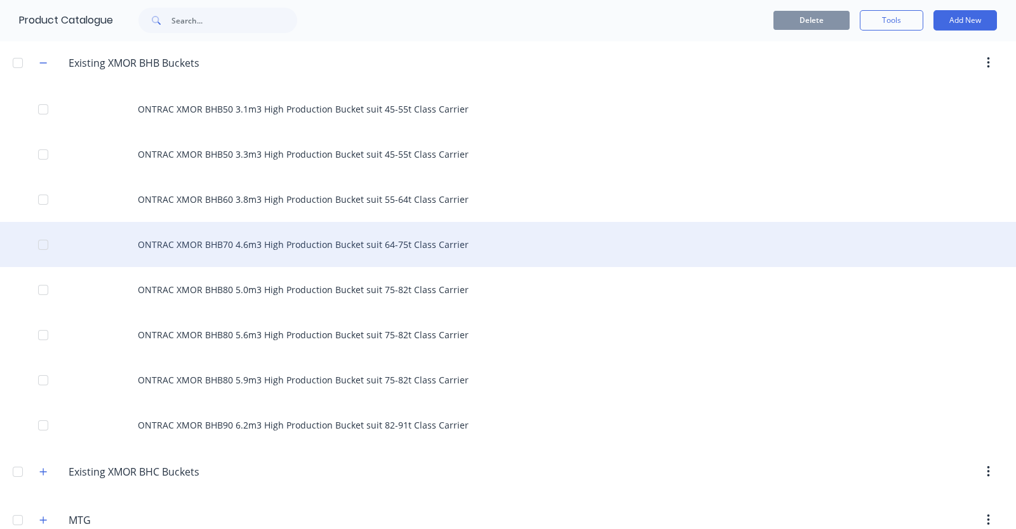
click at [263, 243] on div "ONTRAC XMOR BHB70 4.6m3 High Production Bucket suit 64-75t Class Carrier" at bounding box center [508, 244] width 1016 height 45
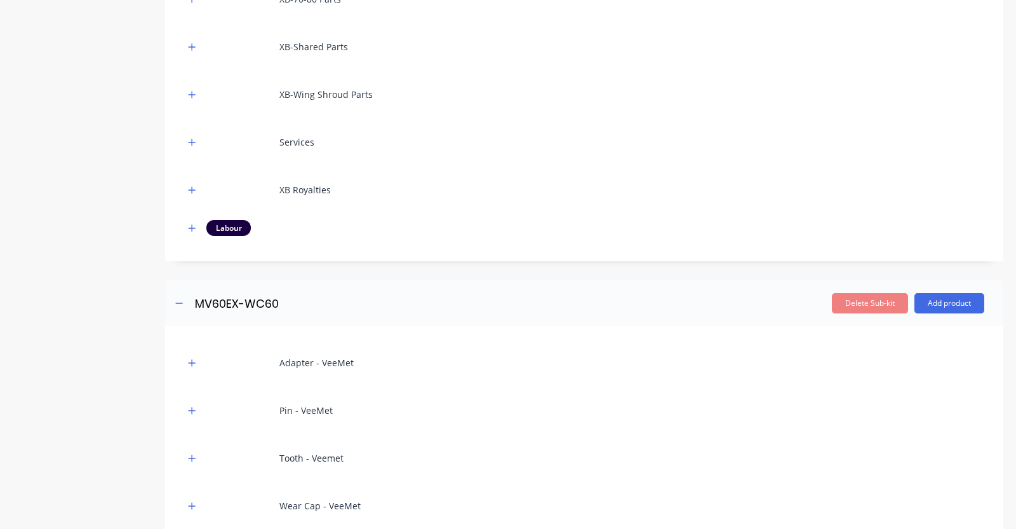
scroll to position [715, 0]
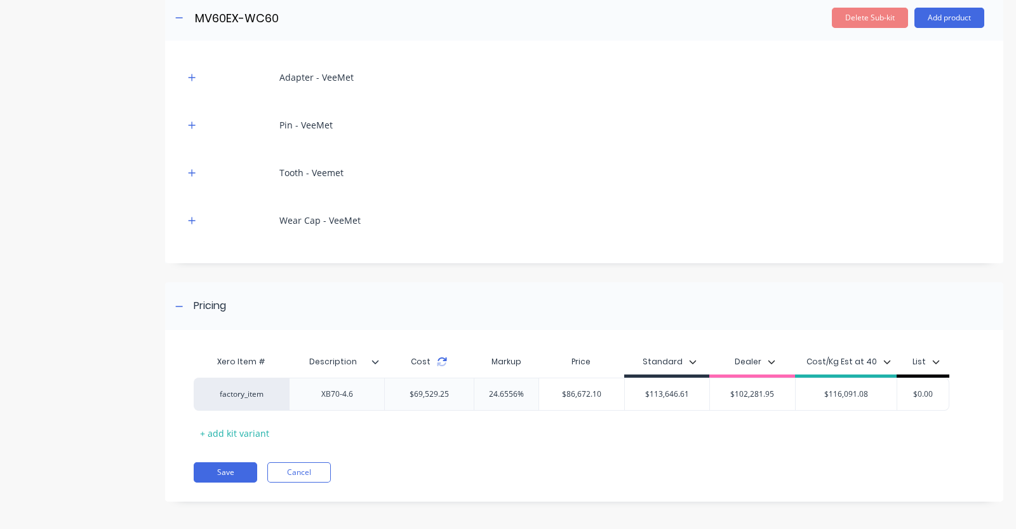
click at [442, 363] on icon at bounding box center [442, 361] width 10 height 10
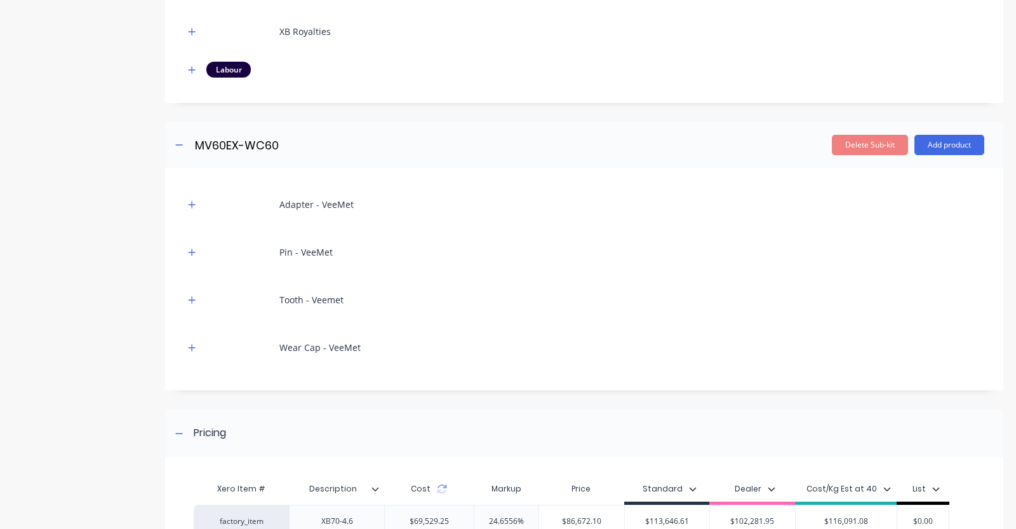
scroll to position [555, 0]
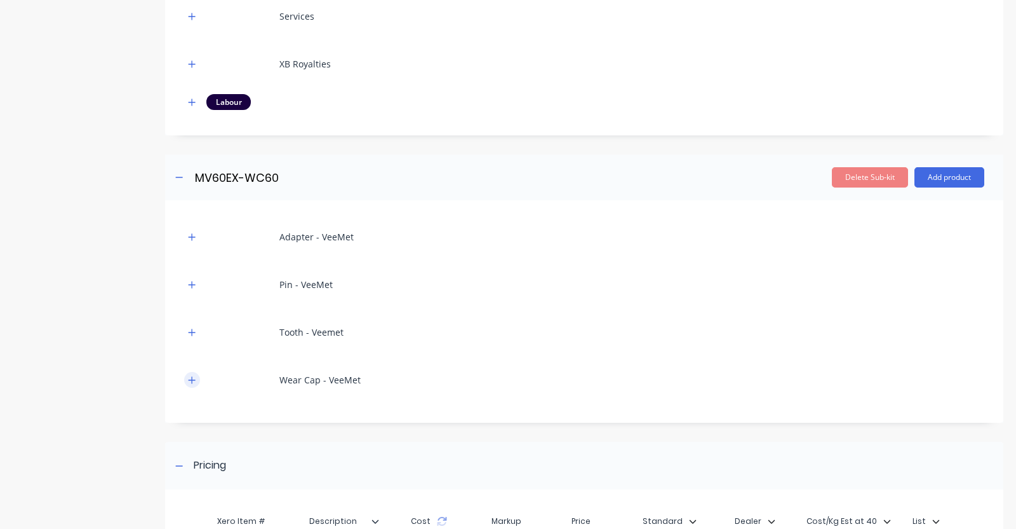
click at [191, 381] on icon "button" at bounding box center [192, 379] width 8 height 9
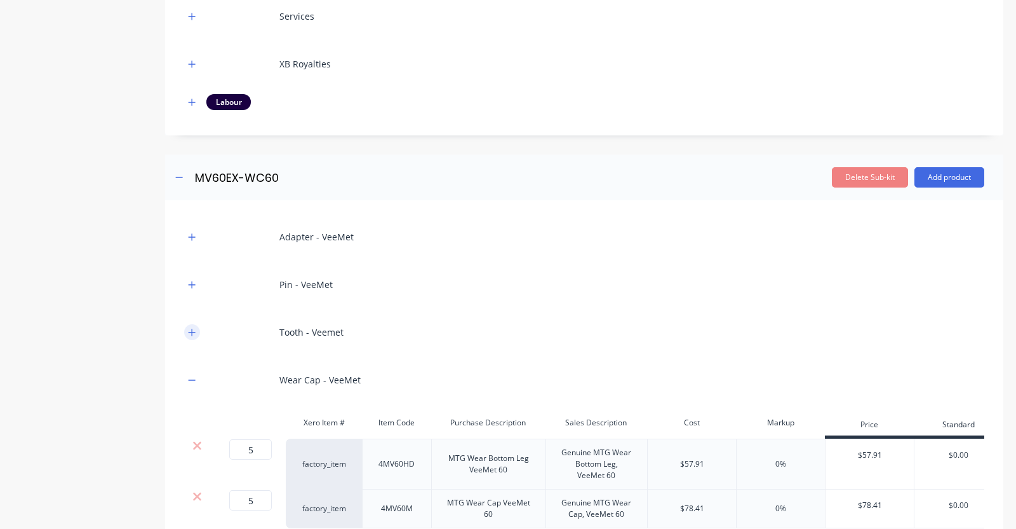
click at [193, 330] on icon "button" at bounding box center [192, 331] width 7 height 7
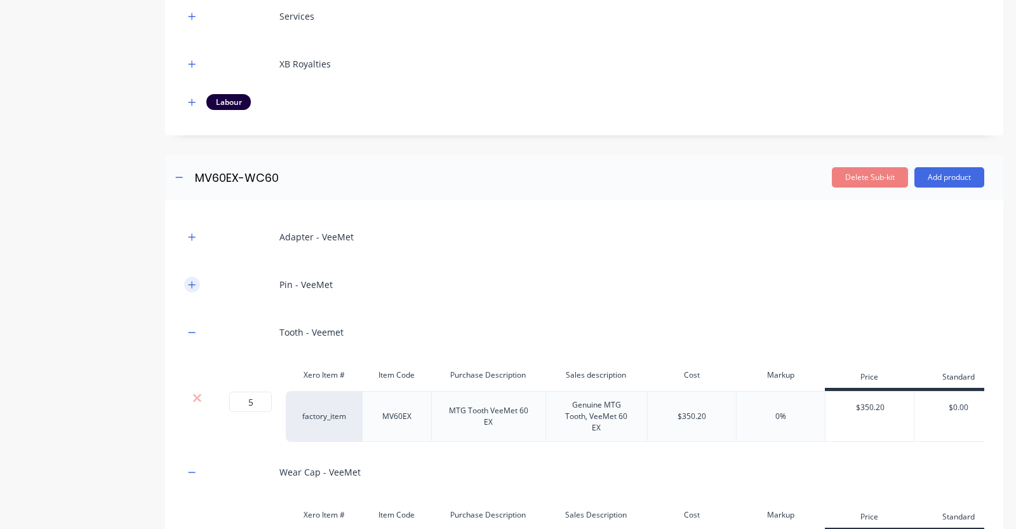
click at [187, 281] on button "button" at bounding box center [192, 284] width 16 height 16
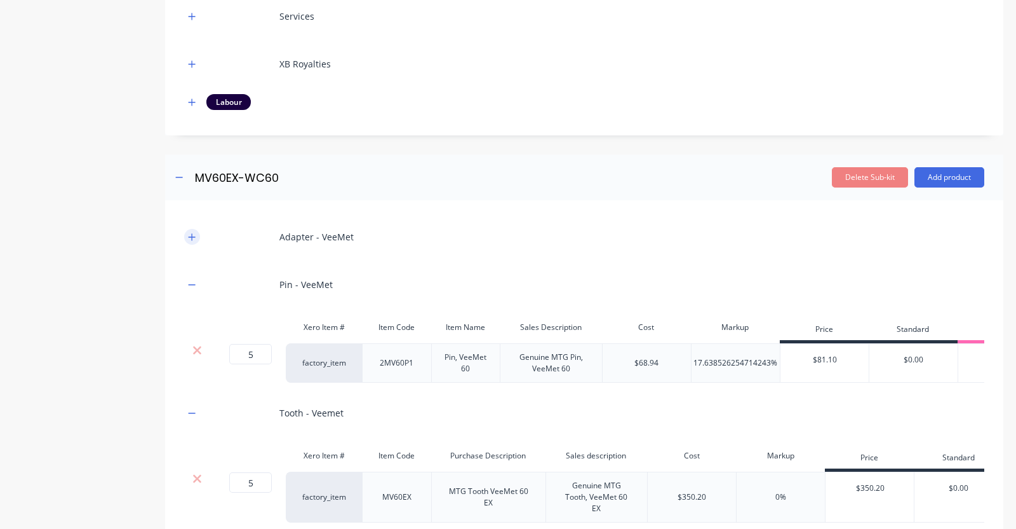
click at [192, 235] on icon "button" at bounding box center [192, 236] width 7 height 7
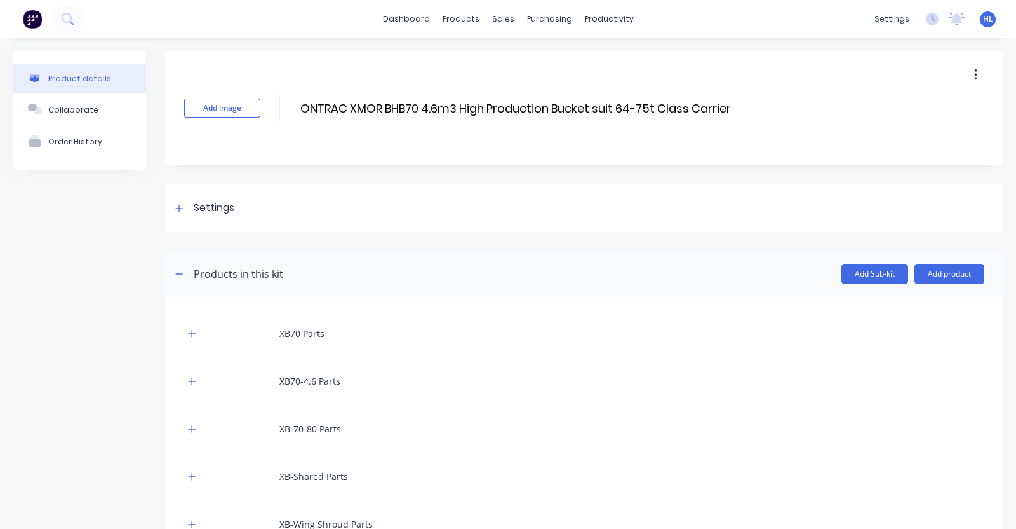
scroll to position [238, 0]
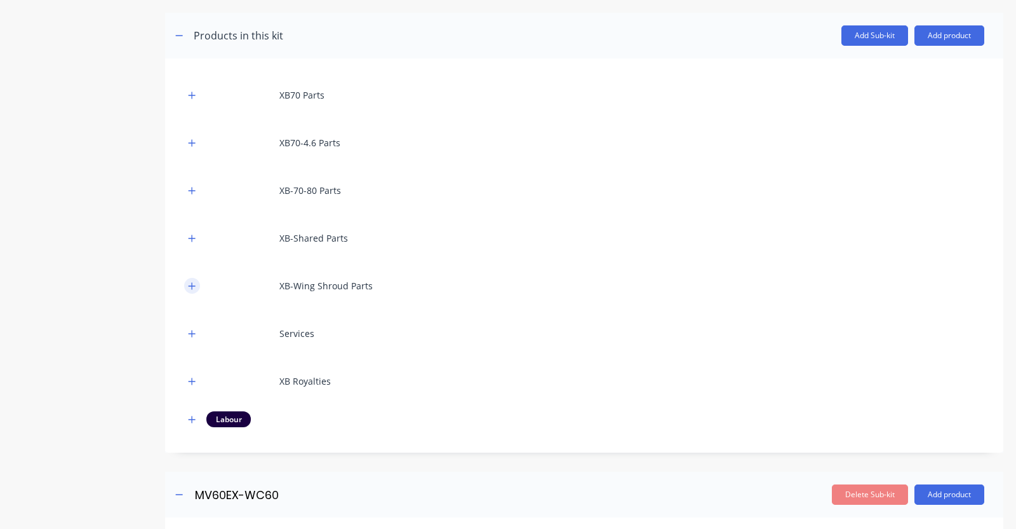
click at [191, 281] on button "button" at bounding box center [192, 286] width 16 height 16
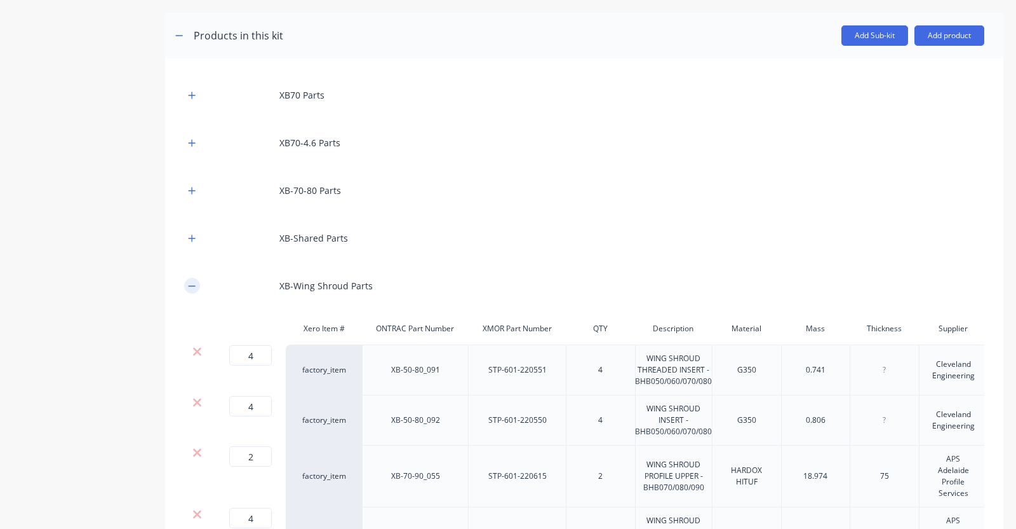
click at [191, 284] on icon "button" at bounding box center [192, 285] width 8 height 9
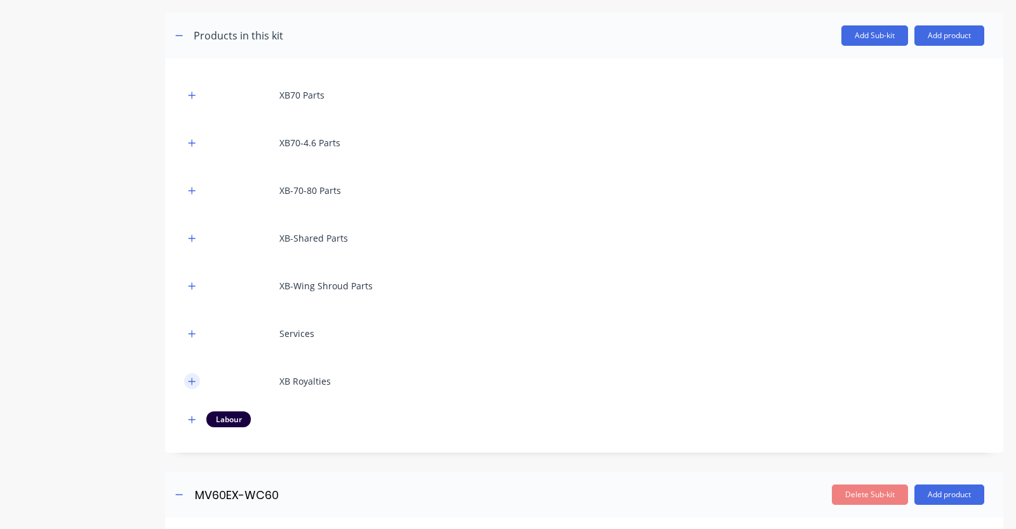
click at [189, 378] on icon "button" at bounding box center [192, 381] width 8 height 9
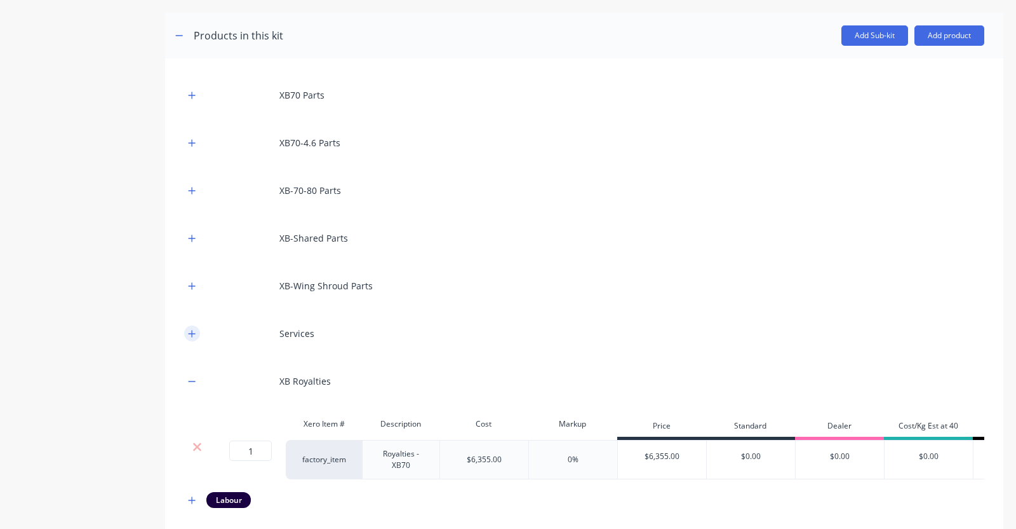
click at [191, 330] on icon "button" at bounding box center [192, 333] width 8 height 9
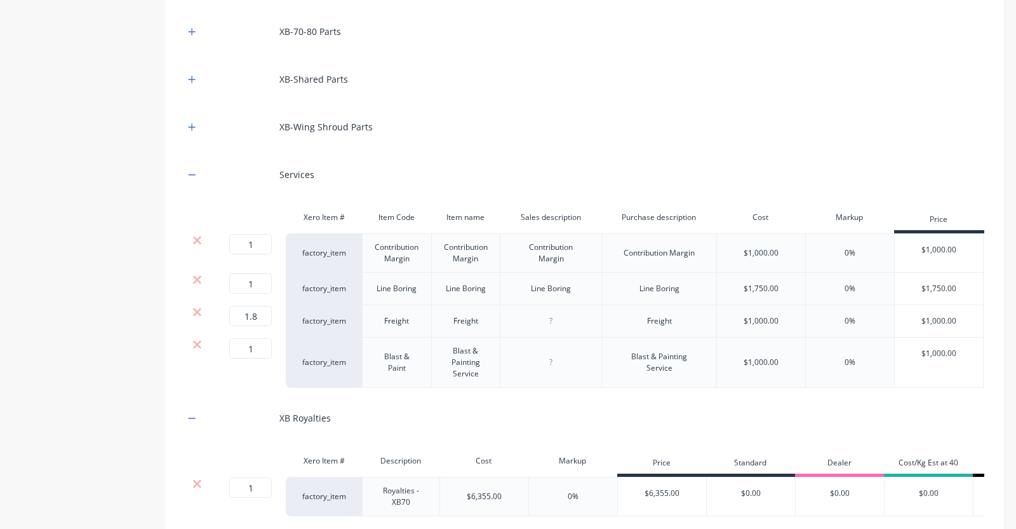
scroll to position [317, 0]
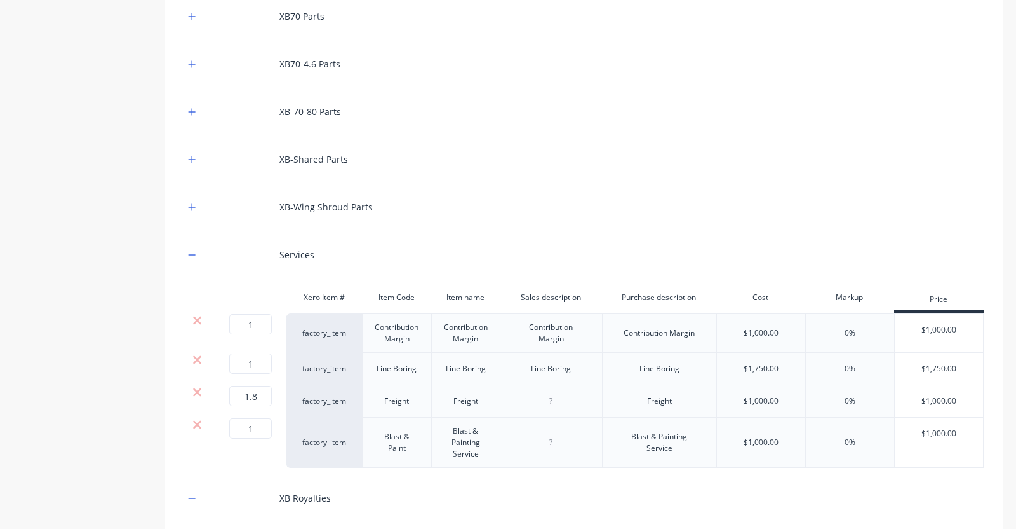
click at [200, 205] on div "XB-Wing Shroud Parts" at bounding box center [584, 206] width 800 height 35
click at [194, 187] on div "XB70 Parts XB70-4.6 Parts XB-70-80 Parts XB-Shared Parts XB-Wing Shroud Parts S…" at bounding box center [584, 312] width 800 height 626
drag, startPoint x: 195, startPoint y: 198, endPoint x: 192, endPoint y: 172, distance: 26.8
click at [194, 199] on button "button" at bounding box center [192, 207] width 16 height 16
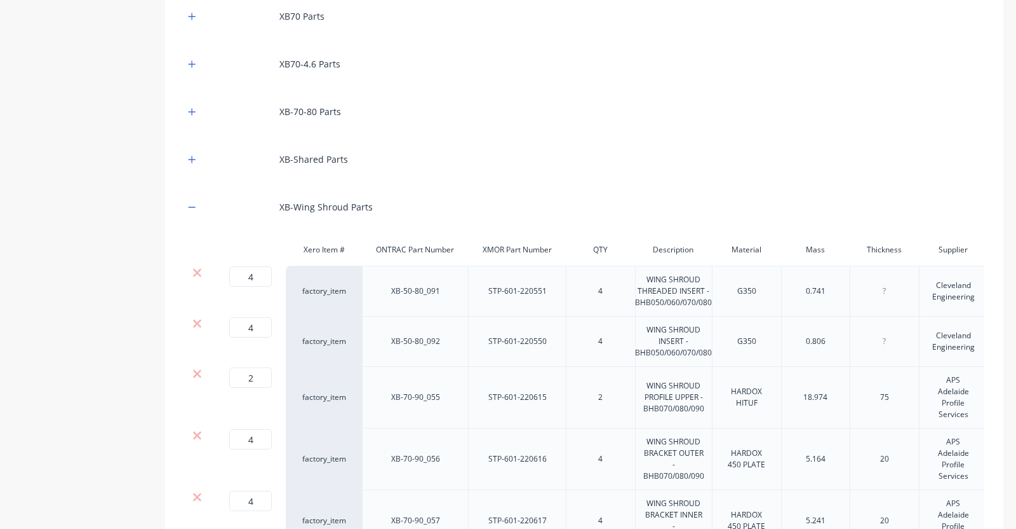
click at [193, 166] on button "button" at bounding box center [192, 159] width 16 height 16
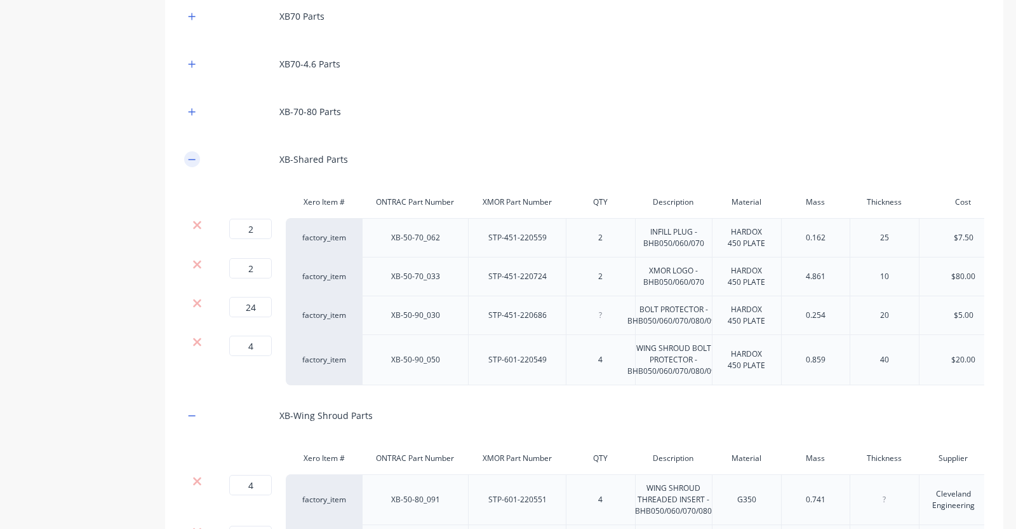
click at [196, 153] on button "button" at bounding box center [192, 159] width 16 height 16
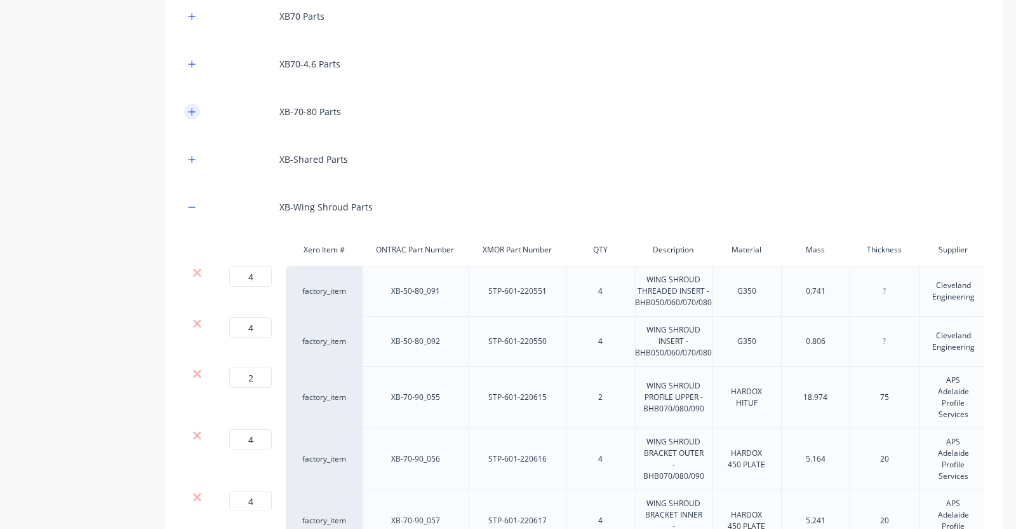
click at [193, 111] on icon "button" at bounding box center [192, 111] width 7 height 7
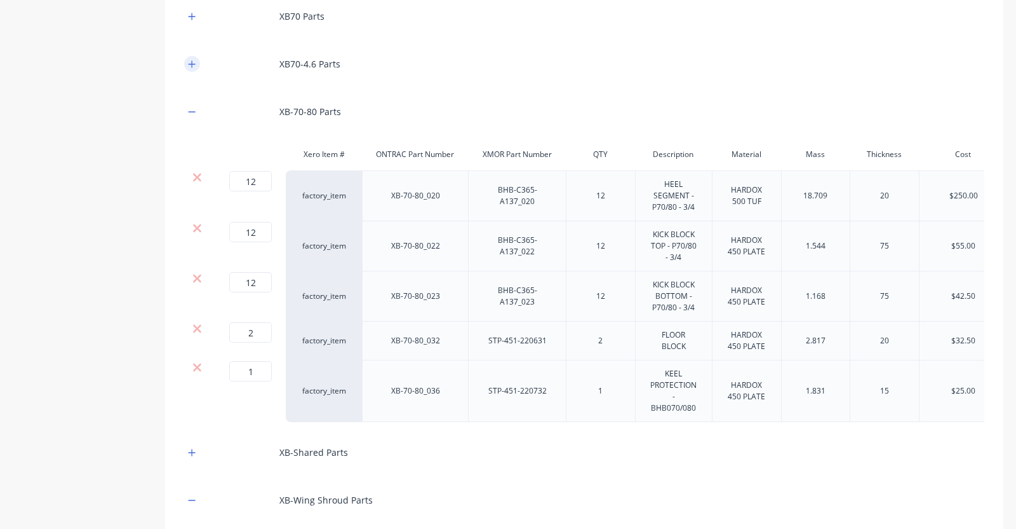
click at [190, 56] on button "button" at bounding box center [192, 64] width 16 height 16
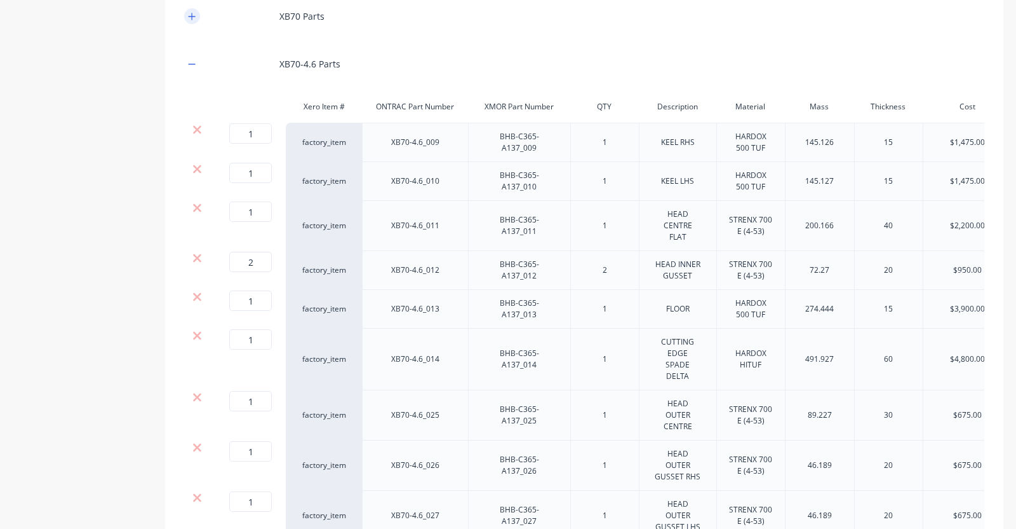
click at [194, 12] on icon "button" at bounding box center [192, 16] width 8 height 9
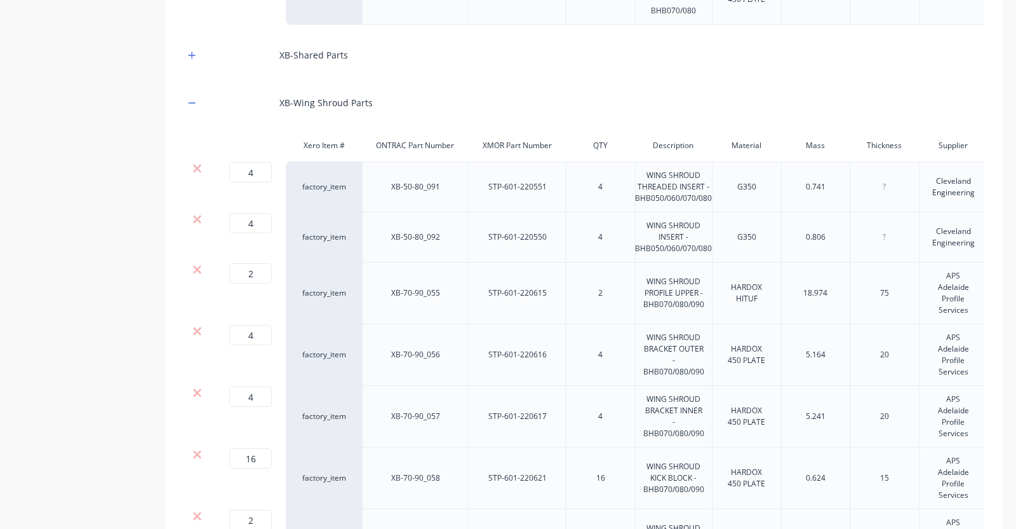
scroll to position [1906, 0]
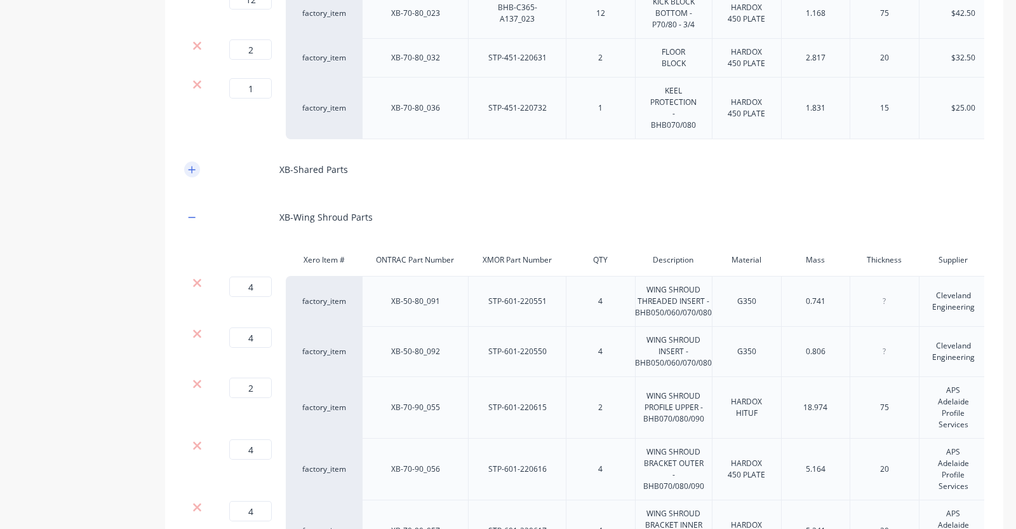
click at [194, 173] on icon "button" at bounding box center [192, 169] width 7 height 7
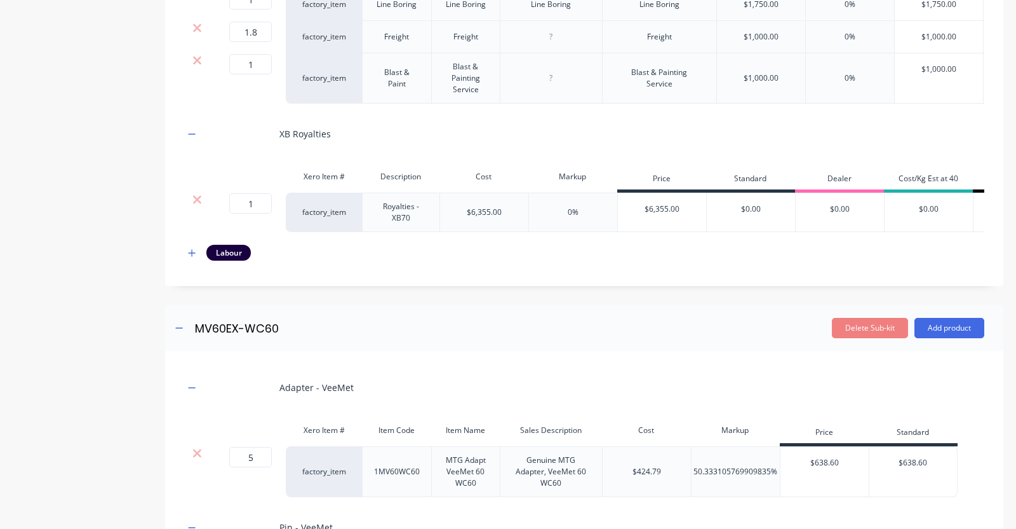
scroll to position [3018, 0]
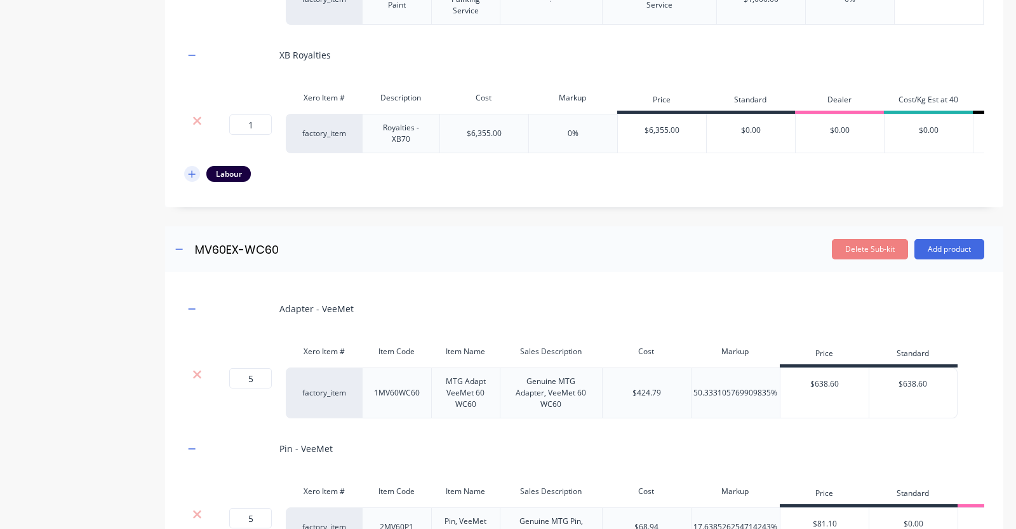
click at [192, 177] on icon "button" at bounding box center [192, 173] width 7 height 7
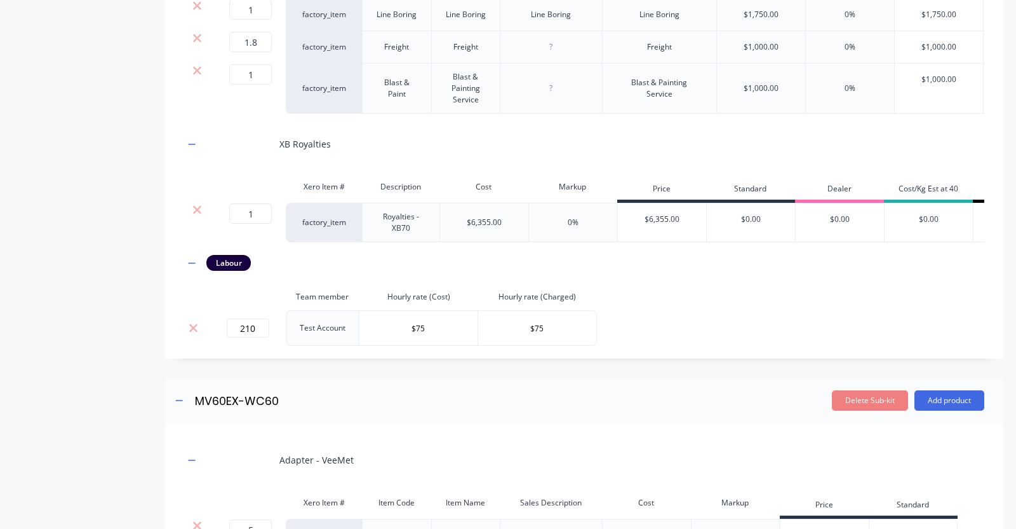
scroll to position [2622, 0]
